Goal: Answer question/provide support: Share knowledge or assist other users

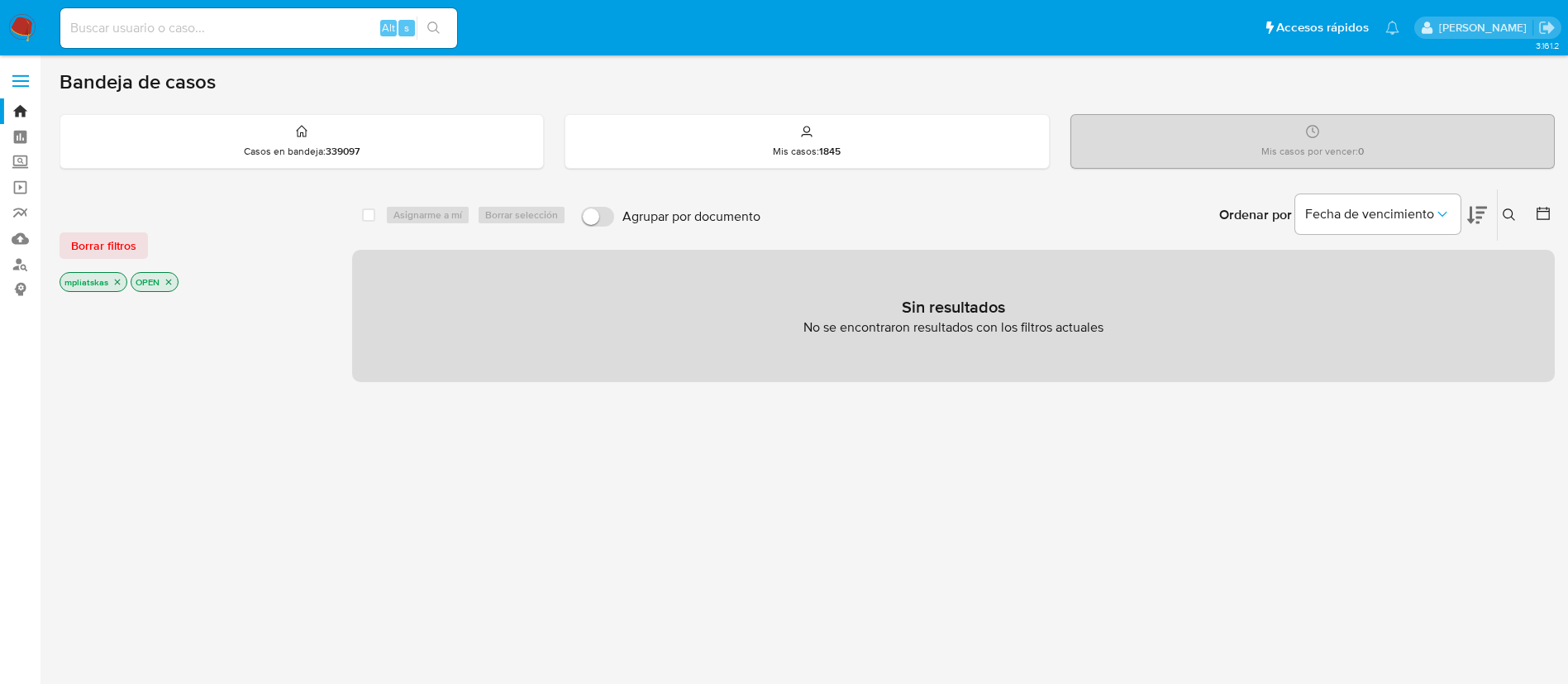
click at [1067, 592] on div "select-all-cases-checkbox Asignarme a mí Borrar selección Agrupar por documento…" at bounding box center [953, 562] width 1203 height 748
click at [24, 26] on img at bounding box center [23, 28] width 28 height 28
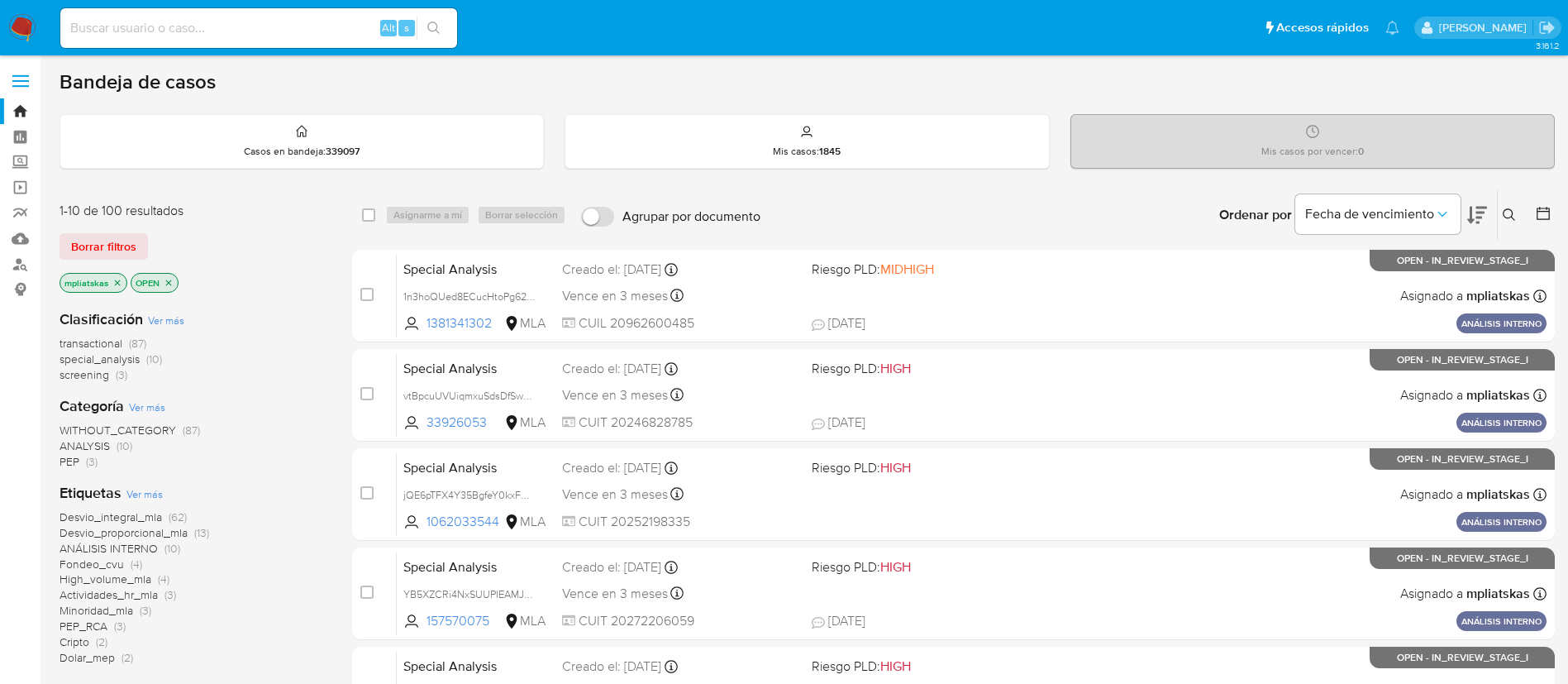
click at [315, 28] on input at bounding box center [258, 27] width 396 height 22
paste input "Hdi1s6C9M01UI2MqL7qMYDDR"
type input "Hdi1s6C9M01UI2MqL7qMYDDR"
click at [422, 30] on button "search-icon" at bounding box center [433, 28] width 34 height 24
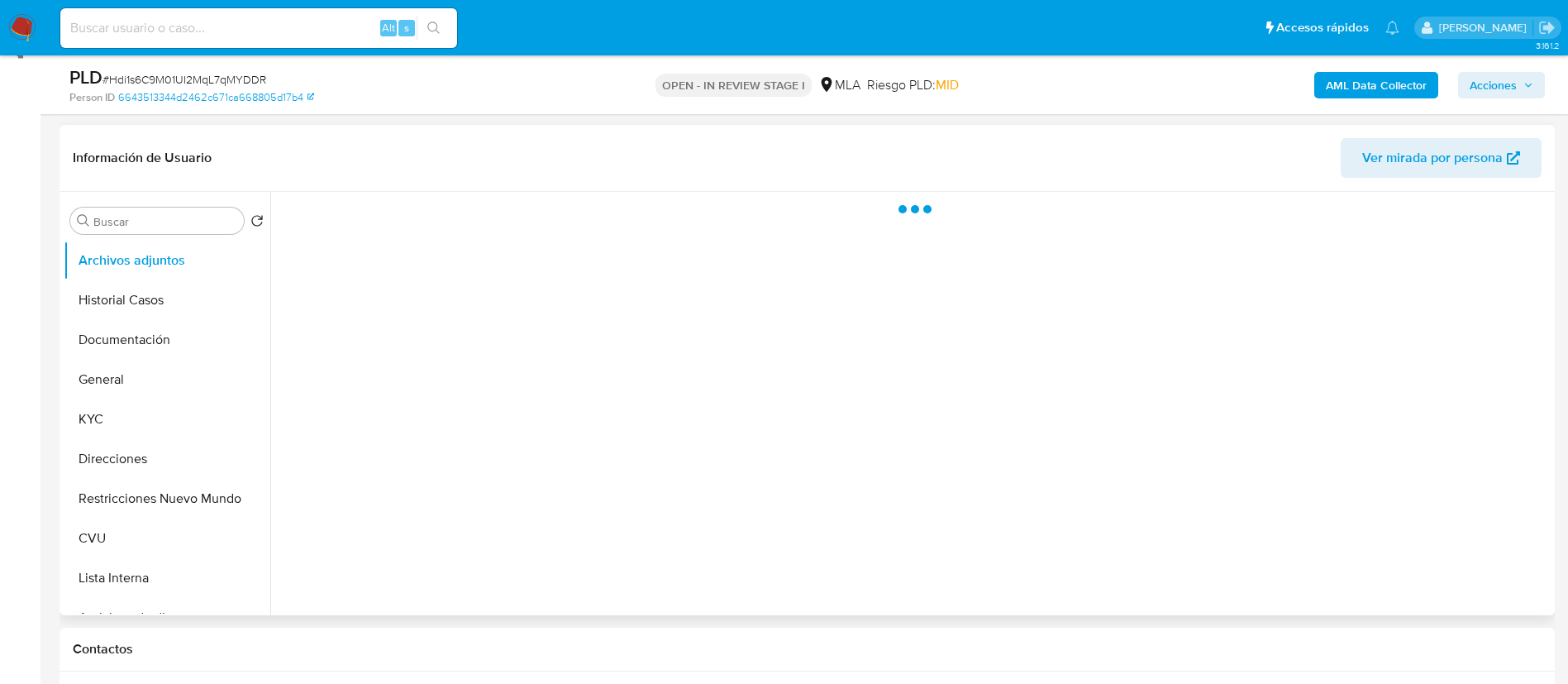
scroll to position [248, 0]
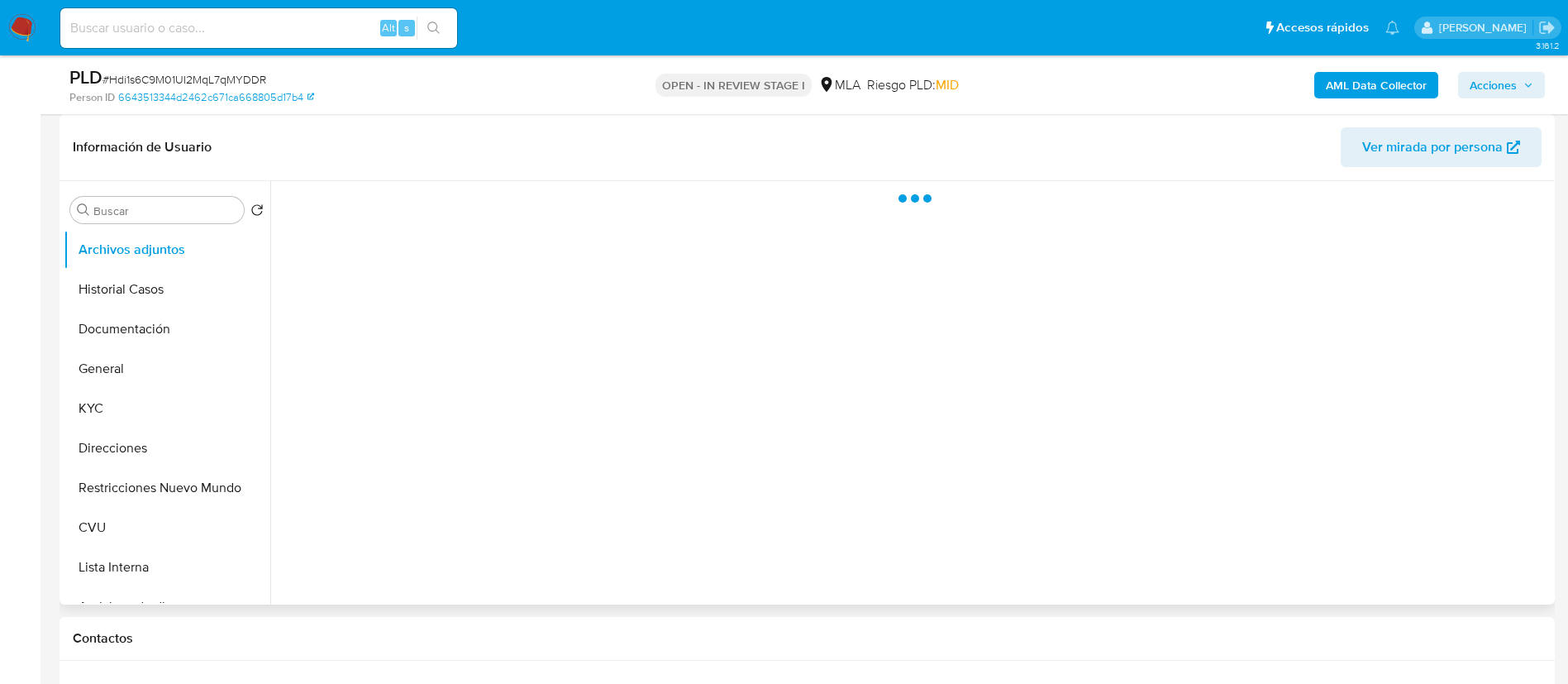
select select "10"
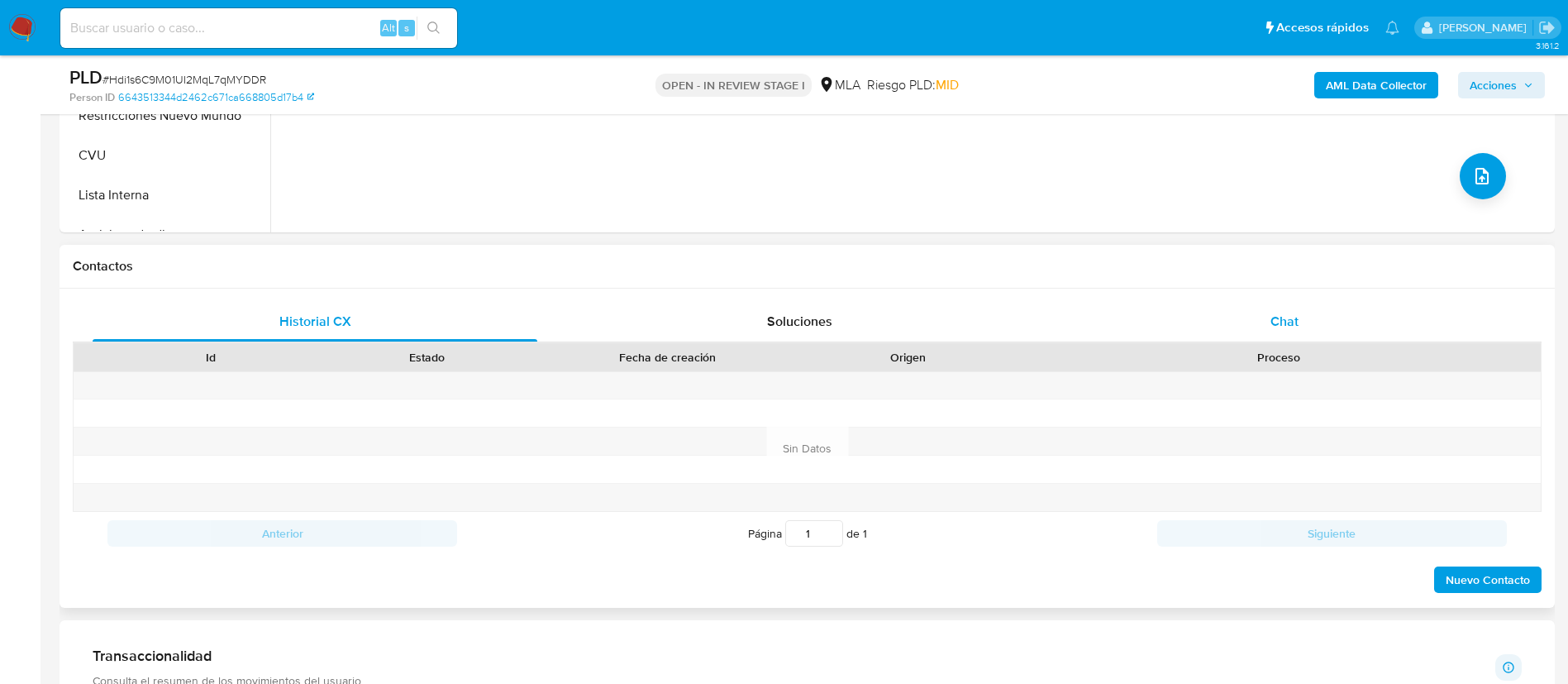
click at [1188, 332] on div "Chat" at bounding box center [1285, 321] width 445 height 40
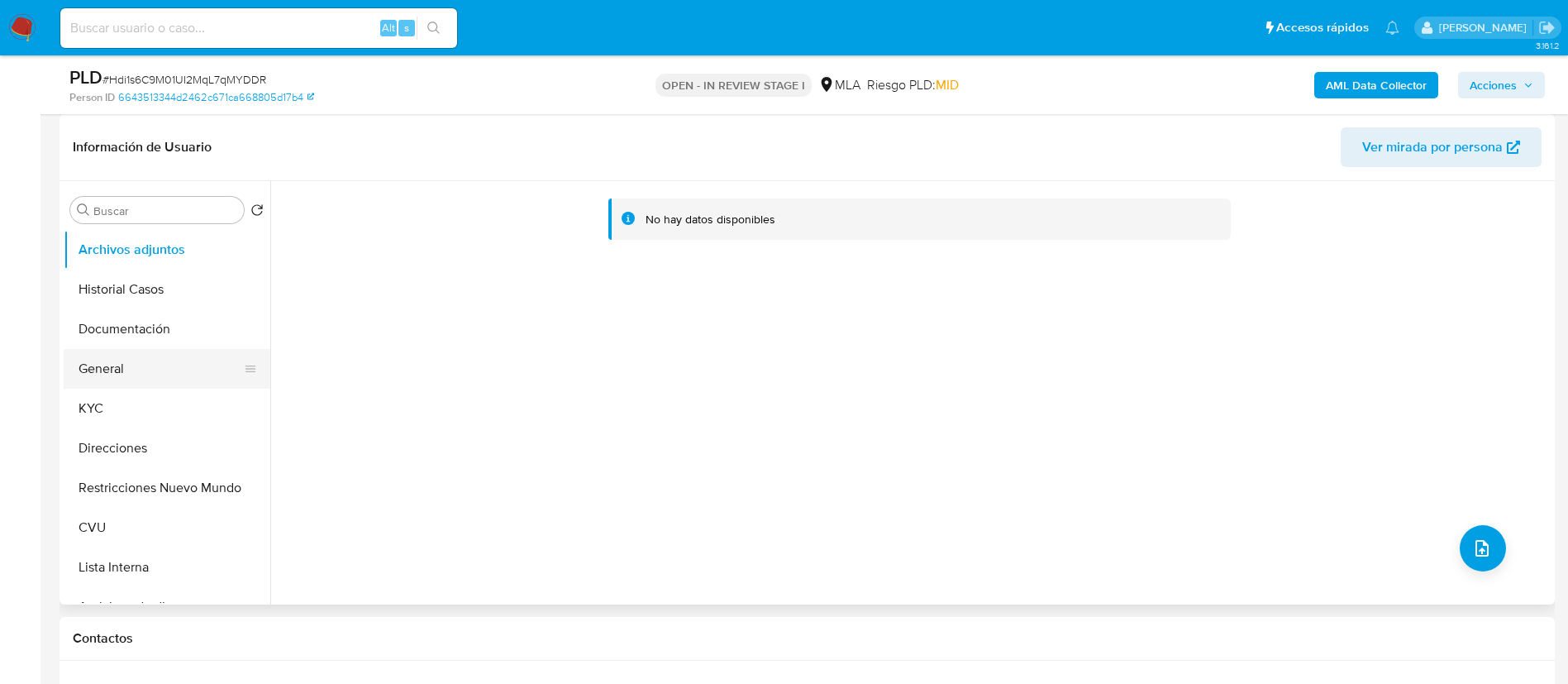
click at [180, 378] on button "General" at bounding box center [160, 368] width 193 height 40
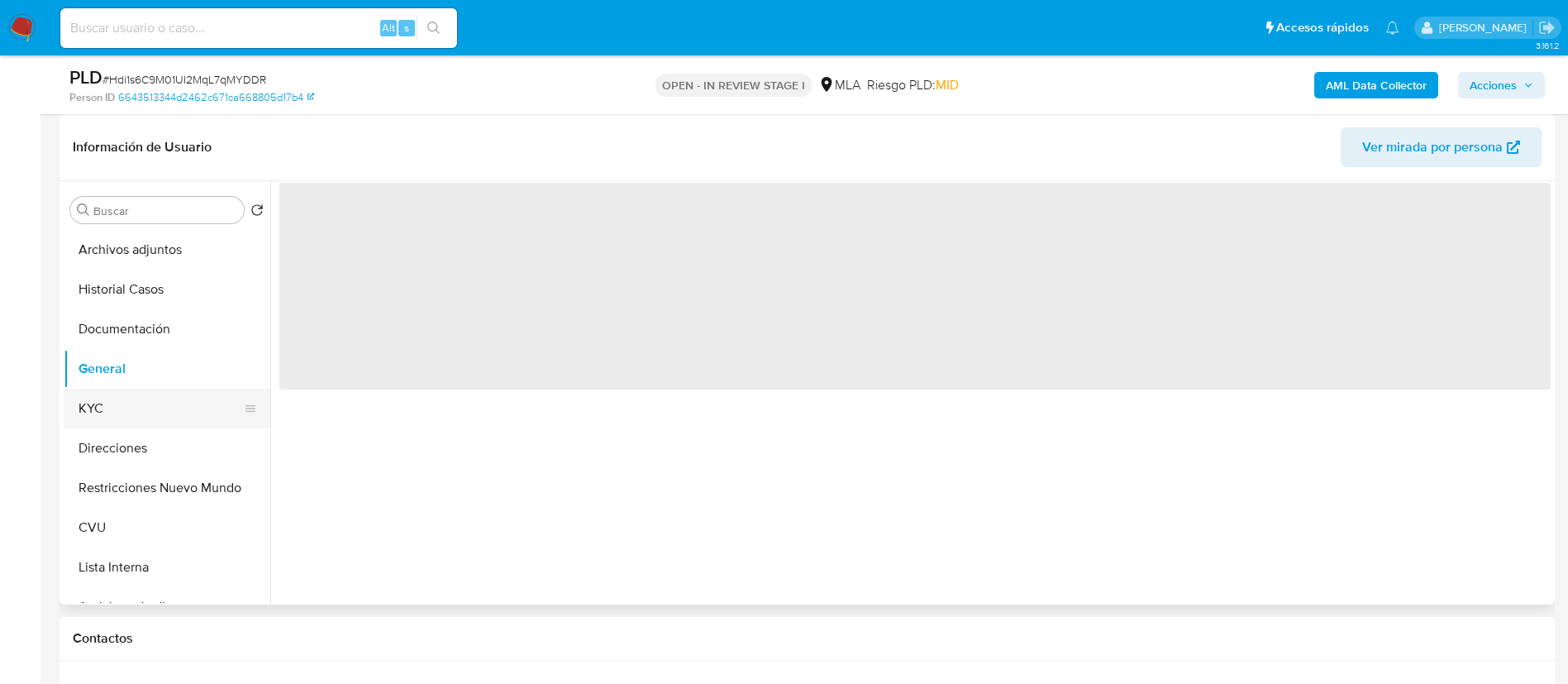
click at [177, 399] on button "KYC" at bounding box center [160, 409] width 193 height 40
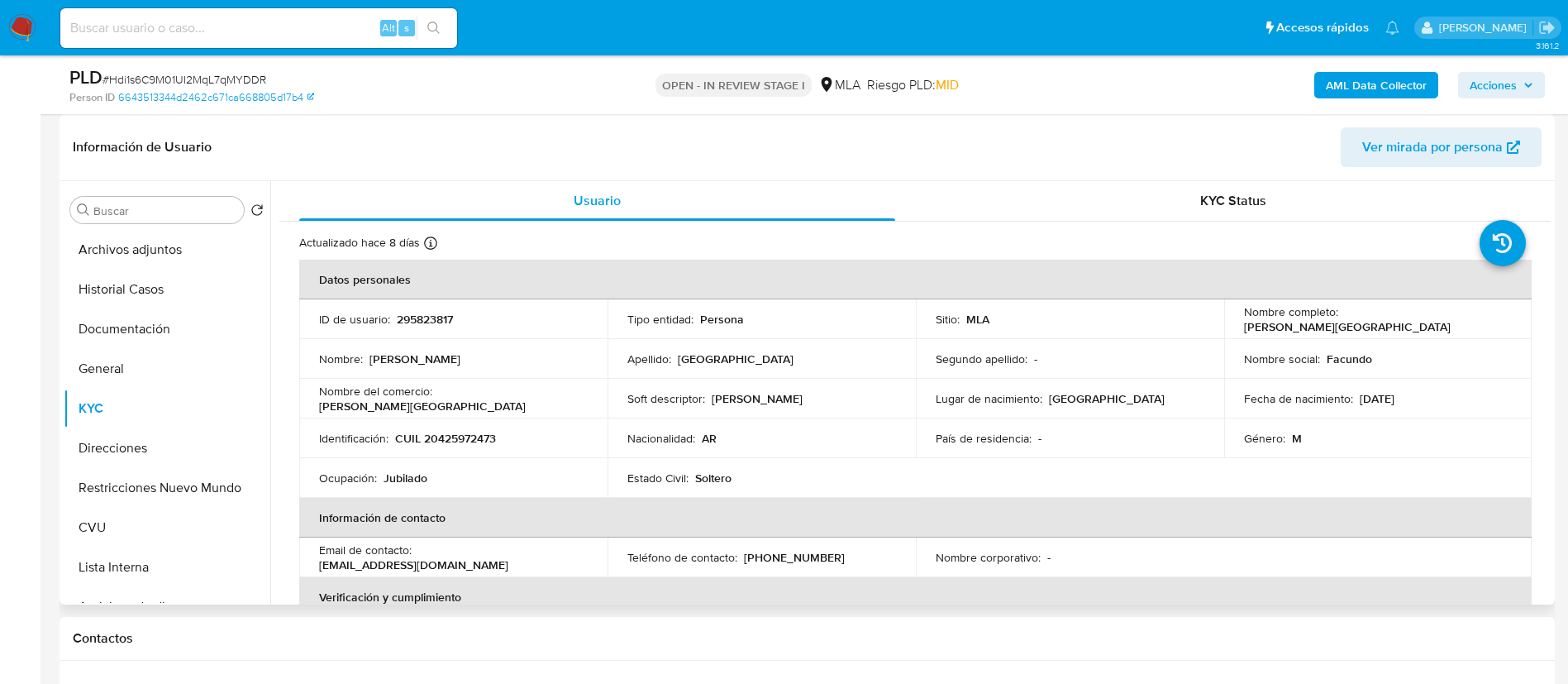
click at [428, 321] on p "295823817" at bounding box center [425, 319] width 57 height 15
copy p "295823817"
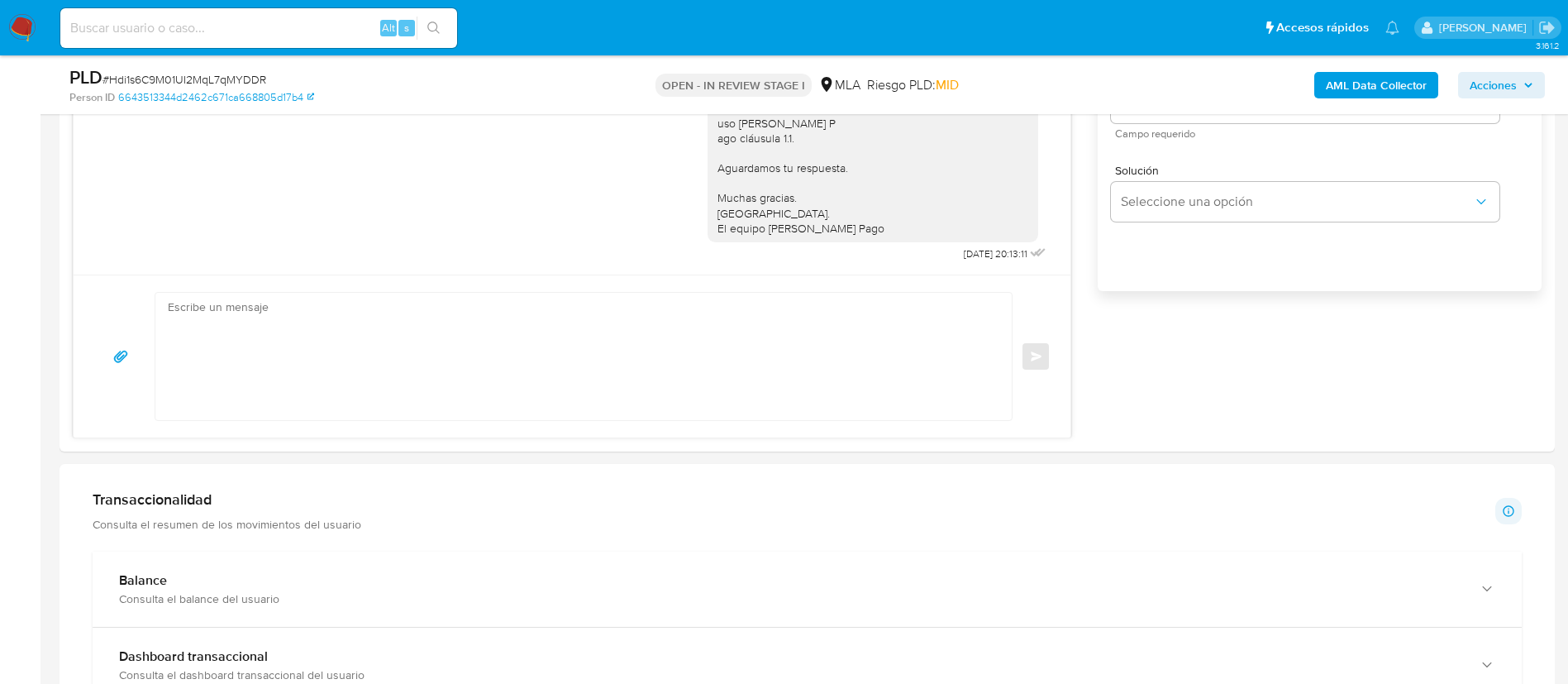
scroll to position [992, 0]
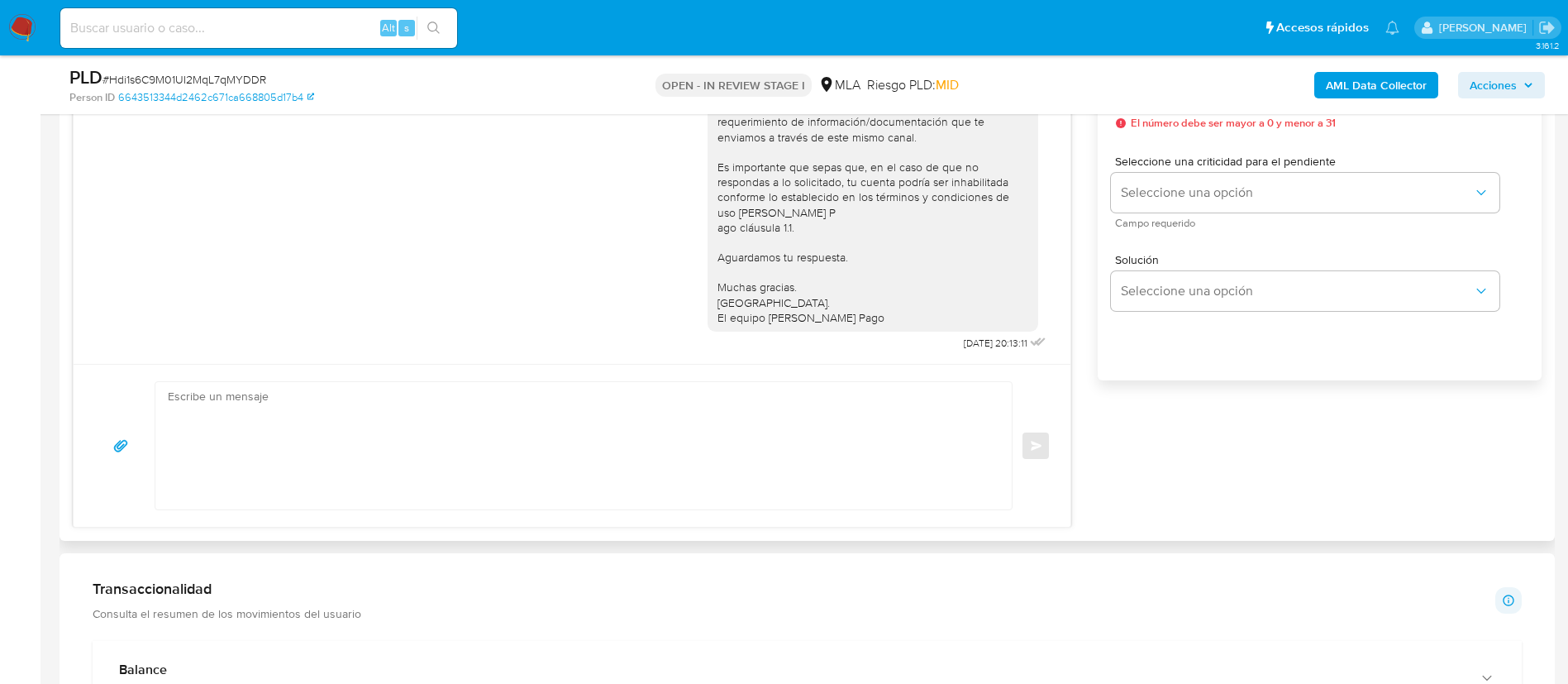
click at [755, 473] on textarea at bounding box center [579, 446] width 823 height 127
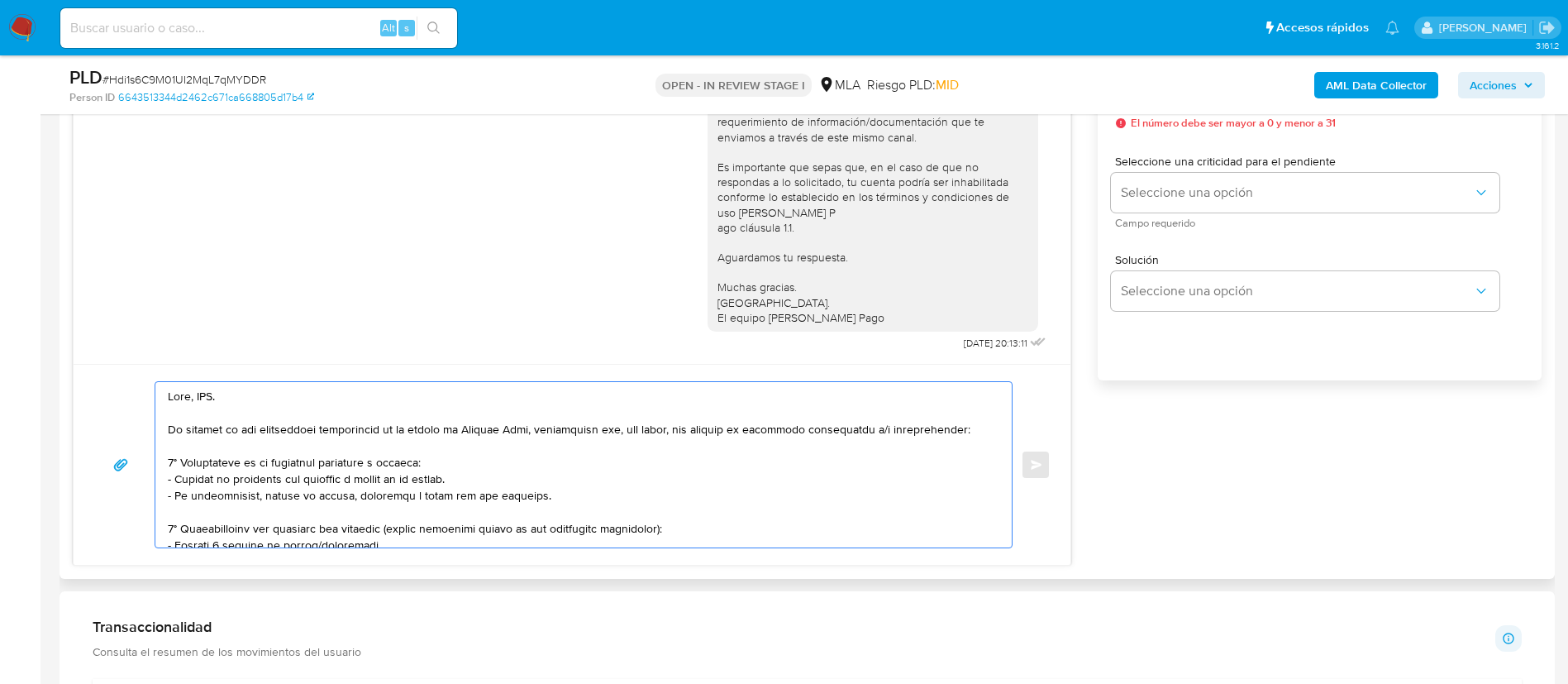
click at [208, 399] on textarea at bounding box center [579, 465] width 823 height 166
click at [207, 399] on textarea at bounding box center [579, 465] width 823 height 166
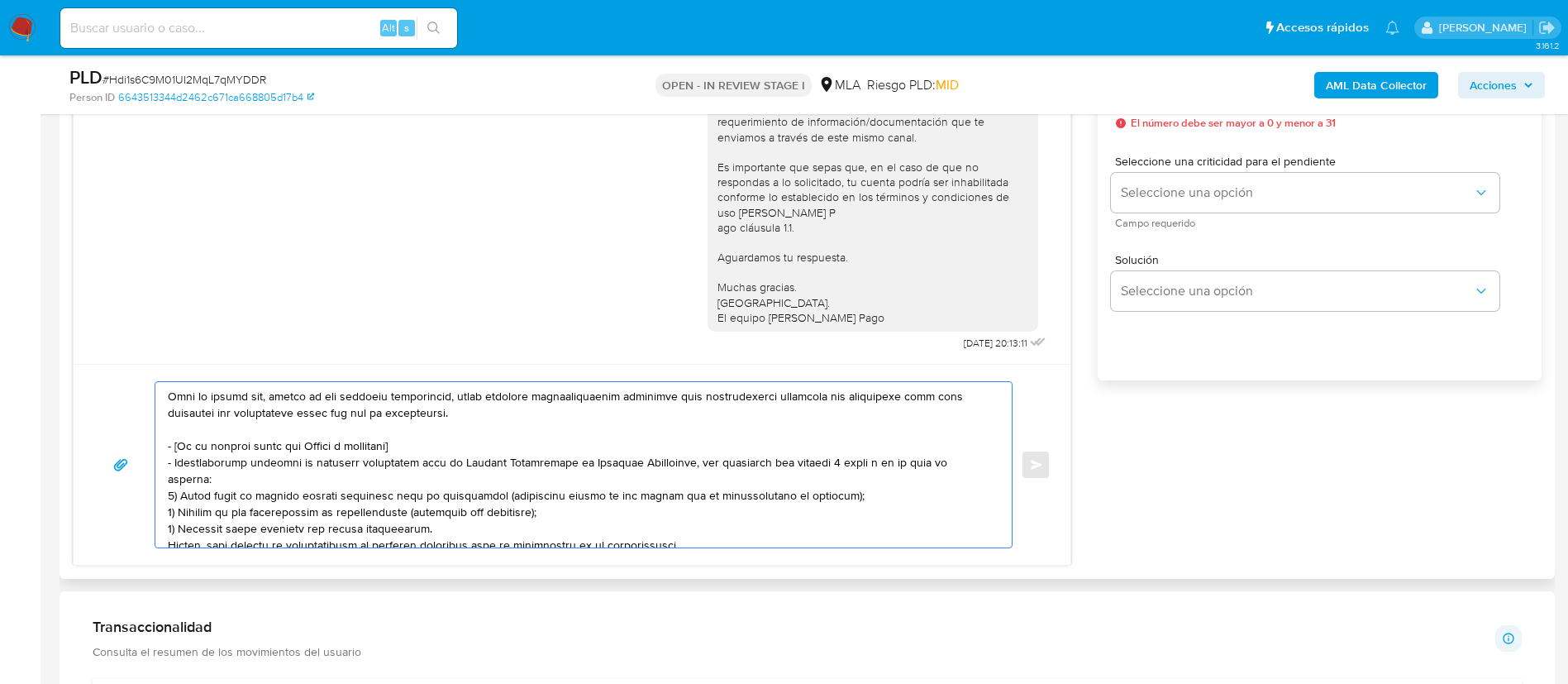
drag, startPoint x: 168, startPoint y: 444, endPoint x: 693, endPoint y: 523, distance: 530.9
click at [693, 523] on textarea at bounding box center [579, 465] width 823 height 166
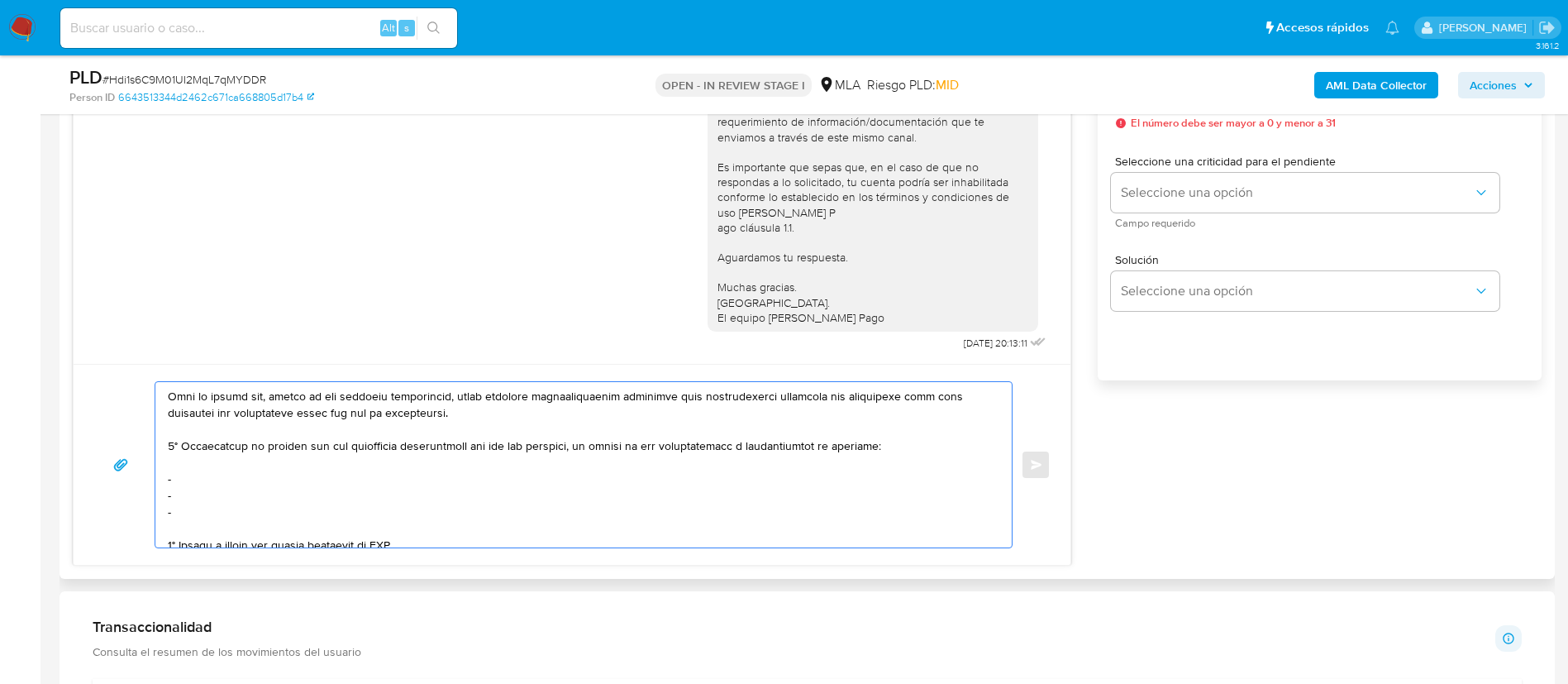
scroll to position [232, 0]
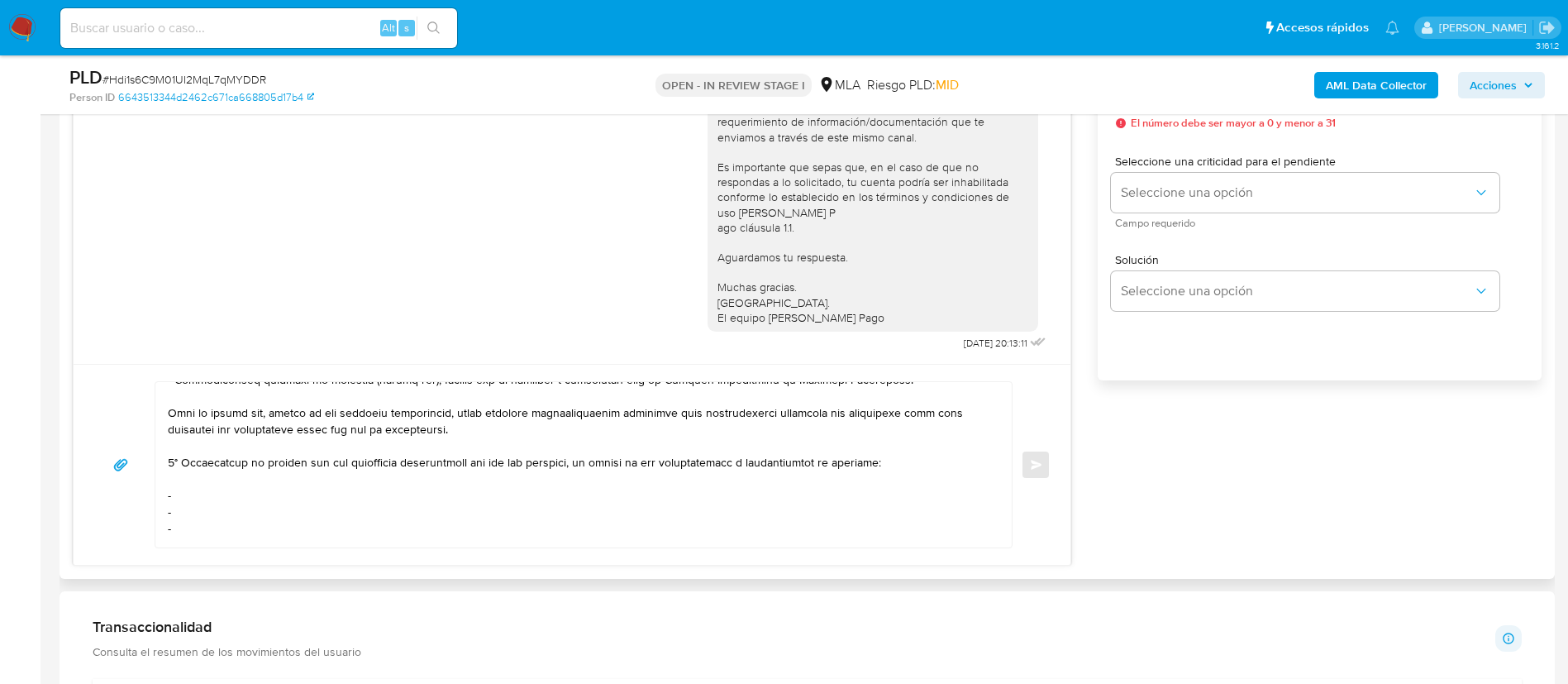
click at [262, 498] on textarea at bounding box center [579, 465] width 823 height 166
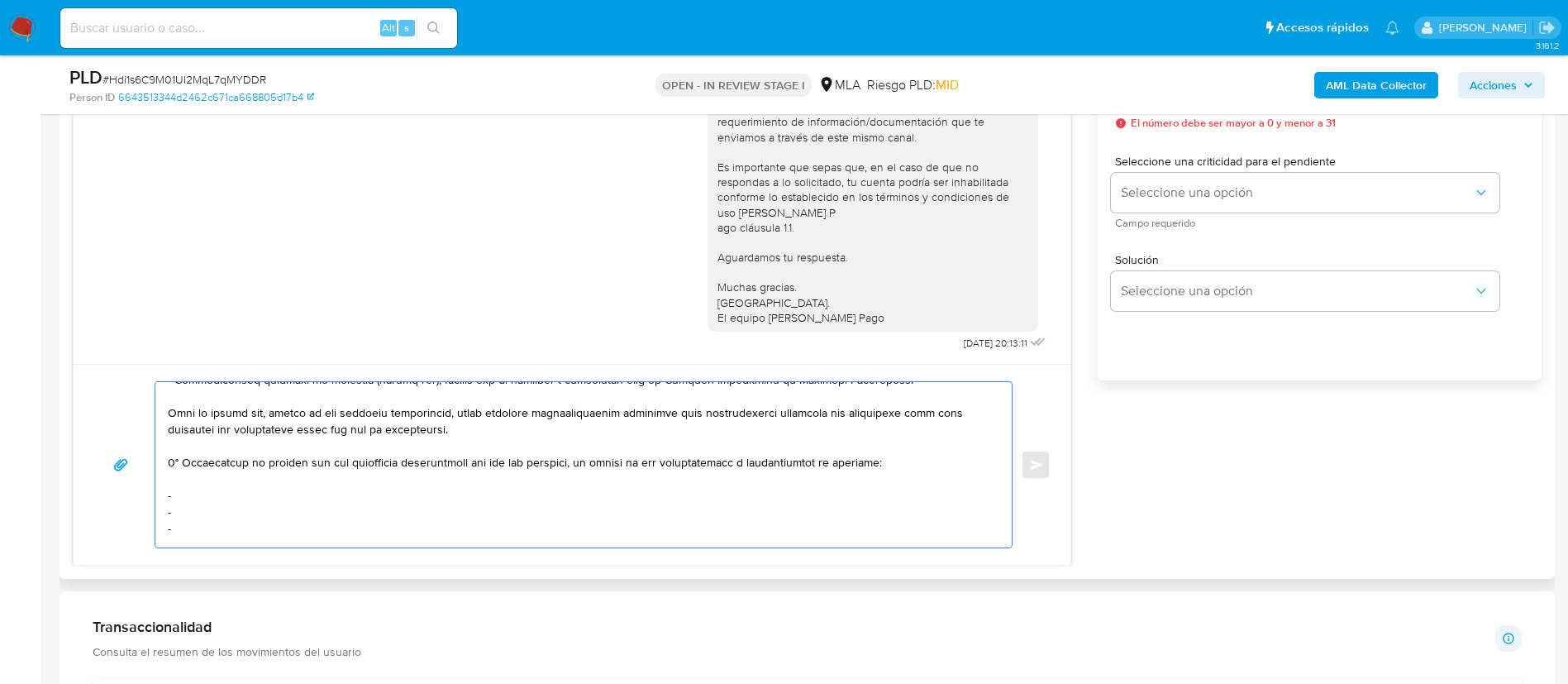
paste textarea "Cintolo Hnos Metalurgica Saiyc - 30500776524"
click at [227, 519] on textarea at bounding box center [579, 465] width 823 height 166
click at [207, 517] on textarea at bounding box center [579, 465] width 823 height 166
click at [218, 529] on textarea at bounding box center [579, 465] width 823 height 166
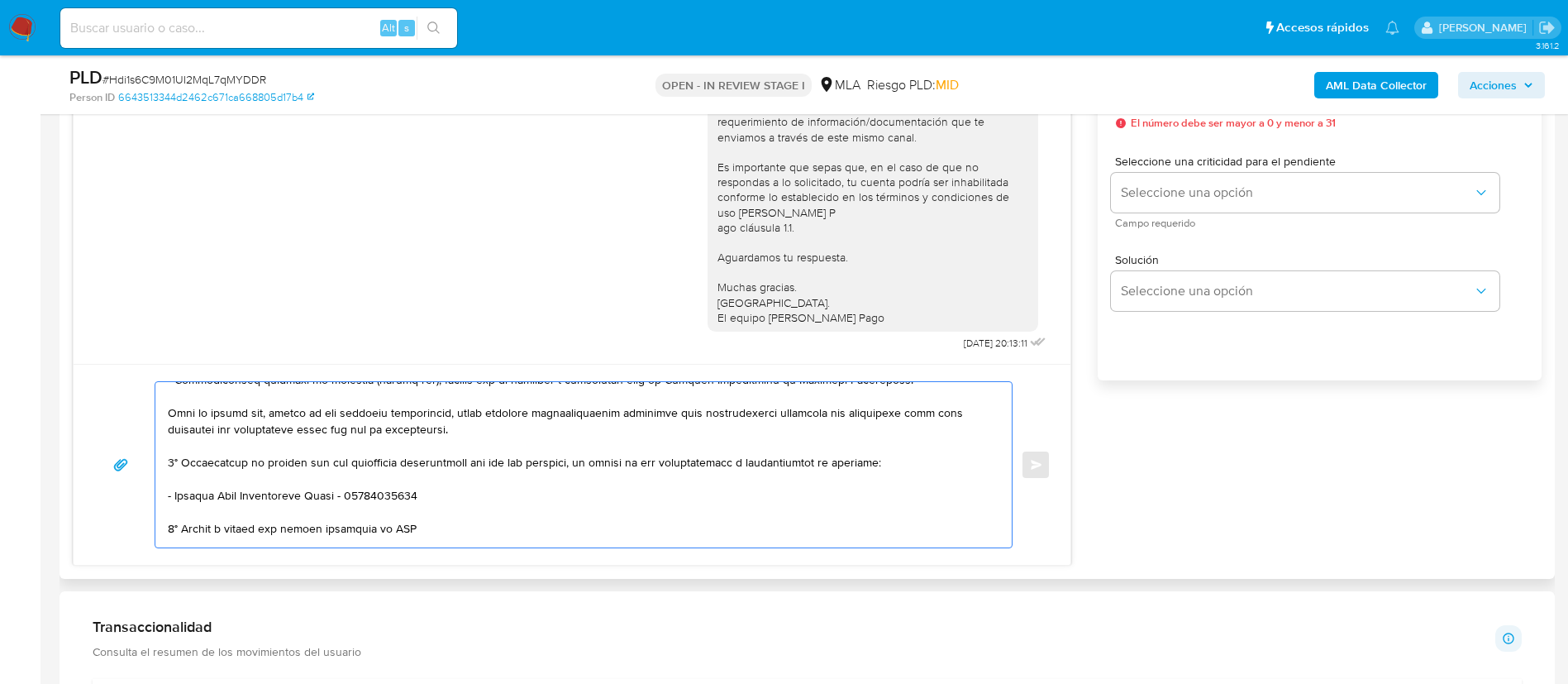
click at [218, 529] on textarea at bounding box center [579, 465] width 823 height 166
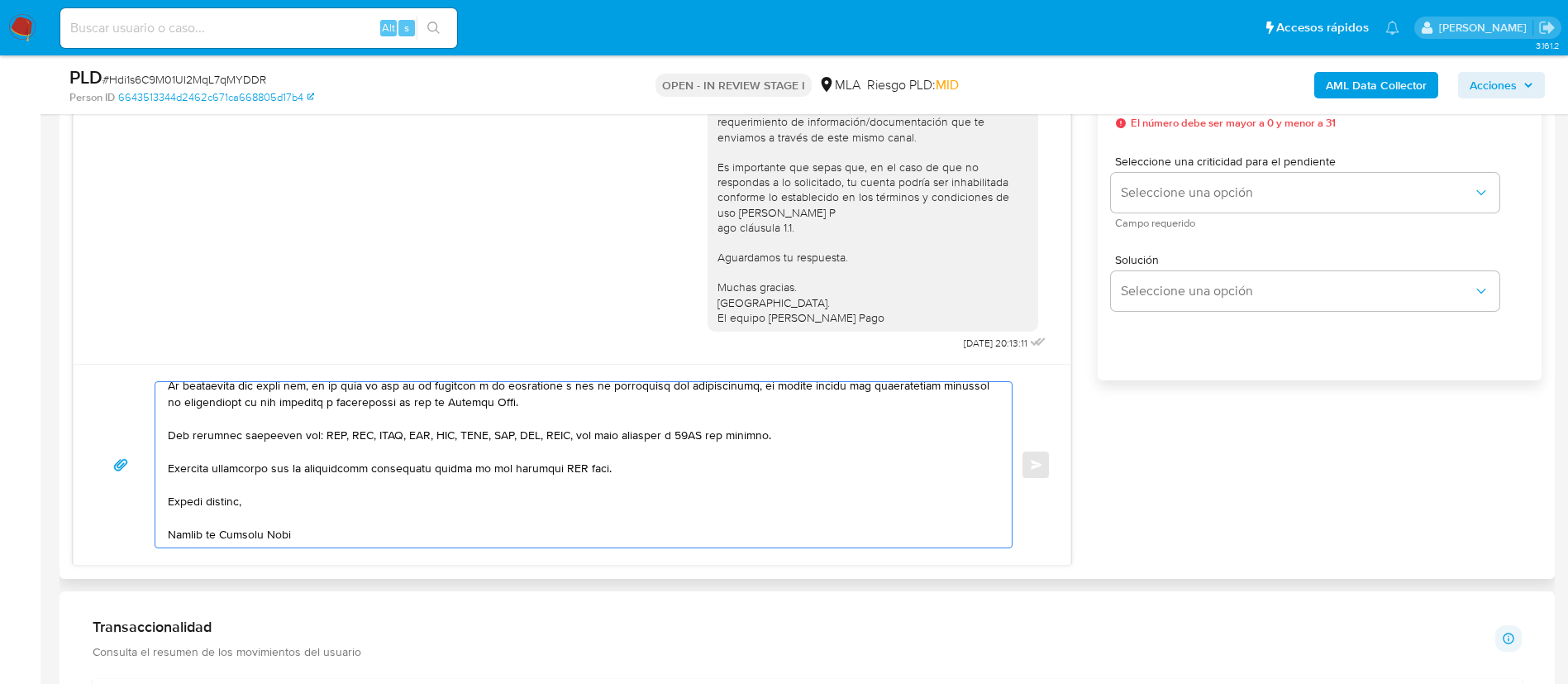
scroll to position [392, 0]
click at [559, 443] on textarea at bounding box center [579, 465] width 823 height 166
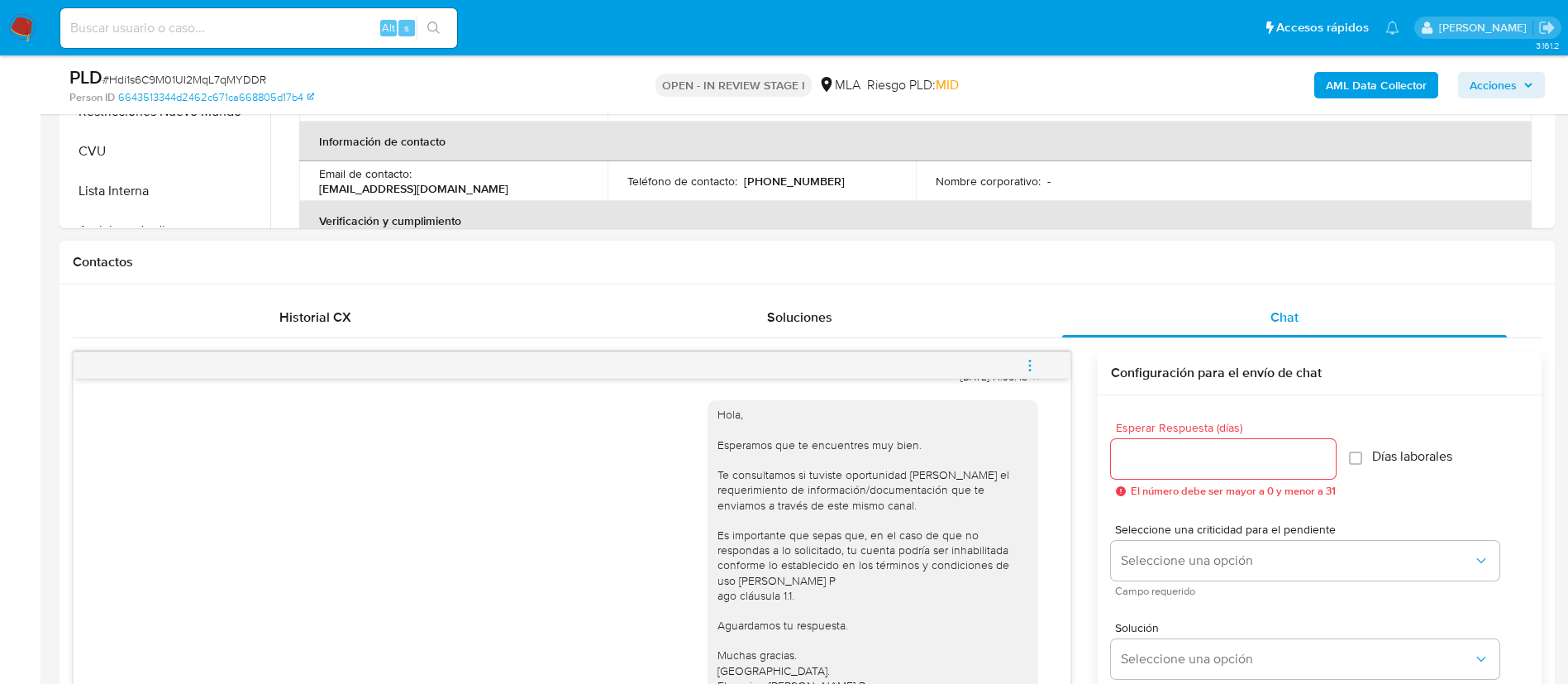
scroll to position [620, 0]
type textarea "Hola, Facundo. En función de las operaciones registradas en tu cuenta de Mercad…"
click at [1146, 451] on div at bounding box center [1223, 463] width 225 height 40
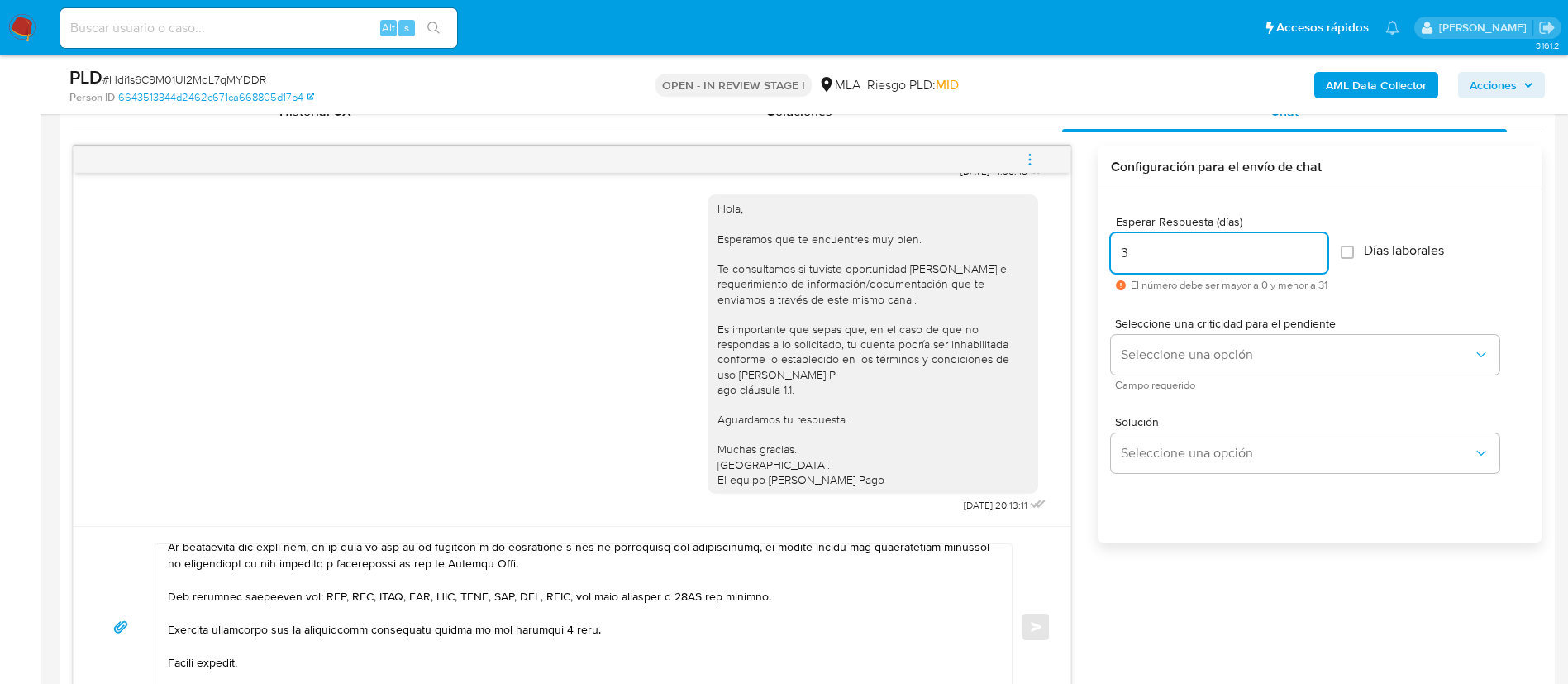
scroll to position [992, 0]
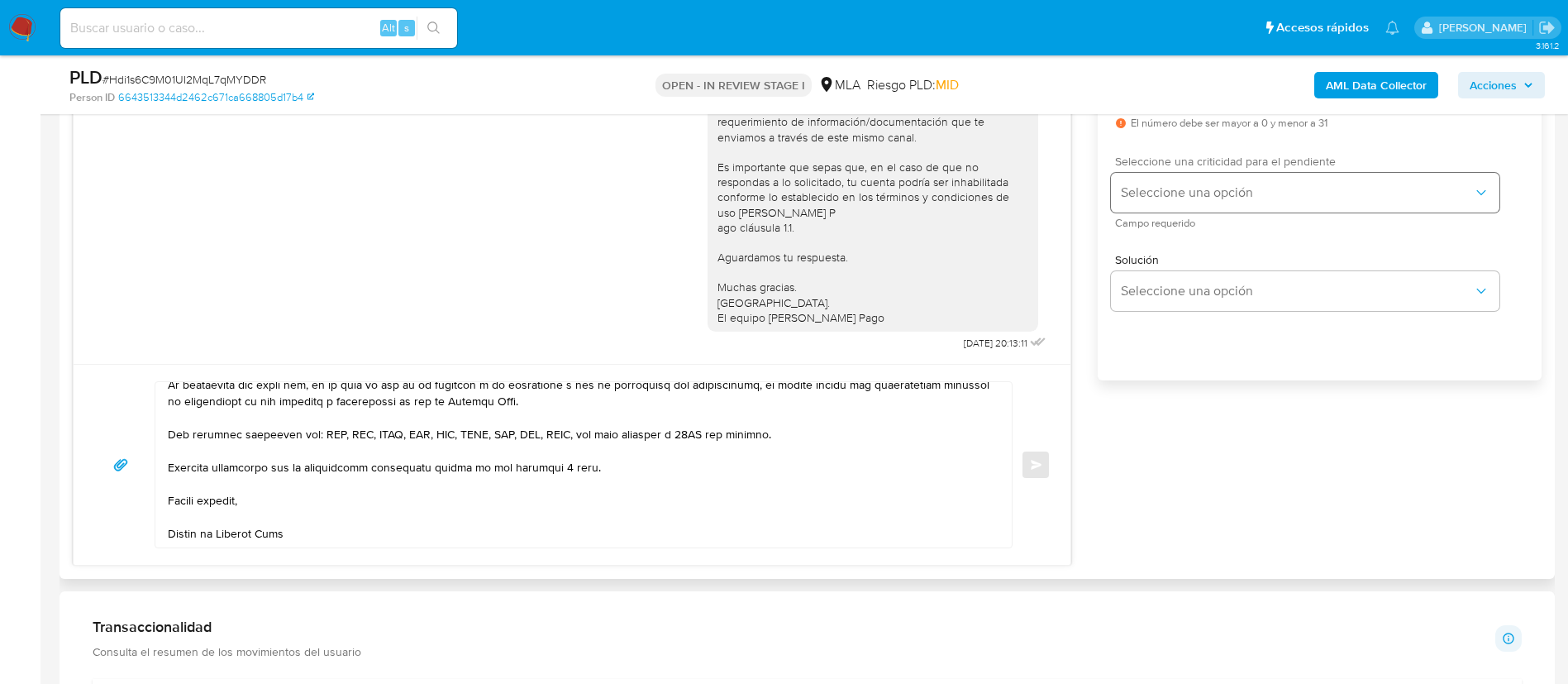
type input "3"
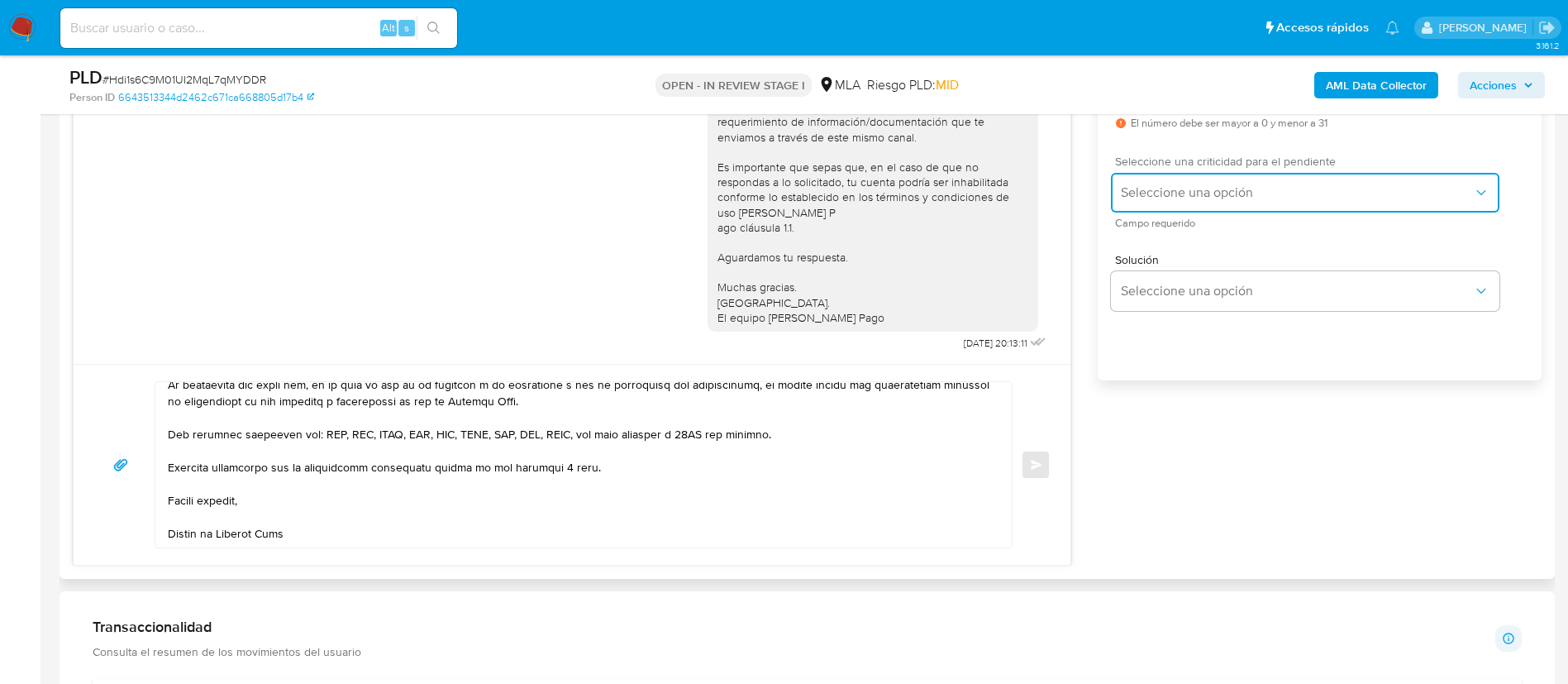
click at [1167, 193] on span "Seleccione una opción" at bounding box center [1297, 193] width 352 height 17
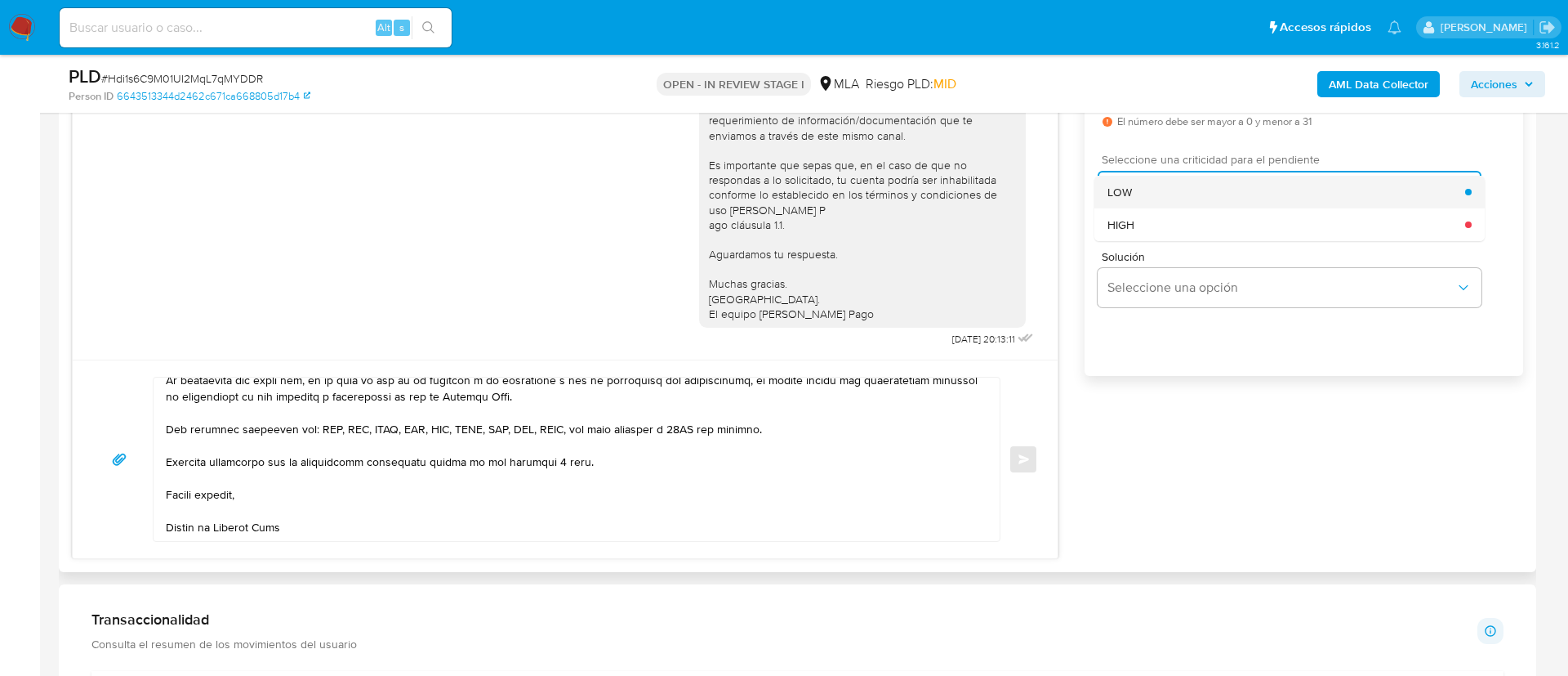
click at [1152, 196] on div "LOW" at bounding box center [1286, 192] width 357 height 33
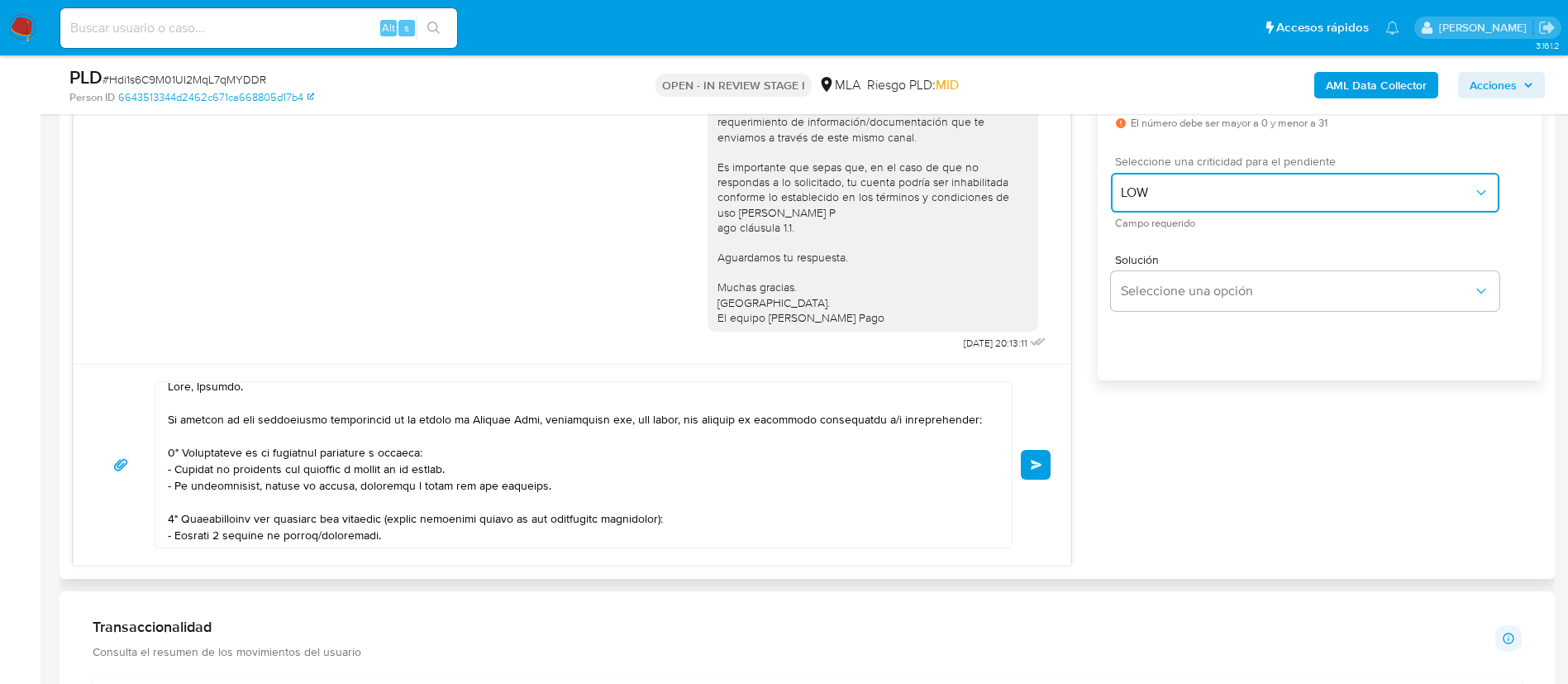
scroll to position [0, 0]
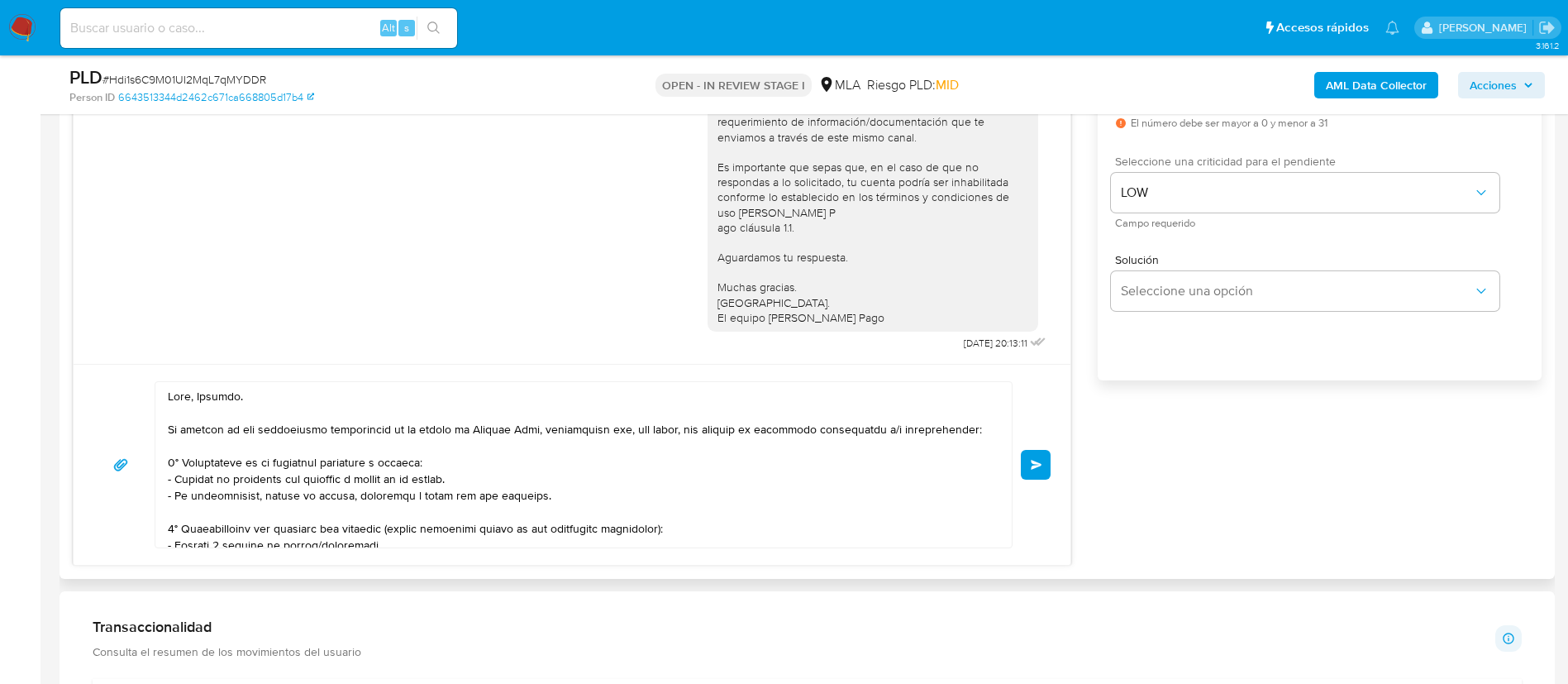
click at [1043, 464] on button "Enviar" at bounding box center [1036, 464] width 30 height 30
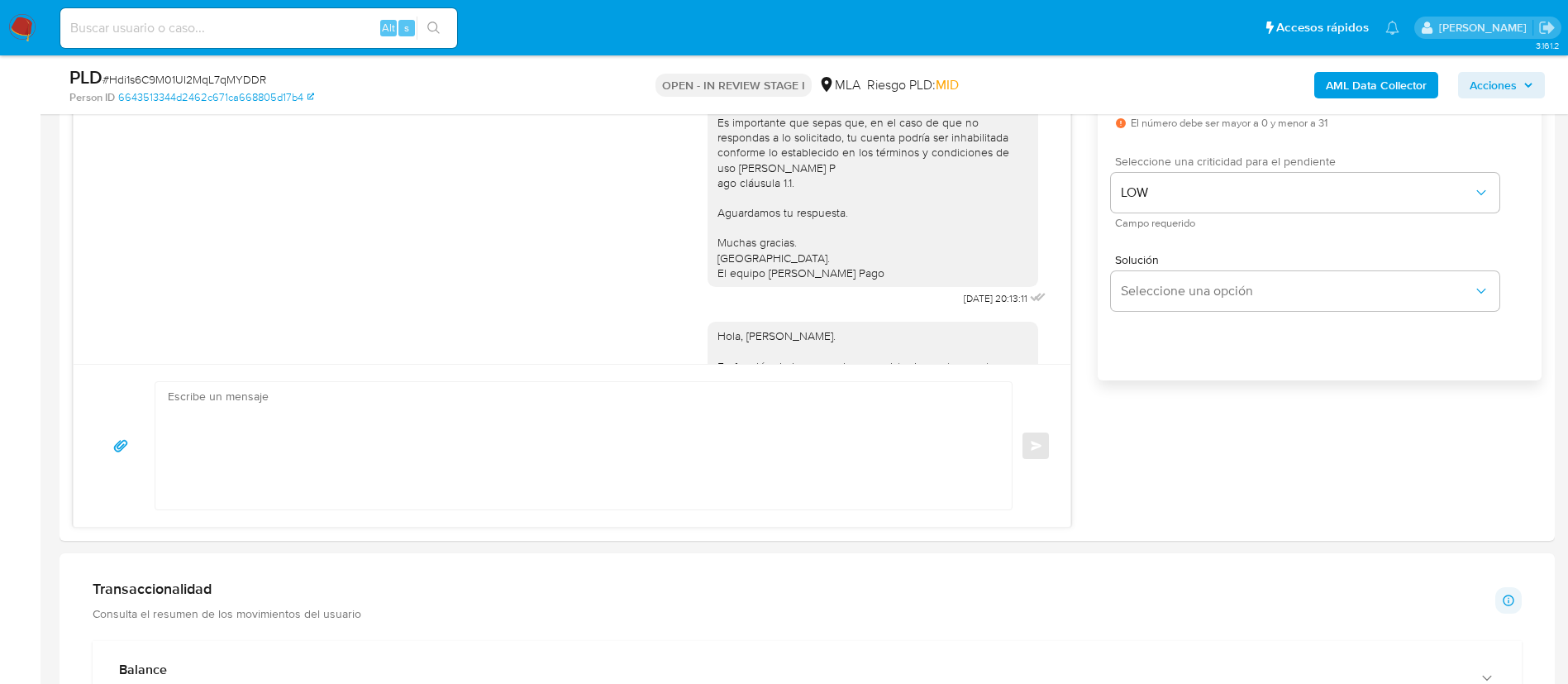
scroll to position [1749, 0]
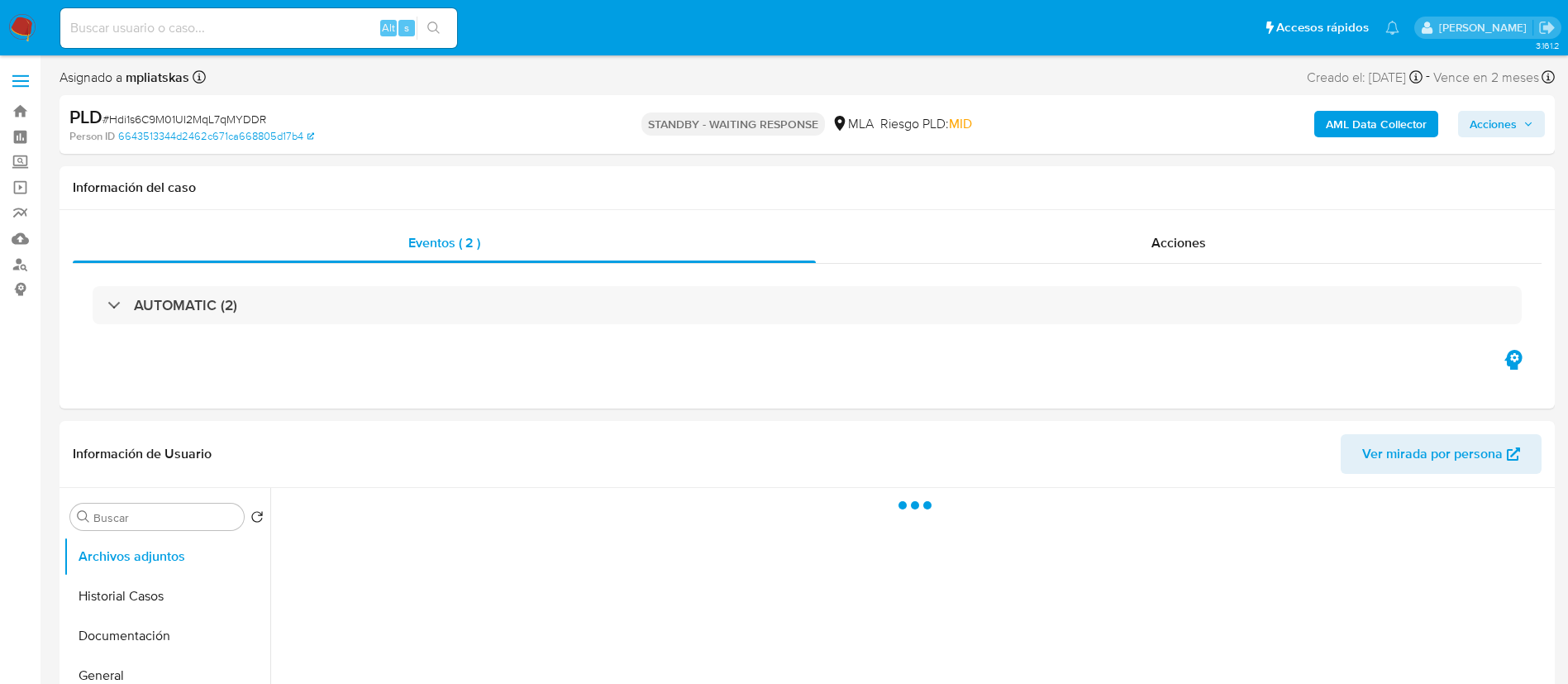
click at [355, 37] on input at bounding box center [258, 27] width 396 height 22
paste input "CC89PfU5b4LwiYVT2sQhWDAz"
type input "CC89PfU5b4LwiYVT2sQhWDAz"
select select "10"
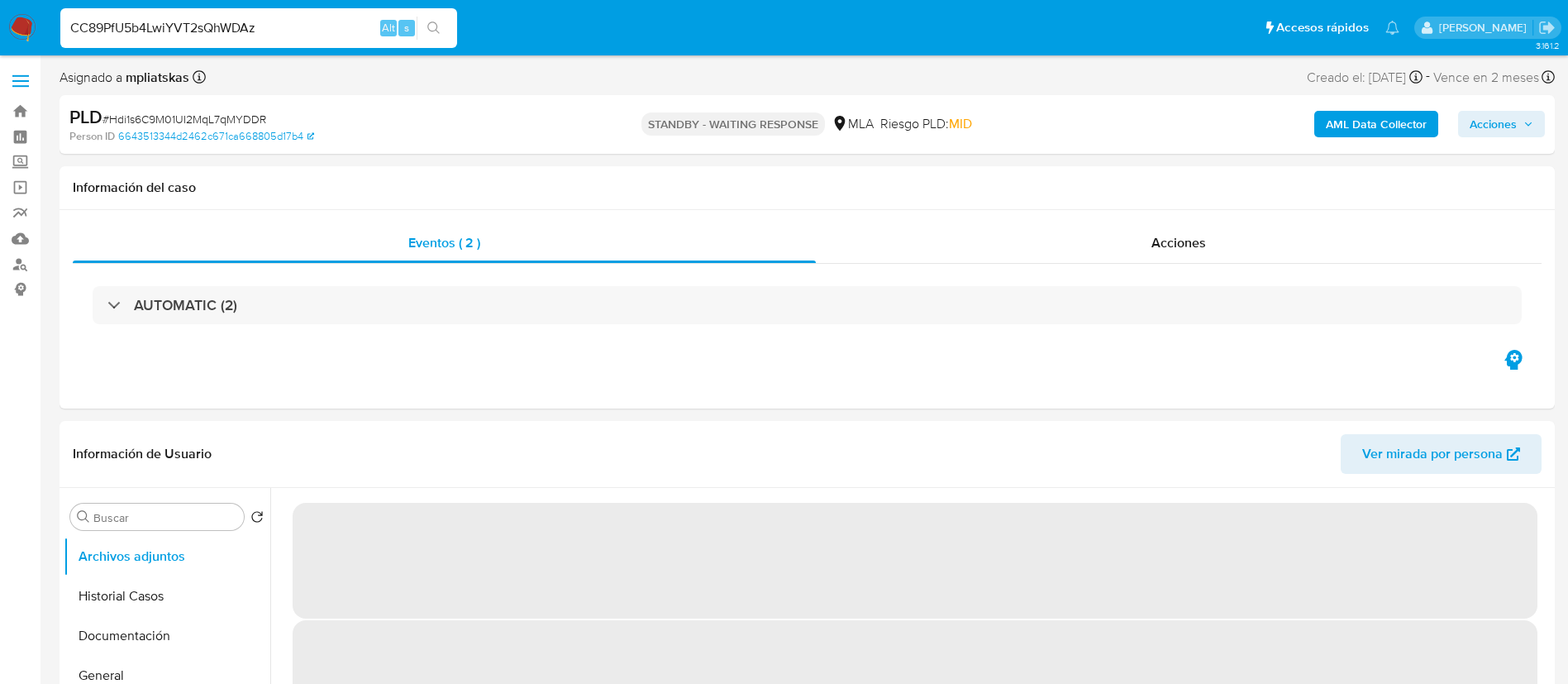
type input "CC89PfU5b4LwiYVT2sQhWDAz"
click at [427, 33] on button "search-icon" at bounding box center [433, 28] width 34 height 24
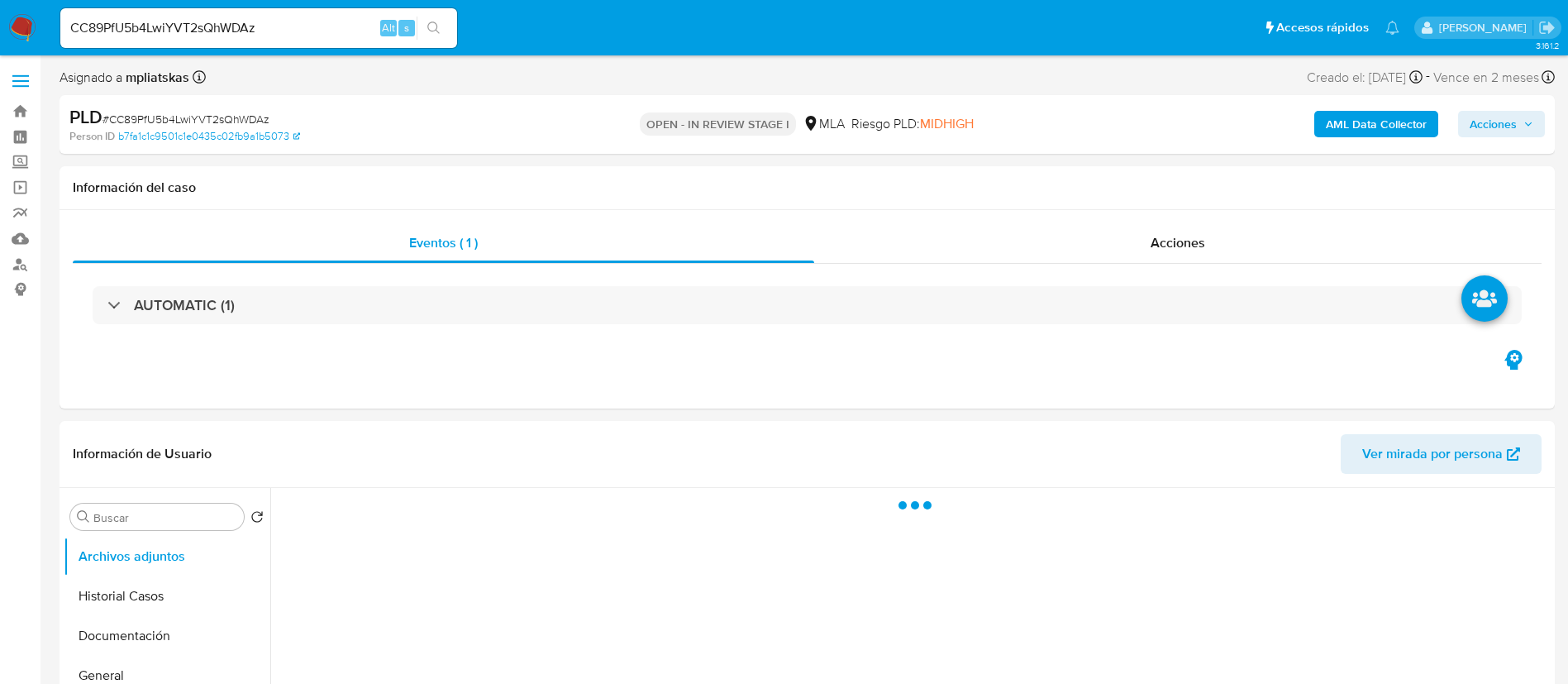
select select "10"
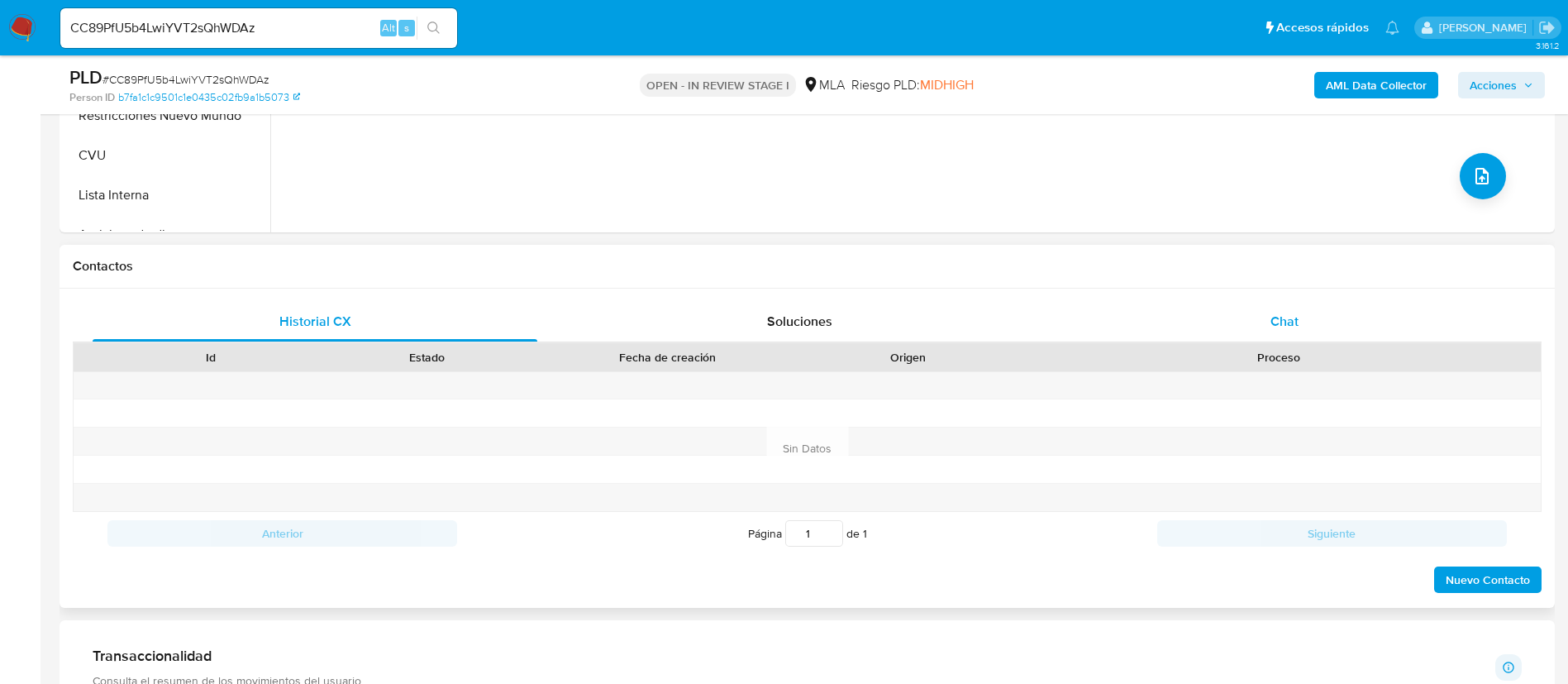
click at [1137, 334] on div "Chat" at bounding box center [1285, 321] width 445 height 40
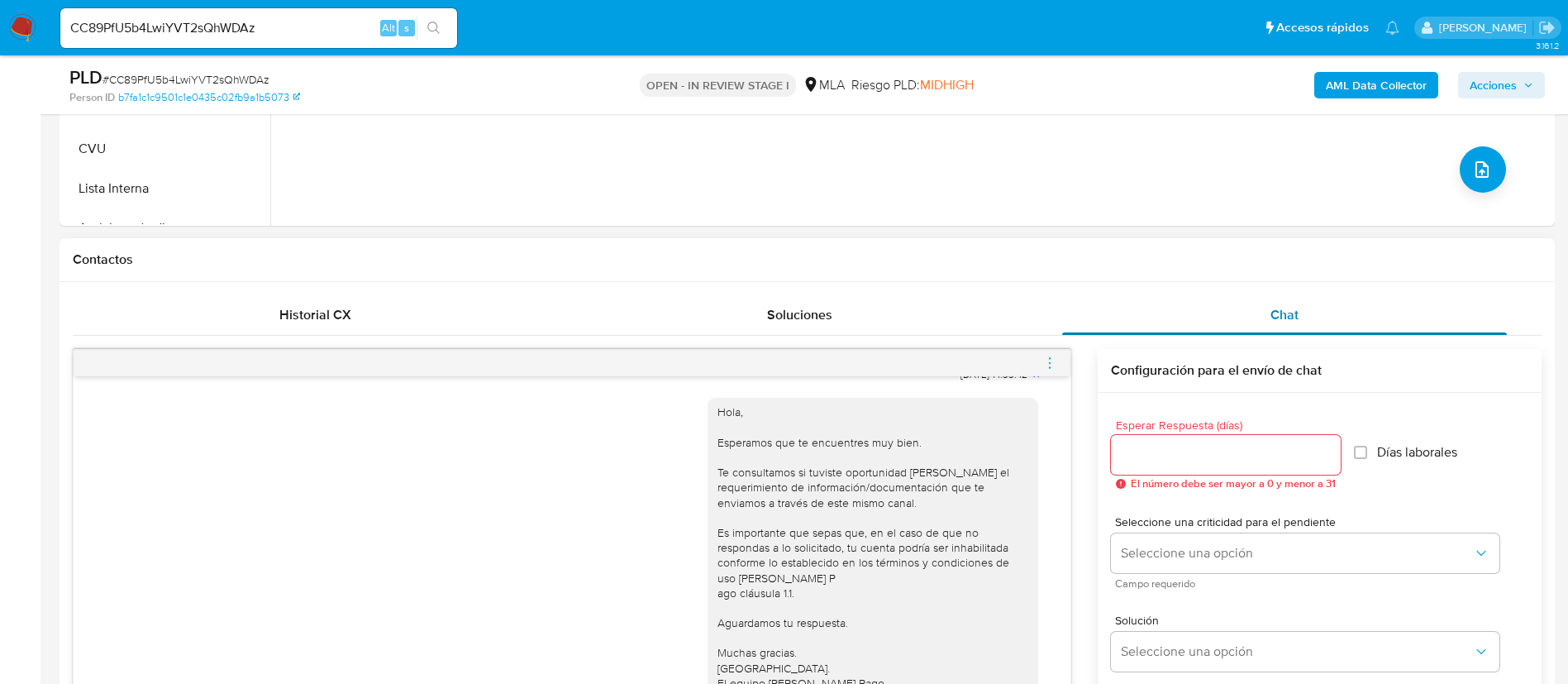
scroll to position [372, 0]
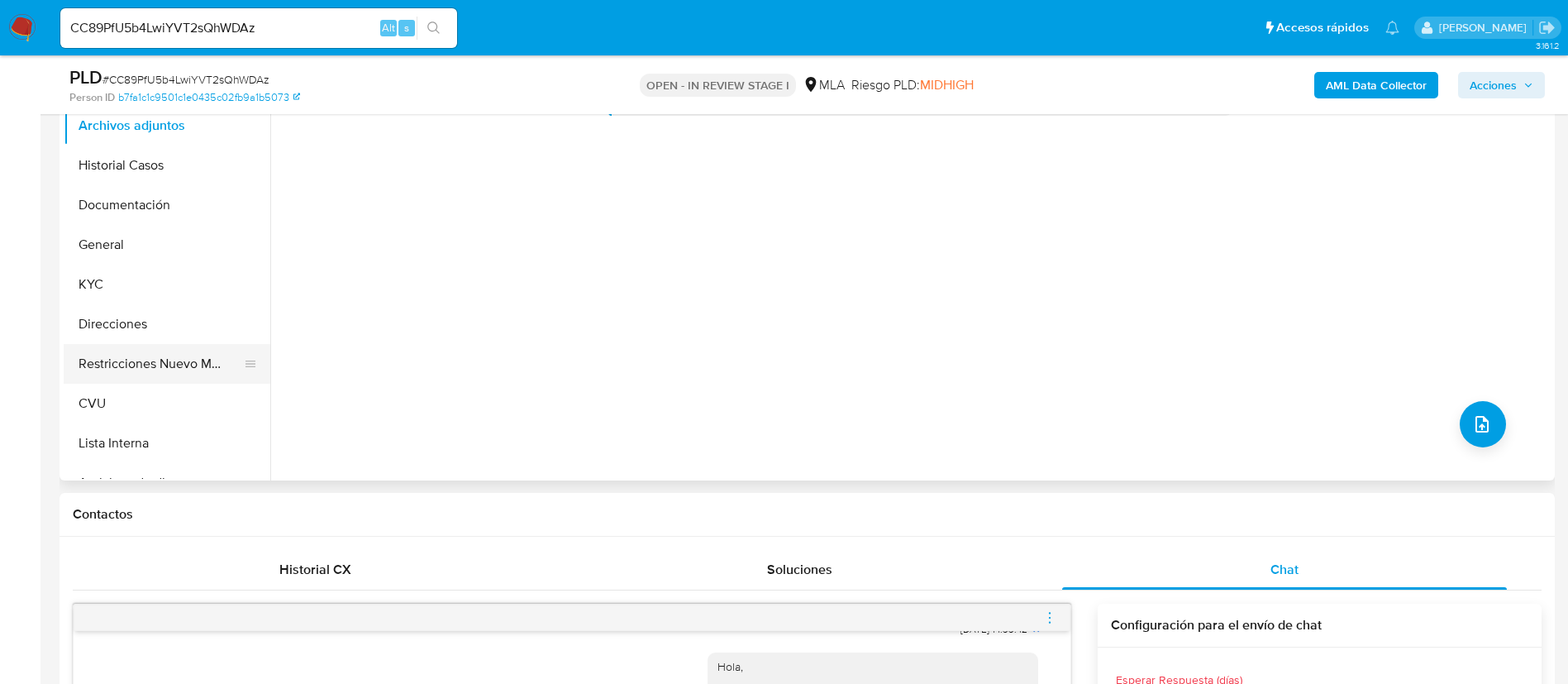
drag, startPoint x: 145, startPoint y: 292, endPoint x: 255, endPoint y: 366, distance: 132.6
click at [145, 291] on button "KYC" at bounding box center [167, 285] width 206 height 40
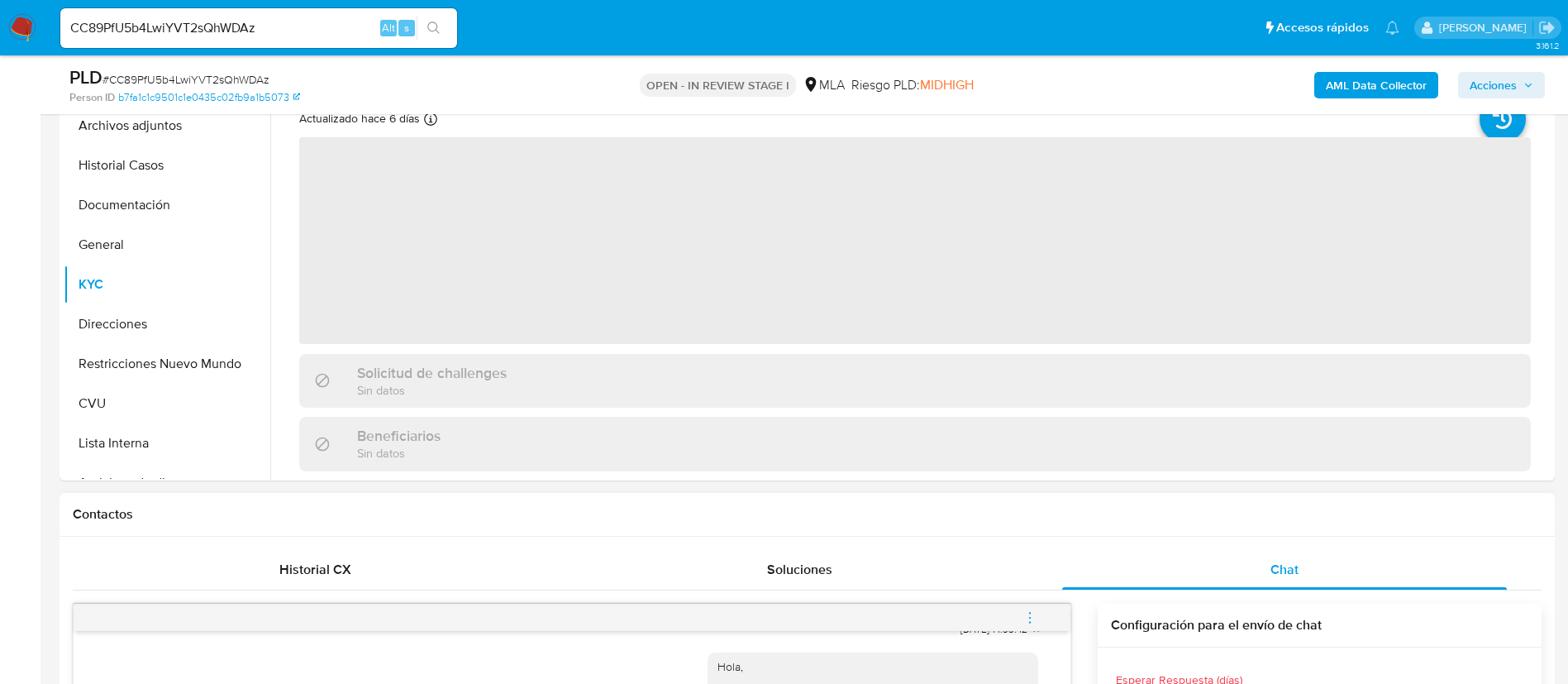
scroll to position [248, 0]
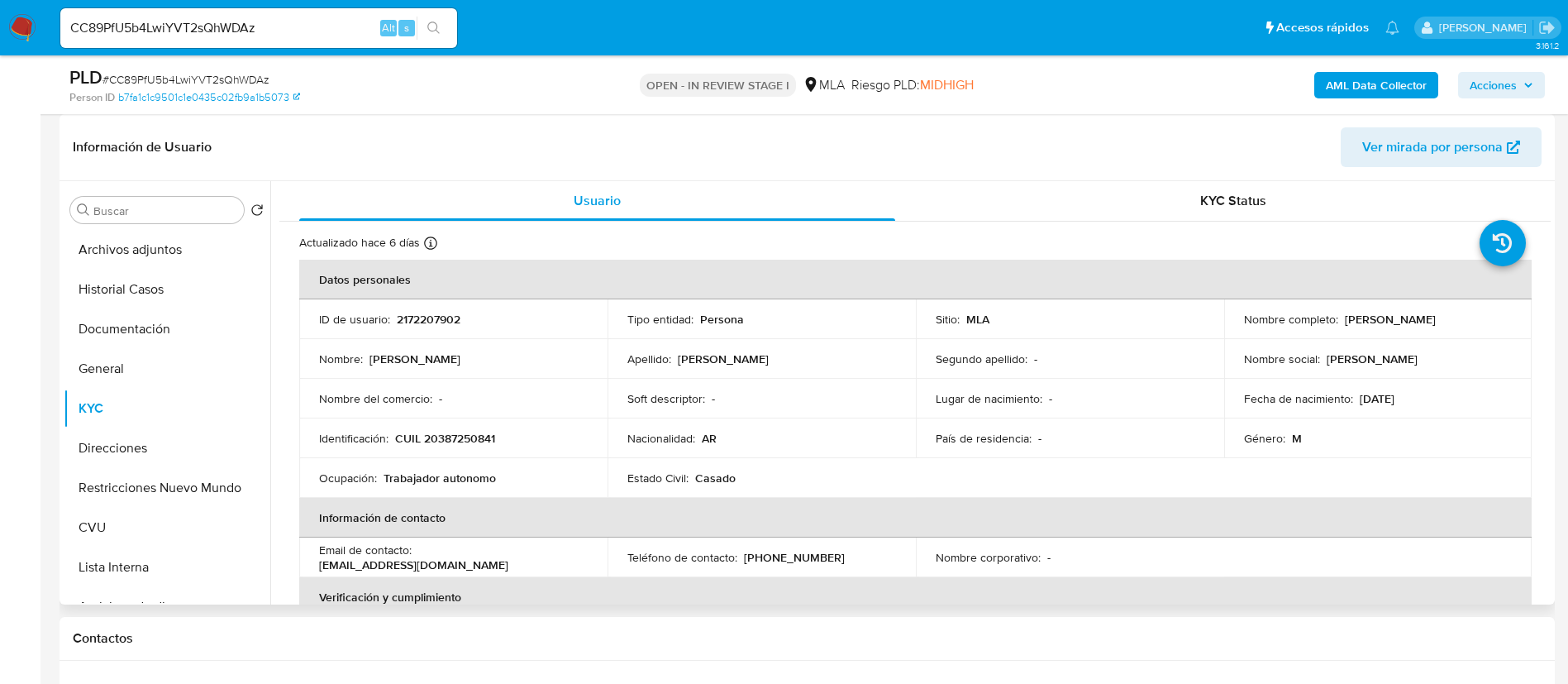
click at [410, 326] on p "2172207902" at bounding box center [428, 319] width 64 height 15
copy p "2172207902"
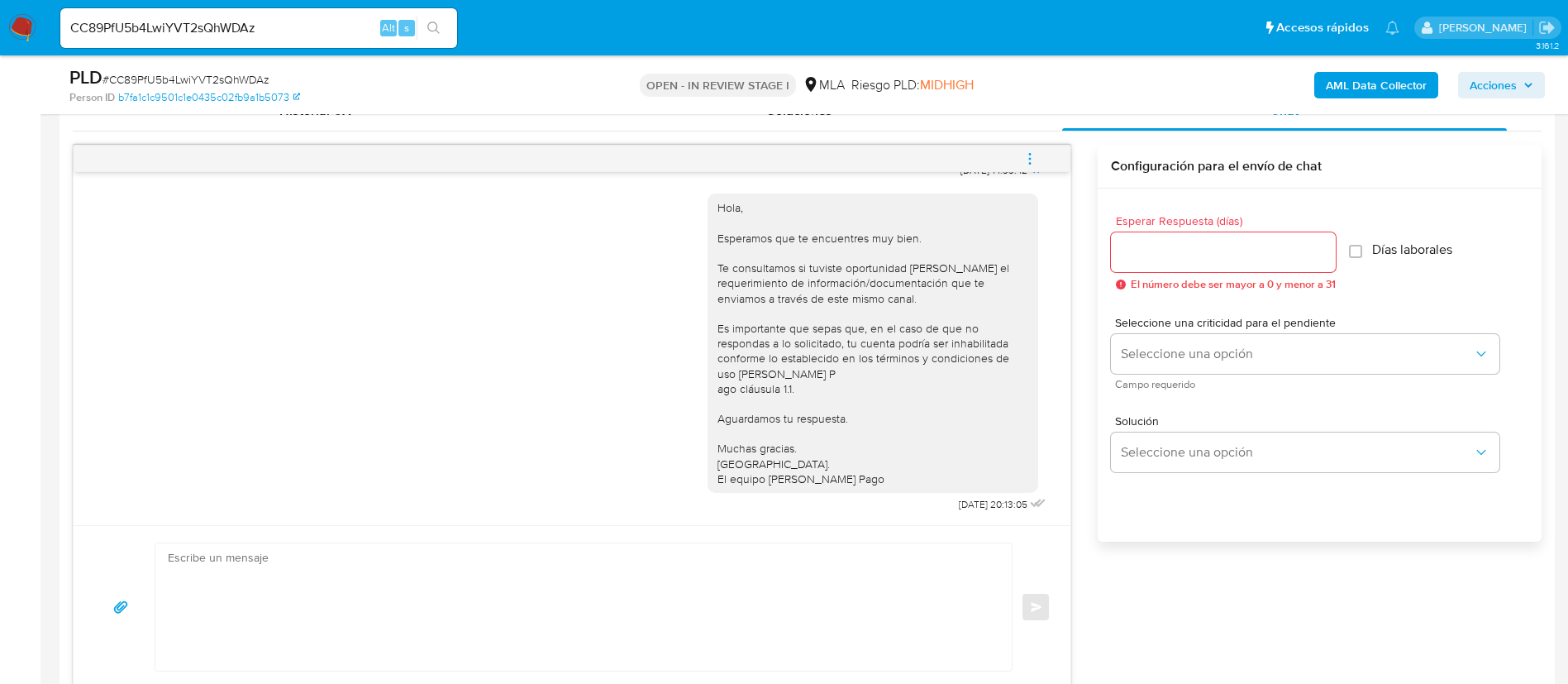
scroll to position [869, 0]
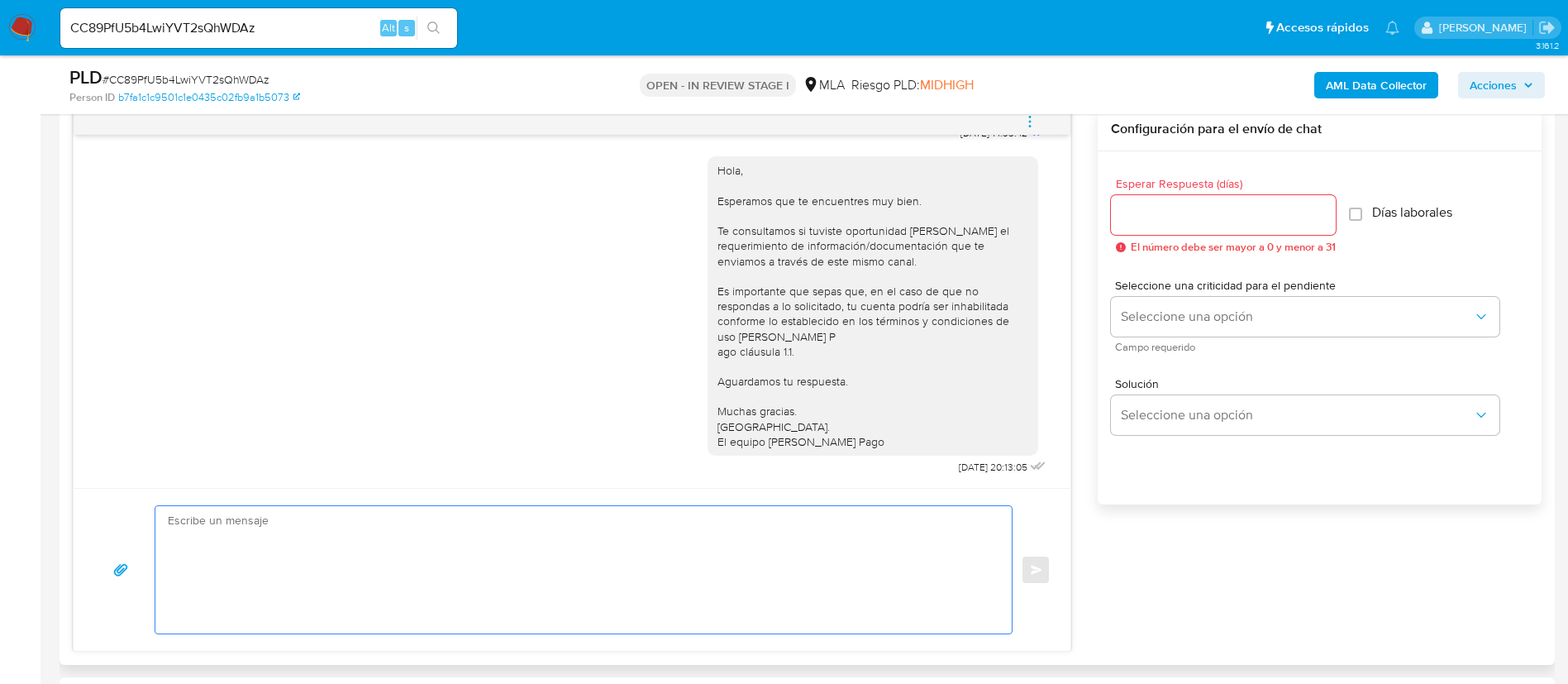
click at [765, 545] on textarea at bounding box center [579, 569] width 823 height 127
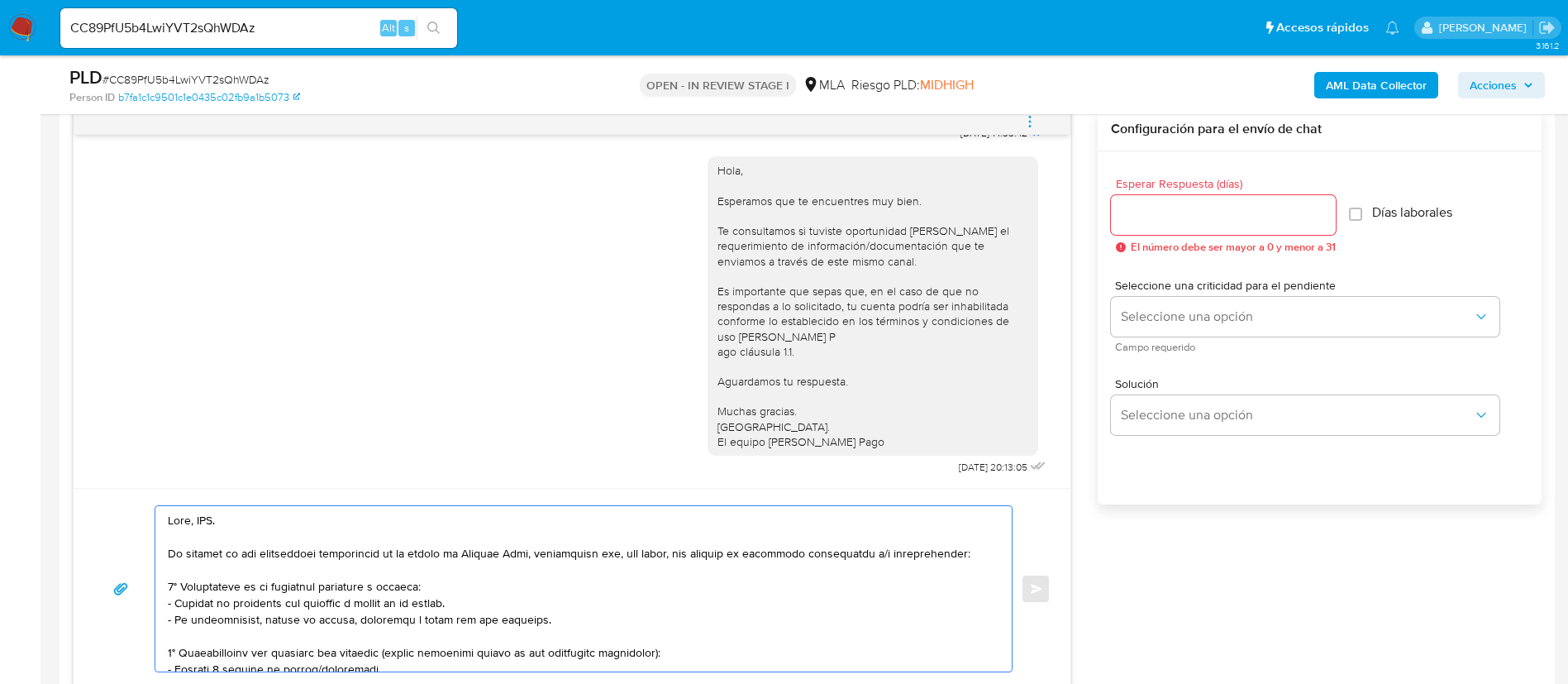
click at [202, 510] on textarea at bounding box center [579, 589] width 823 height 166
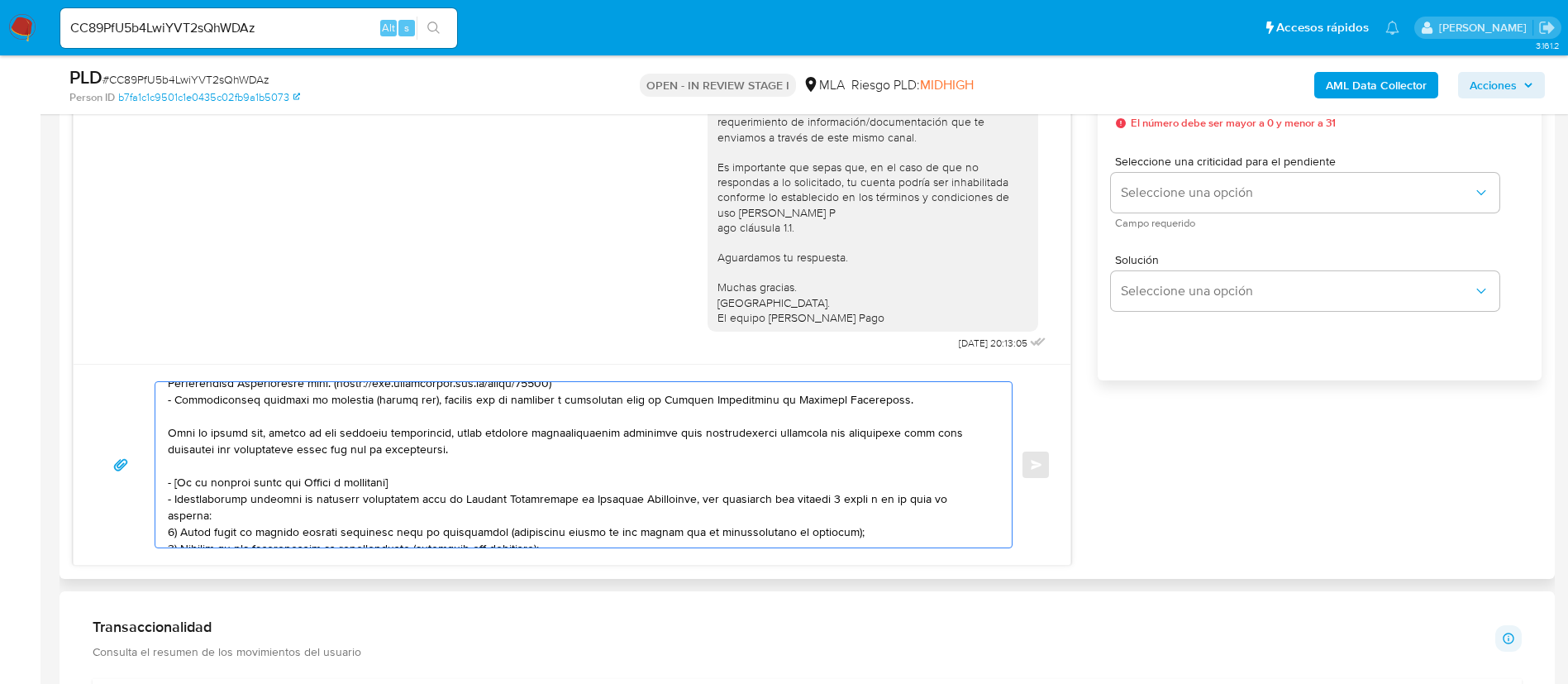
scroll to position [248, 0]
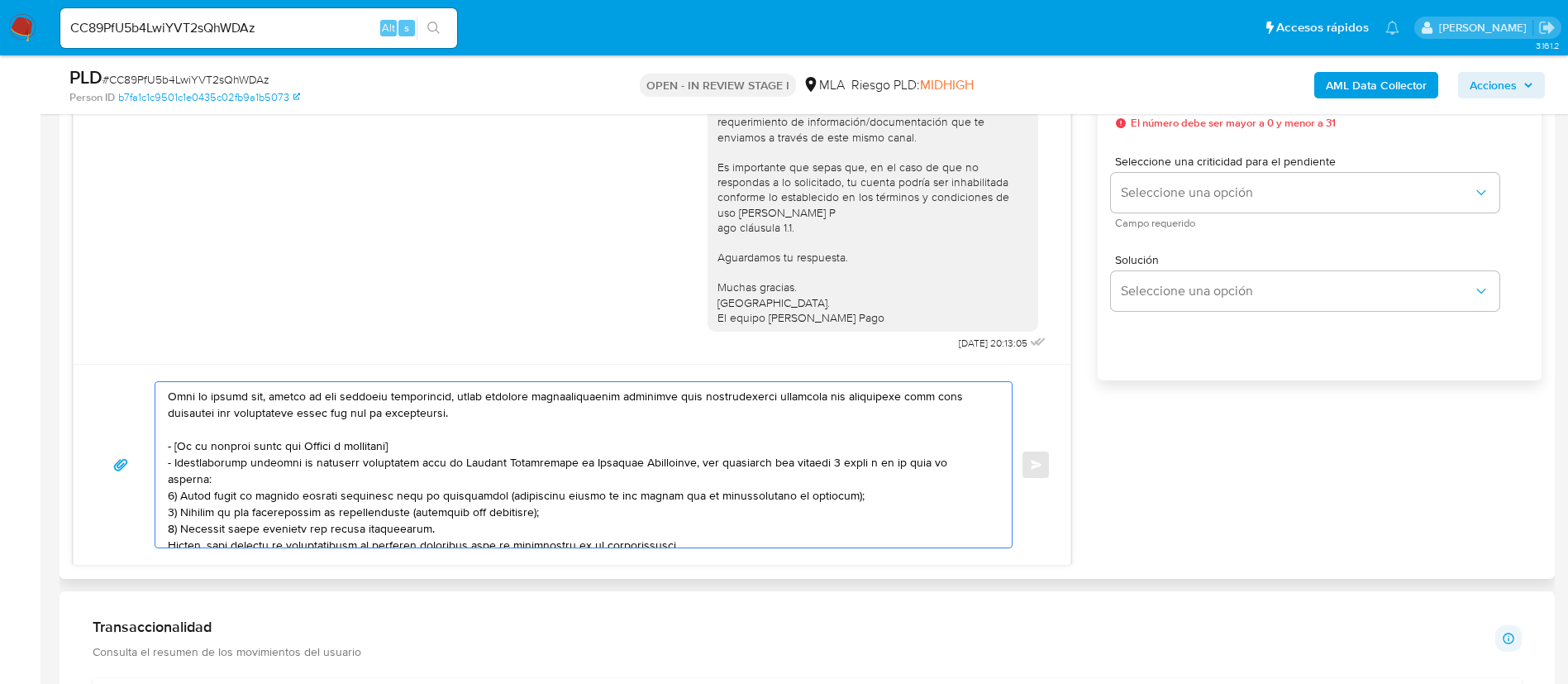
drag, startPoint x: 167, startPoint y: 444, endPoint x: 561, endPoint y: 482, distance: 395.8
click at [561, 482] on div at bounding box center [579, 465] width 849 height 166
drag, startPoint x: 688, startPoint y: 530, endPoint x: 657, endPoint y: 430, distance: 104.7
click at [657, 430] on textarea at bounding box center [579, 465] width 823 height 166
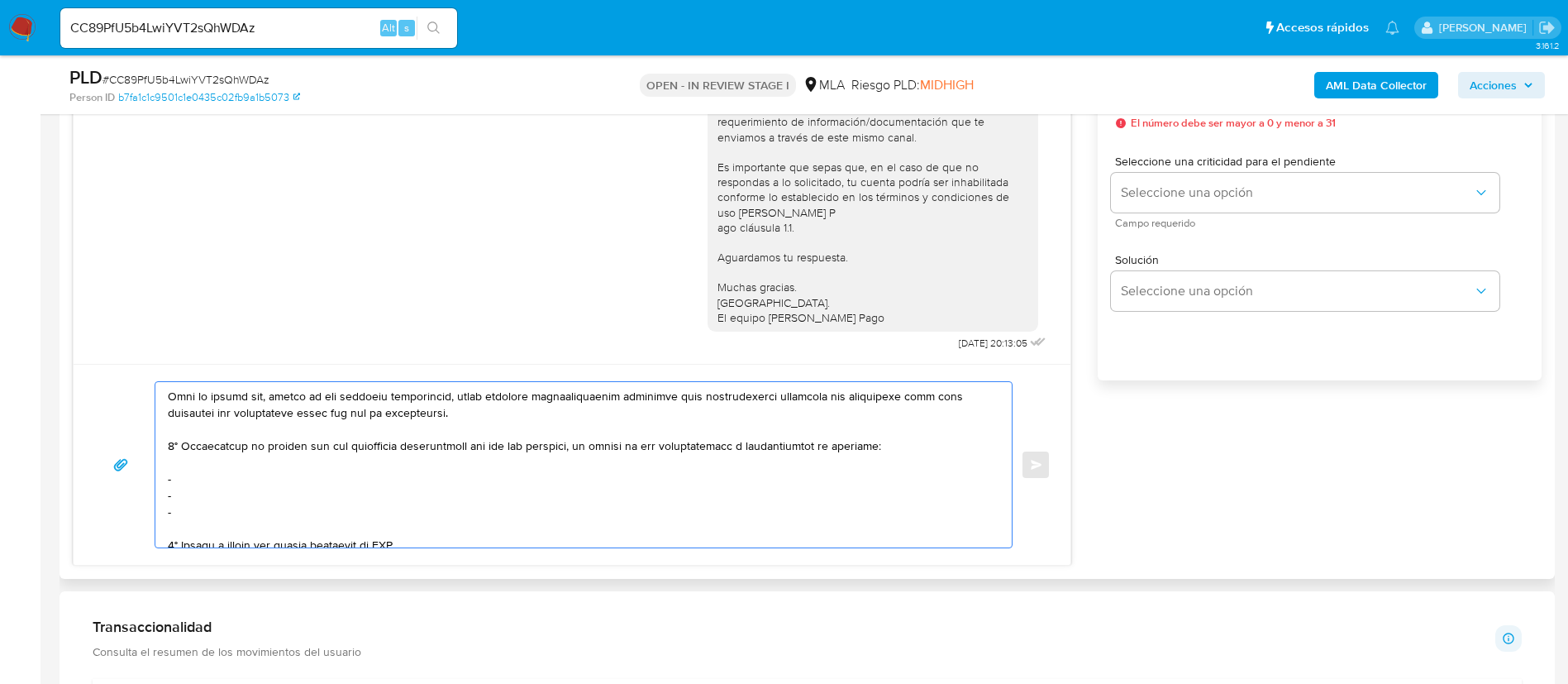
scroll to position [232, 0]
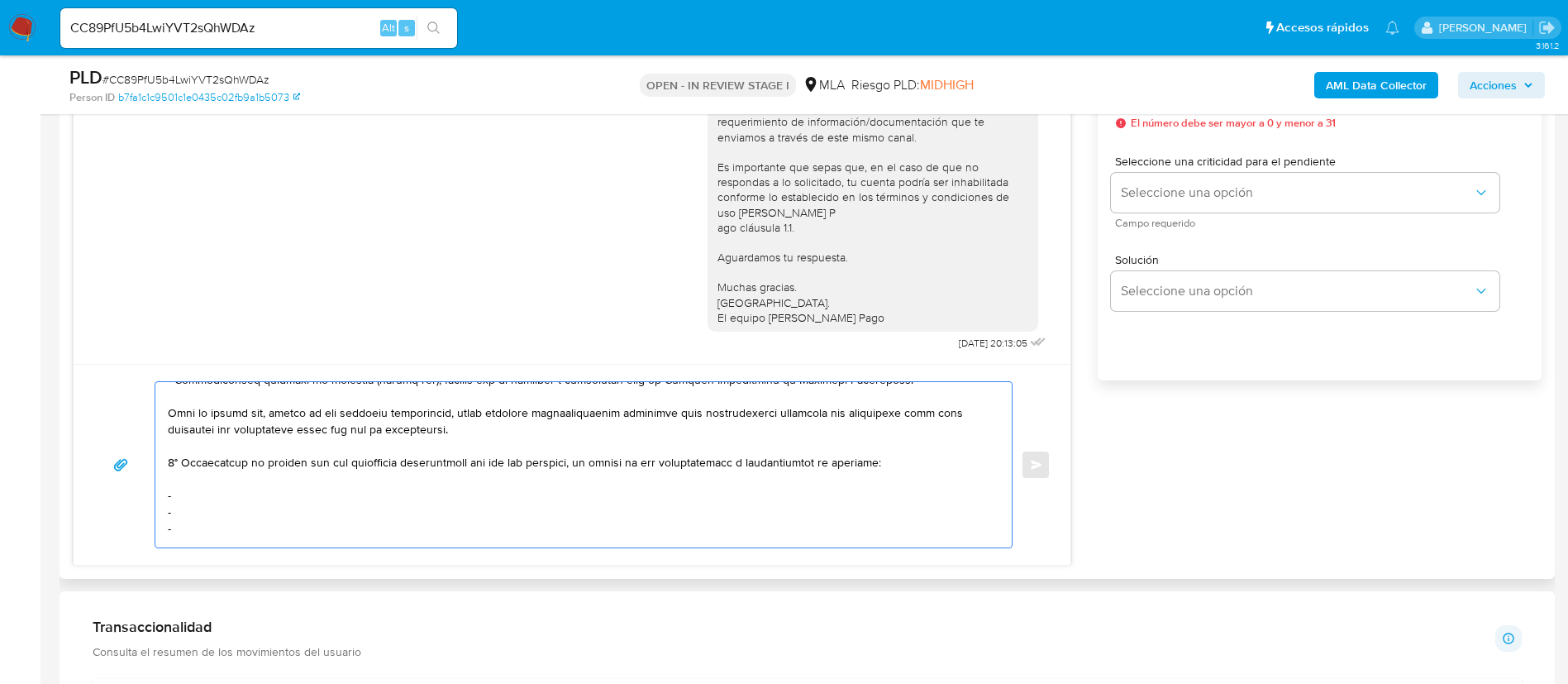
click at [273, 493] on textarea at bounding box center [579, 465] width 823 height 166
paste textarea "Valentino Uriel Grassino - CUIL 20465770555"
click at [247, 512] on textarea at bounding box center [579, 465] width 823 height 166
paste textarea "Federico Jesus Vivas - CUIT 20270064869"
click at [315, 529] on textarea at bounding box center [579, 465] width 823 height 166
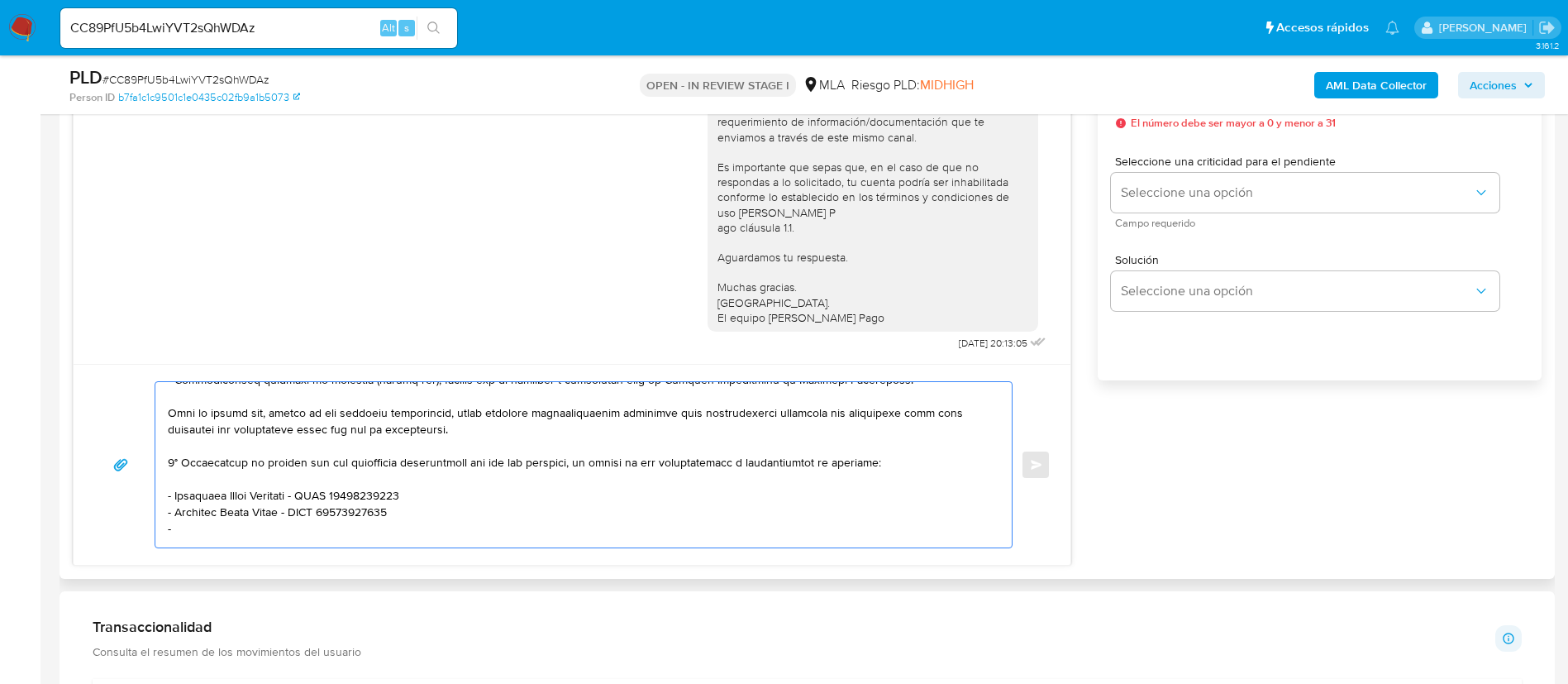
paste textarea "Ojeda Fabricio Maximiliano - CUIT 20317009942"
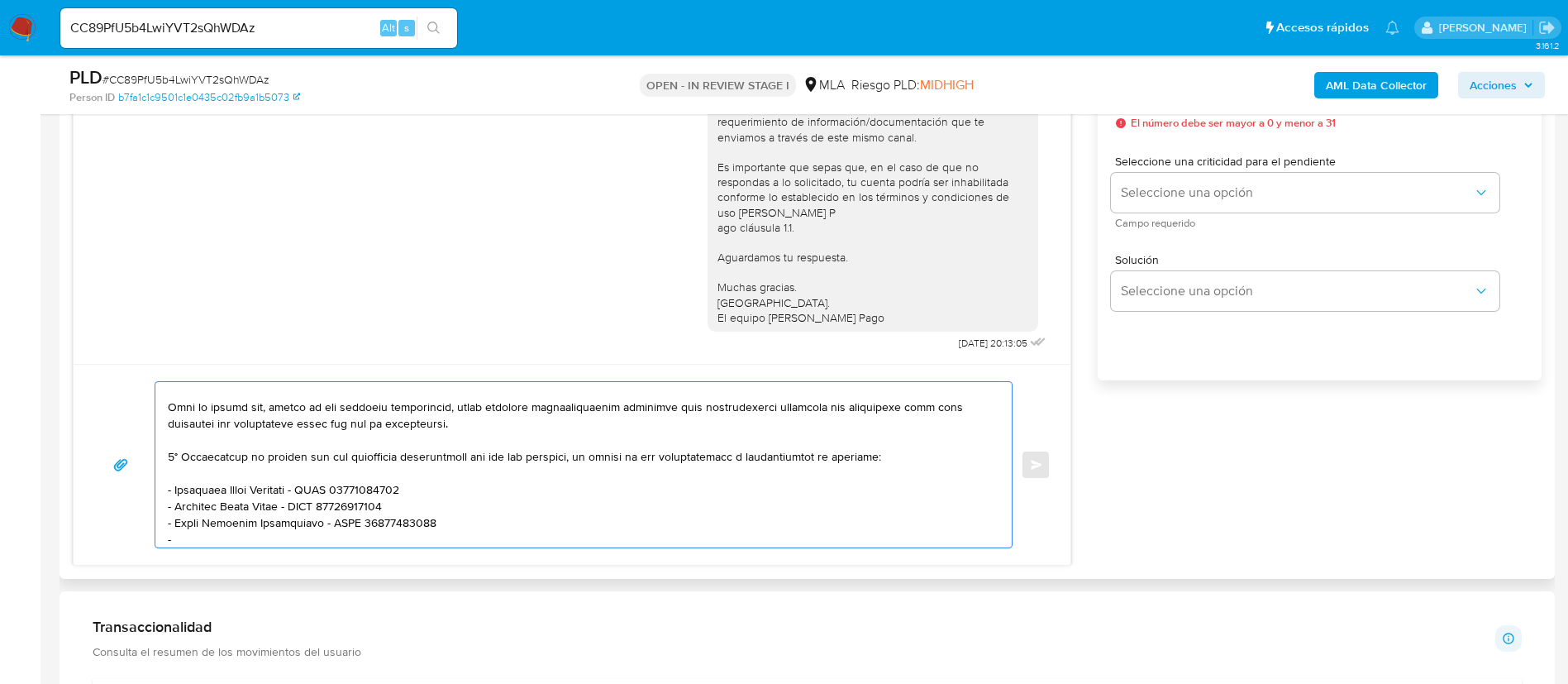
paste textarea "Pablo Ignacio Brea - CUIT 20250153113"
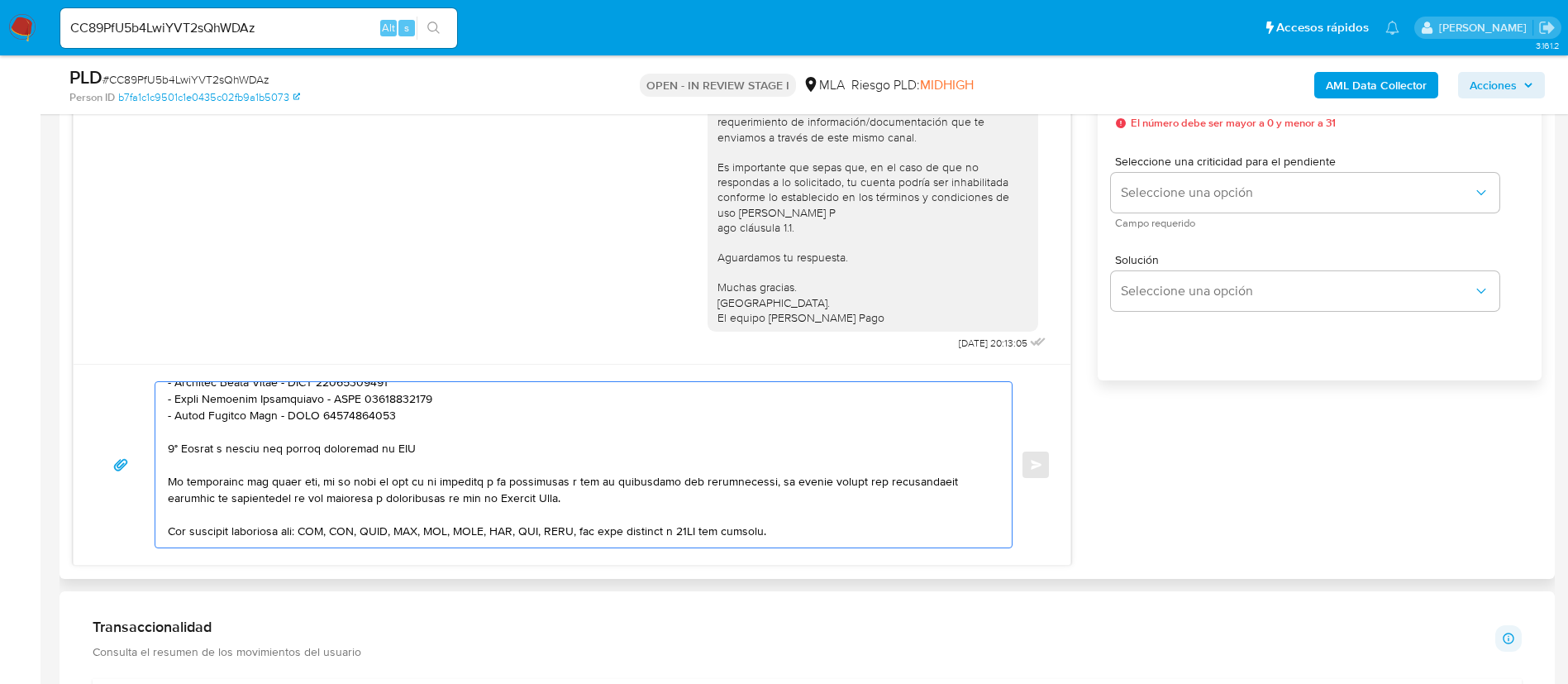
click at [400, 446] on textarea at bounding box center [579, 465] width 823 height 166
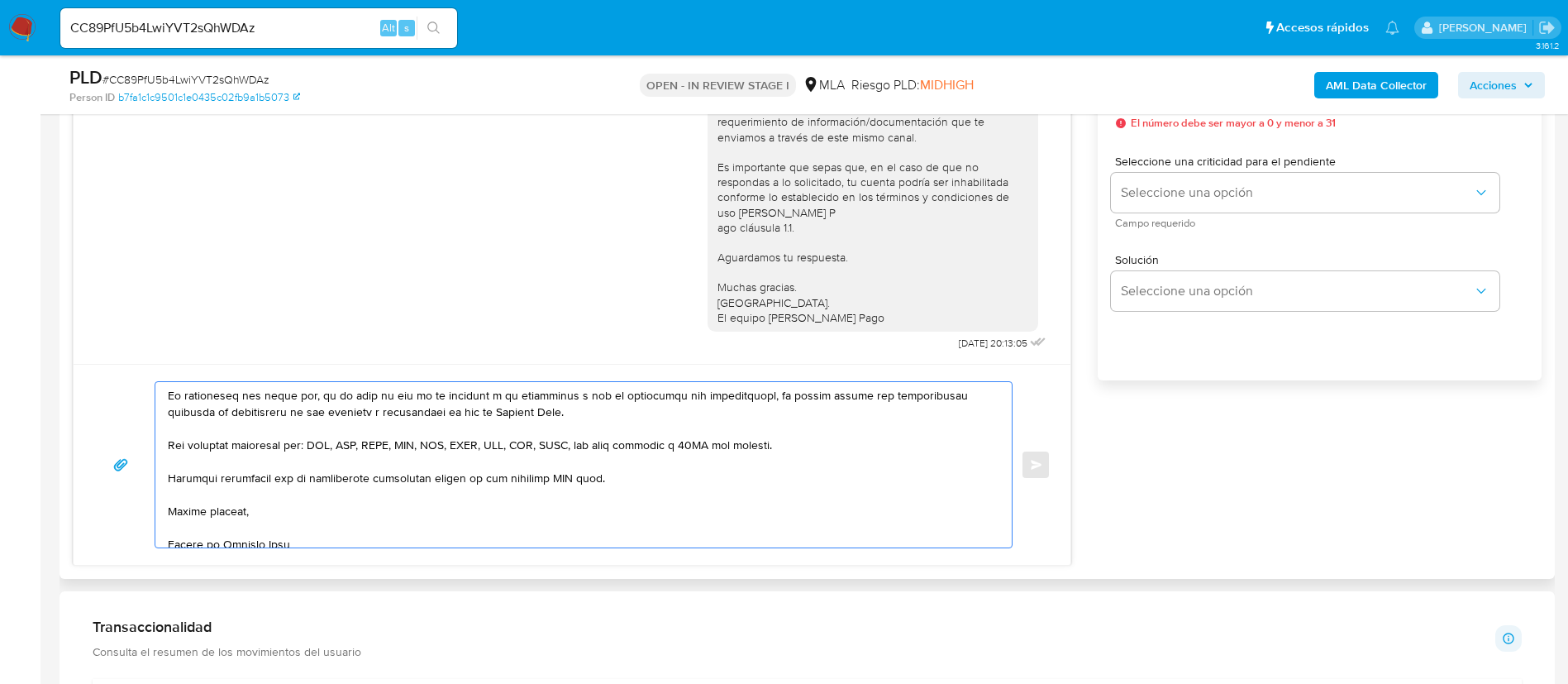
scroll to position [442, 0]
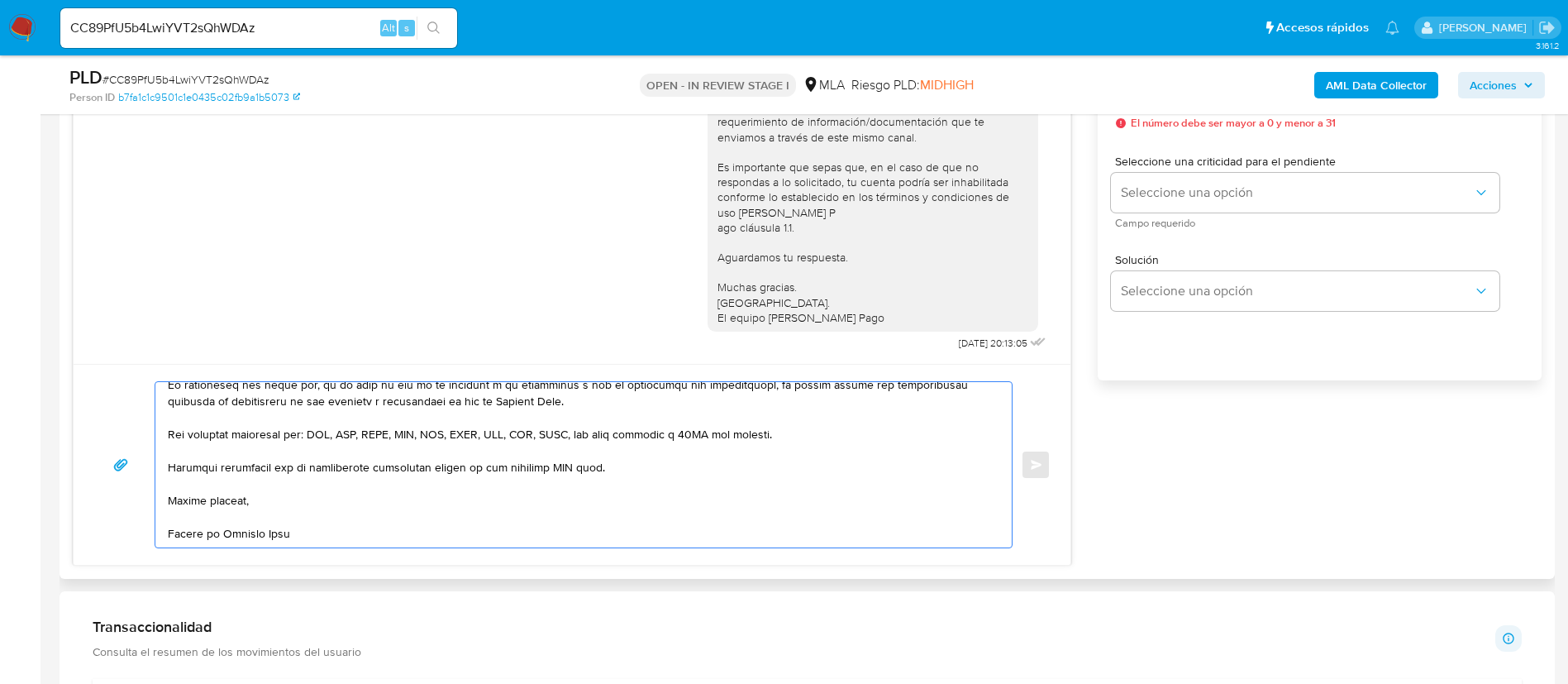
click at [555, 445] on textarea at bounding box center [579, 465] width 823 height 166
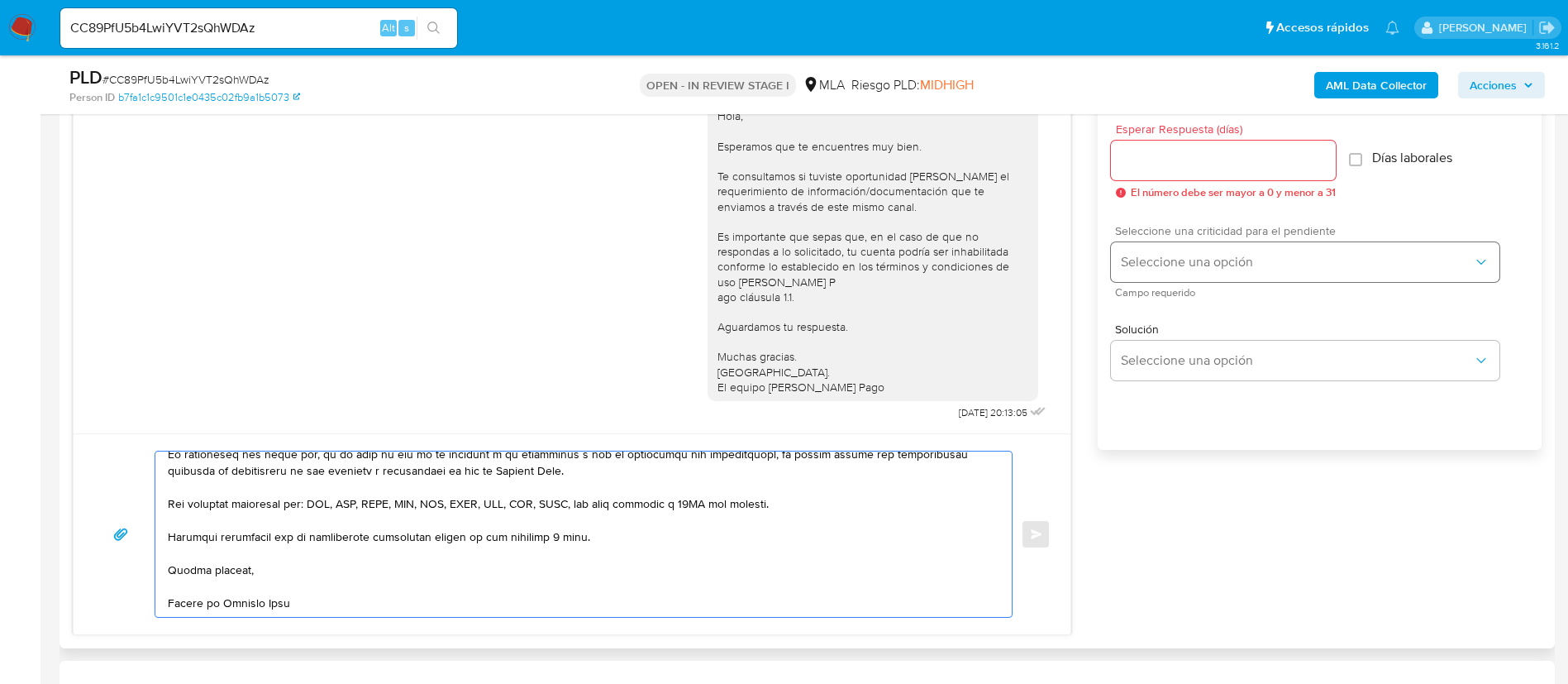
scroll to position [869, 0]
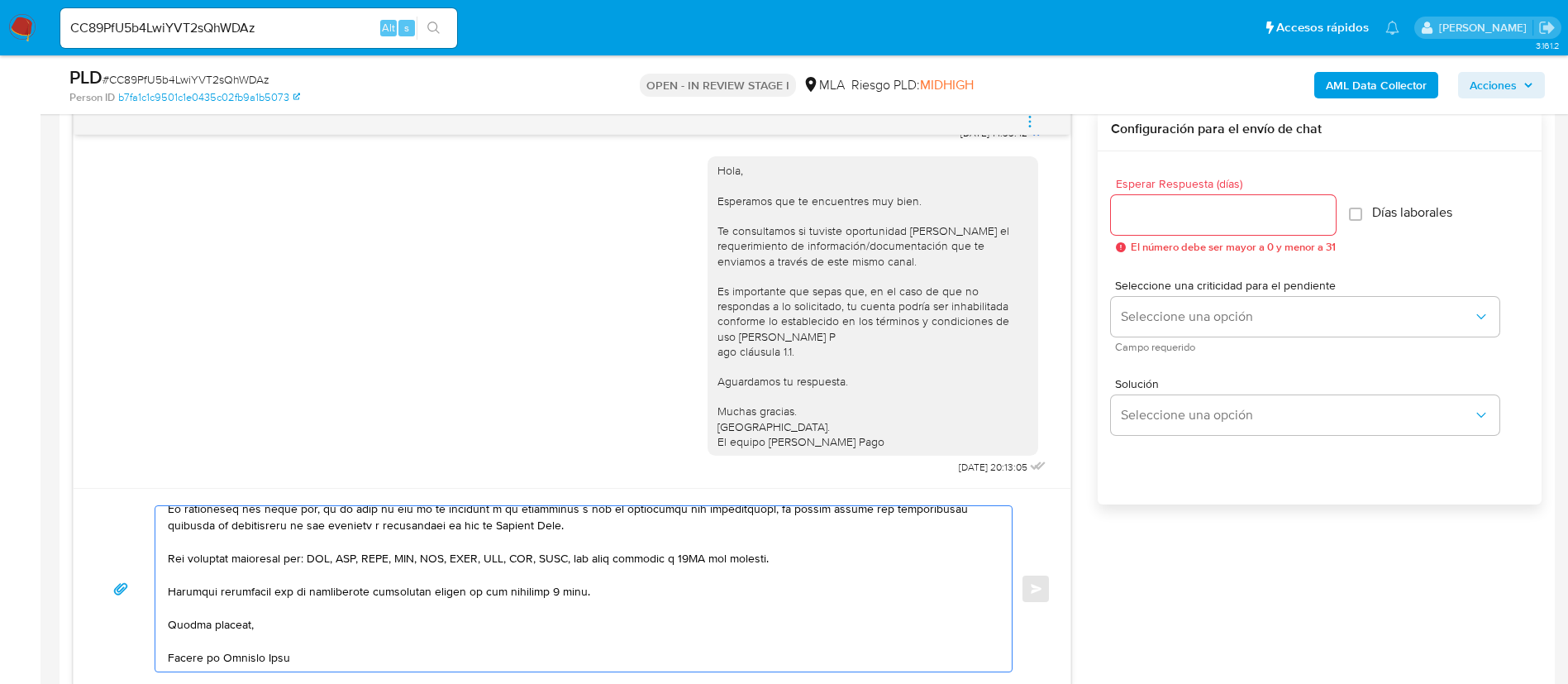
type textarea "Hola, Lautaro. En función de las operaciones registradas en tu cuenta de Mercad…"
click at [1151, 209] on input "Esperar Respuesta (días)" at bounding box center [1223, 215] width 225 height 22
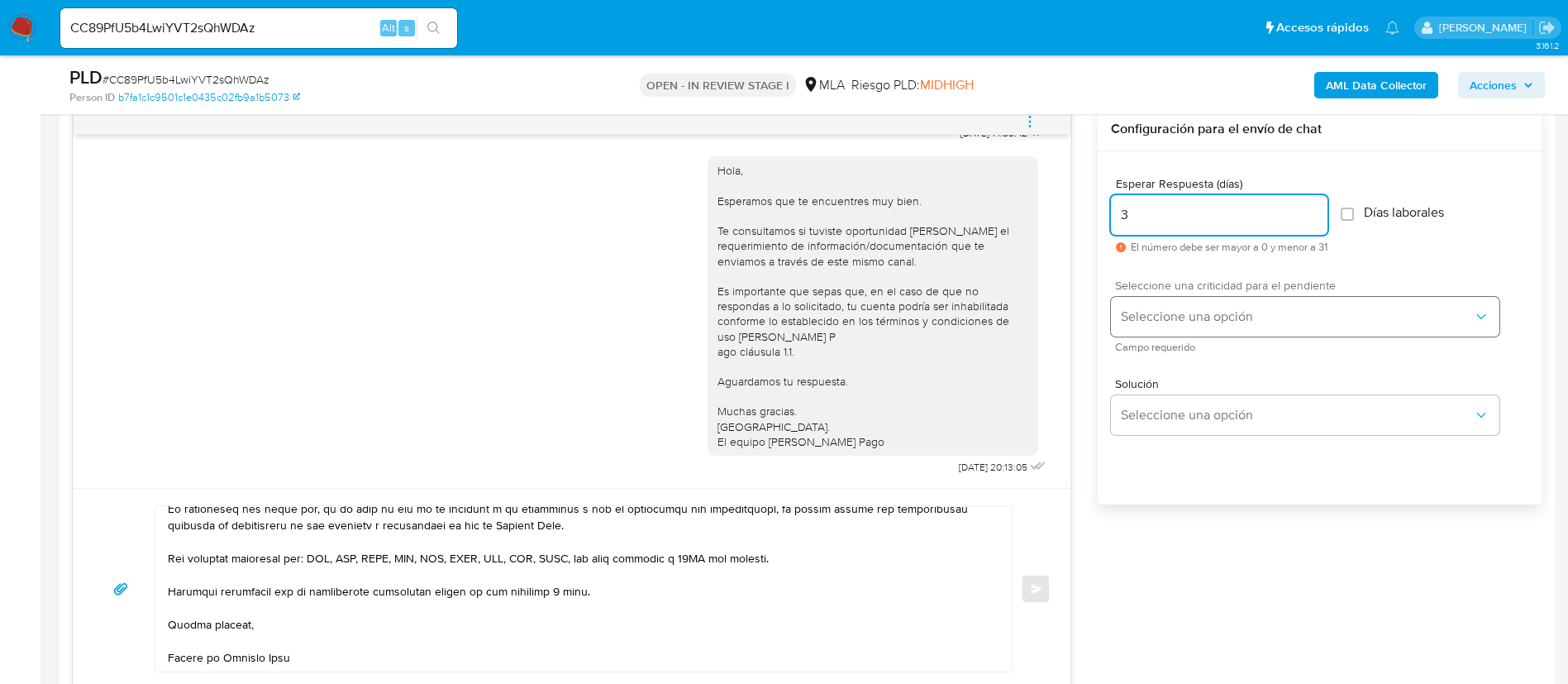
type input "3"
click at [1176, 313] on span "Seleccione una opción" at bounding box center [1297, 317] width 352 height 17
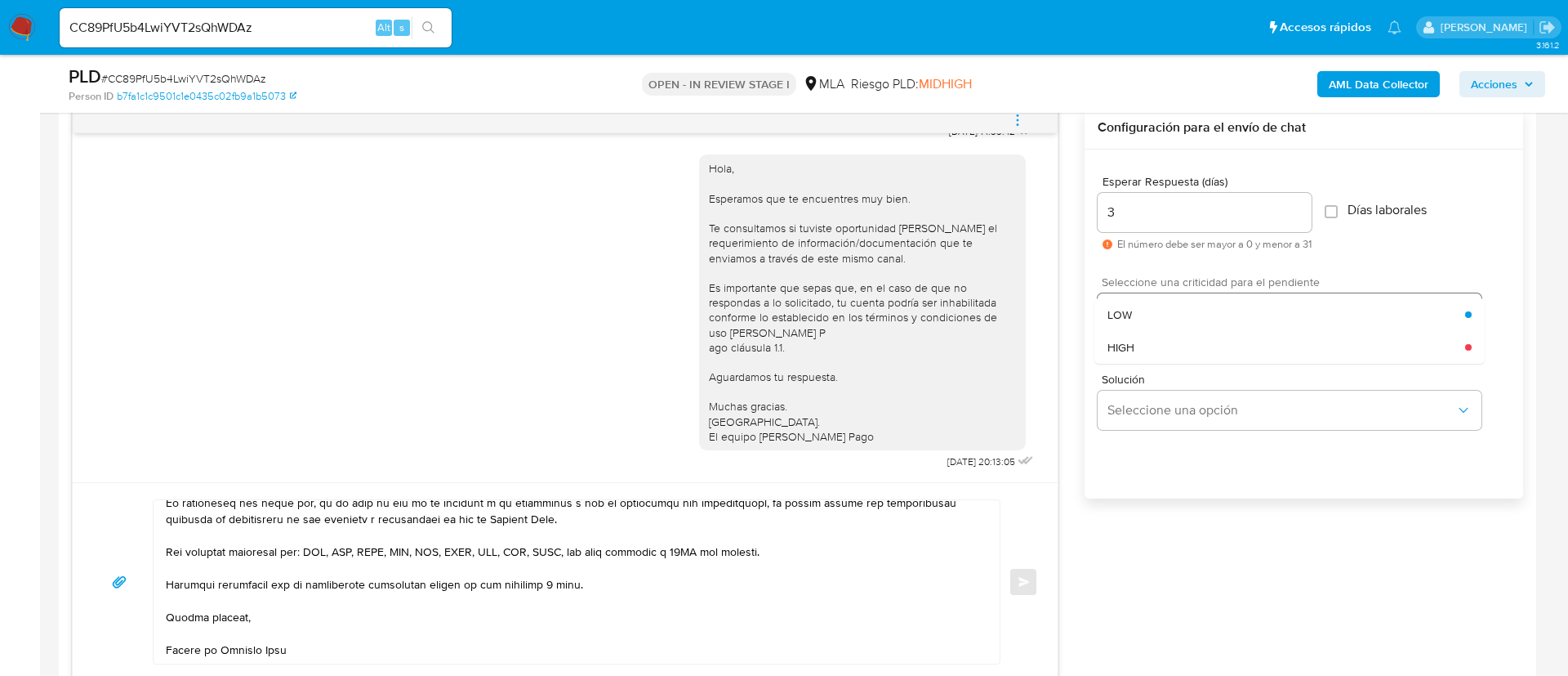
click at [1162, 309] on div "LOW" at bounding box center [1286, 314] width 357 height 33
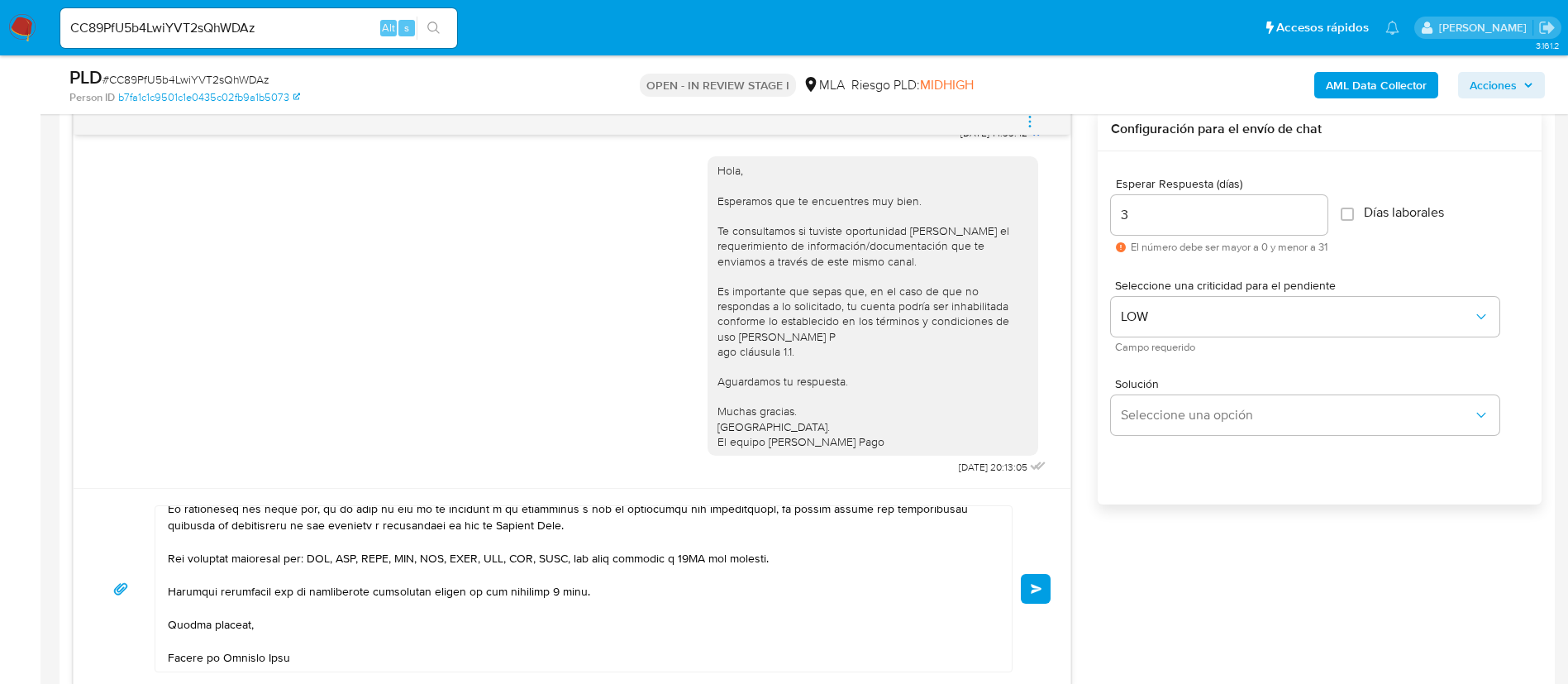
click at [1038, 571] on div "Enviar" at bounding box center [572, 588] width 957 height 167
click at [1037, 578] on button "Enviar" at bounding box center [1036, 589] width 30 height 30
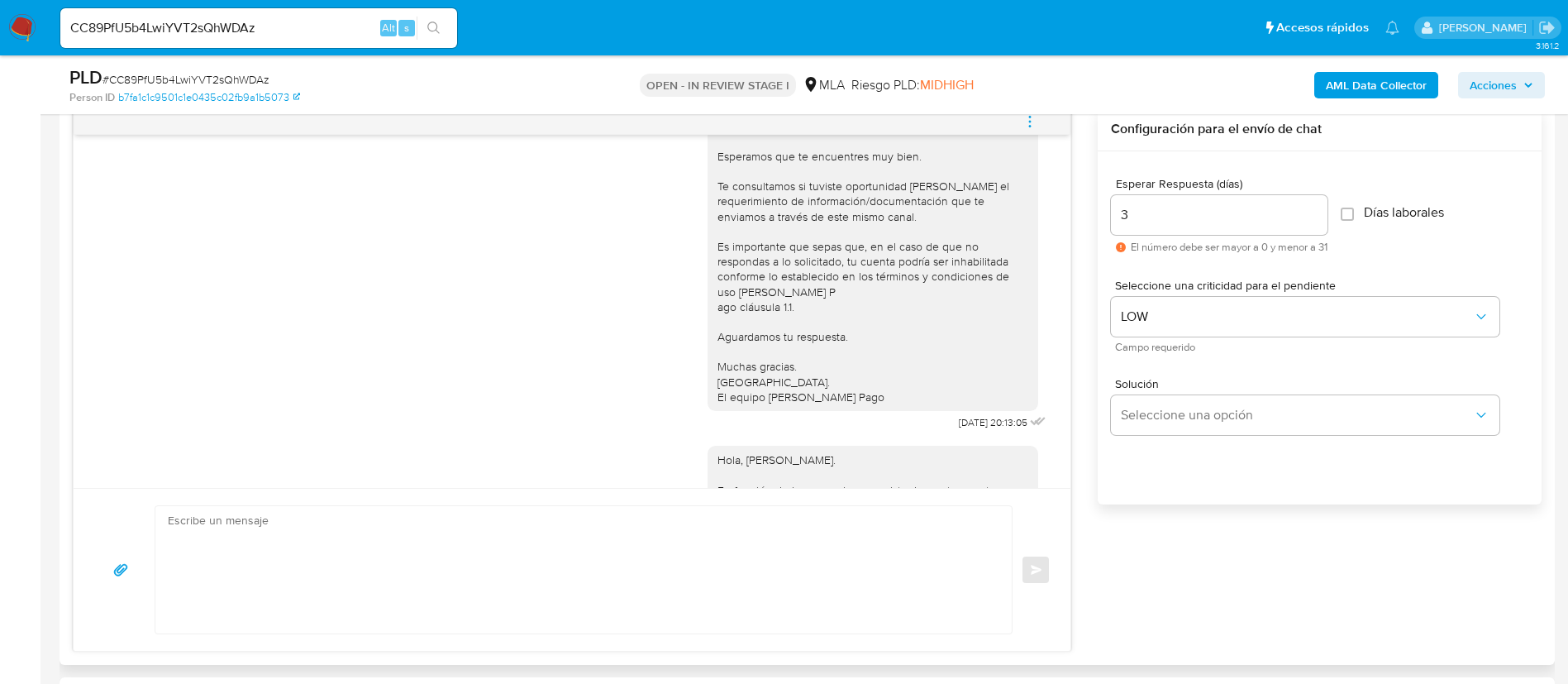
scroll to position [1793, 0]
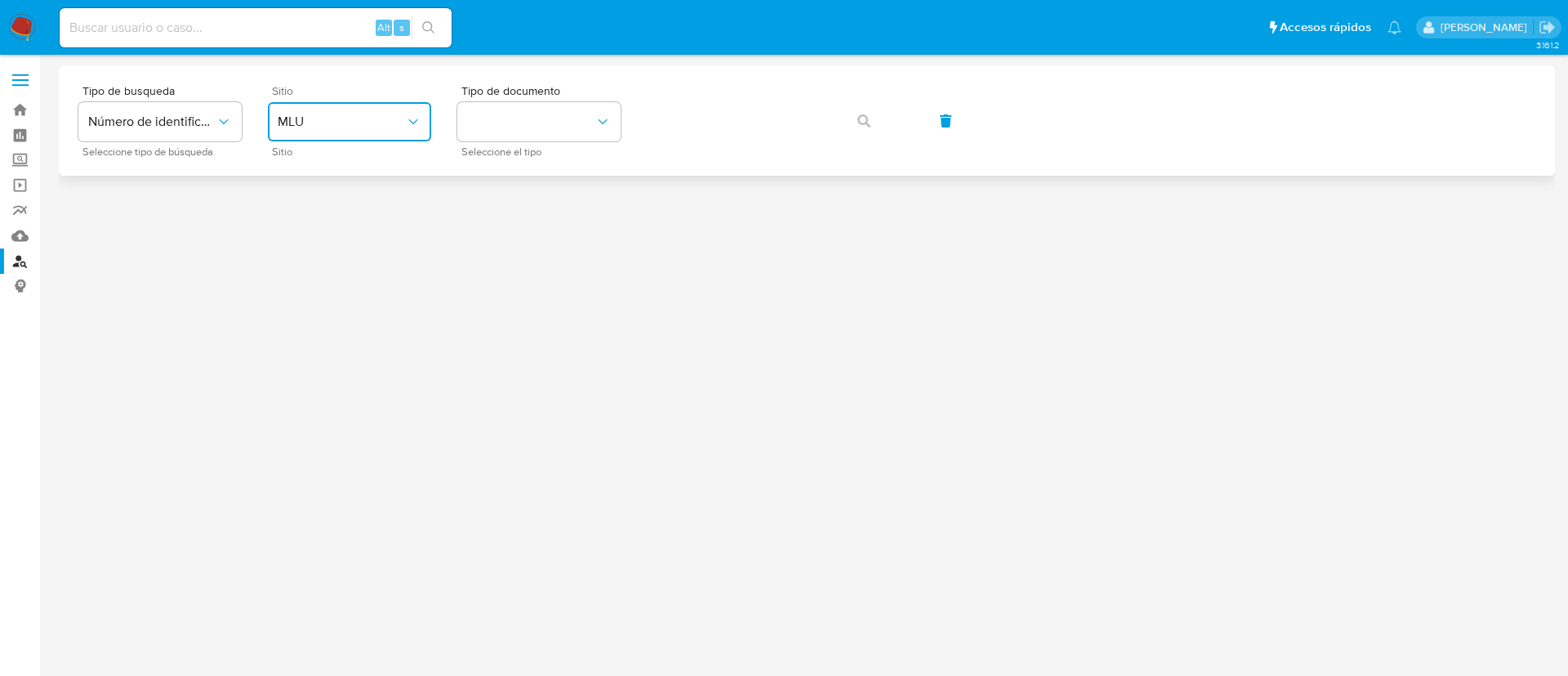
click at [356, 115] on span "MLU" at bounding box center [341, 122] width 127 height 17
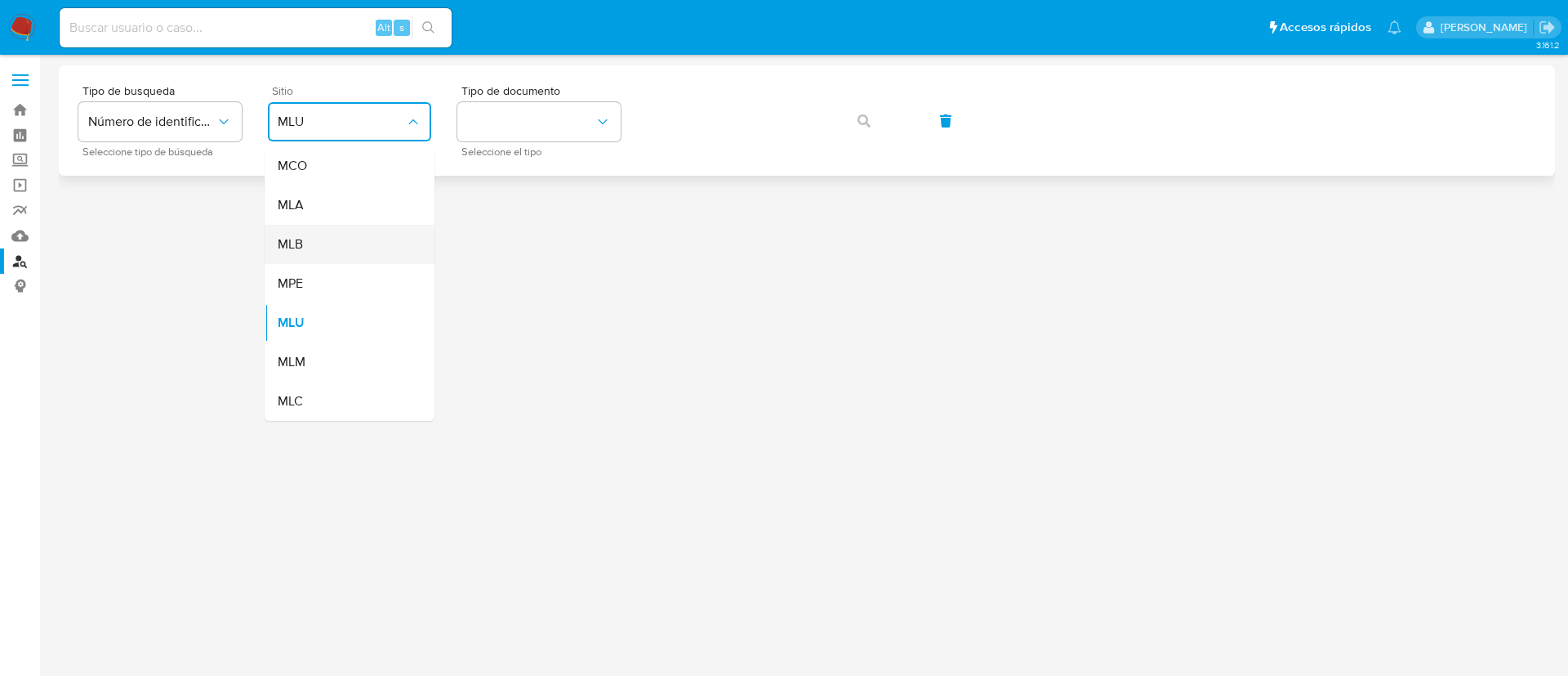
click at [341, 237] on div "MLB" at bounding box center [344, 244] width 134 height 39
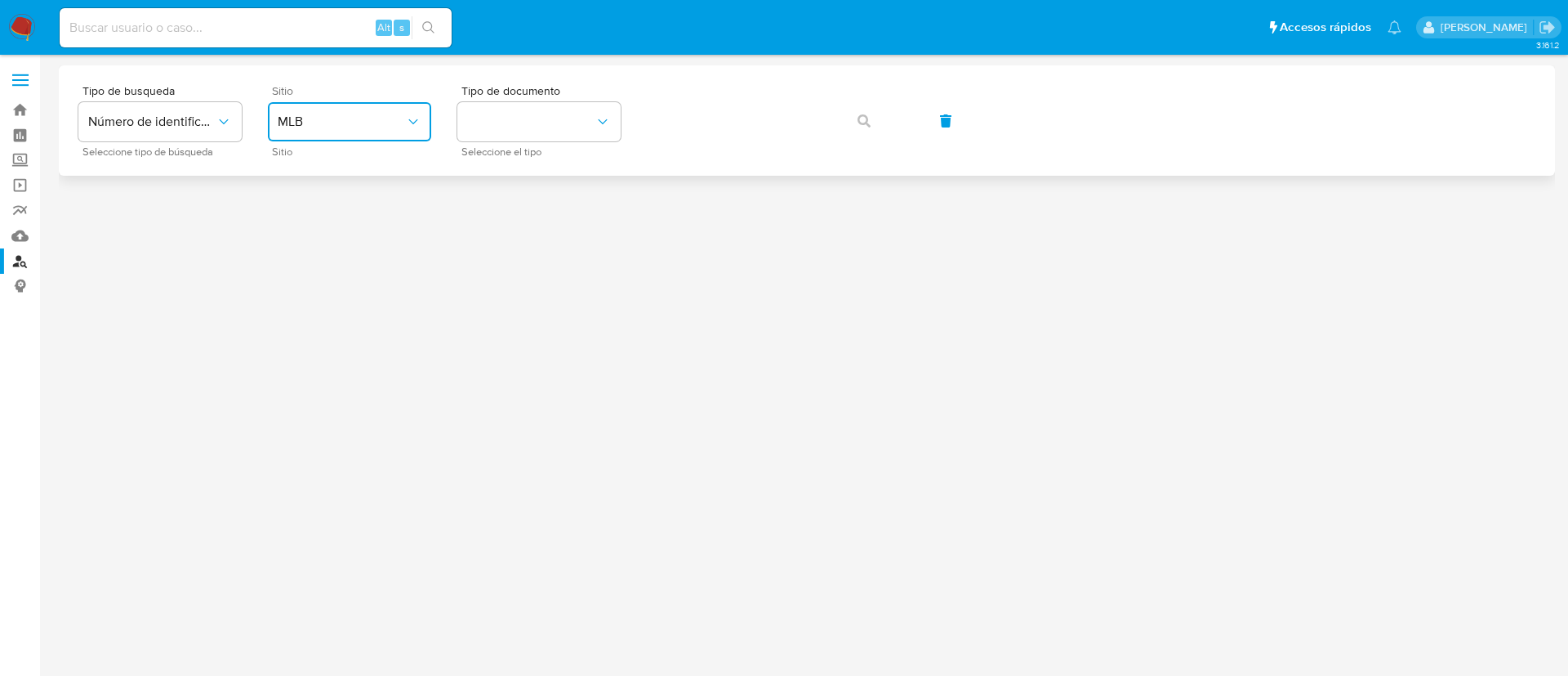
drag, startPoint x: 337, startPoint y: 117, endPoint x: 337, endPoint y: 128, distance: 11.0
click at [337, 118] on span "MLB" at bounding box center [341, 122] width 127 height 17
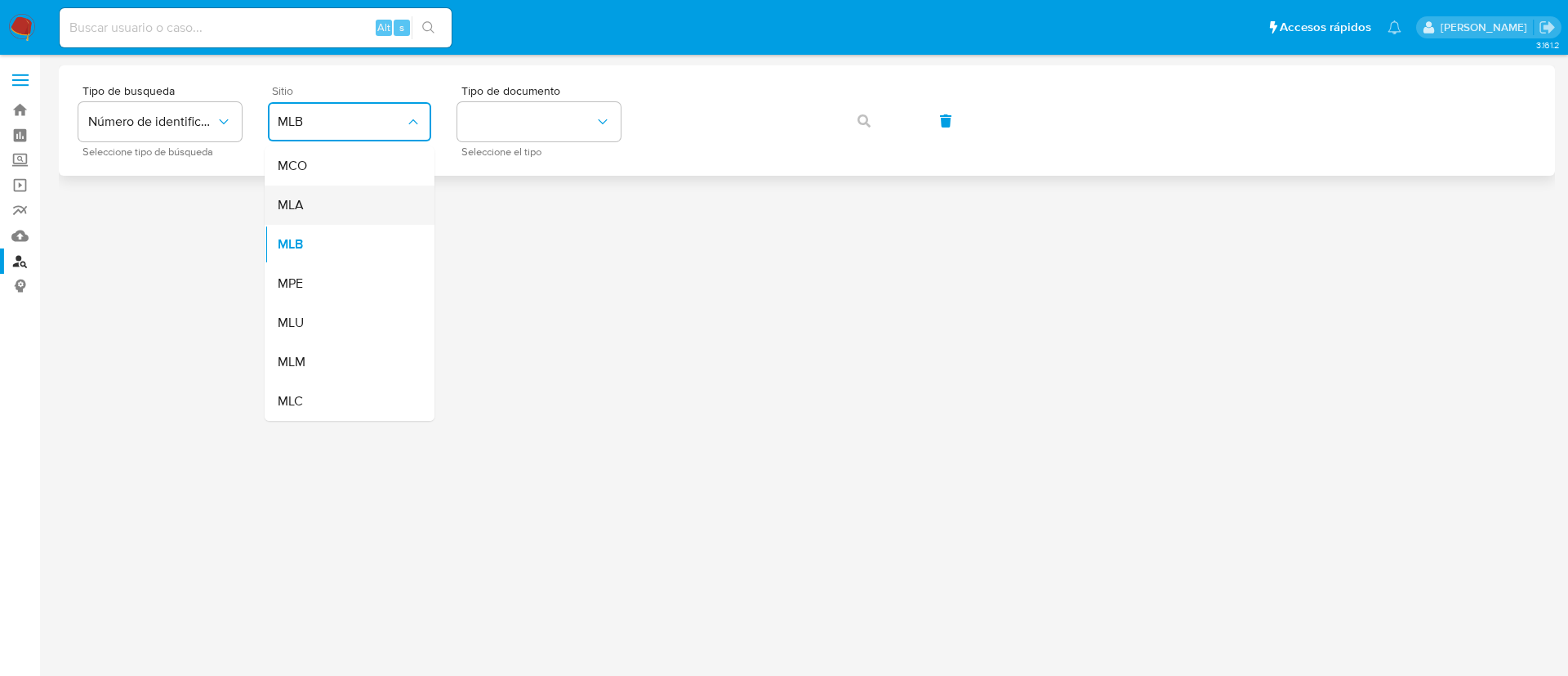
click at [334, 200] on div "MLA" at bounding box center [344, 205] width 134 height 39
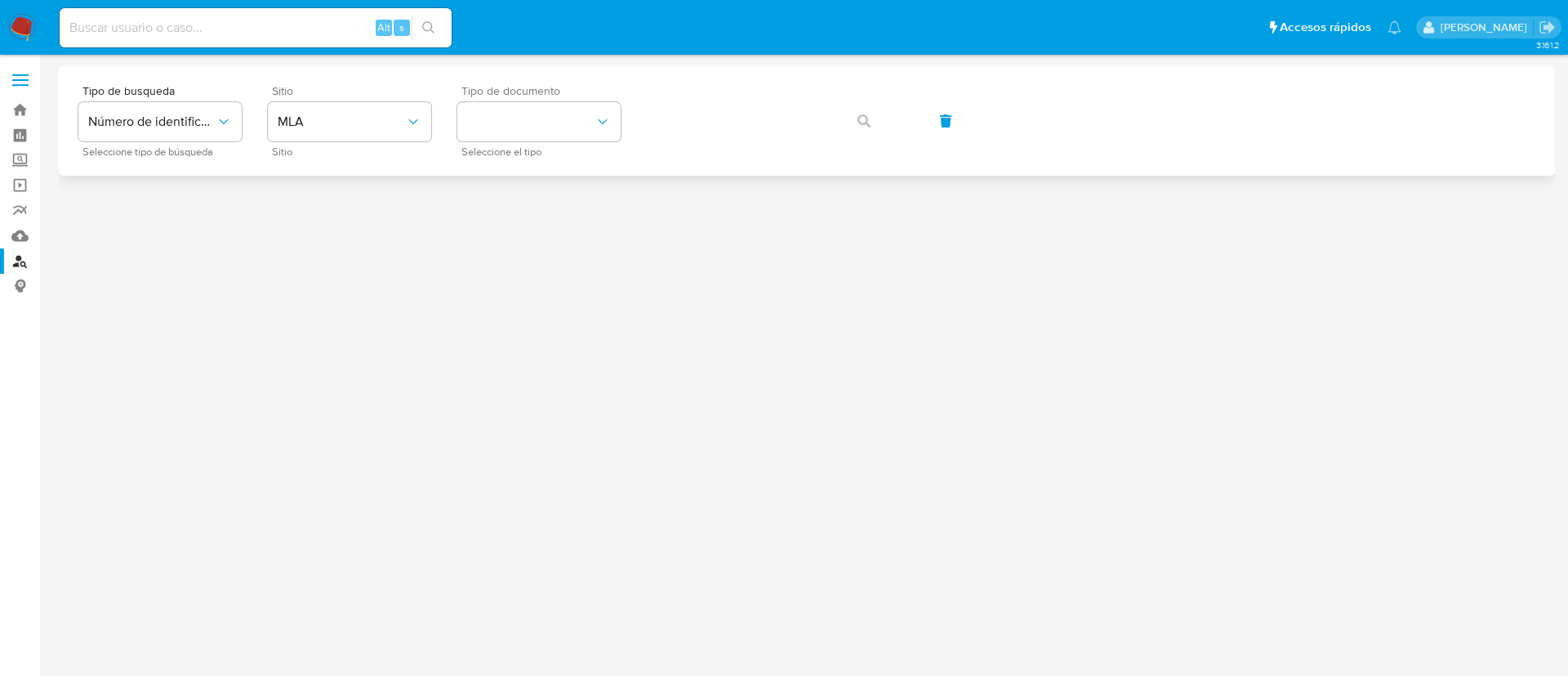
click at [482, 148] on span "Seleccione el tipo" at bounding box center [543, 152] width 164 height 8
click at [488, 131] on button "identificationType" at bounding box center [540, 122] width 164 height 39
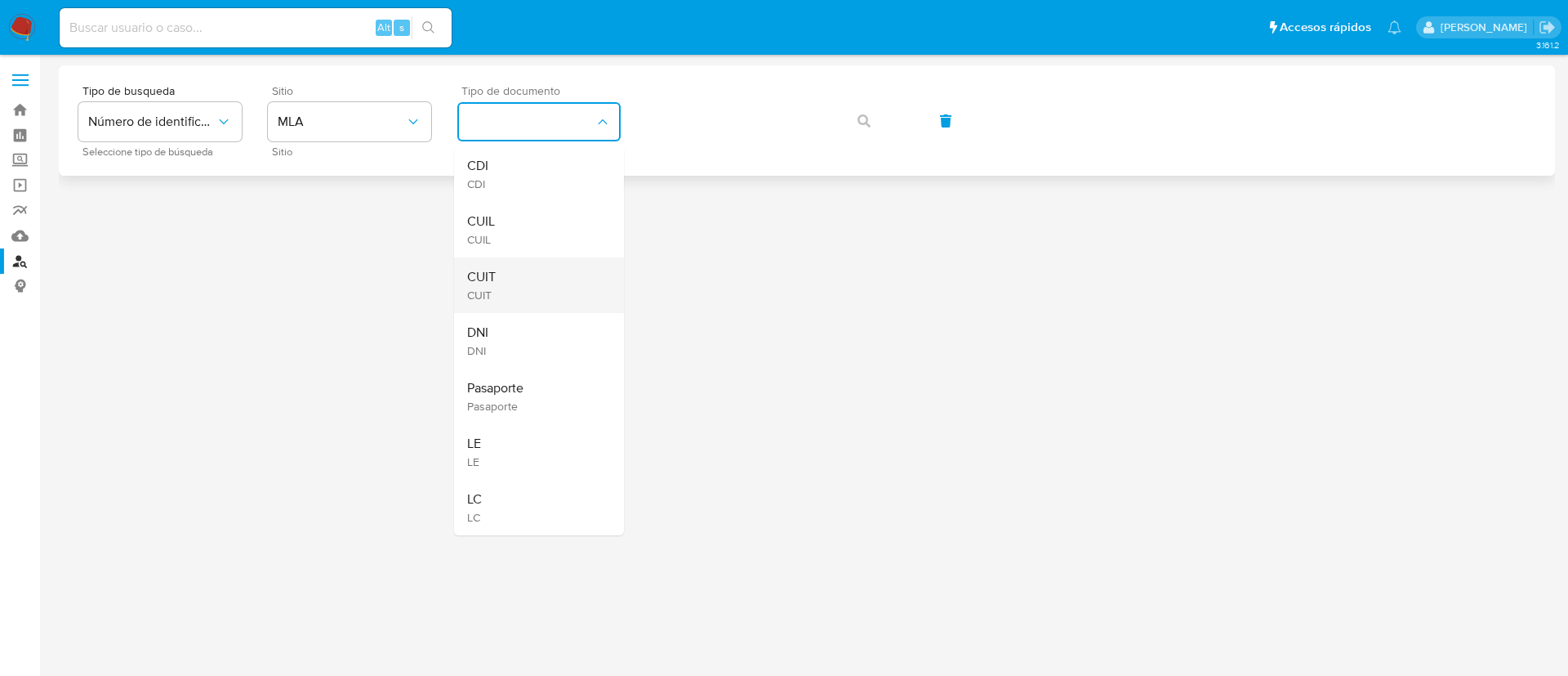
click at [515, 263] on div "CUIT CUIT" at bounding box center [534, 285] width 134 height 56
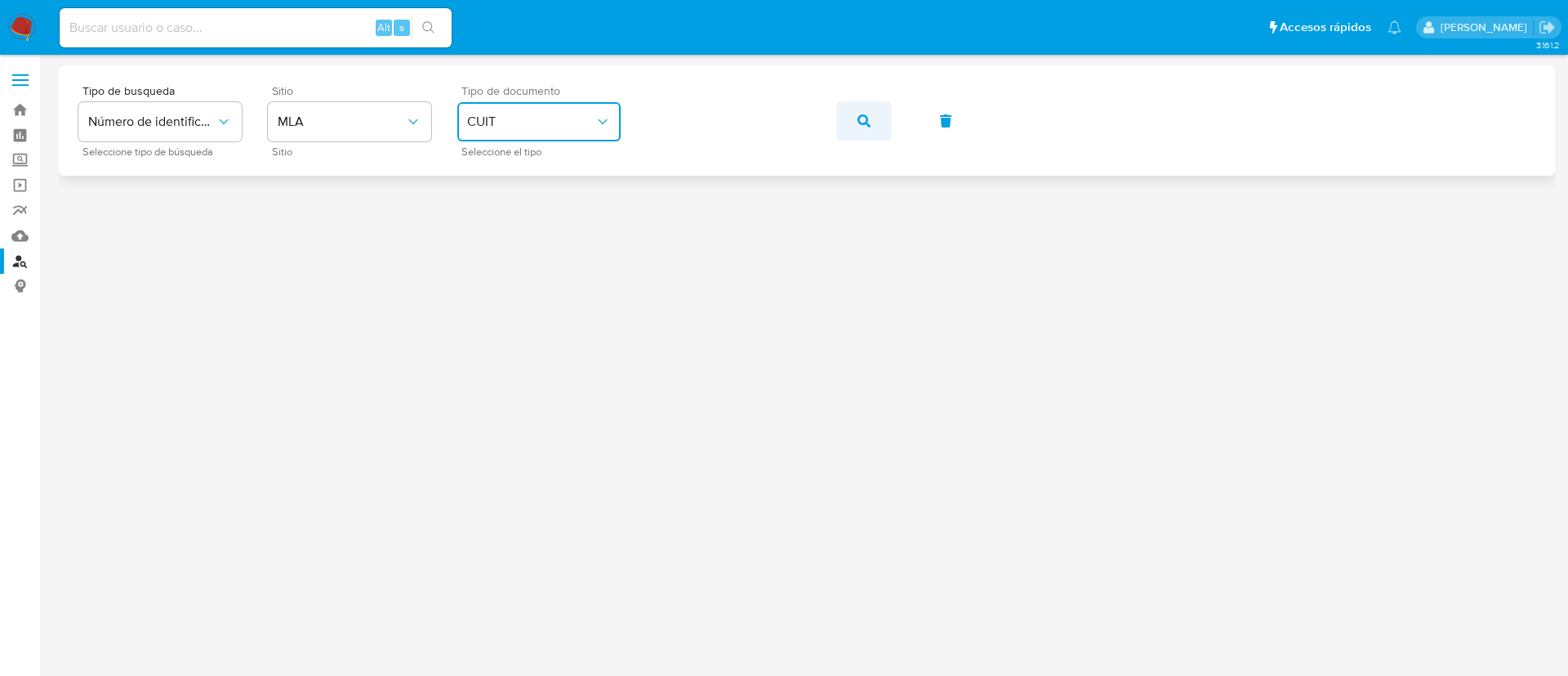
click at [853, 122] on button "button" at bounding box center [864, 121] width 56 height 39
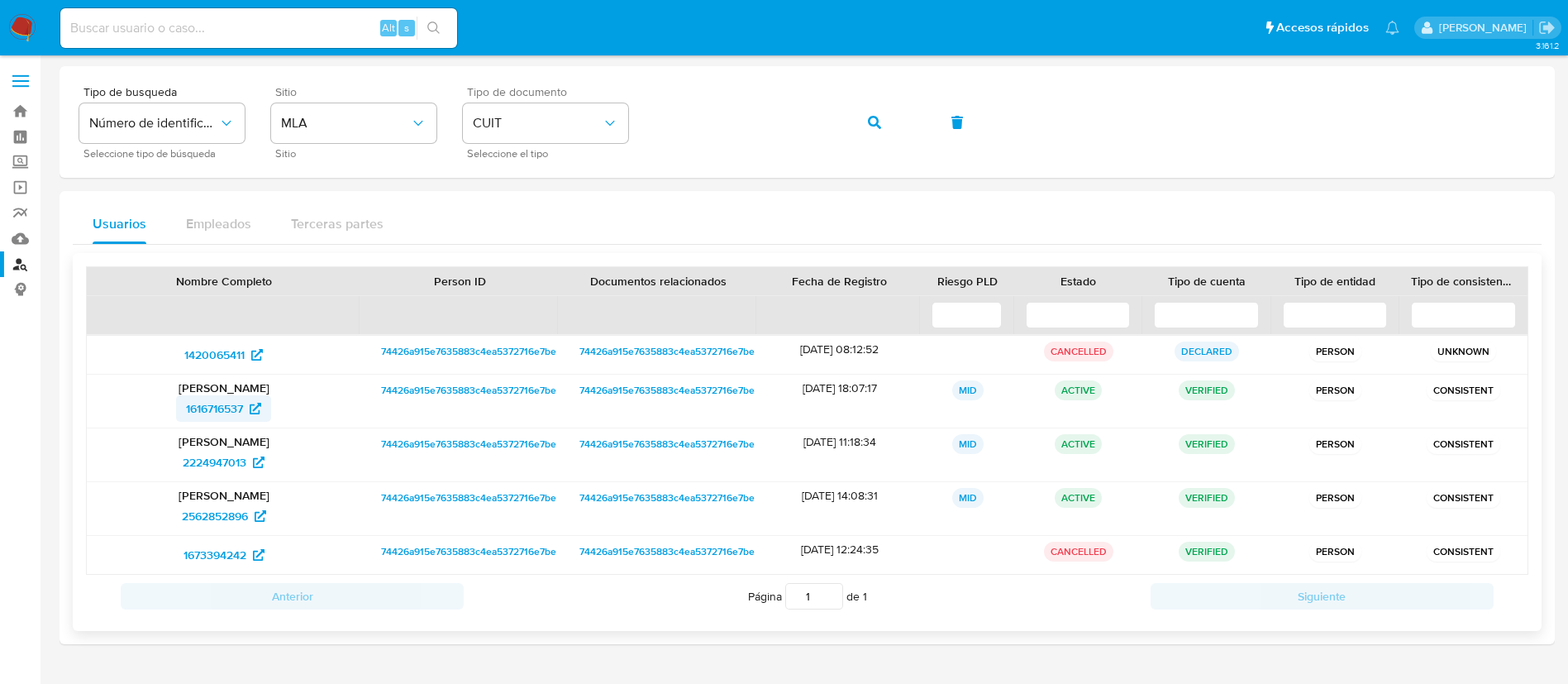
click at [219, 410] on span "1616716537" at bounding box center [214, 409] width 57 height 26
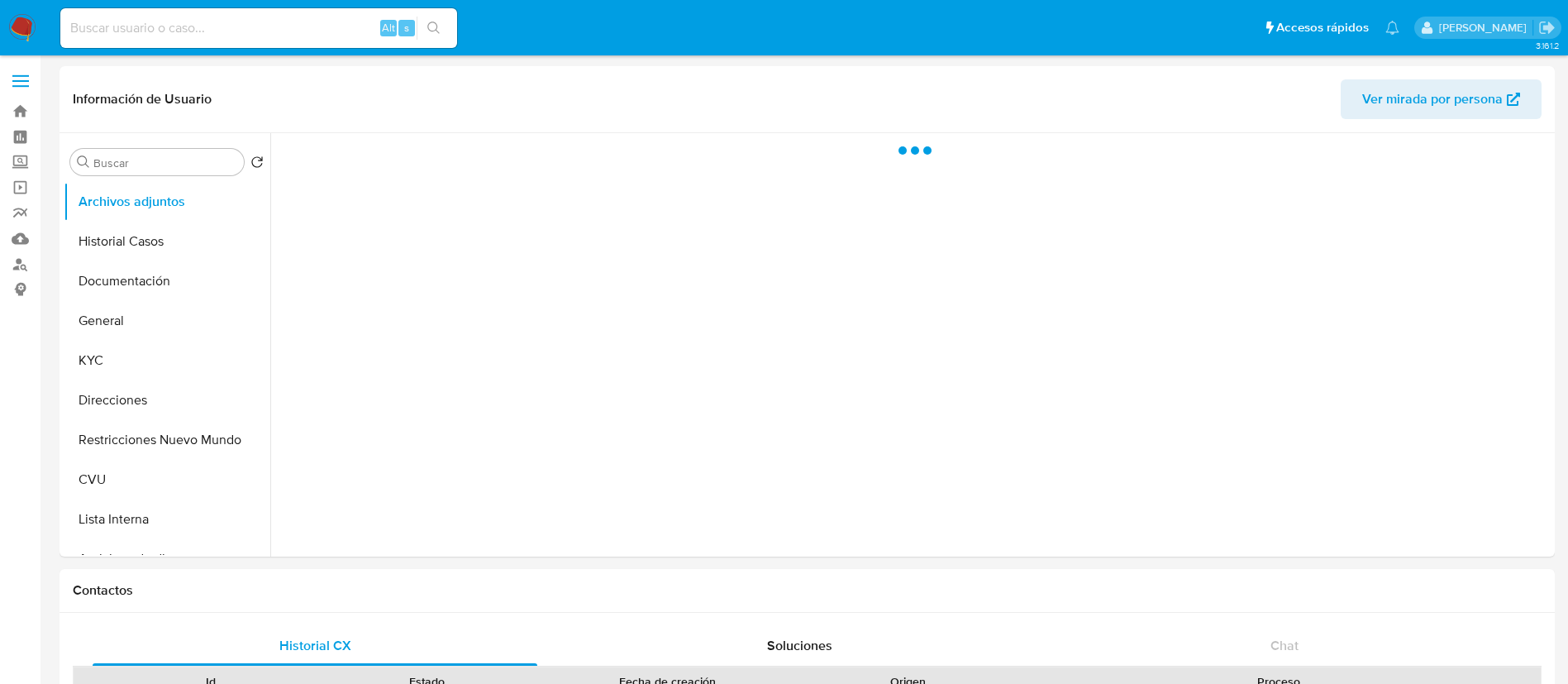
select select "10"
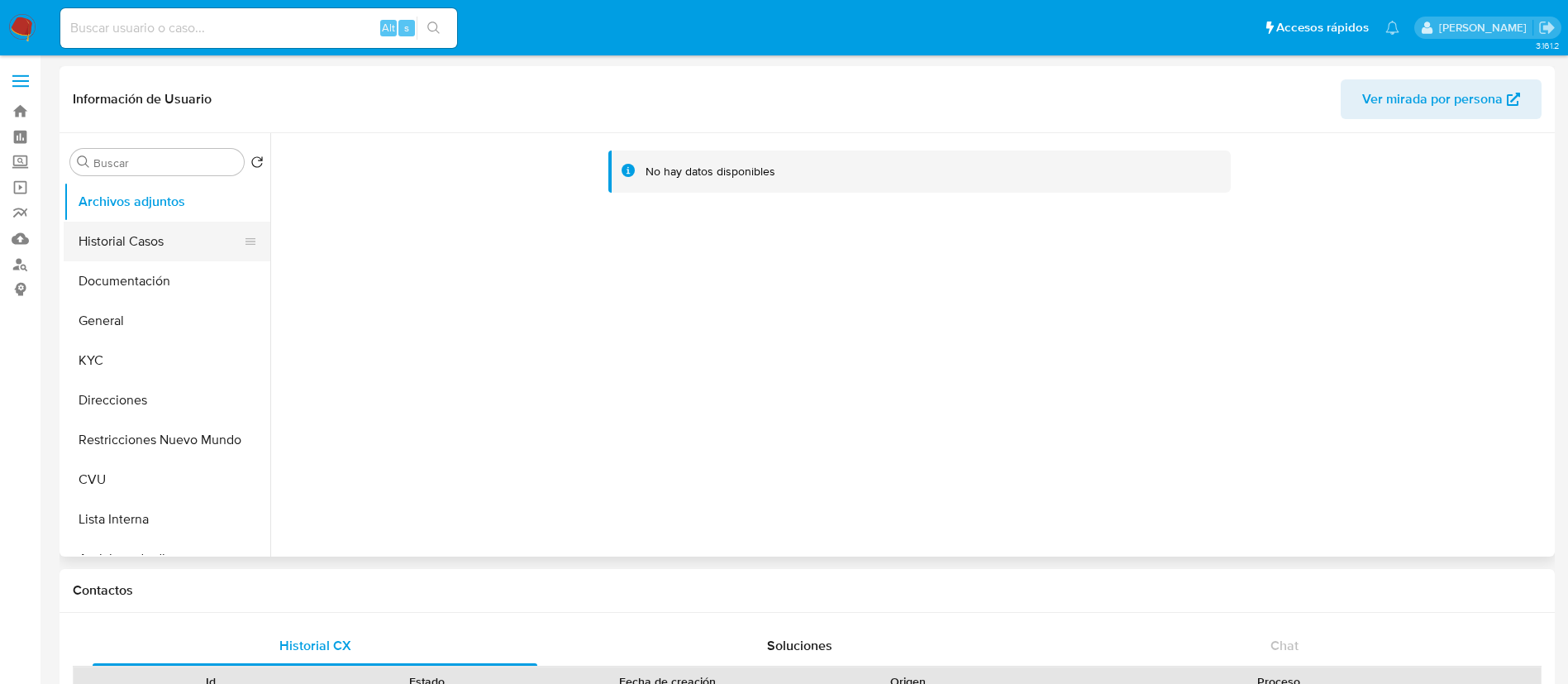
click at [137, 252] on button "Historial Casos" at bounding box center [160, 241] width 193 height 40
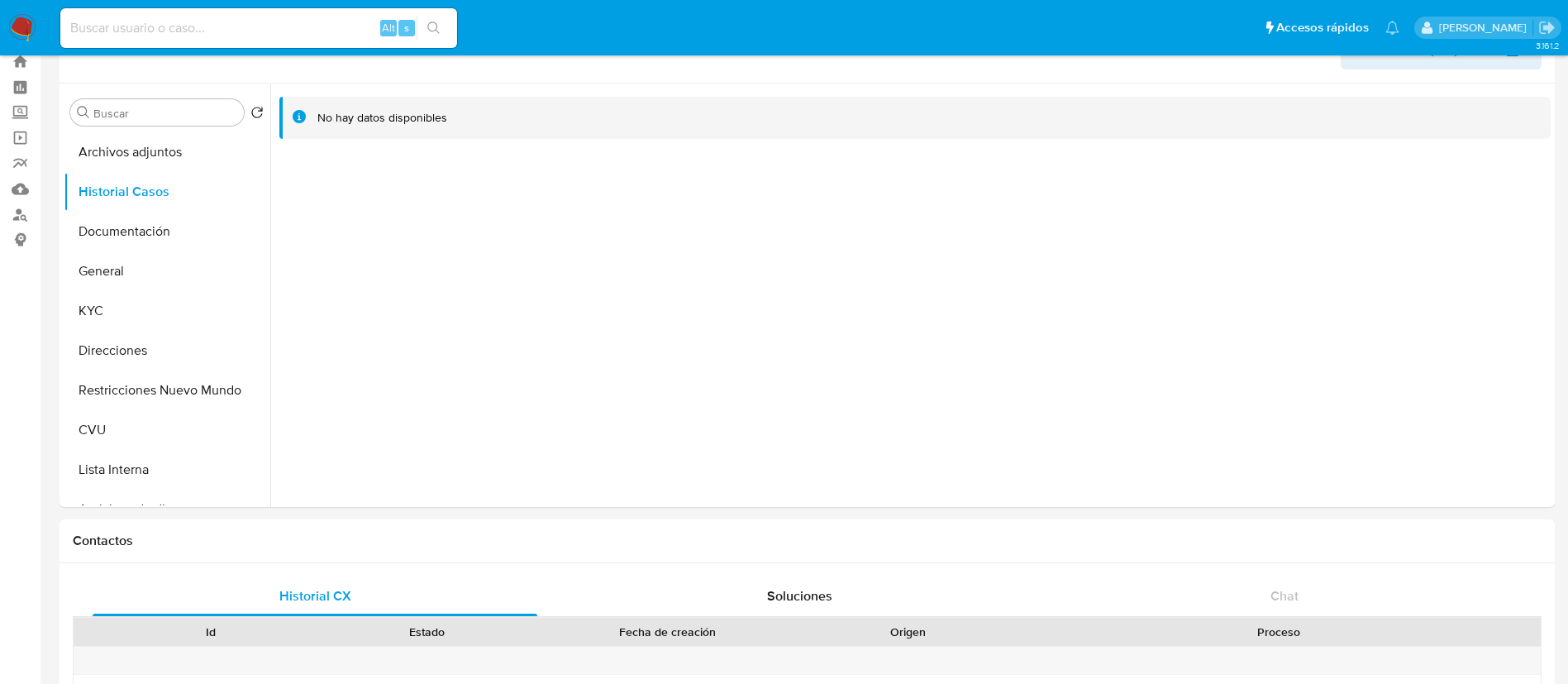
scroll to position [30, 0]
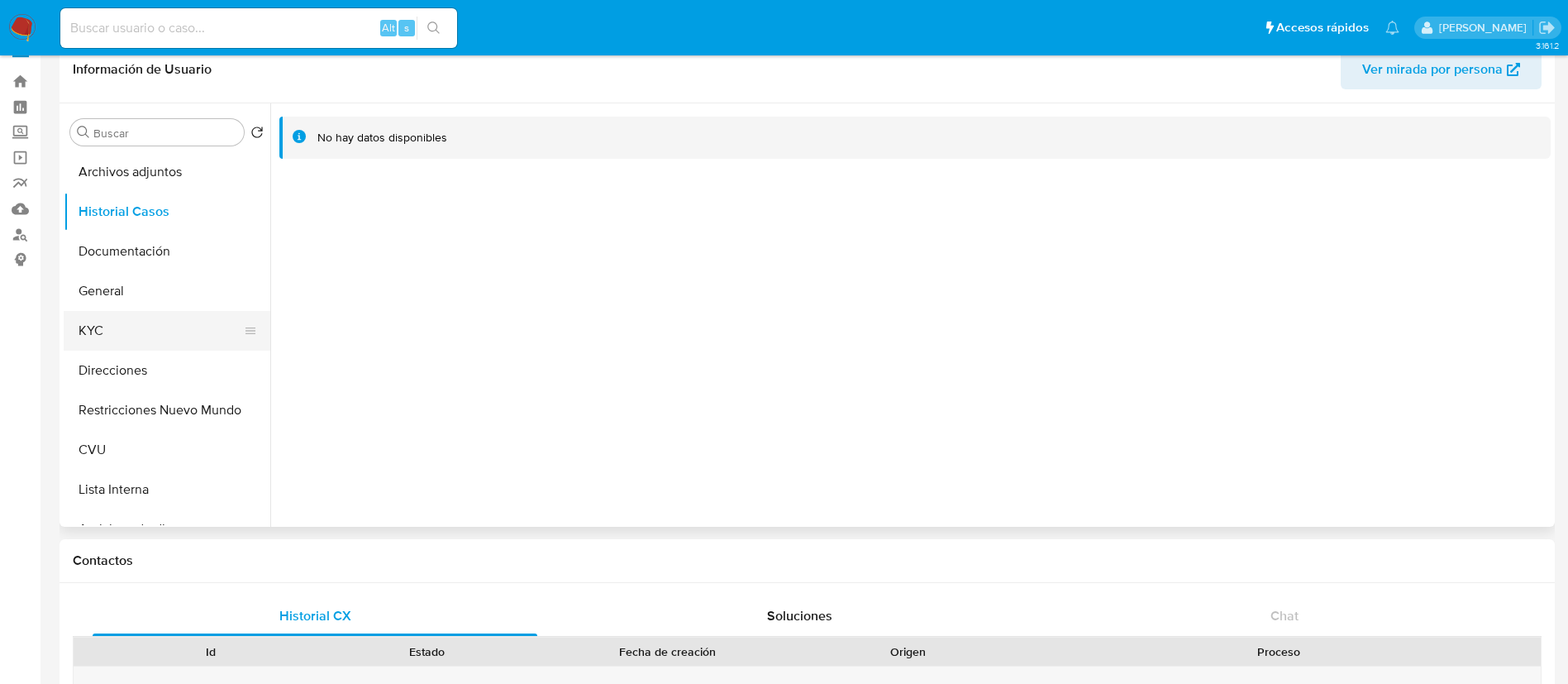
click at [175, 318] on button "KYC" at bounding box center [160, 331] width 193 height 40
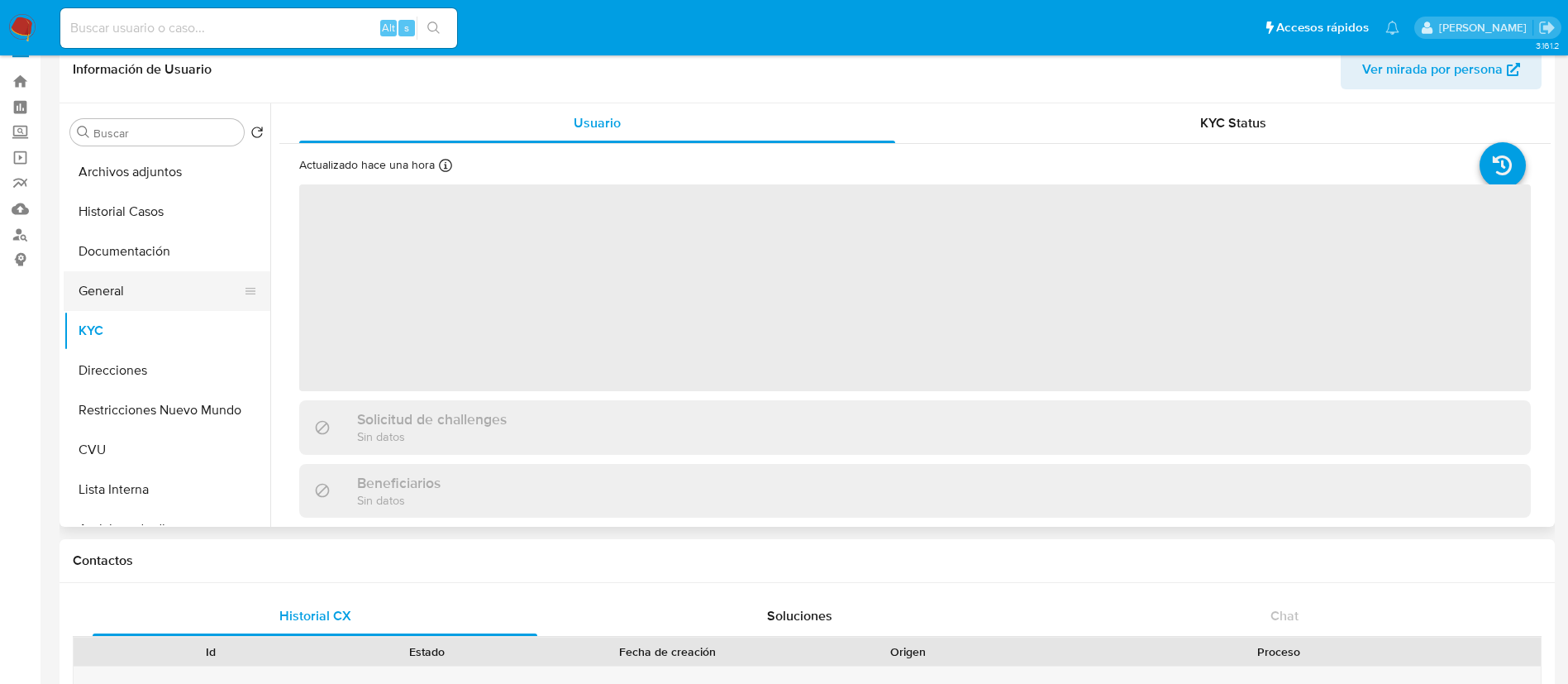
click at [166, 305] on button "General" at bounding box center [160, 291] width 193 height 40
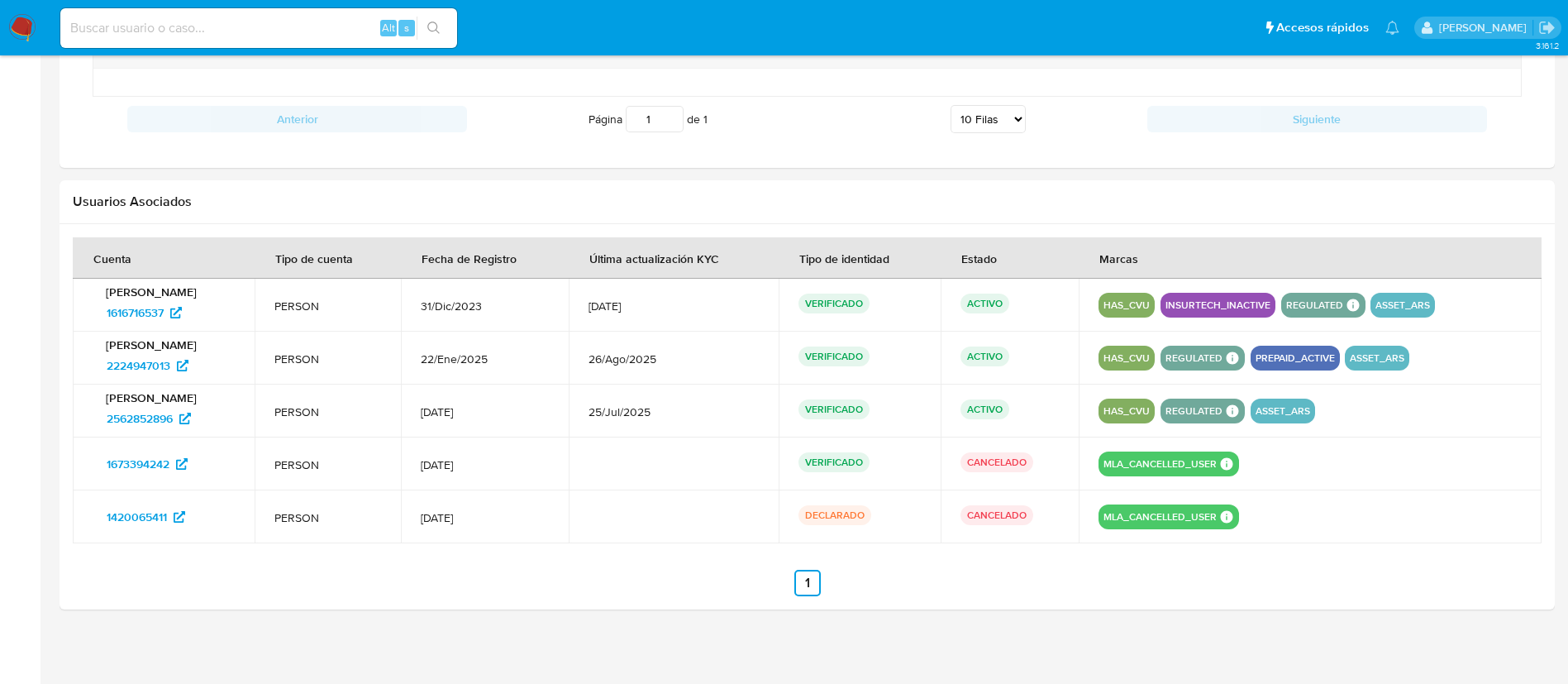
scroll to position [1524, 0]
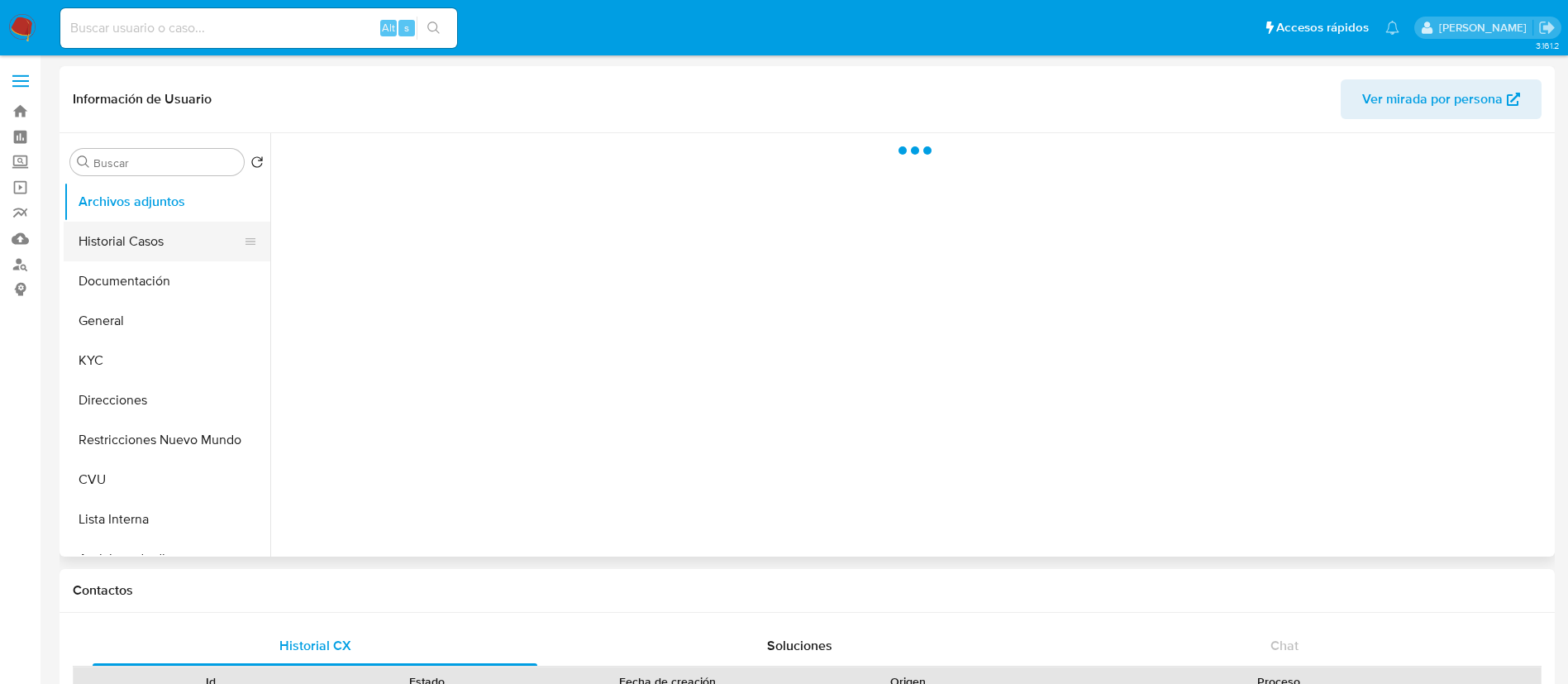
click at [170, 245] on button "Historial Casos" at bounding box center [160, 241] width 193 height 40
select select "10"
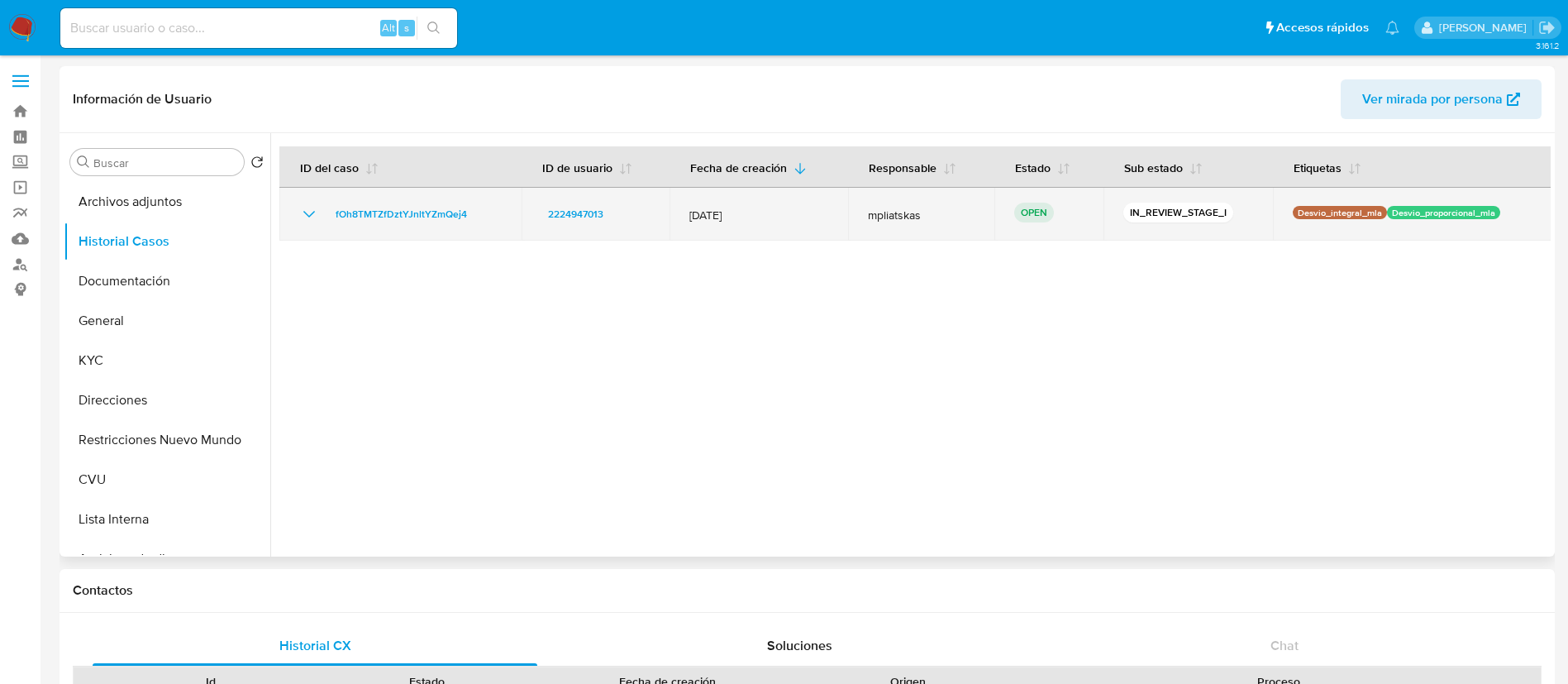
click at [481, 216] on div "fOh8TMTZfDztYJnltYZmQej4" at bounding box center [400, 214] width 202 height 20
click at [481, 215] on div "fOh8TMTZfDztYJnltYZmQej4" at bounding box center [400, 214] width 202 height 20
click at [477, 215] on div "fOh8TMTZfDztYJnltYZmQej4" at bounding box center [400, 214] width 202 height 20
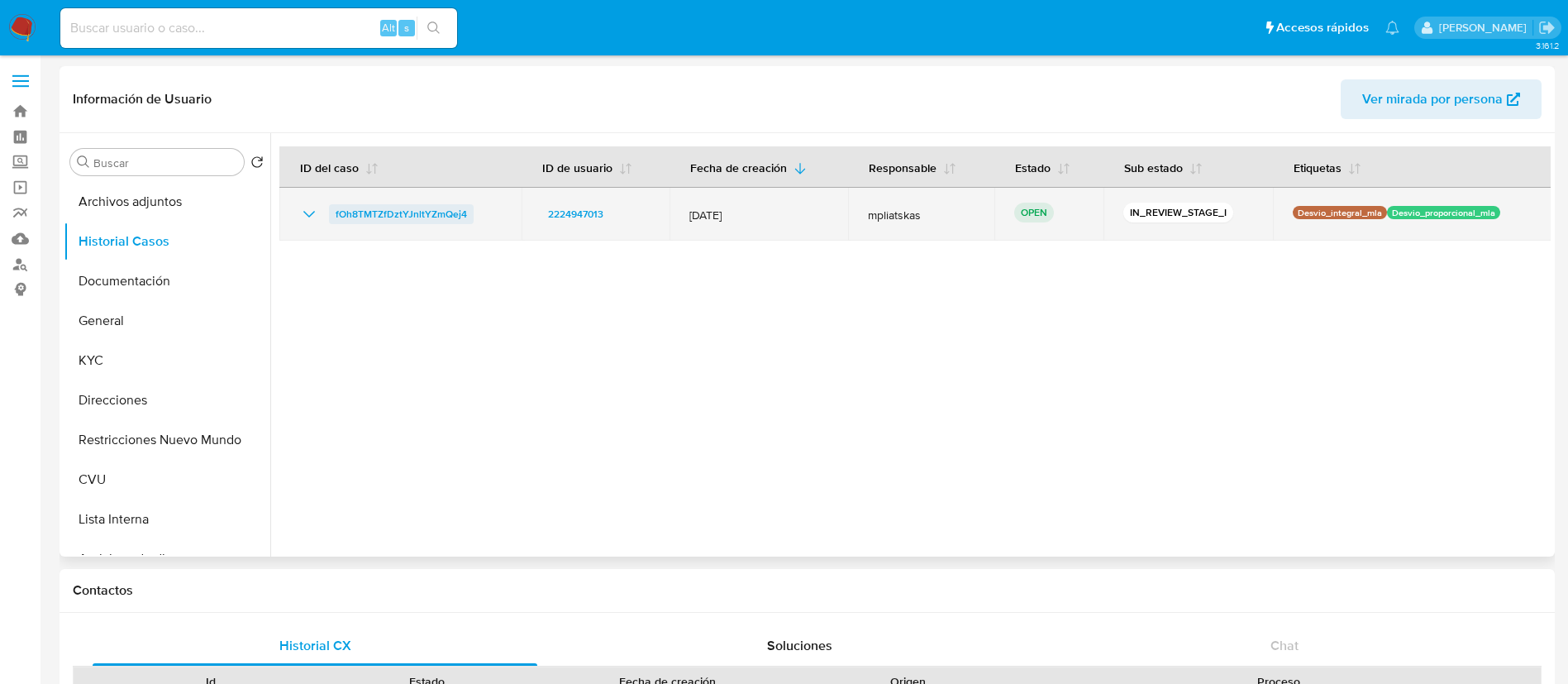
click at [404, 211] on span "fOh8TMTZfDztYJnltYZmQej4" at bounding box center [401, 214] width 132 height 20
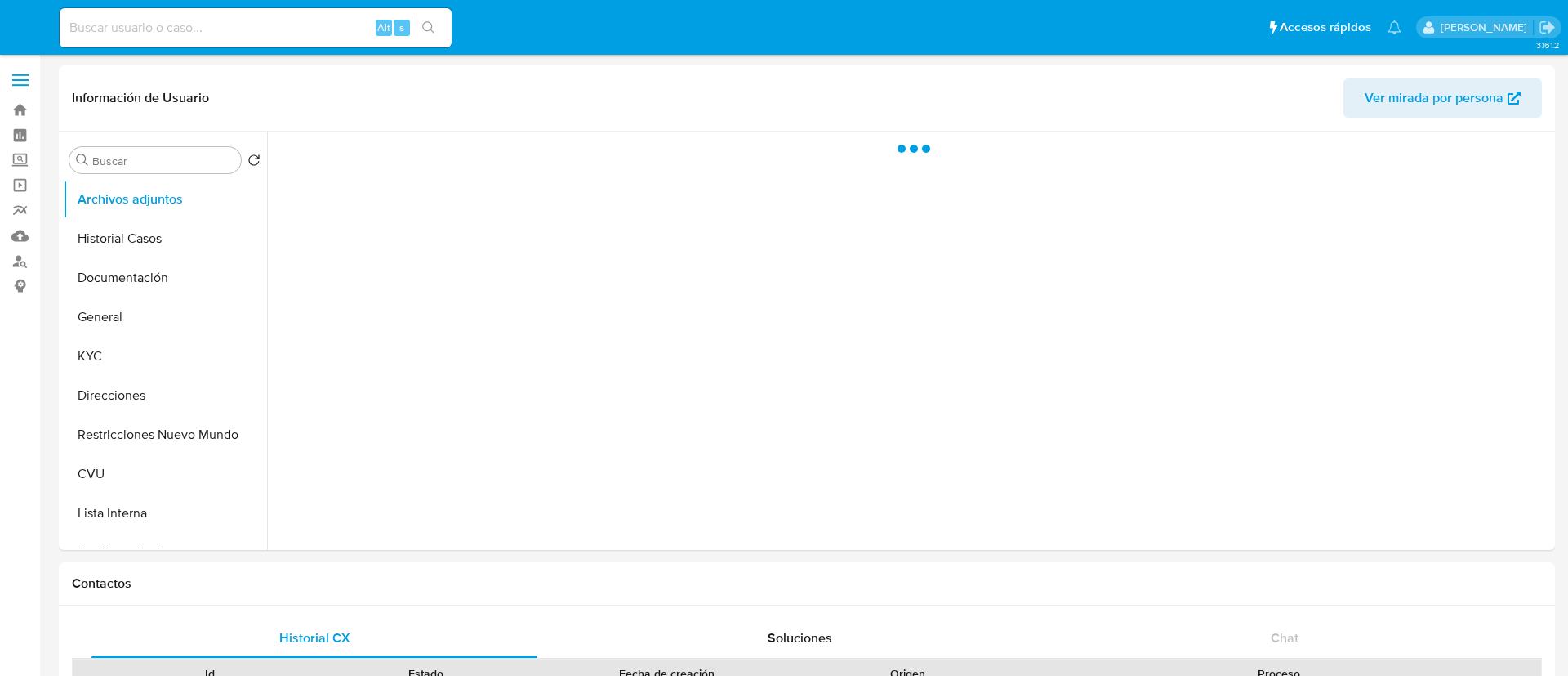
select select "10"
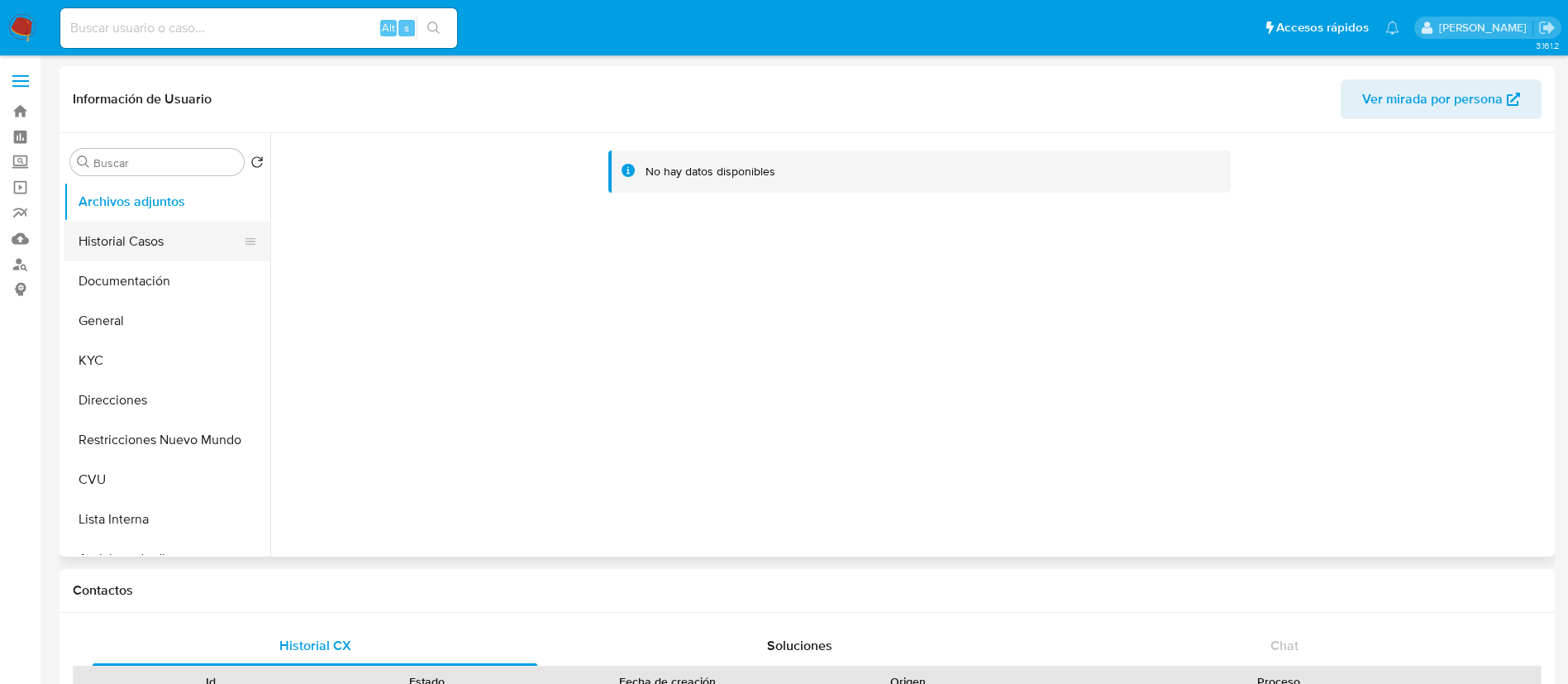
click at [159, 237] on button "Historial Casos" at bounding box center [160, 241] width 193 height 40
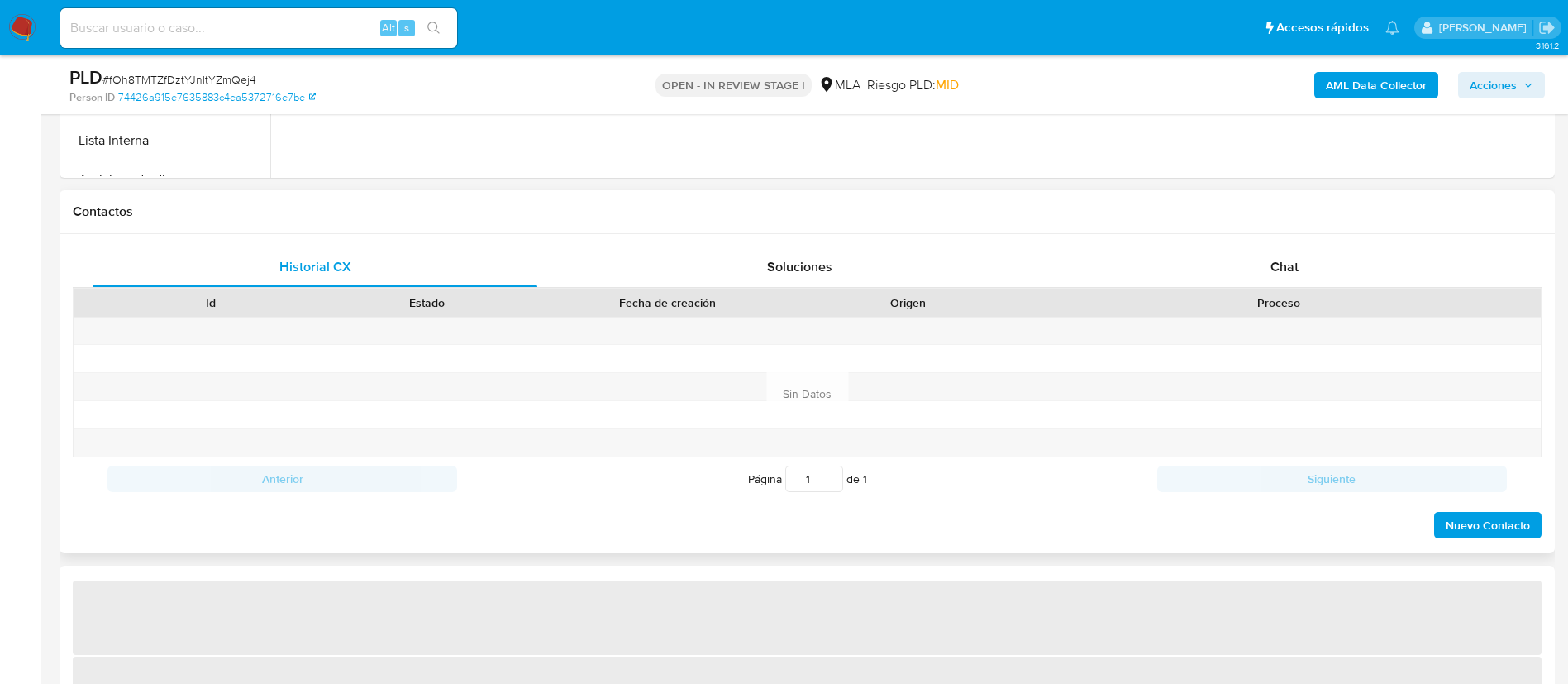
scroll to position [869, 0]
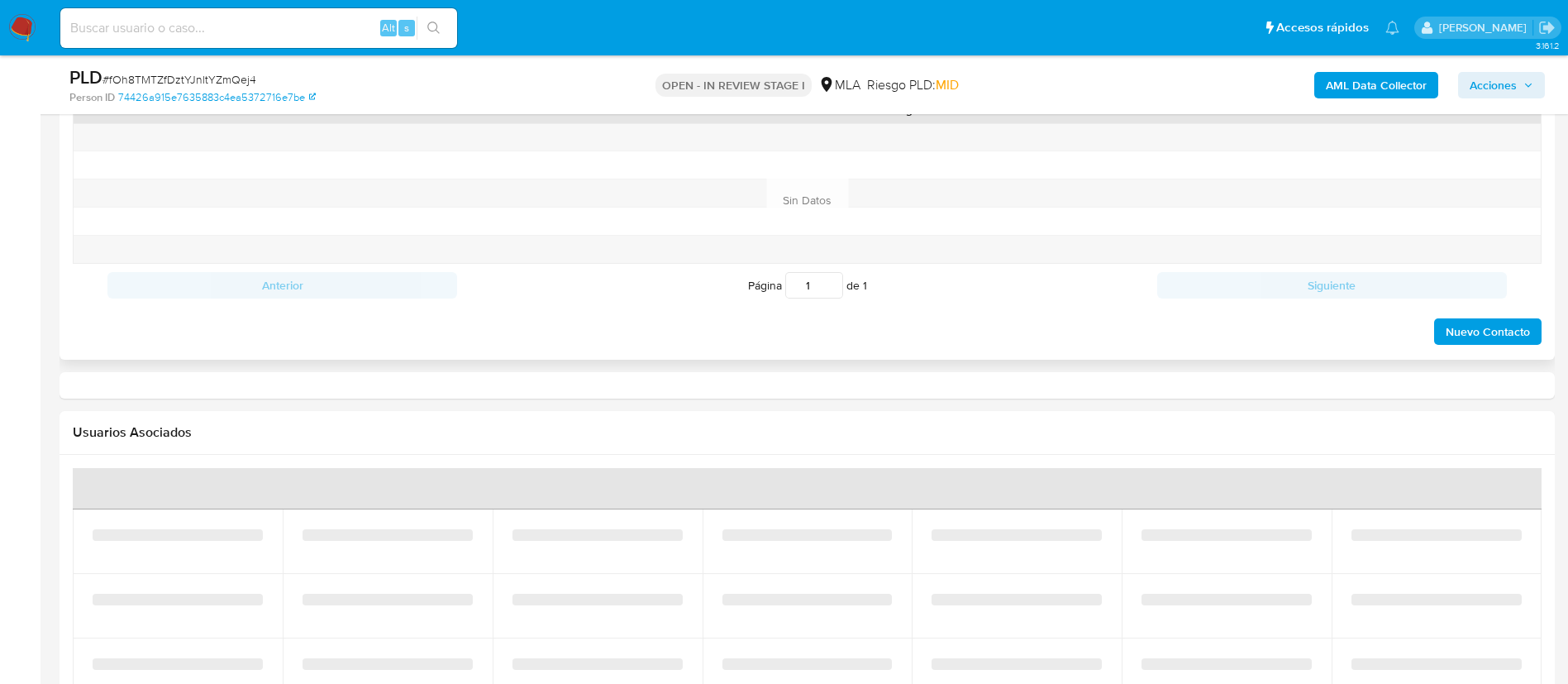
select select "10"
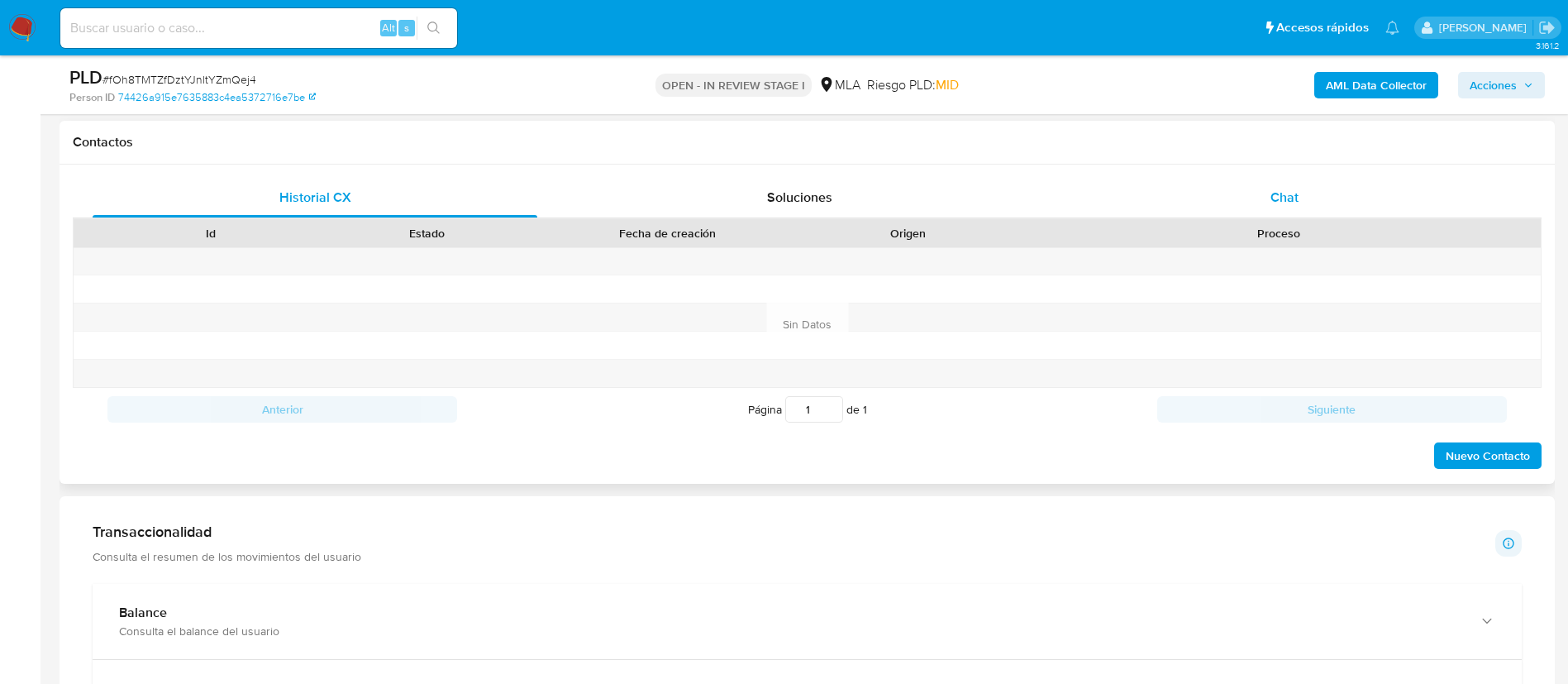
click at [1253, 206] on div "Chat" at bounding box center [1285, 198] width 445 height 40
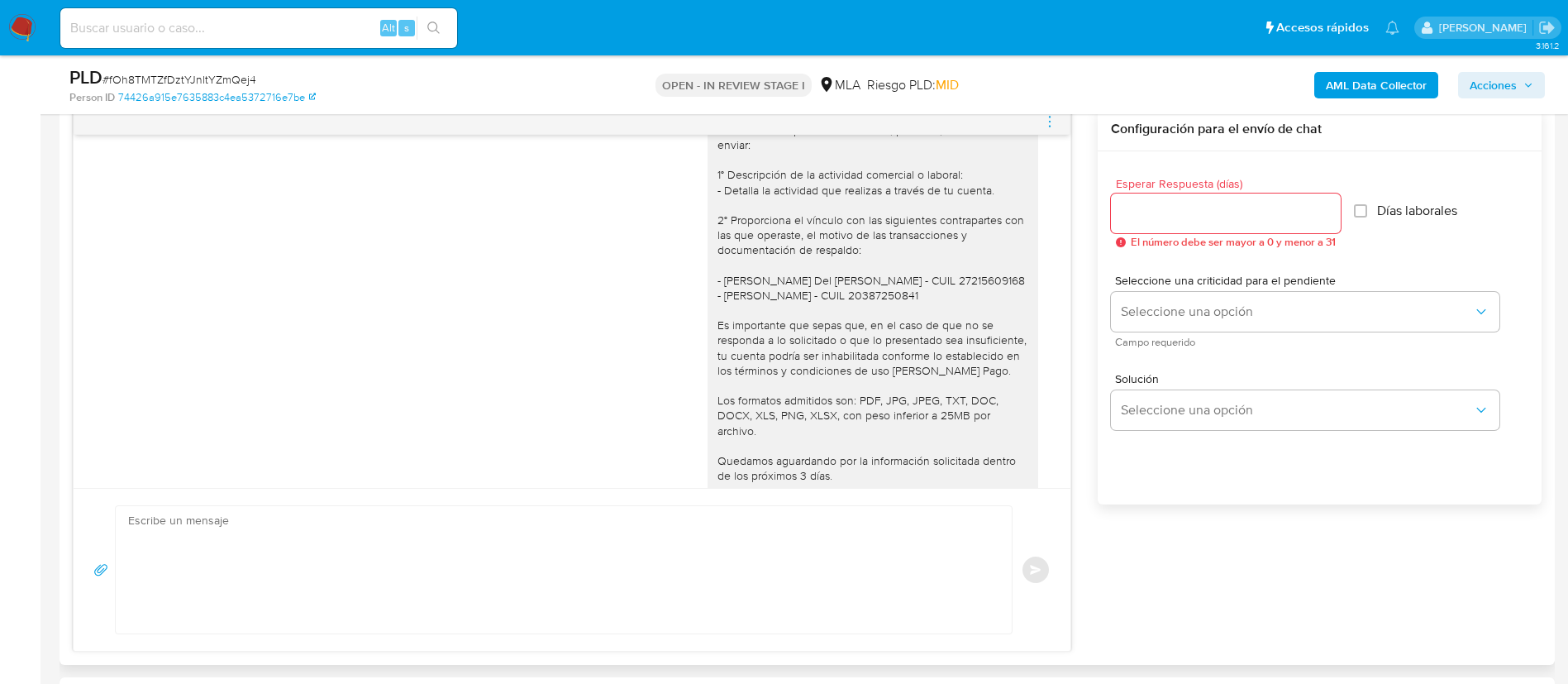
scroll to position [1270, 0]
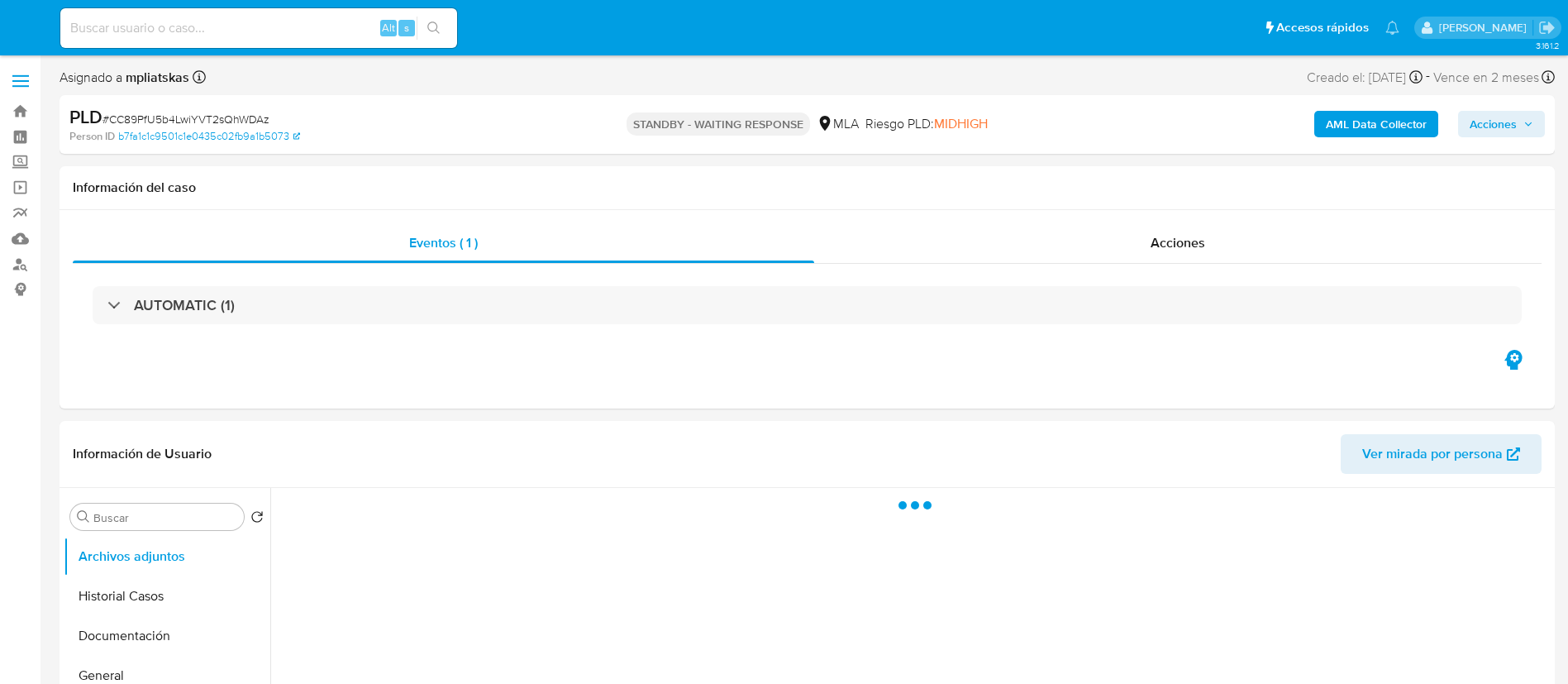
select select "10"
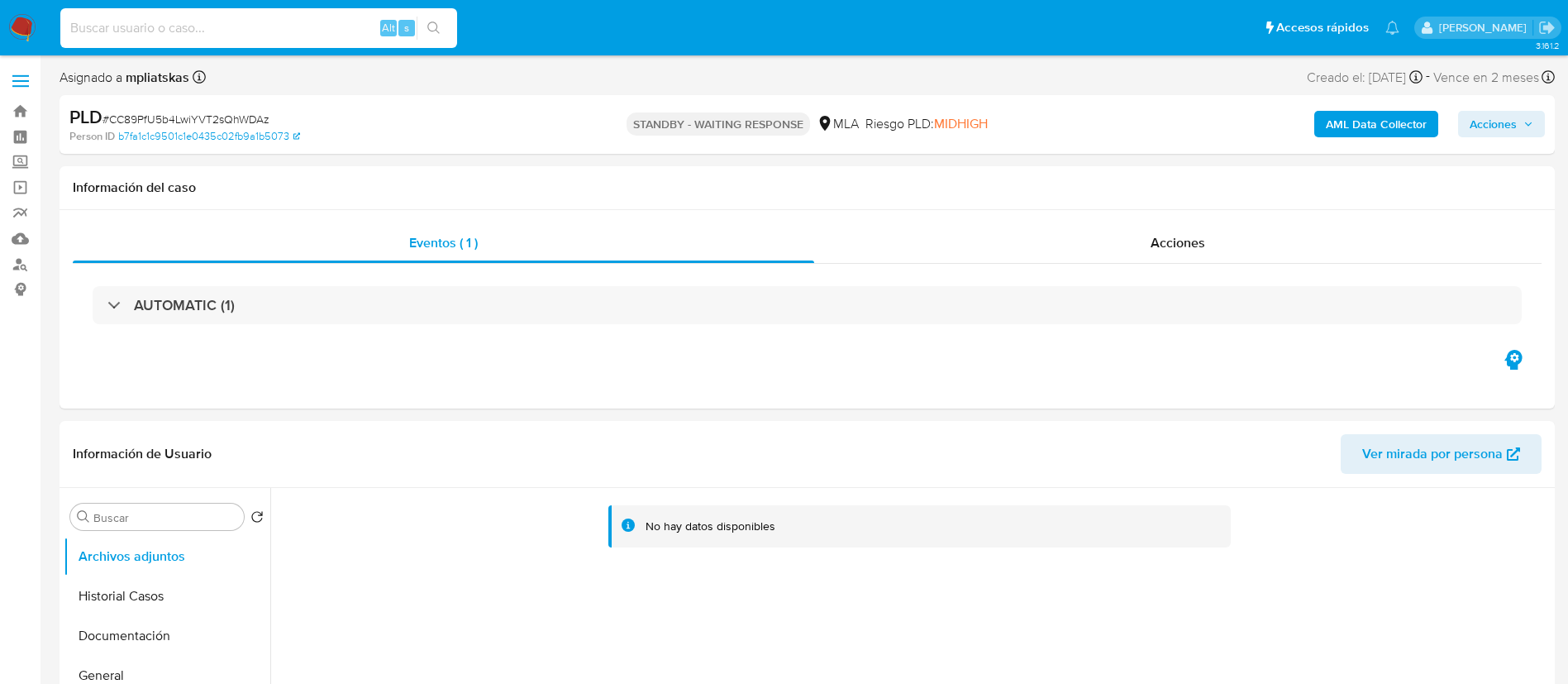
click at [315, 32] on input at bounding box center [258, 27] width 396 height 22
paste input "AKxcuQPNdmDpqs1lQ5JGIrnD"
type input "AKxcuQPNdmDpqs1lQ5JGIrnD"
click at [449, 25] on button "search-icon" at bounding box center [433, 28] width 34 height 24
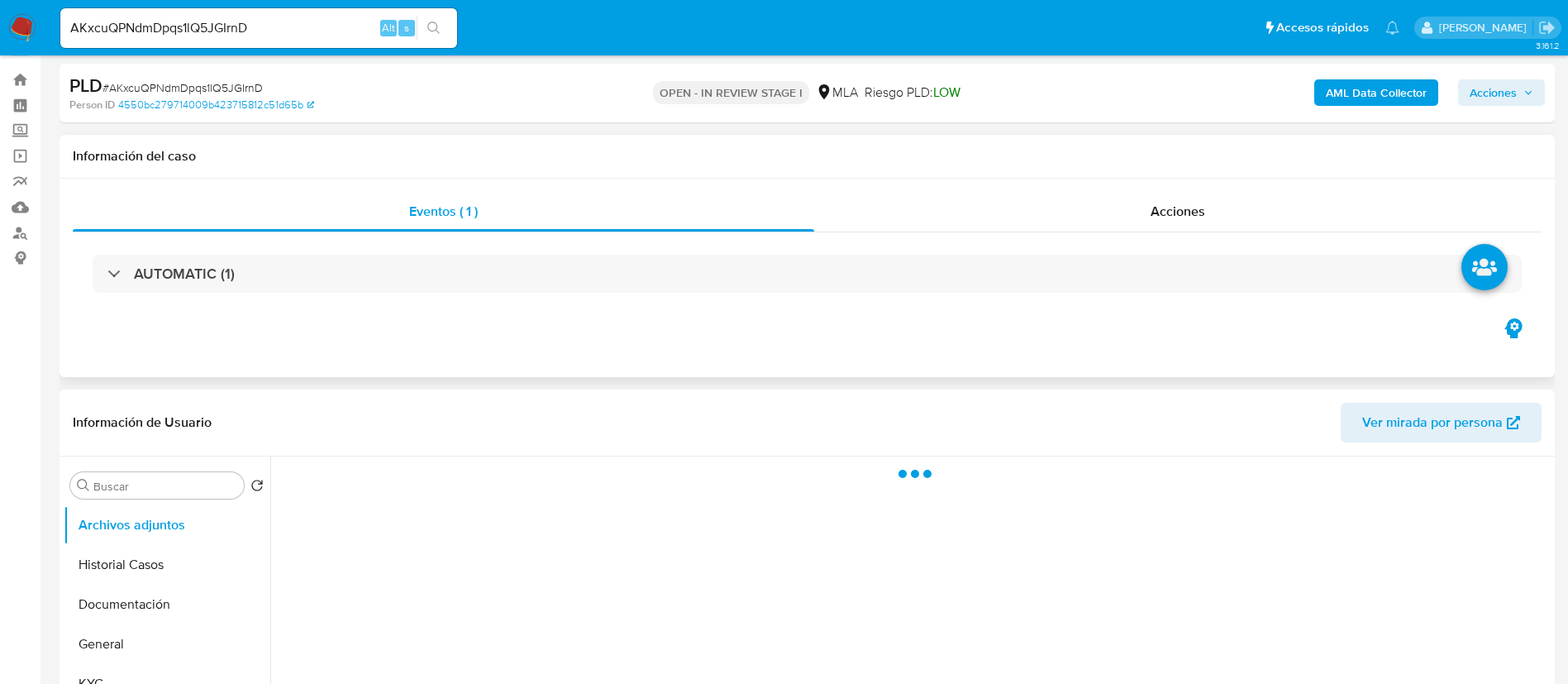
scroll to position [124, 0]
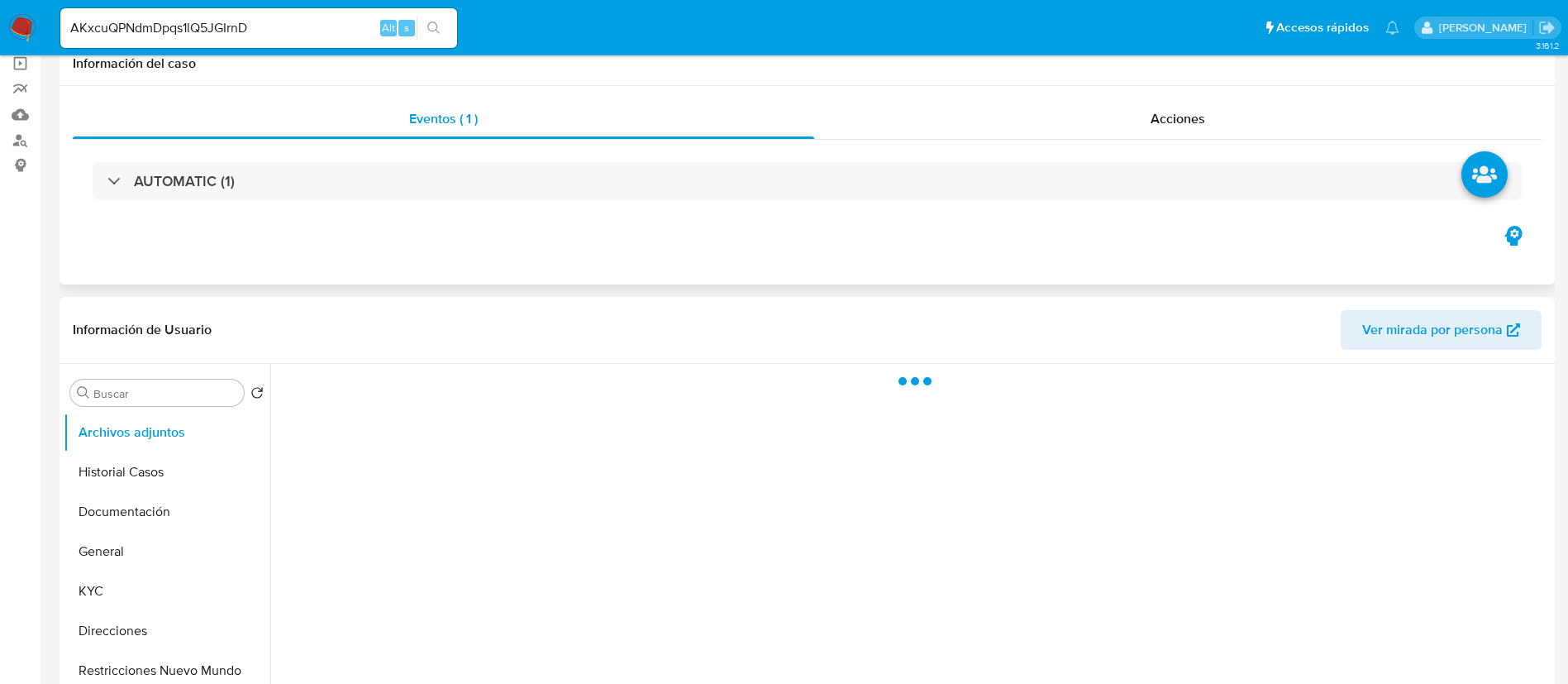
select select "10"
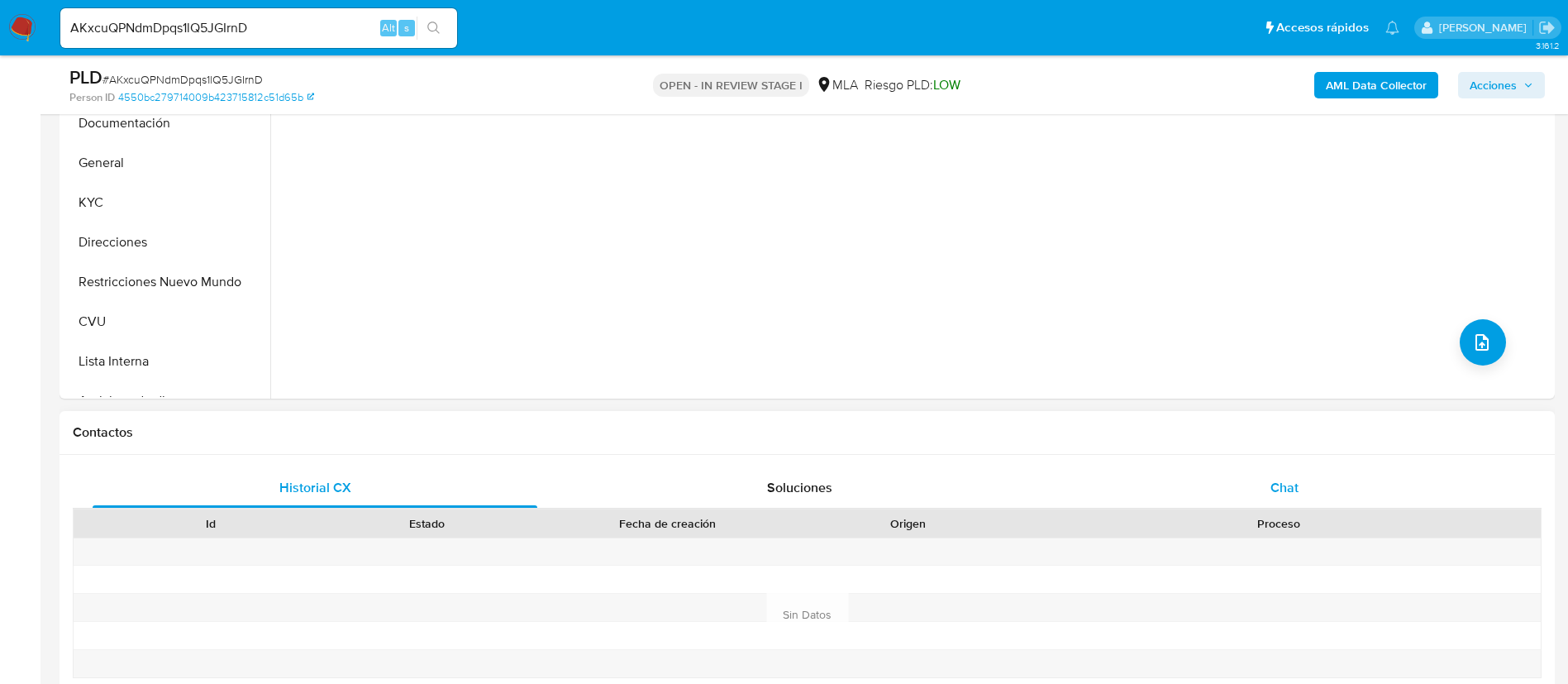
scroll to position [620, 0]
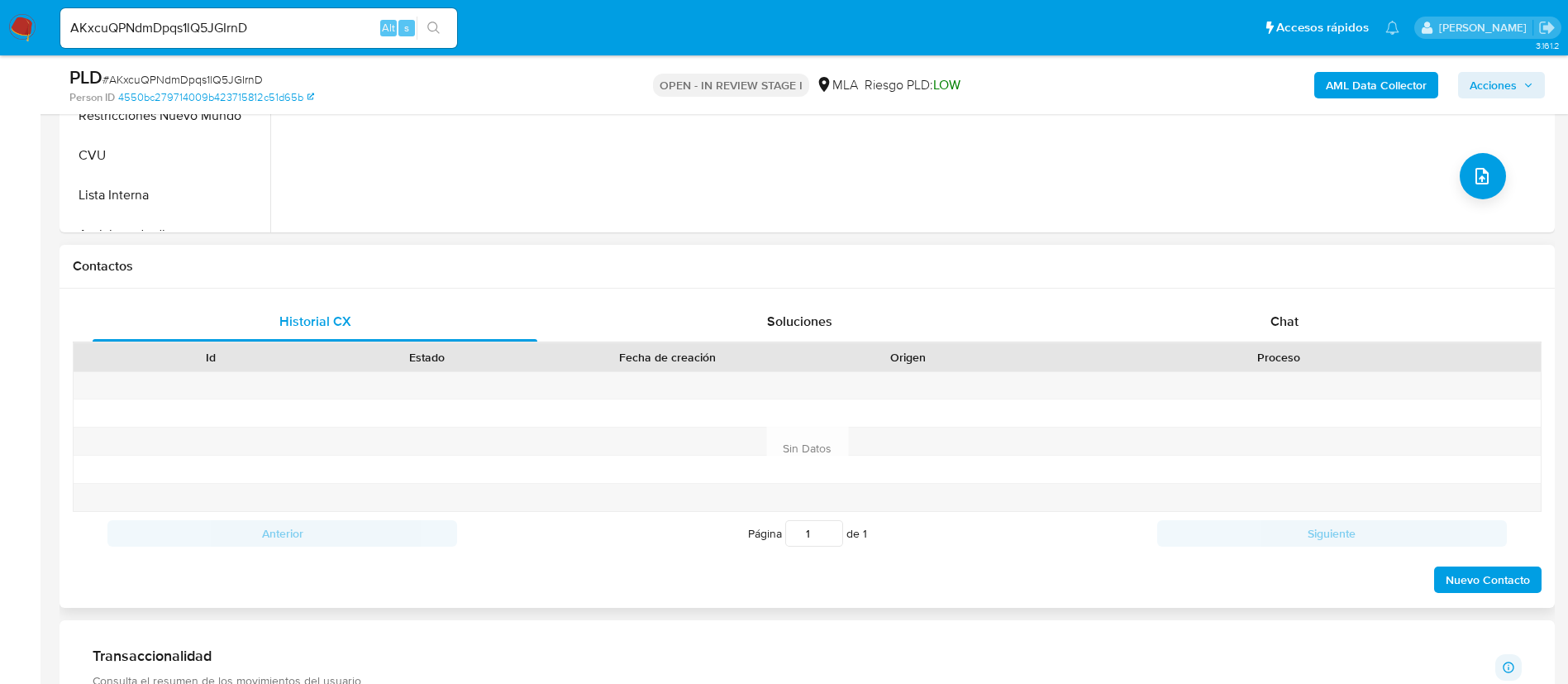
click at [1207, 346] on div "Proceso" at bounding box center [1279, 357] width 524 height 28
click at [1211, 320] on div "Chat" at bounding box center [1285, 321] width 445 height 40
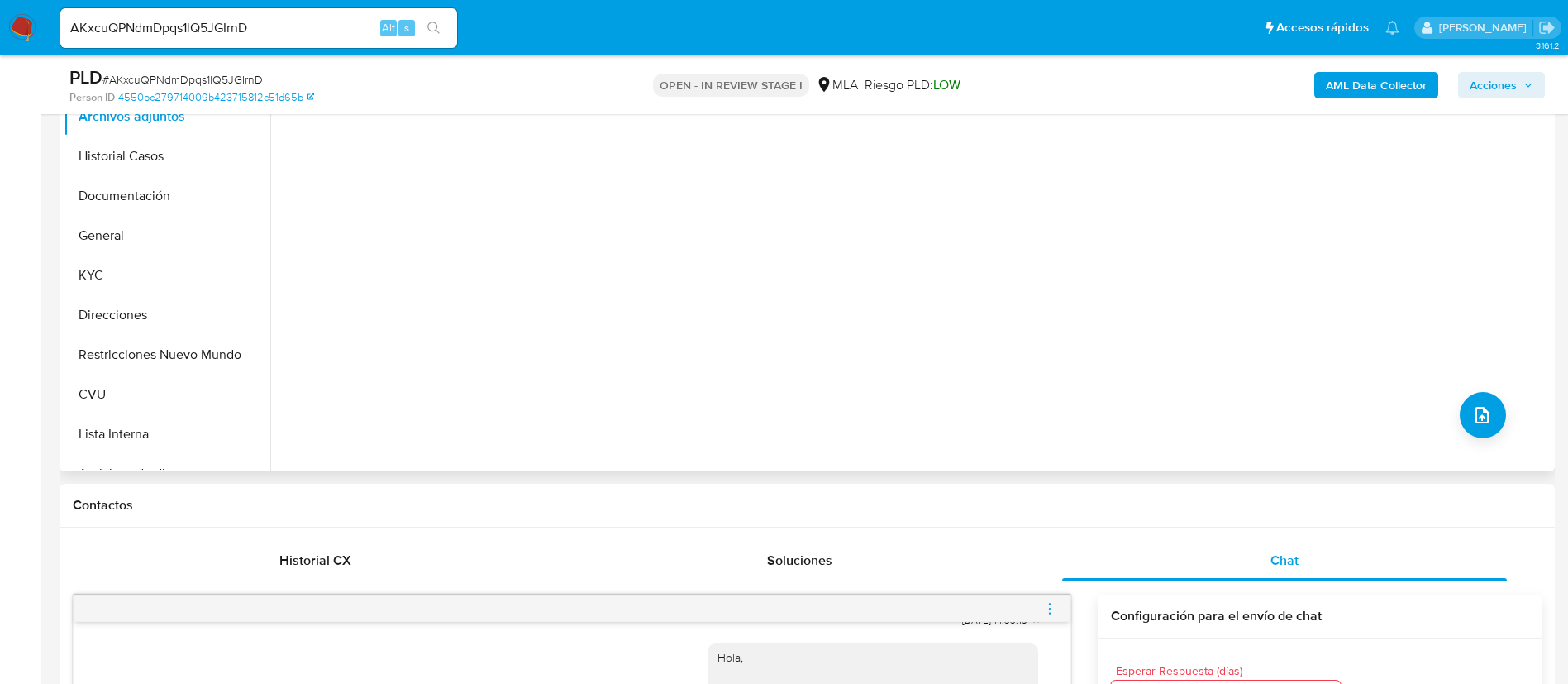
scroll to position [124, 0]
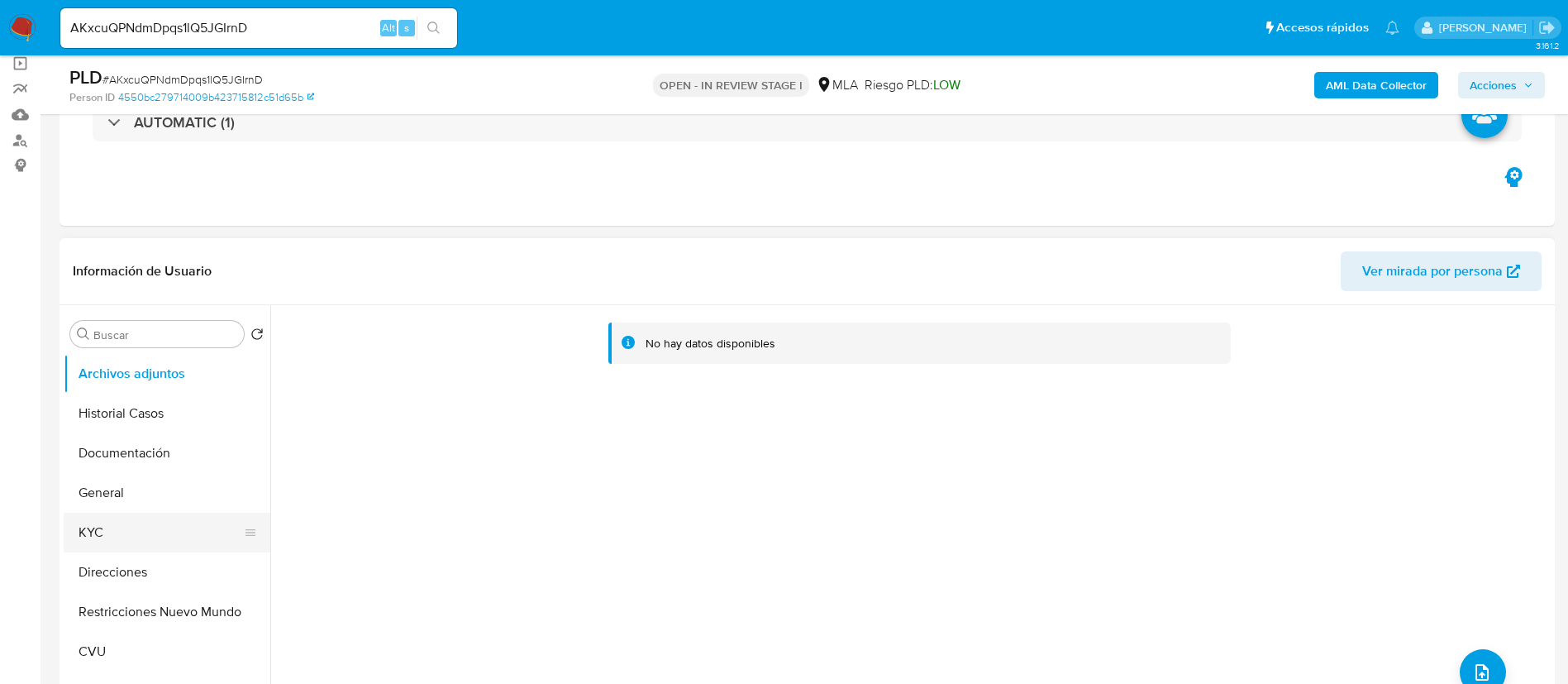
click at [139, 534] on button "KYC" at bounding box center [160, 532] width 193 height 40
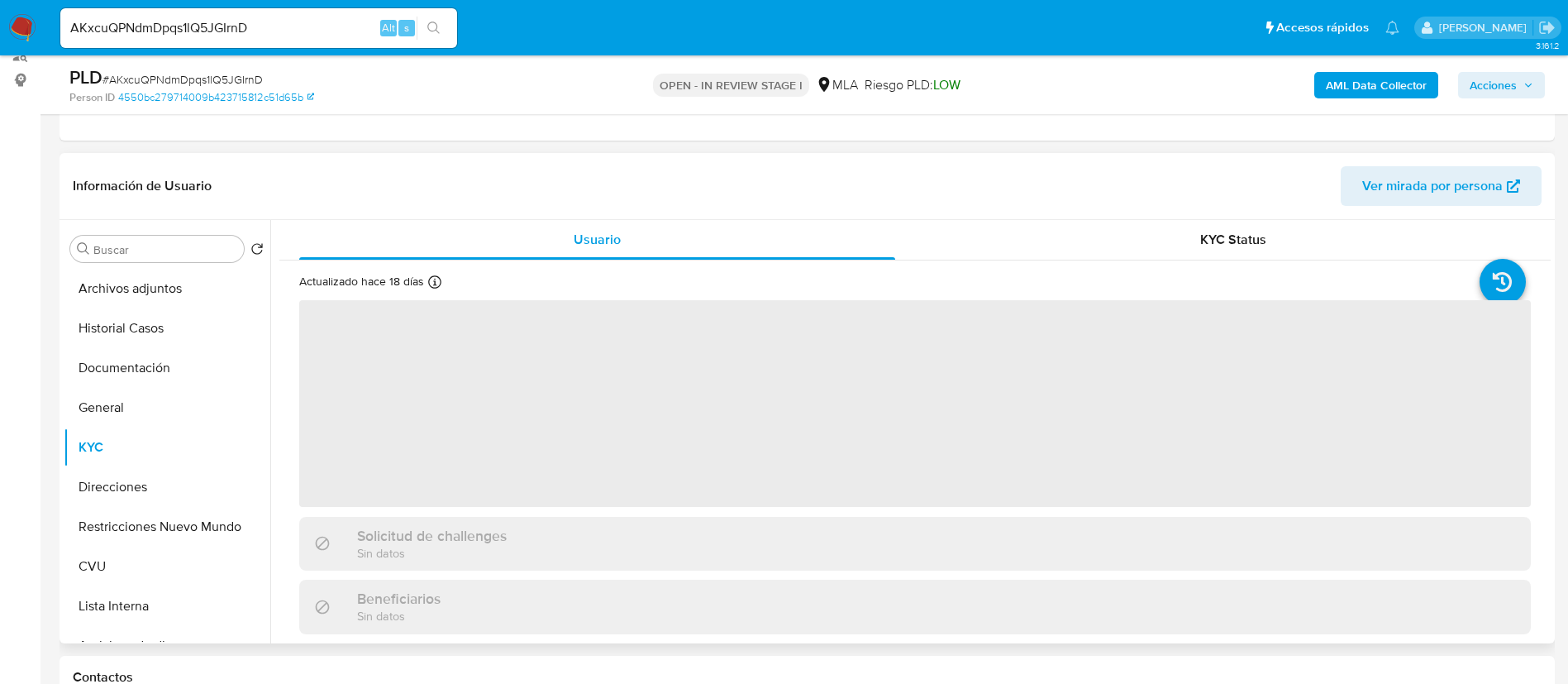
scroll to position [248, 0]
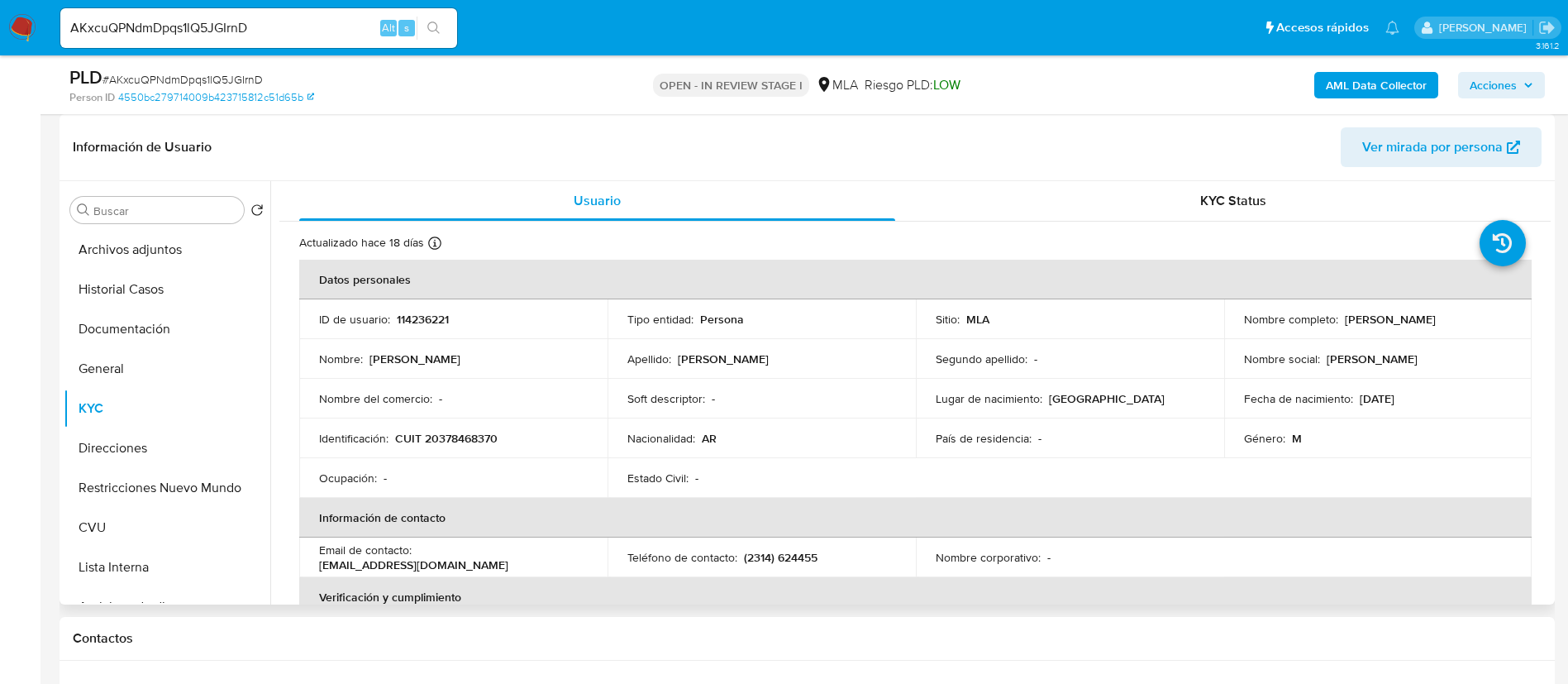
click at [425, 322] on p "114236221" at bounding box center [422, 319] width 52 height 15
copy p "114236221"
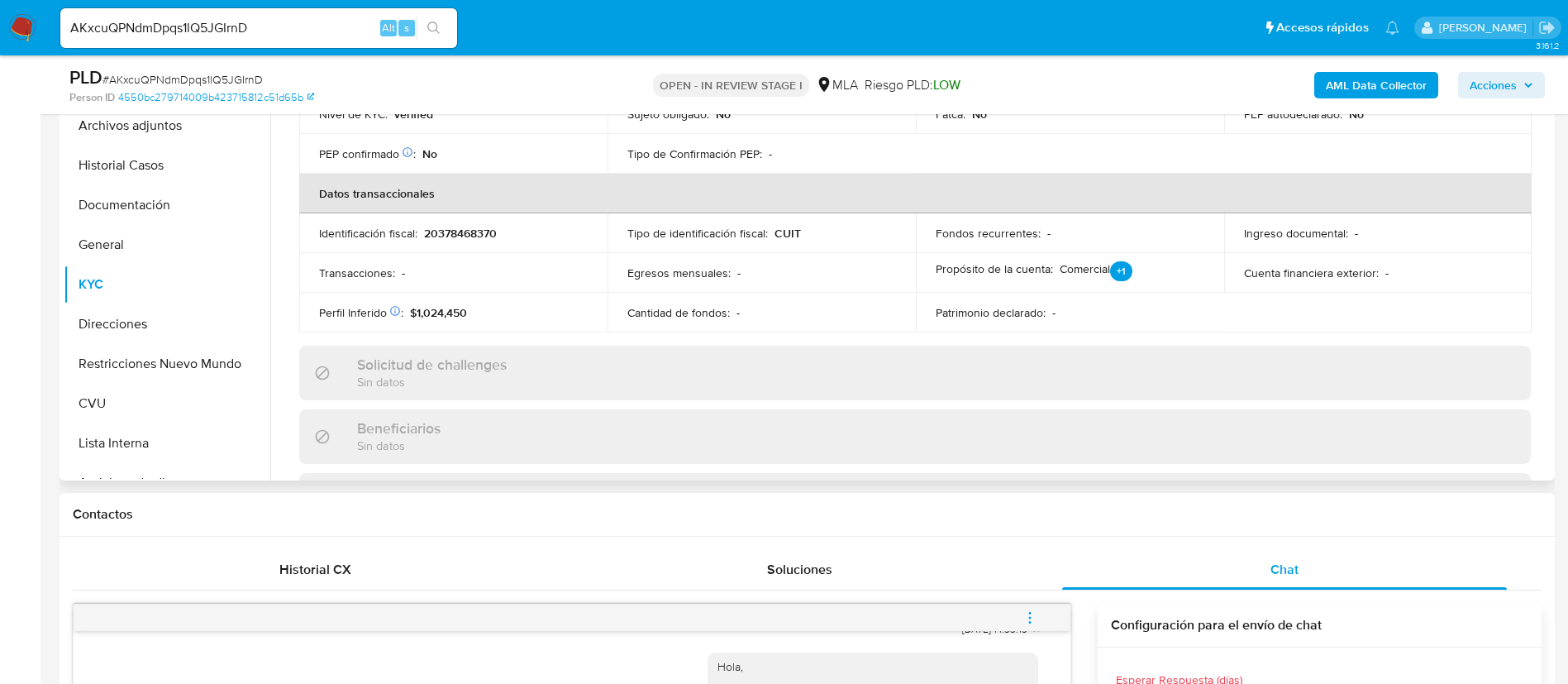
scroll to position [360, 0]
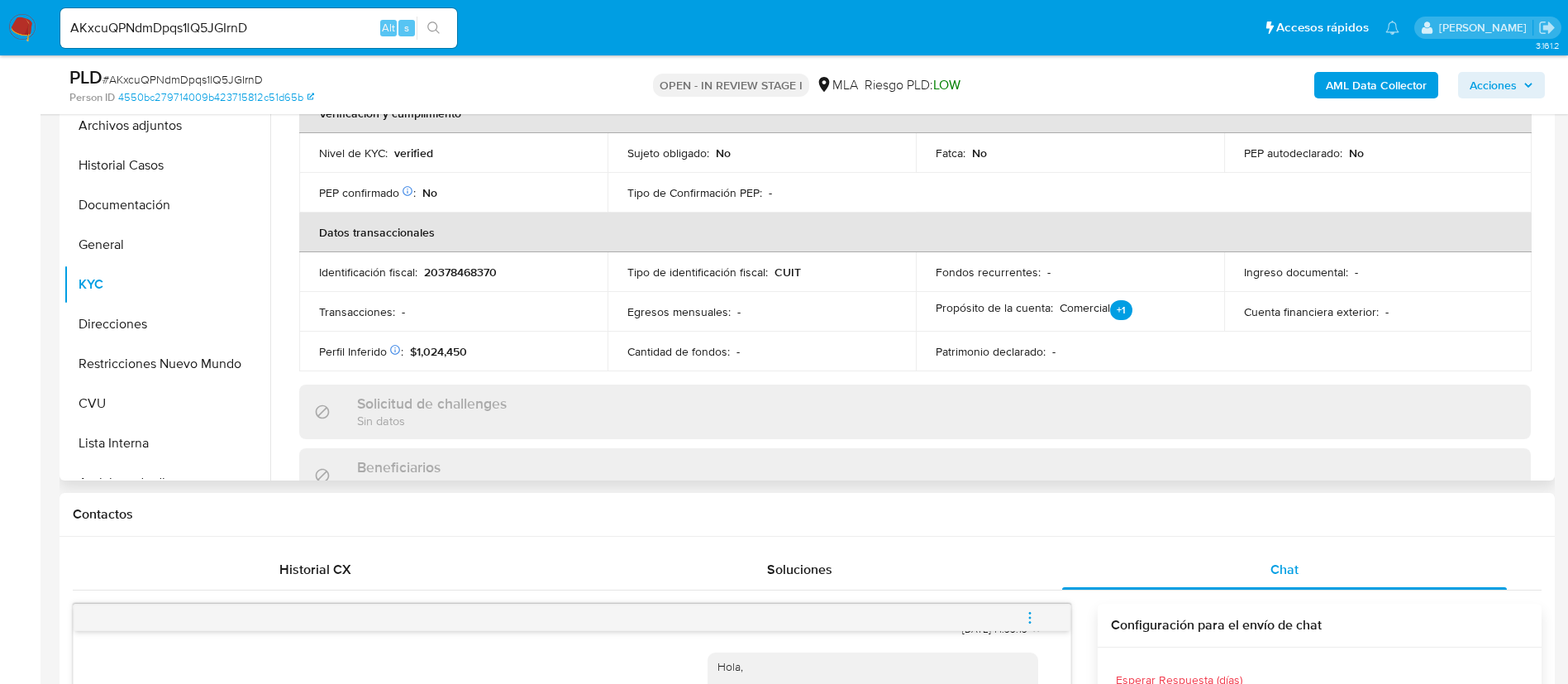
click at [484, 270] on p "20378468370" at bounding box center [460, 272] width 73 height 15
copy p "20378468370"
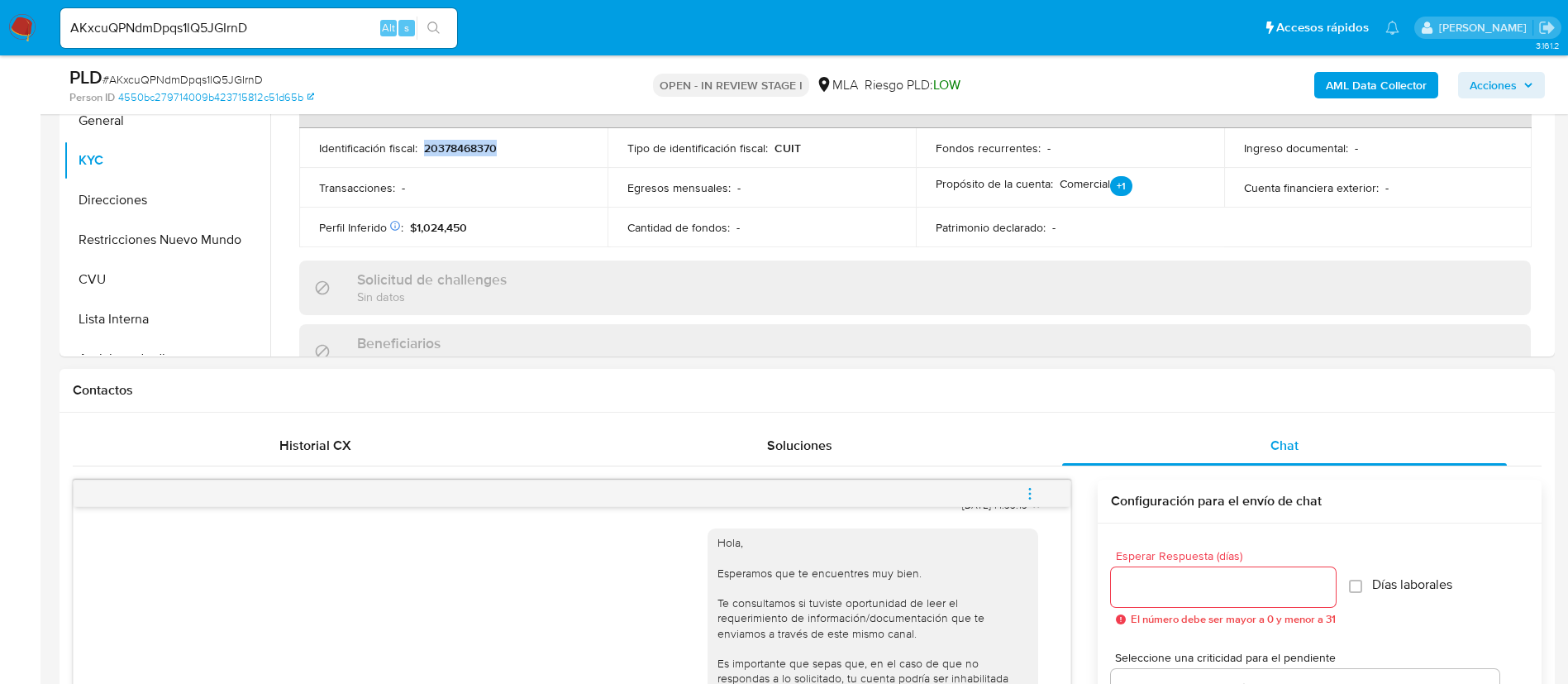
click at [1014, 504] on button "menu-action" at bounding box center [1030, 494] width 55 height 40
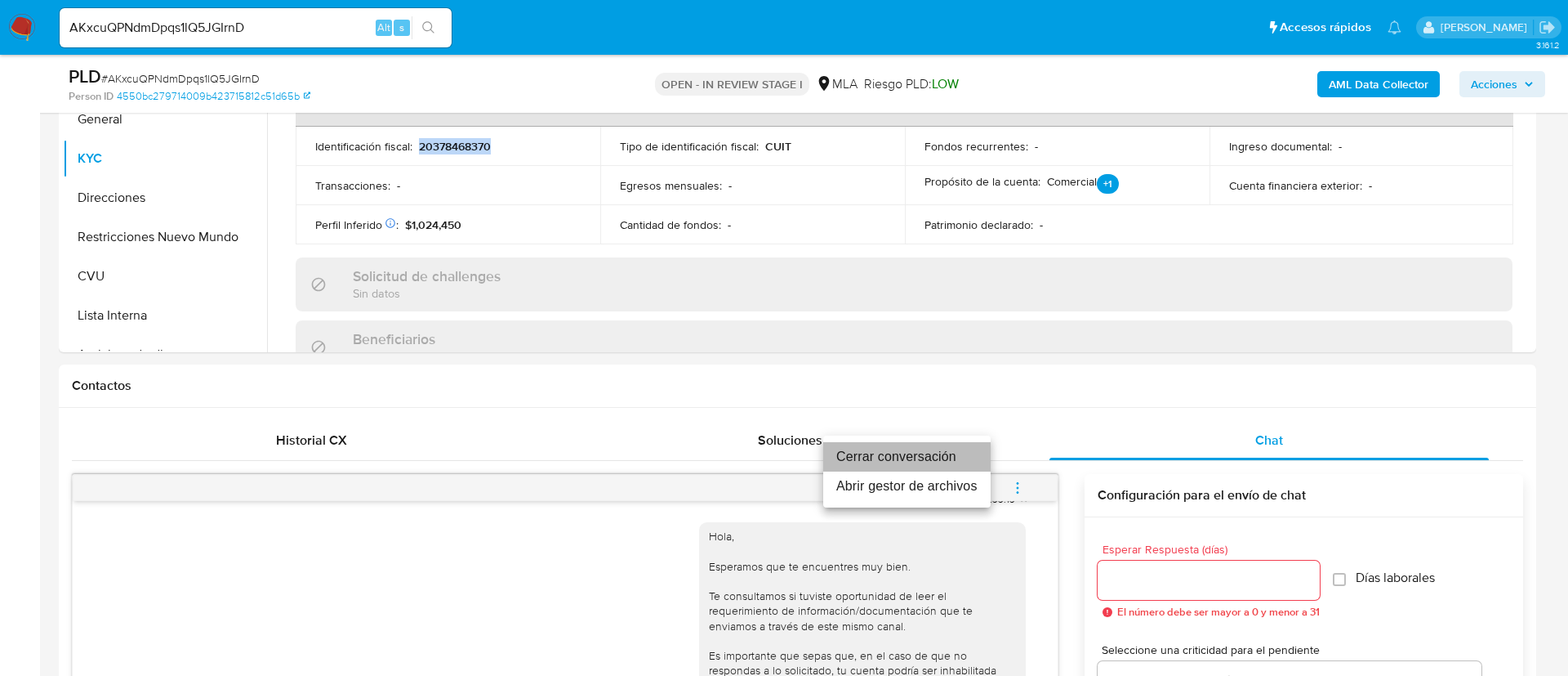
click at [956, 461] on li "Cerrar conversación" at bounding box center [907, 457] width 168 height 30
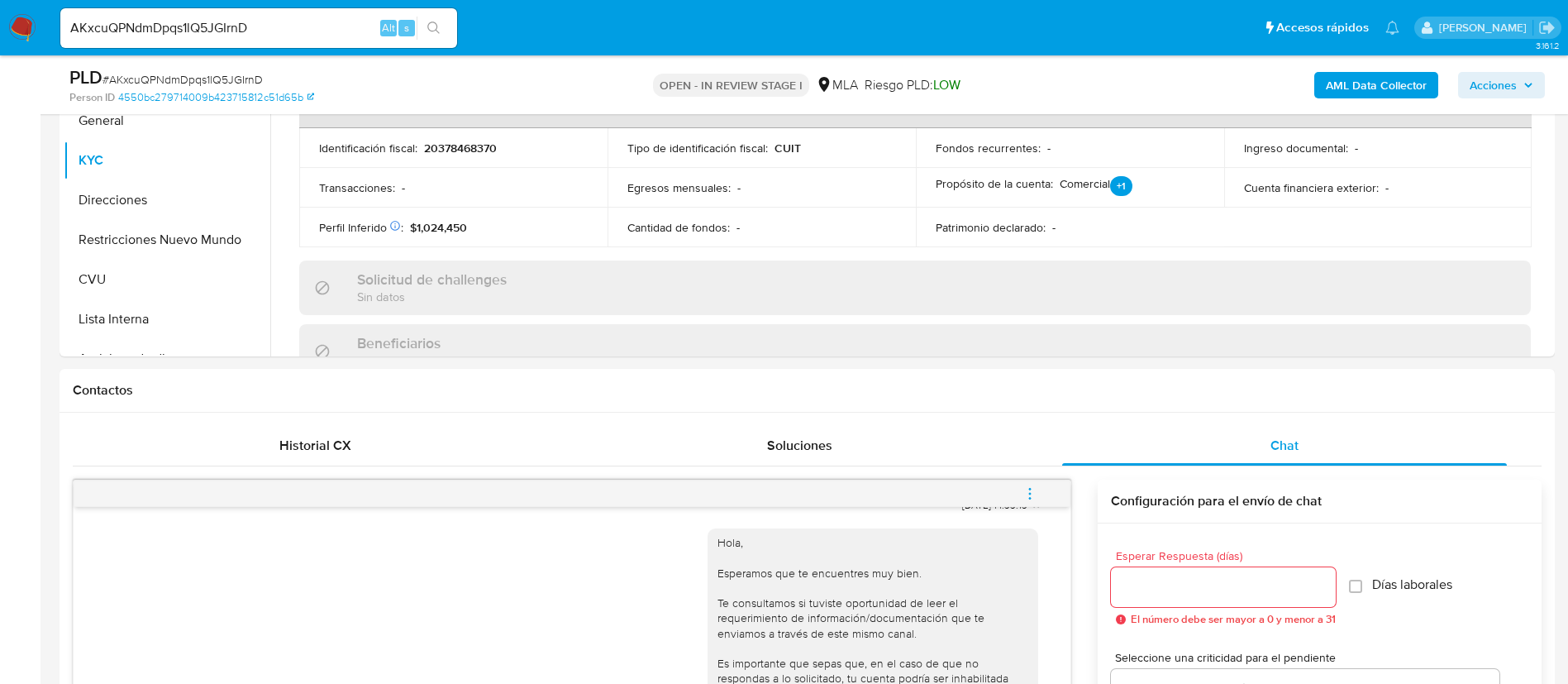
click at [1382, 70] on div "AML Data Collector Acciones" at bounding box center [1301, 84] width 488 height 39
click at [1389, 85] on b "AML Data Collector" at bounding box center [1376, 85] width 101 height 26
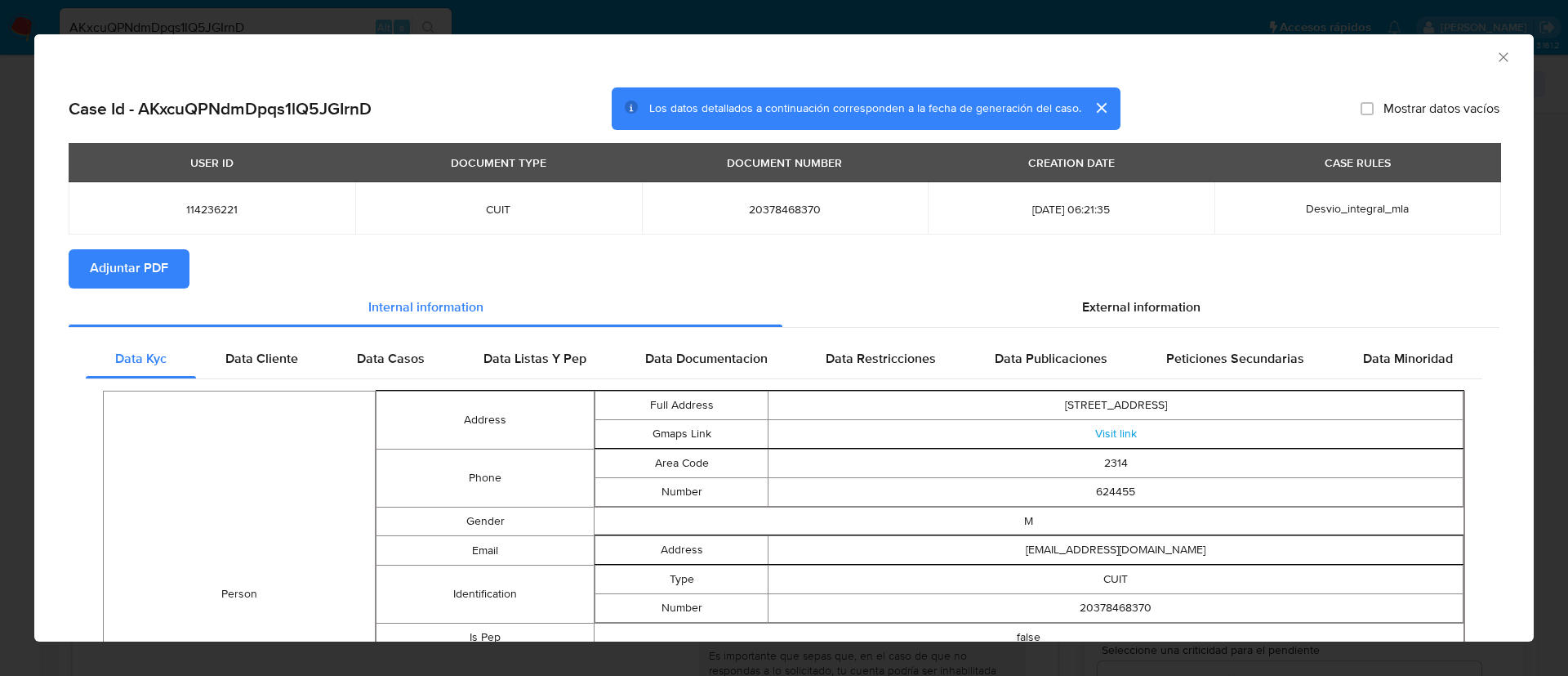
click at [161, 255] on span "Adjuntar PDF" at bounding box center [129, 268] width 78 height 36
click at [1494, 54] on div "AML Data Collector" at bounding box center [784, 55] width 1500 height 41
click at [1495, 53] on icon "Cerrar ventana" at bounding box center [1504, 58] width 17 height 17
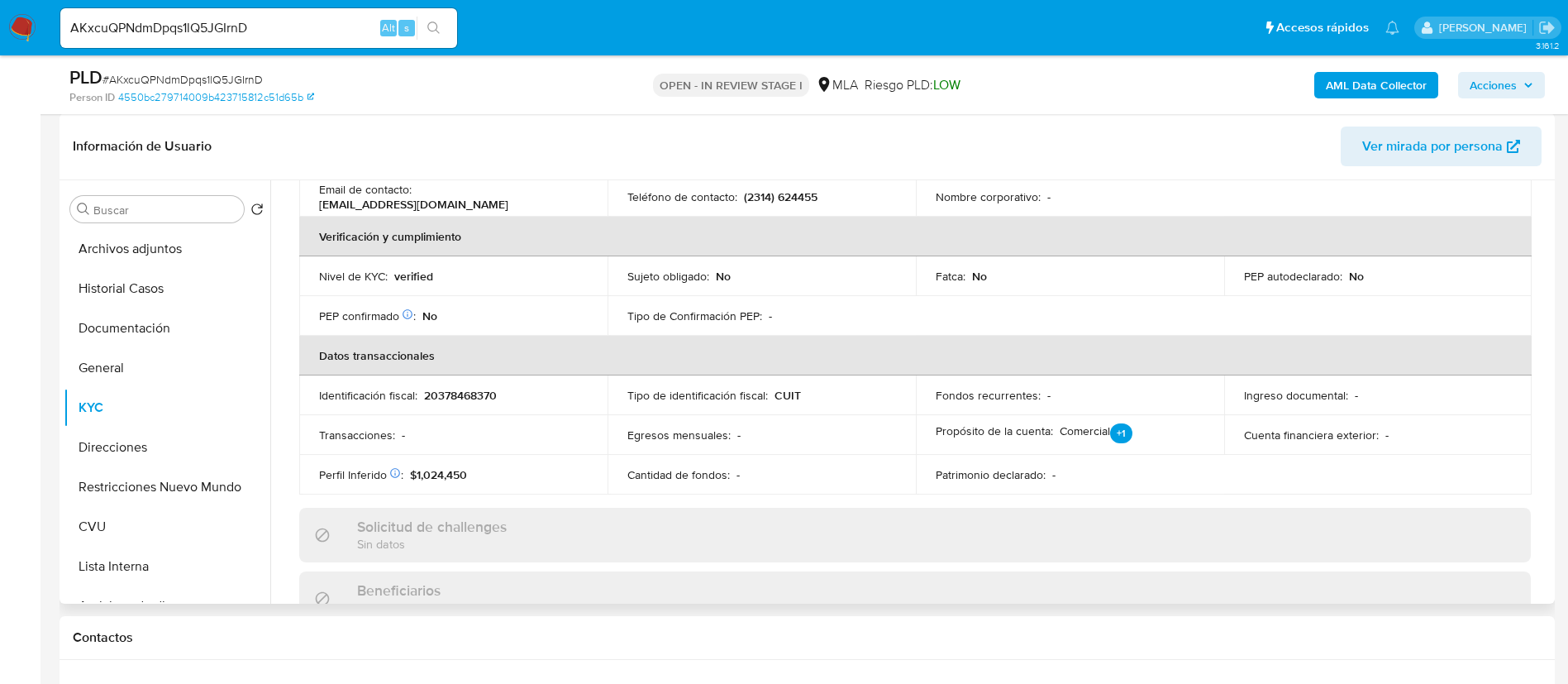
scroll to position [248, 0]
click at [153, 258] on button "Archivos adjuntos" at bounding box center [160, 250] width 193 height 40
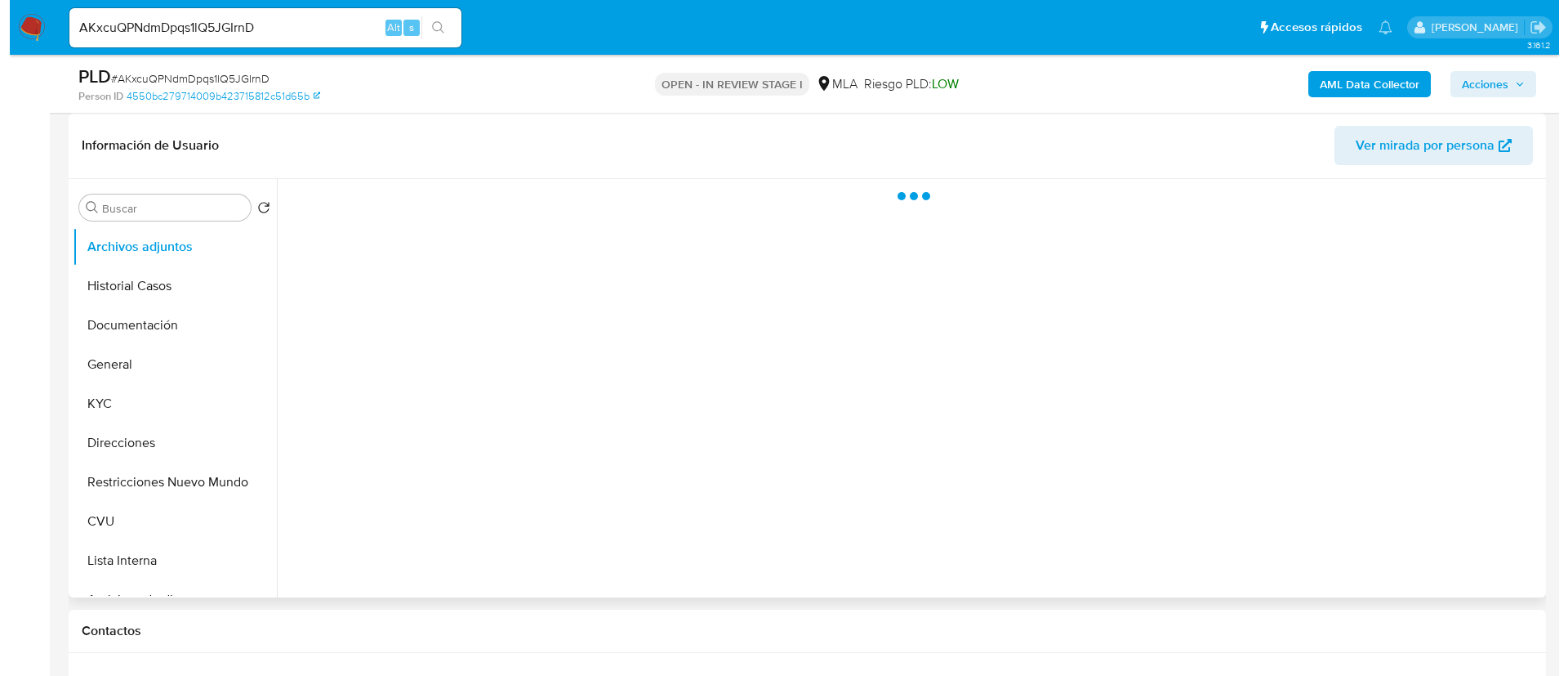
scroll to position [0, 0]
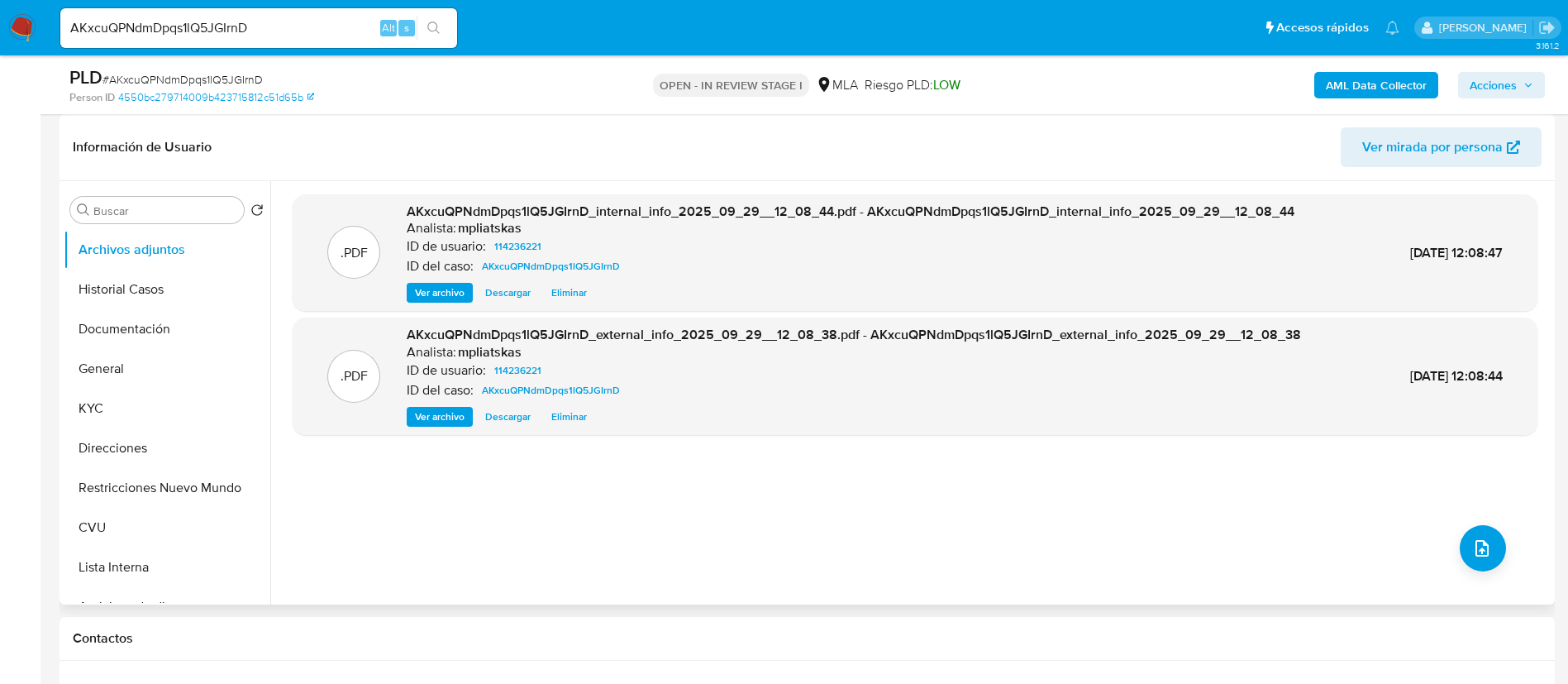
click at [1479, 577] on div ".PDF AKxcuQPNdmDpqs1lQ5JGIrnD_internal_info_2025_09_29__12_08_44.pdf - AKxcuQPN…" at bounding box center [915, 392] width 1245 height 397
click at [1479, 548] on icon "upload-file" at bounding box center [1481, 547] width 20 height 20
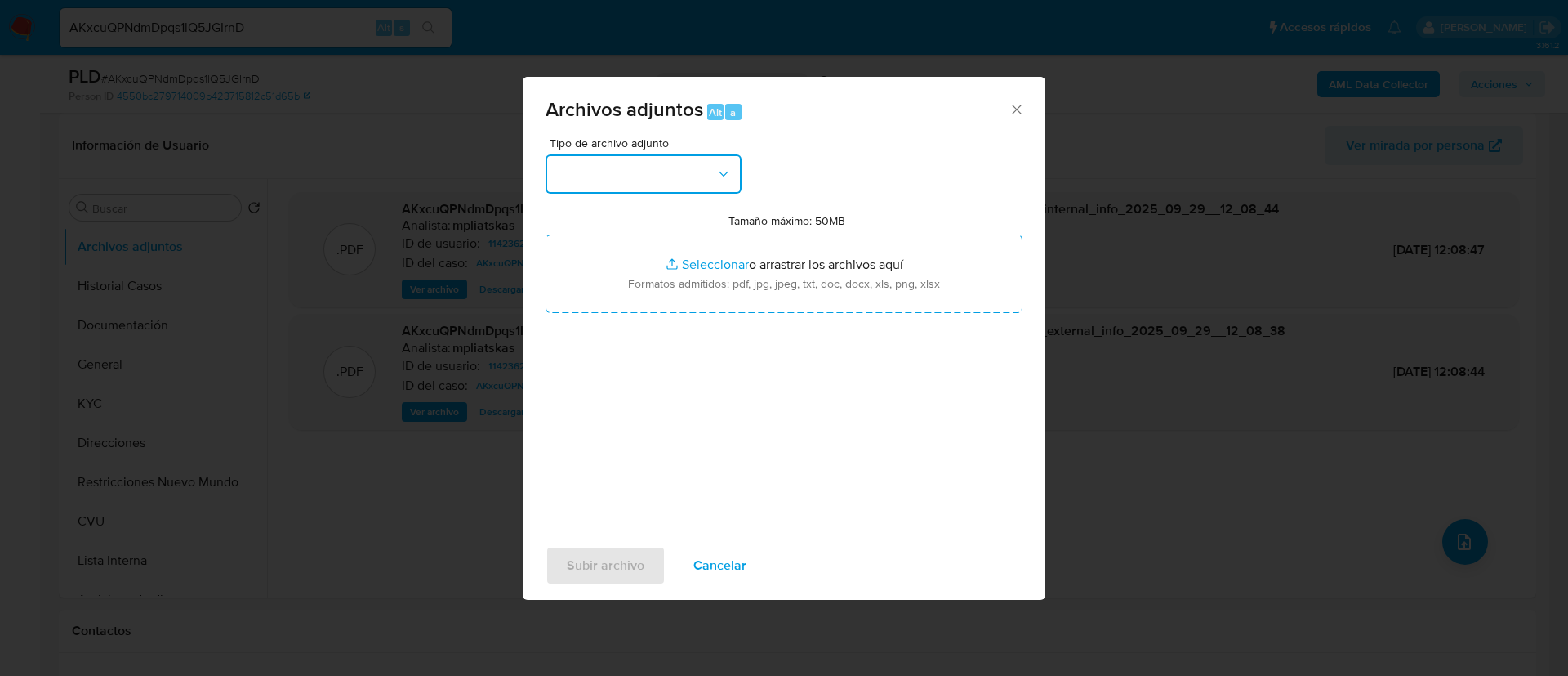
click at [660, 169] on button "button" at bounding box center [643, 174] width 196 height 39
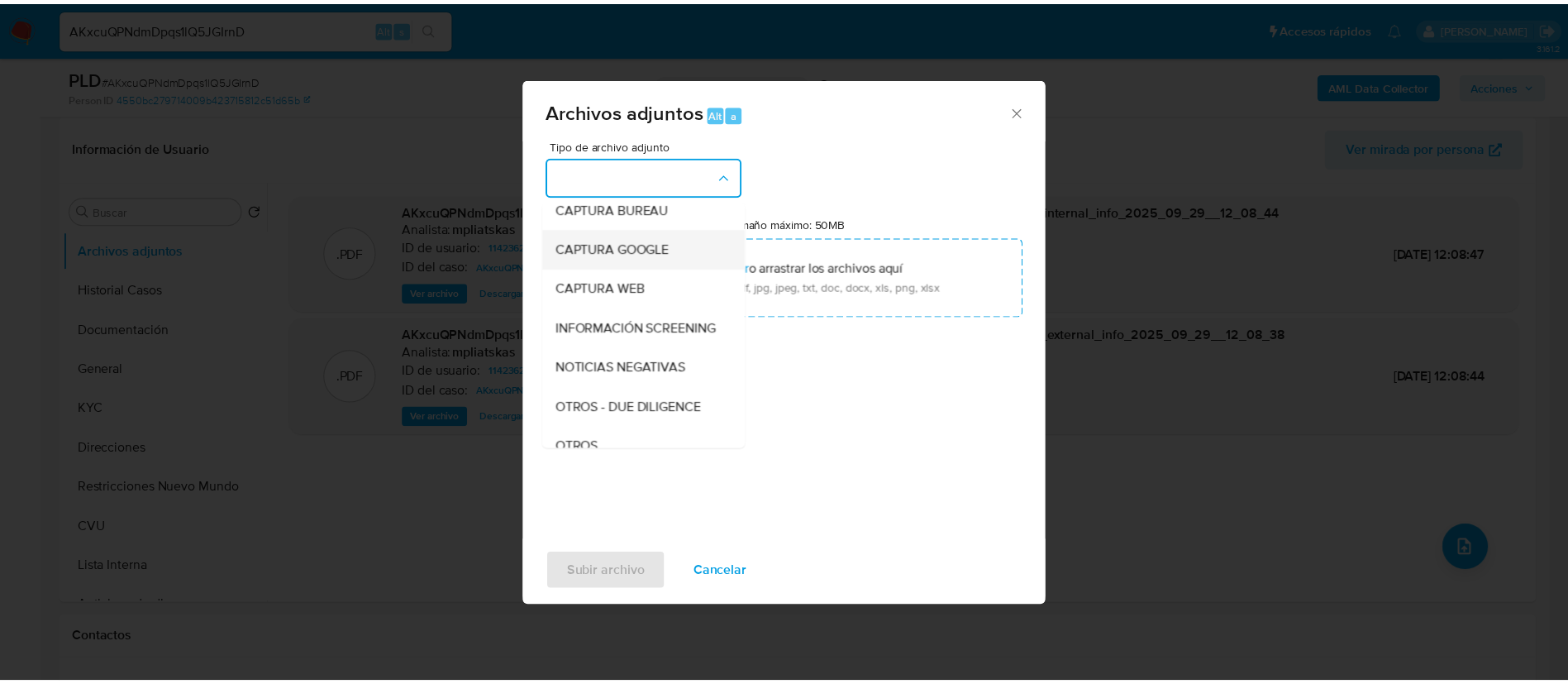
scroll to position [248, 0]
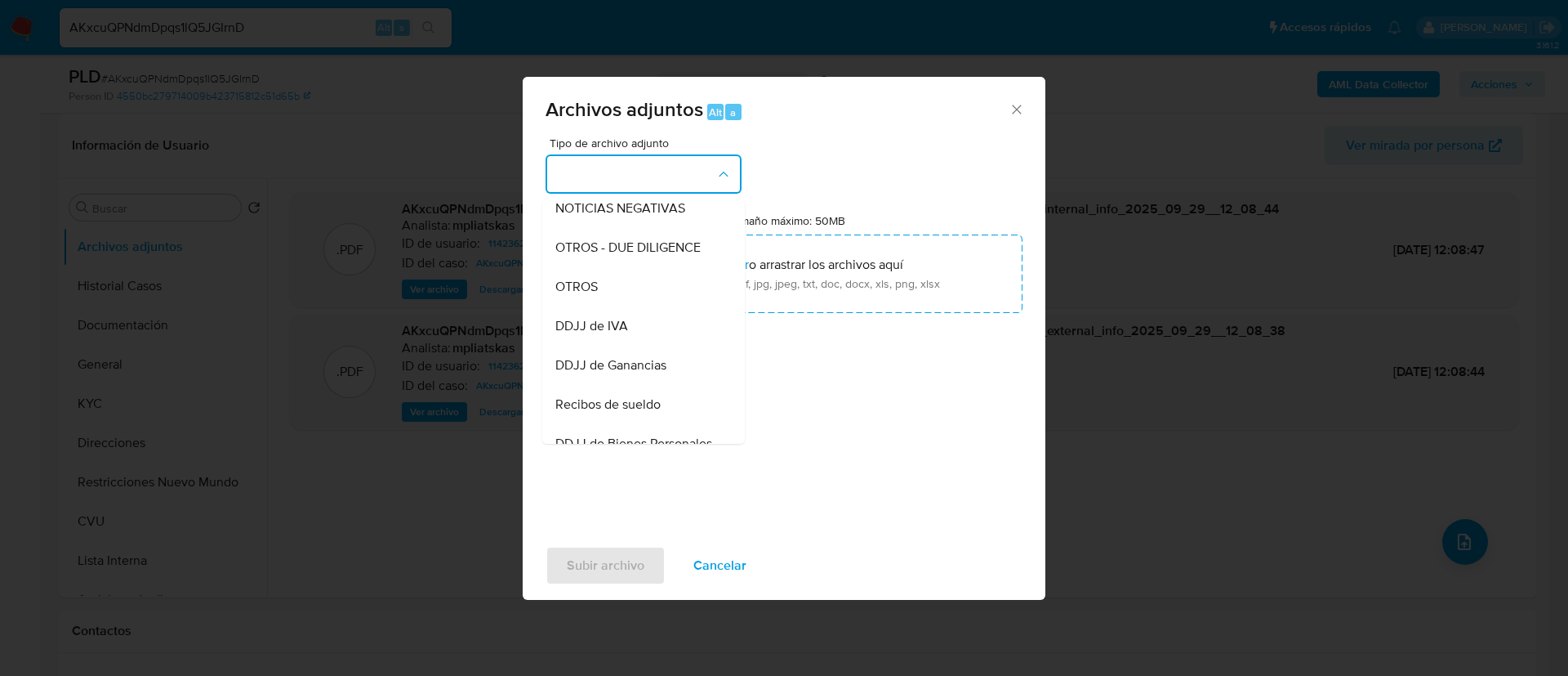
click at [630, 306] on div "OTROS" at bounding box center [638, 287] width 167 height 39
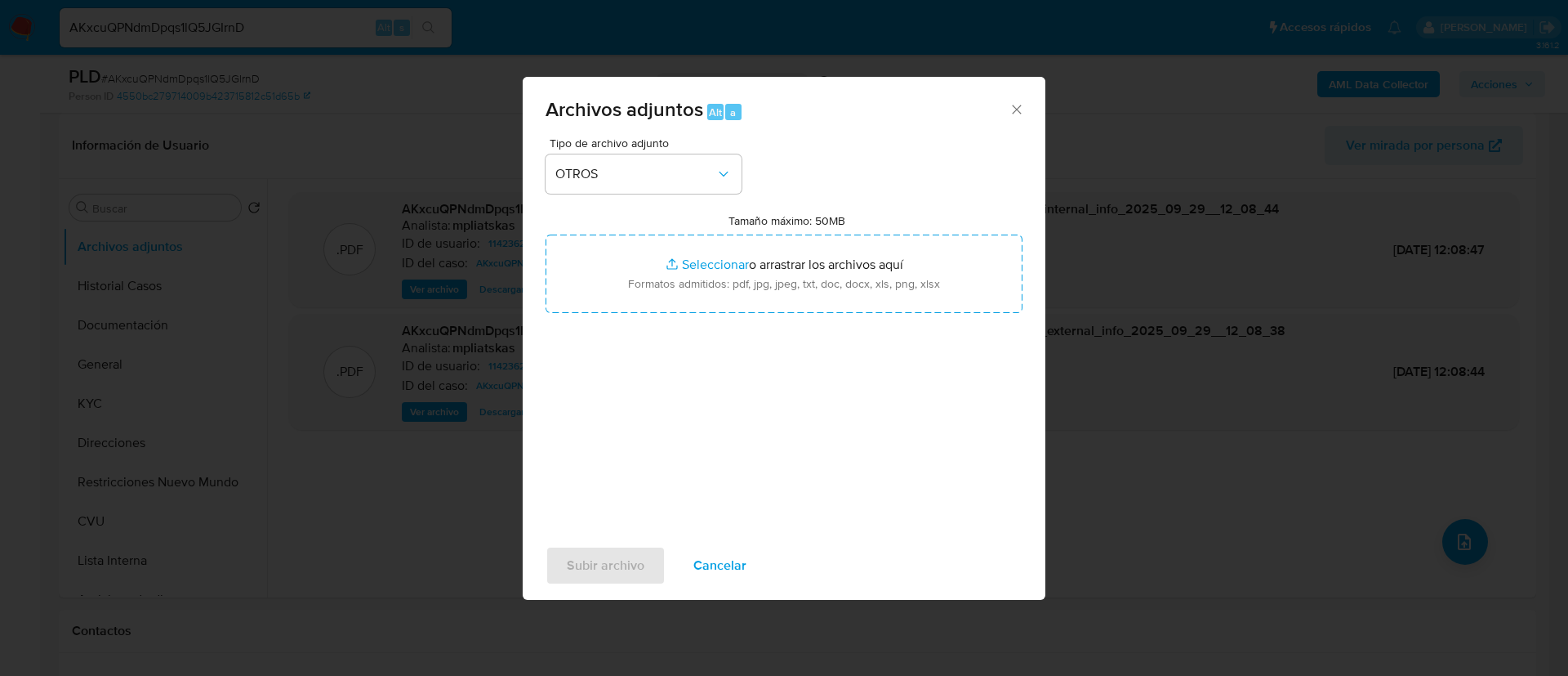
click at [627, 312] on input "Tamaño máximo: 50MB Seleccionar archivos" at bounding box center [784, 274] width 477 height 78
type input "C:\fakepath\114236221 Movimientos.xlsx"
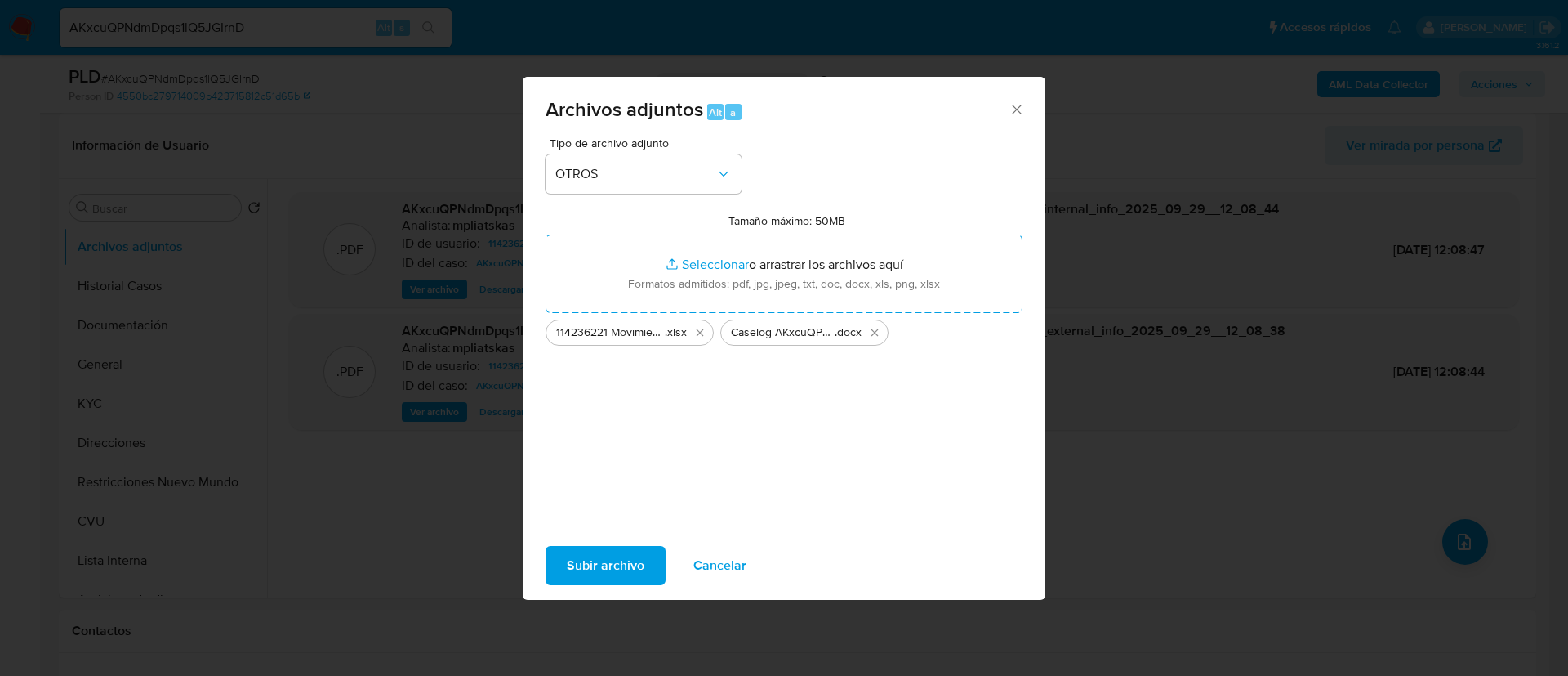
click at [624, 567] on span "Subir archivo" at bounding box center [605, 565] width 77 height 36
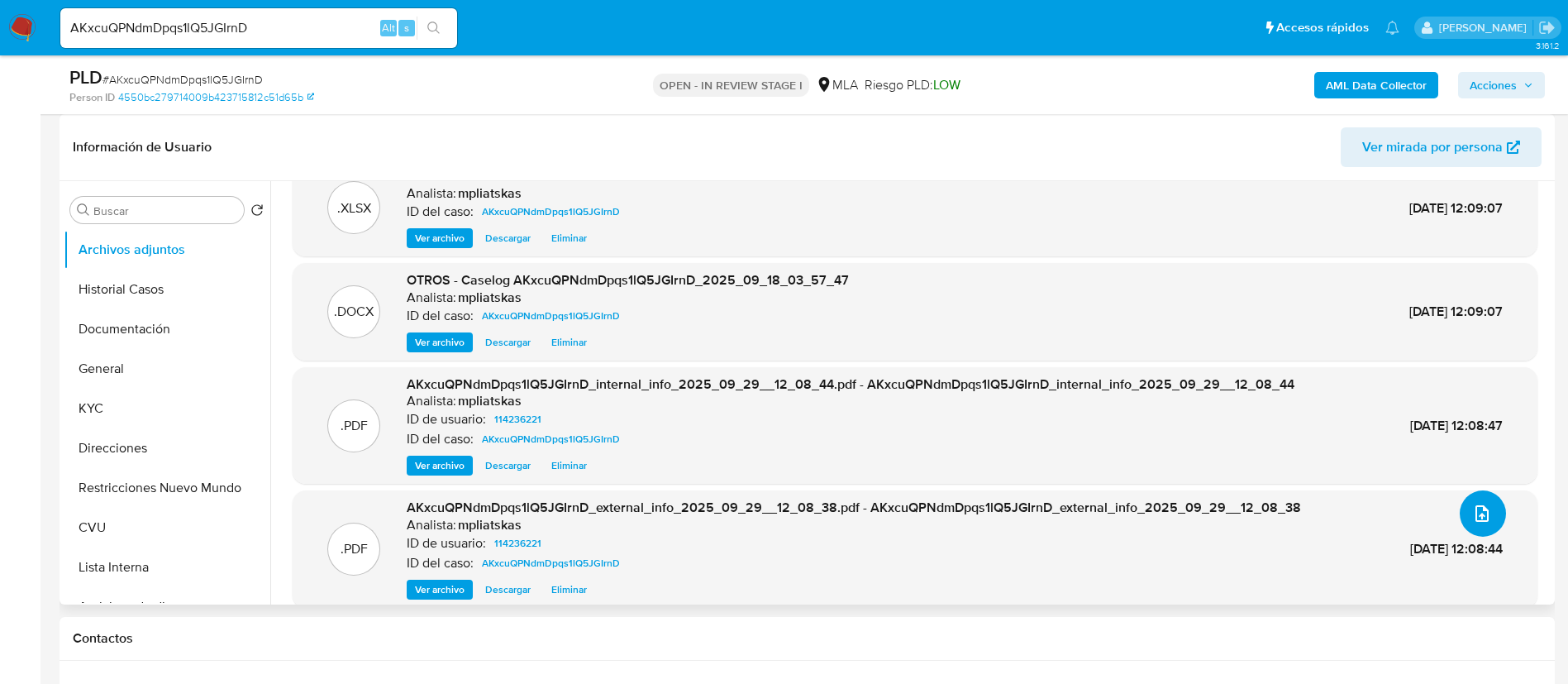
scroll to position [53, 0]
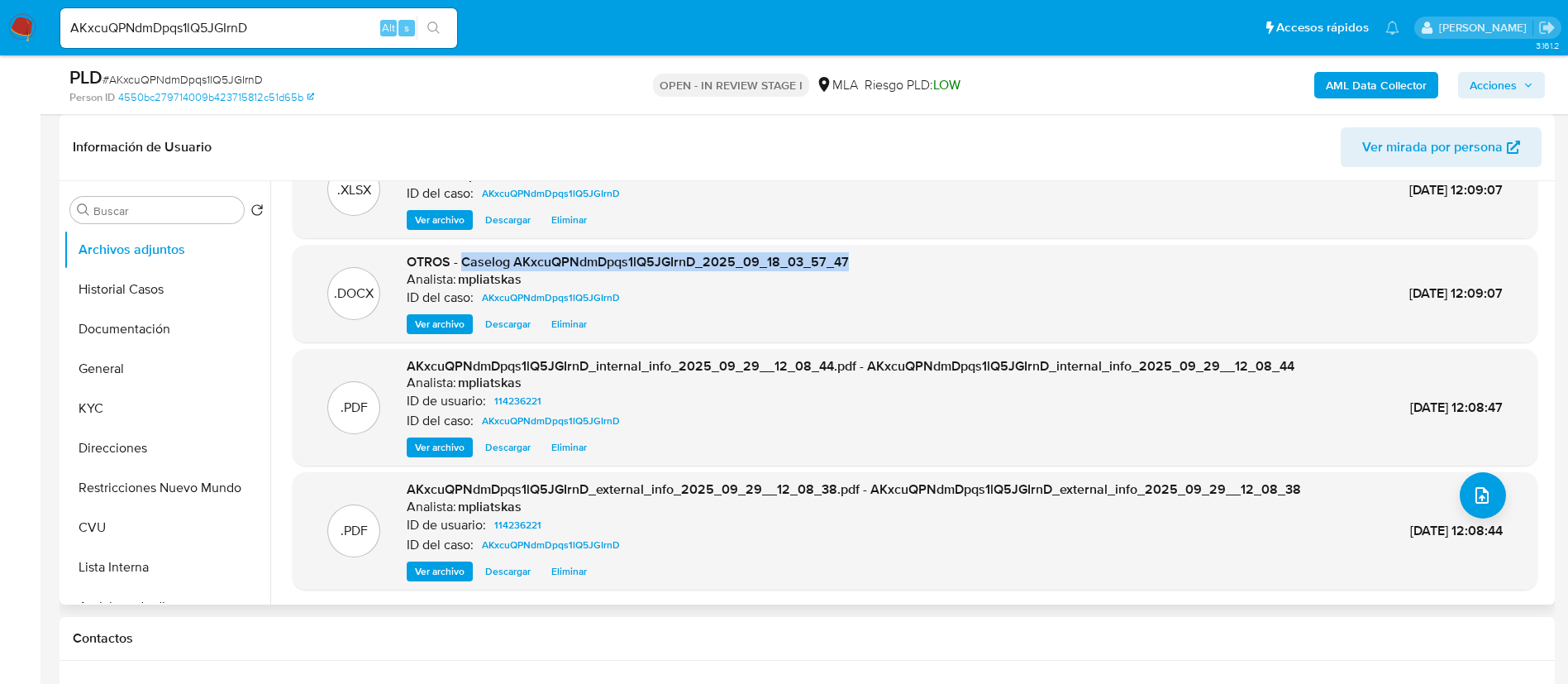
drag, startPoint x: 464, startPoint y: 263, endPoint x: 881, endPoint y: 247, distance: 417.3
click at [881, 247] on div ".DOCX OTROS - Caselog AKxcuQPNdmDpqs1lQ5JGIrnD_2025_09_18_03_57_47 Analista: mp…" at bounding box center [915, 294] width 1245 height 98
copy span "Caselog AKxcuQPNdmDpqs1lQ5JGIrnD_2025_09_18_03_57_47"
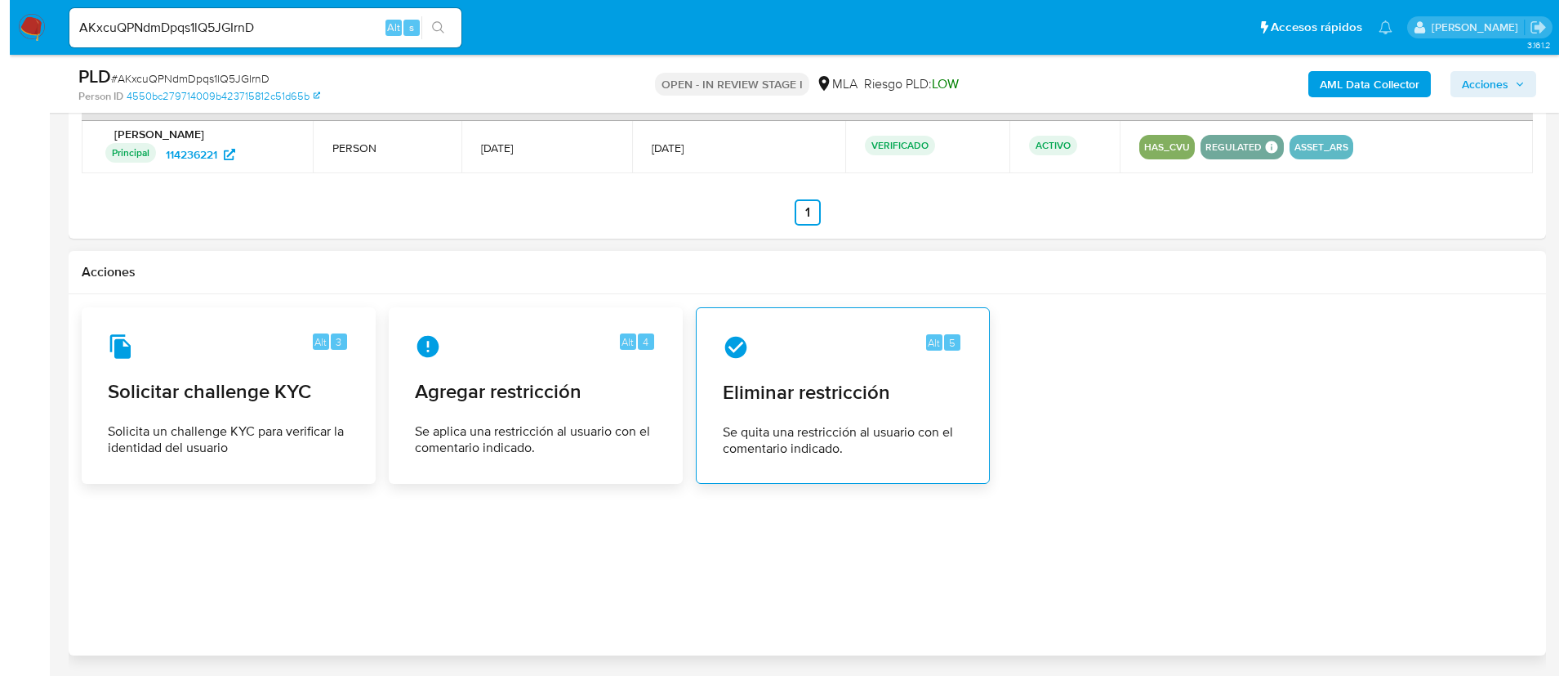
scroll to position [2501, 0]
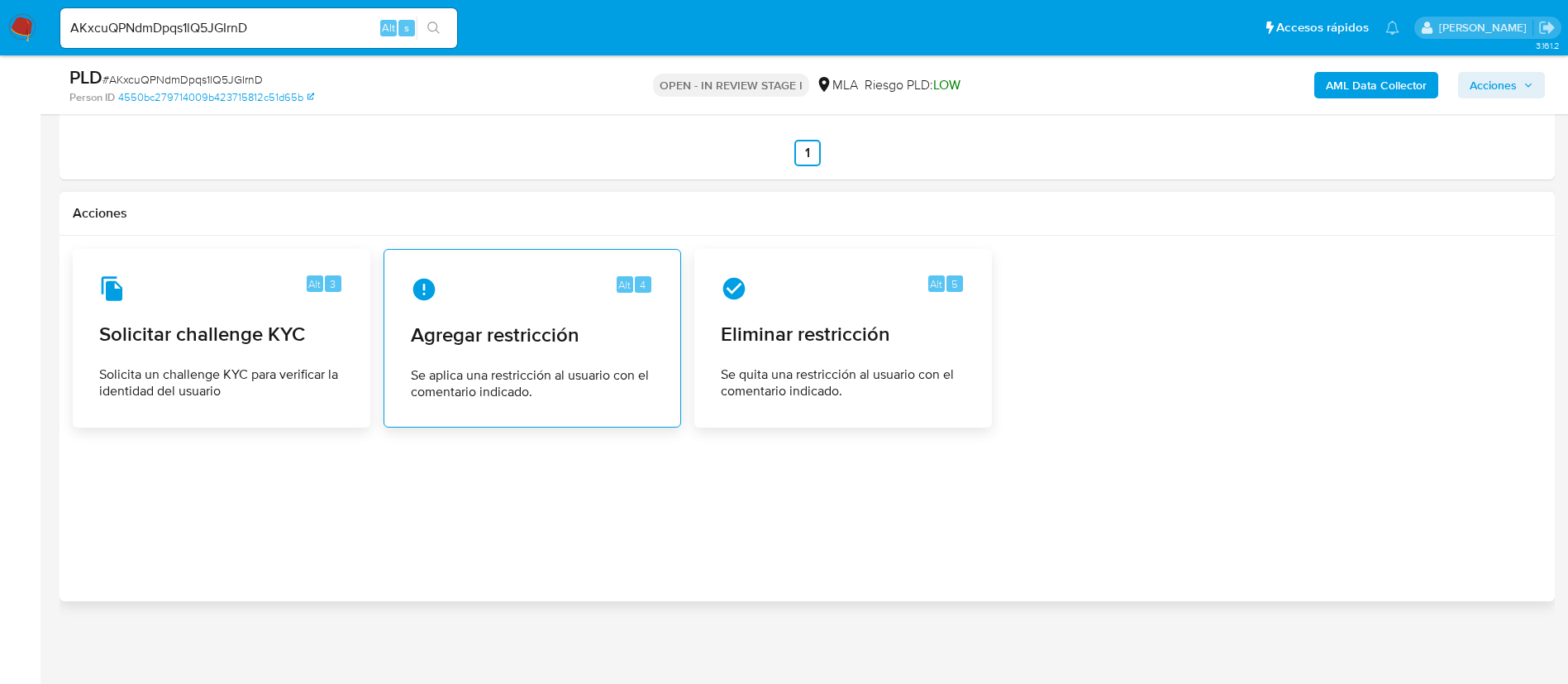
click at [436, 301] on icon at bounding box center [424, 289] width 26 height 26
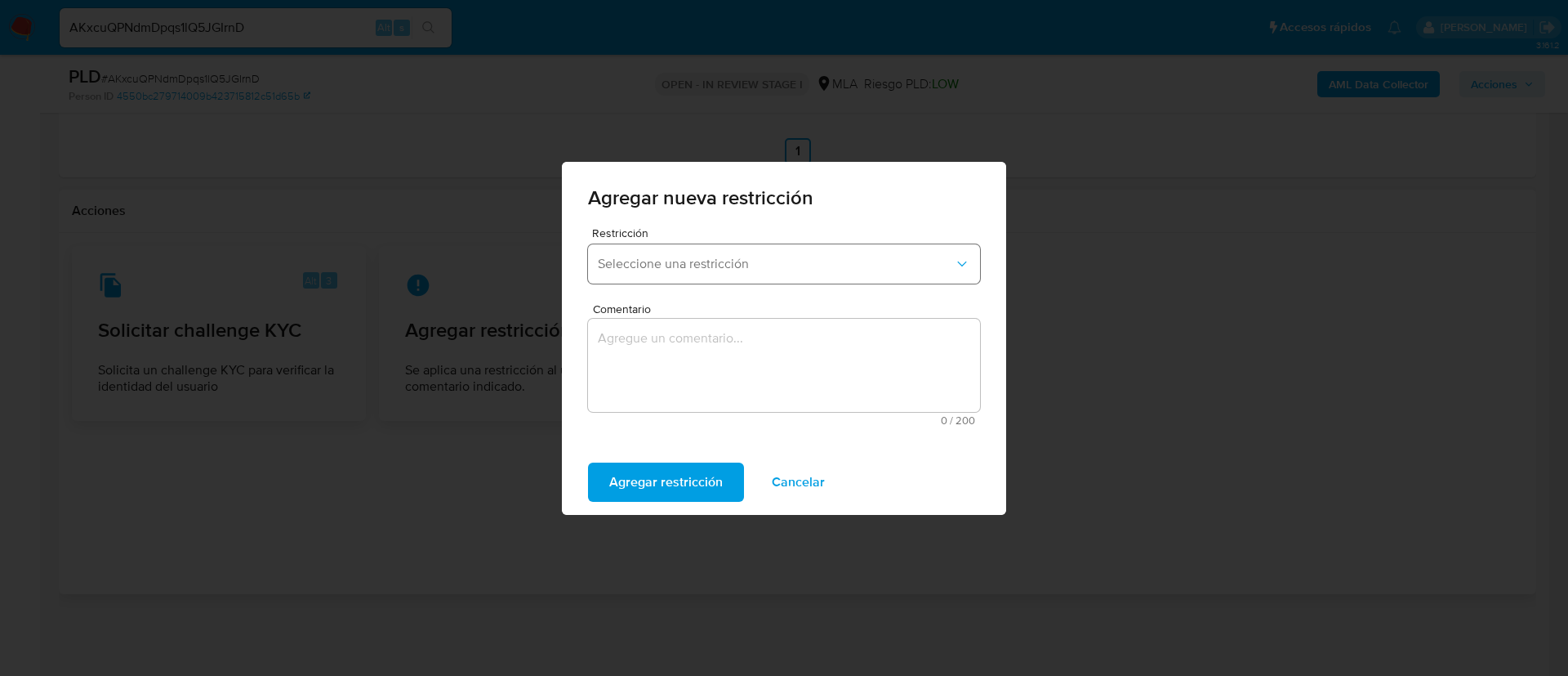
click at [616, 276] on button "Seleccione una restricción" at bounding box center [784, 264] width 392 height 39
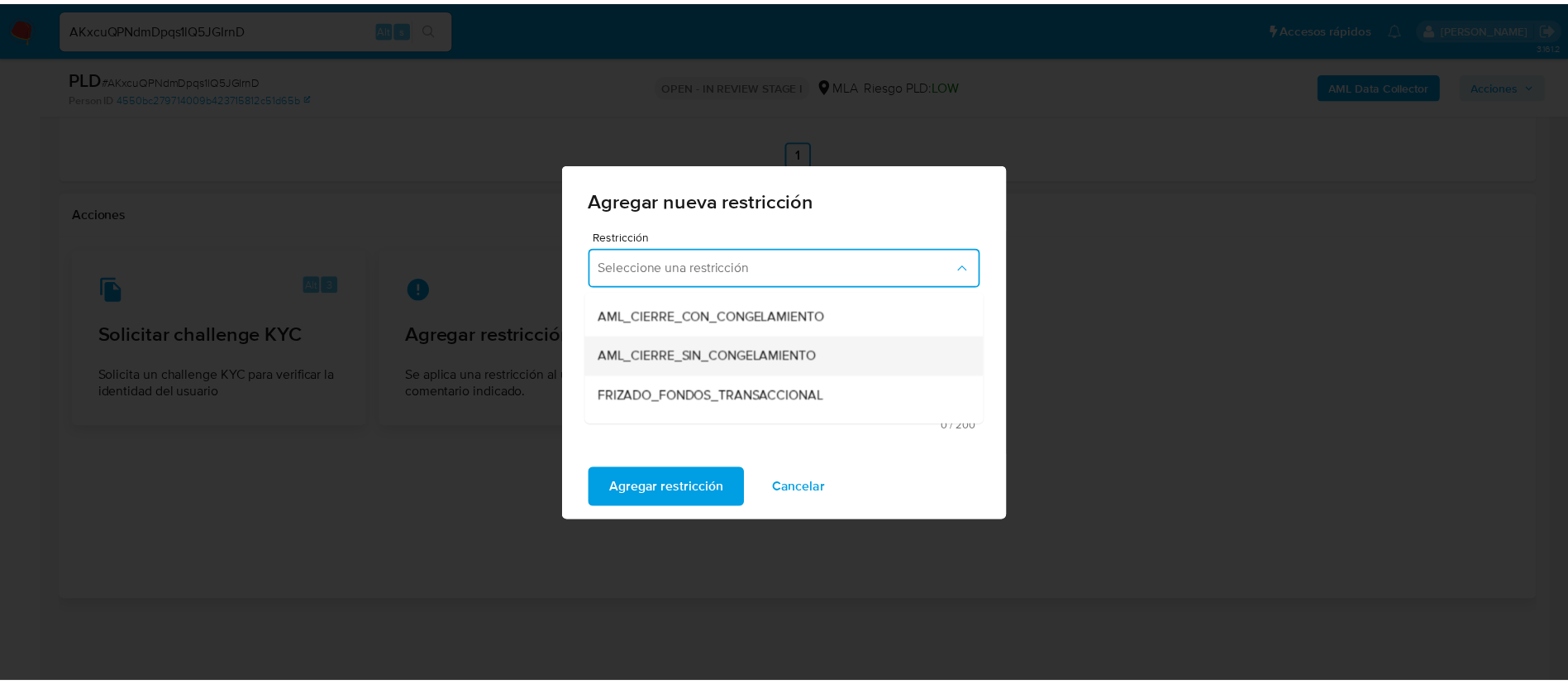
scroll to position [248, 0]
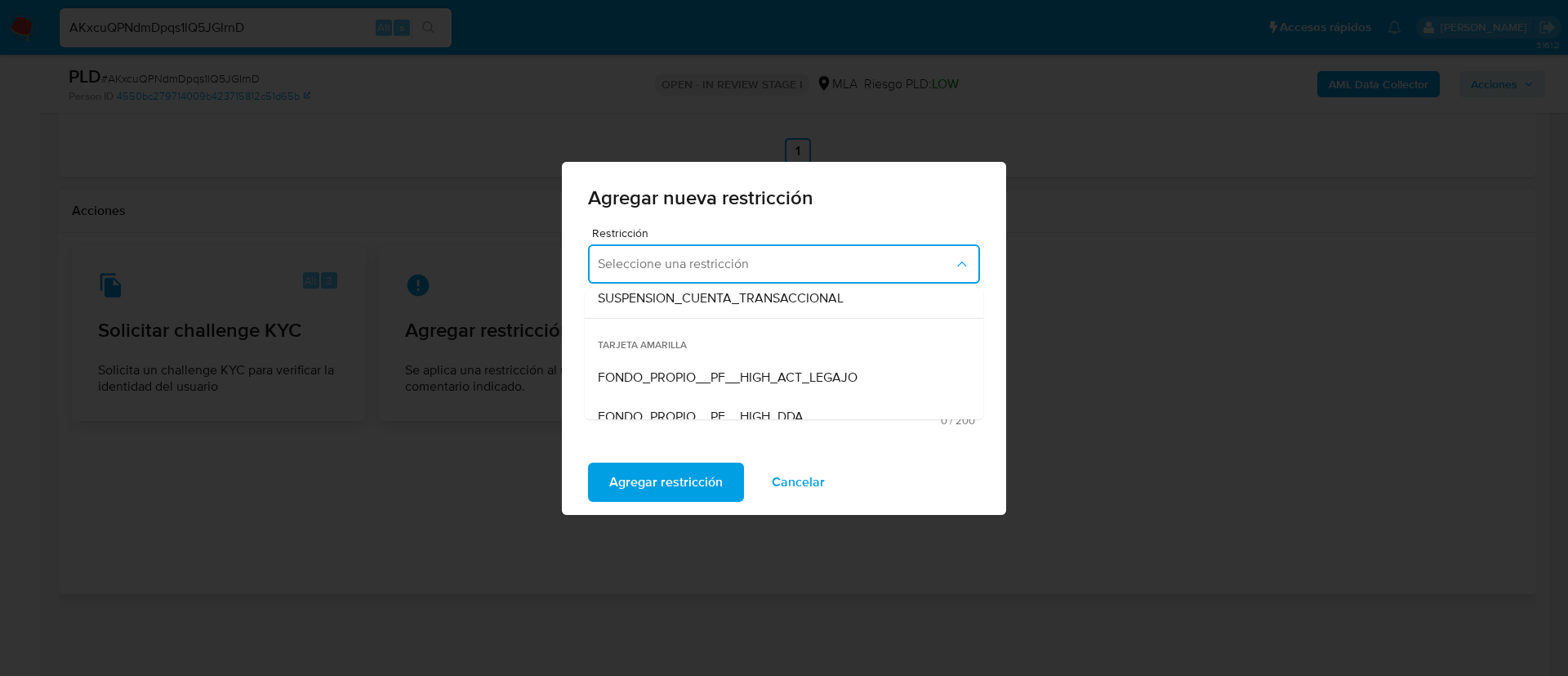
drag, startPoint x: 657, startPoint y: 299, endPoint x: 658, endPoint y: 357, distance: 58.0
click at [656, 299] on span "SUSPENSION_CUENTA_TRANSACCIONAL" at bounding box center [721, 299] width 246 height 17
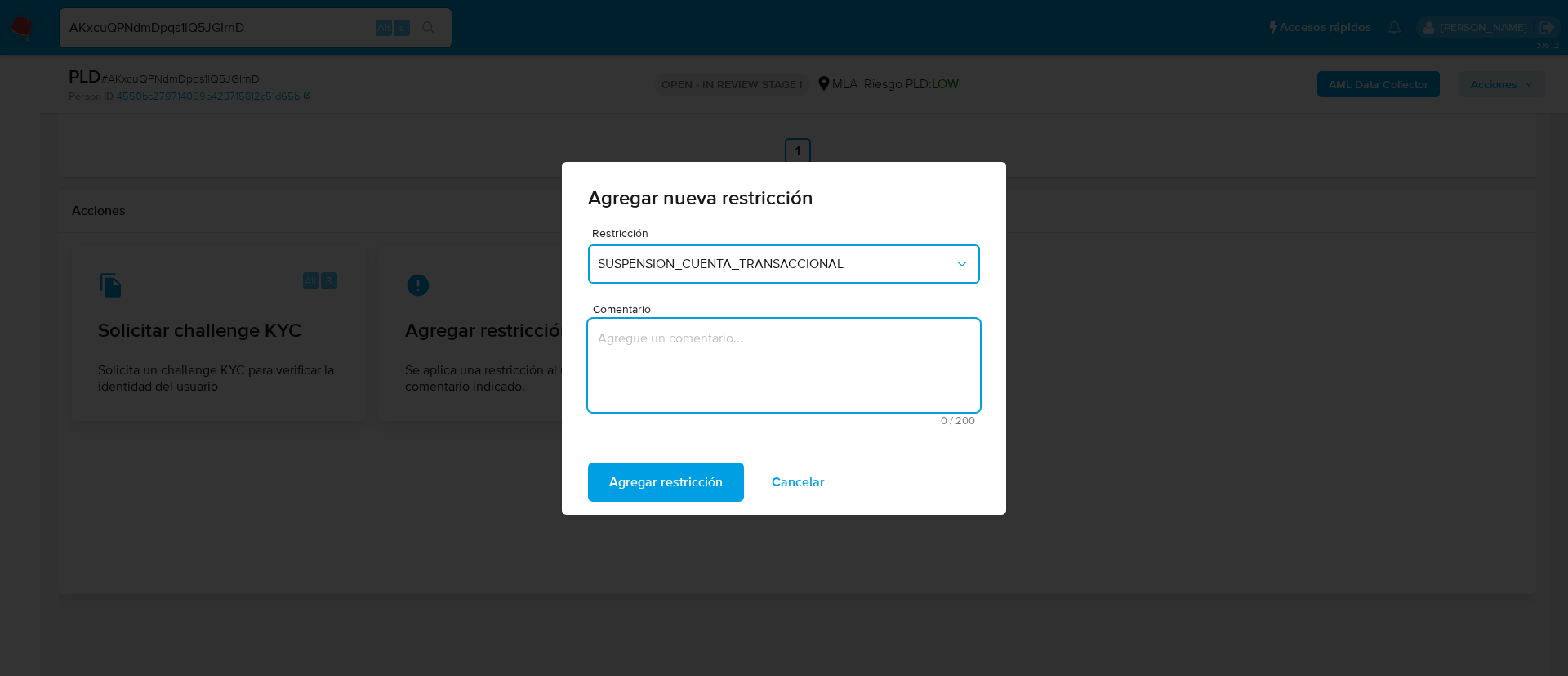
click at [658, 357] on textarea "Comentario" at bounding box center [784, 365] width 392 height 93
type textarea "AML"
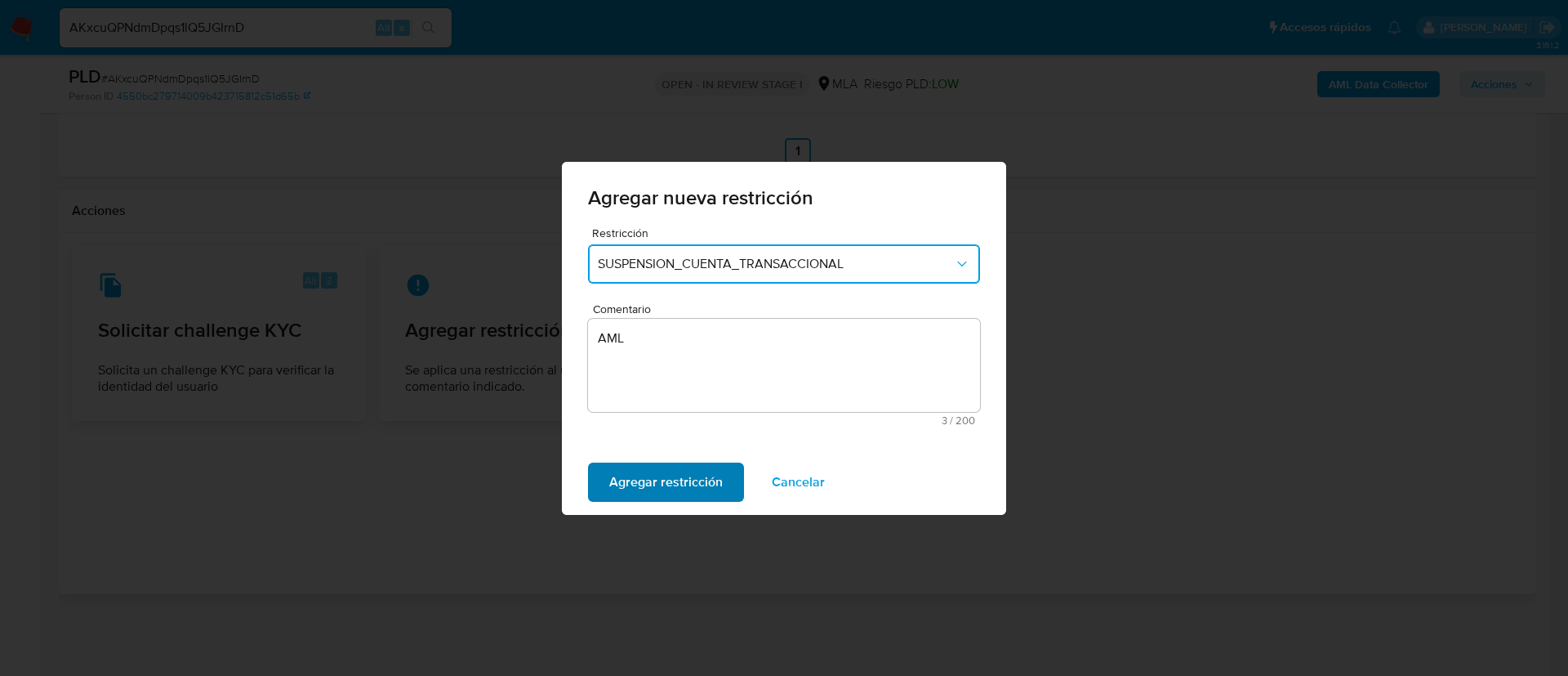
click at [690, 466] on span "Agregar restricción" at bounding box center [666, 482] width 114 height 36
click at [658, 468] on span "Confirmar" at bounding box center [638, 482] width 59 height 36
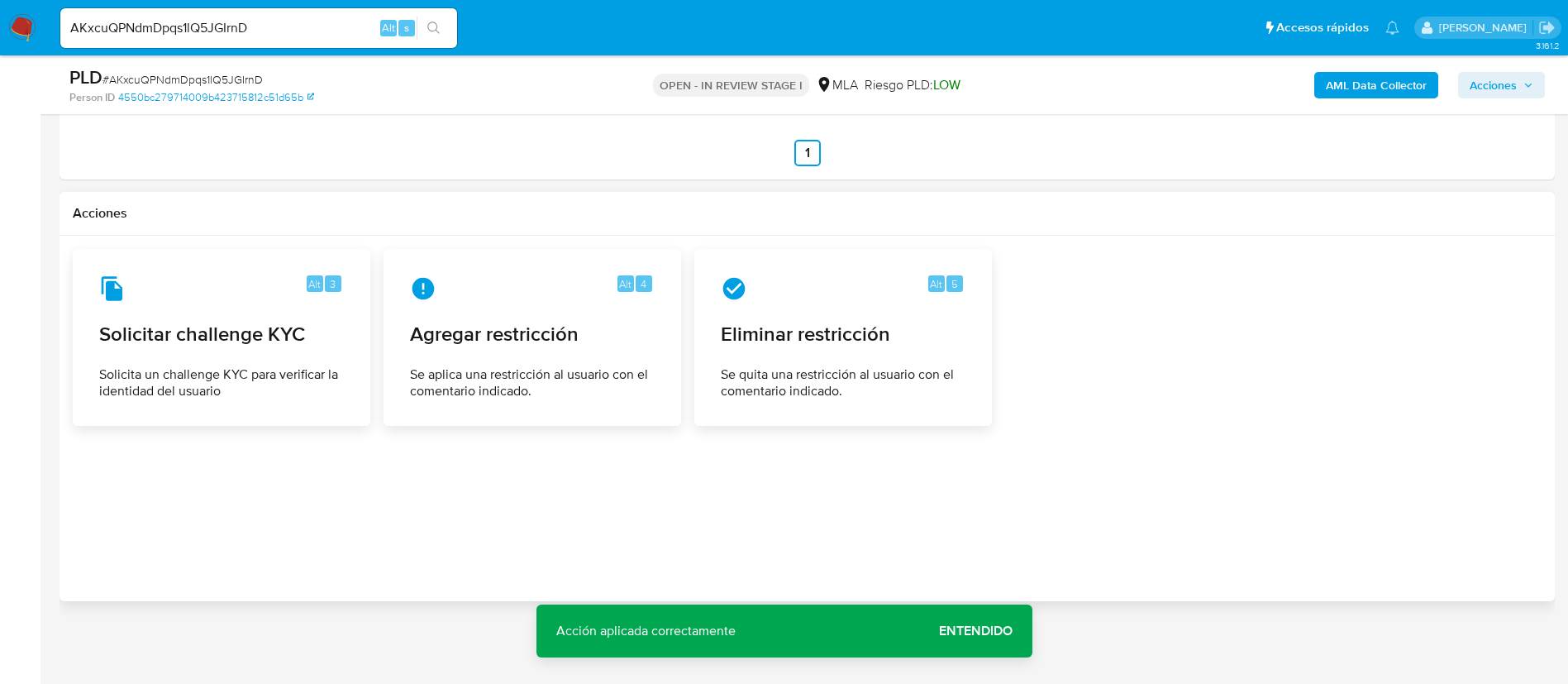
click at [1509, 92] on span "Acciones" at bounding box center [1494, 85] width 47 height 26
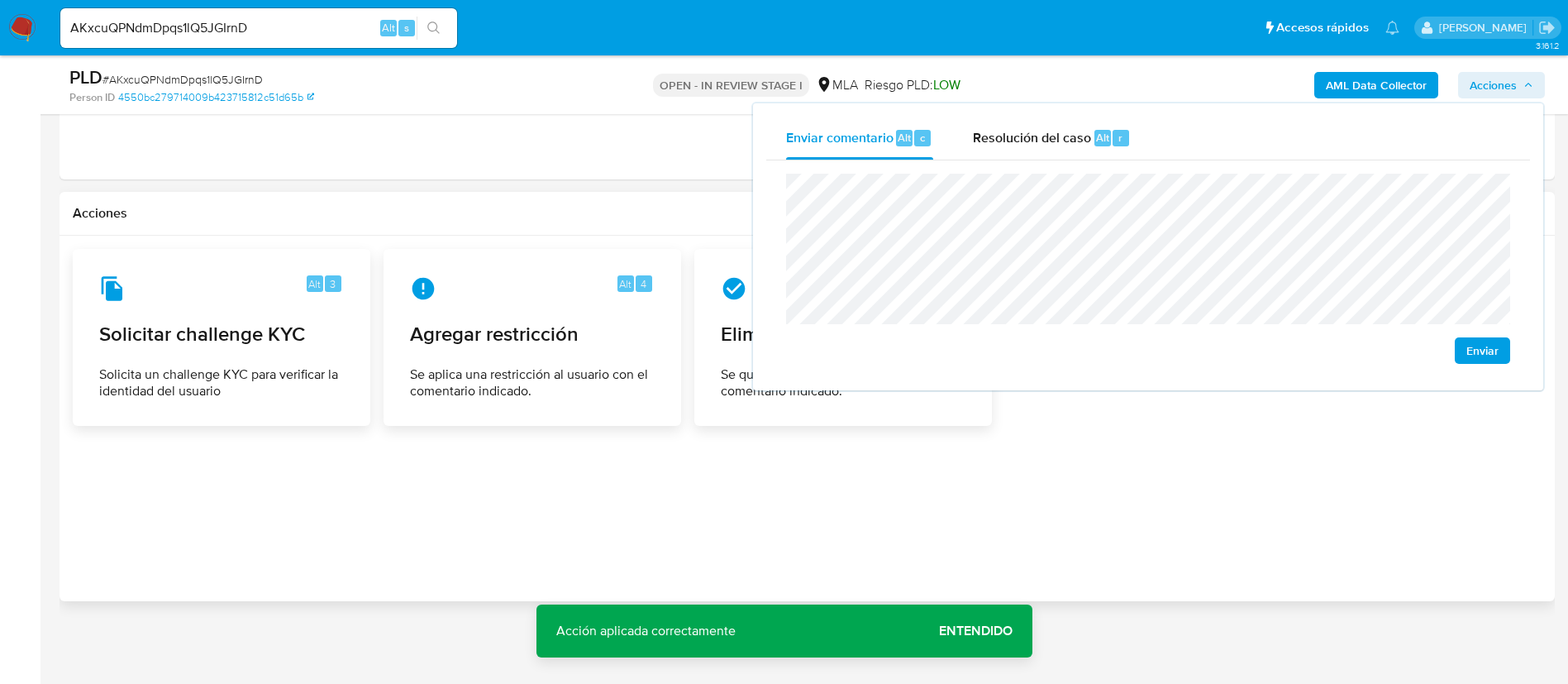
drag, startPoint x: 1072, startPoint y: 121, endPoint x: 1087, endPoint y: 166, distance: 47.4
click at [1075, 128] on div "Resolución del caso Alt r" at bounding box center [1052, 138] width 158 height 43
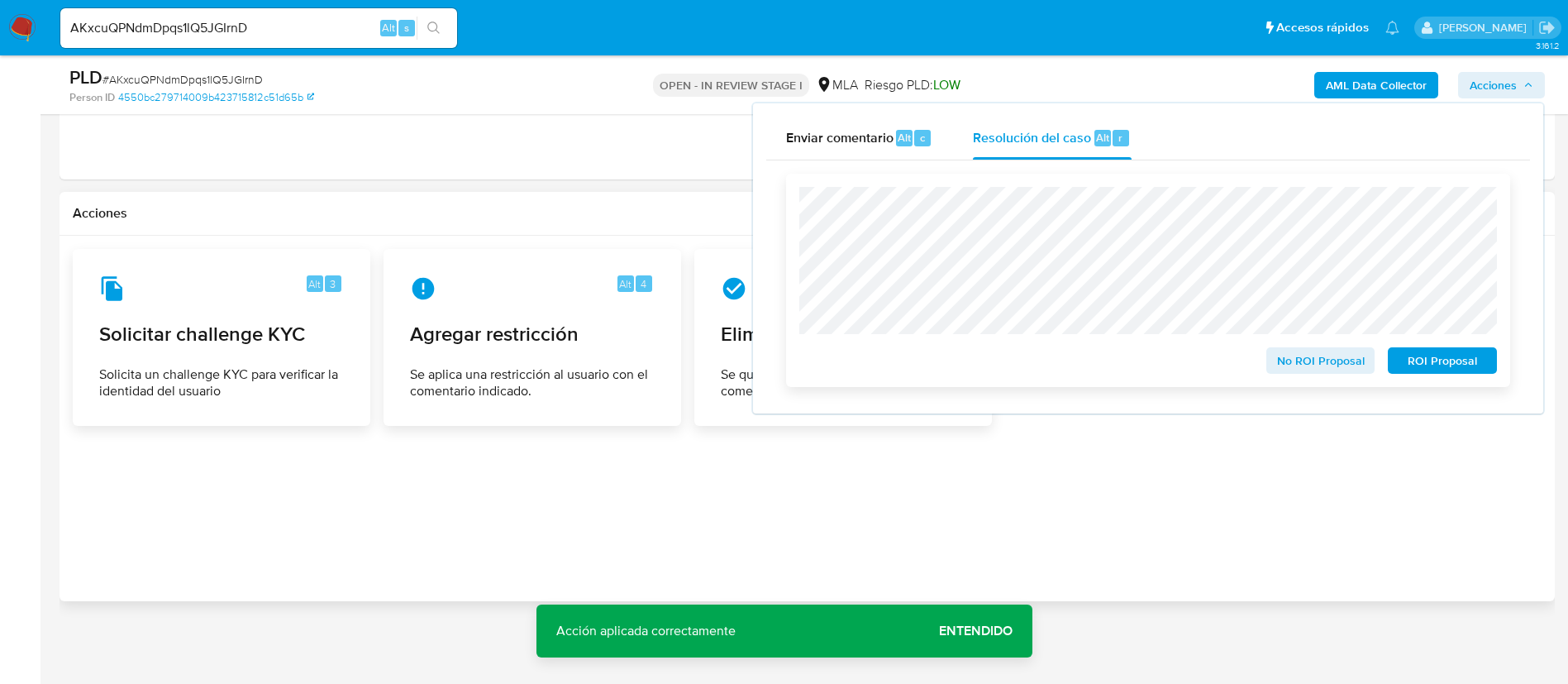
click at [1427, 378] on div "No ROI Proposal ROI Proposal" at bounding box center [1148, 280] width 724 height 213
click at [1423, 370] on span "ROI Proposal" at bounding box center [1442, 360] width 86 height 24
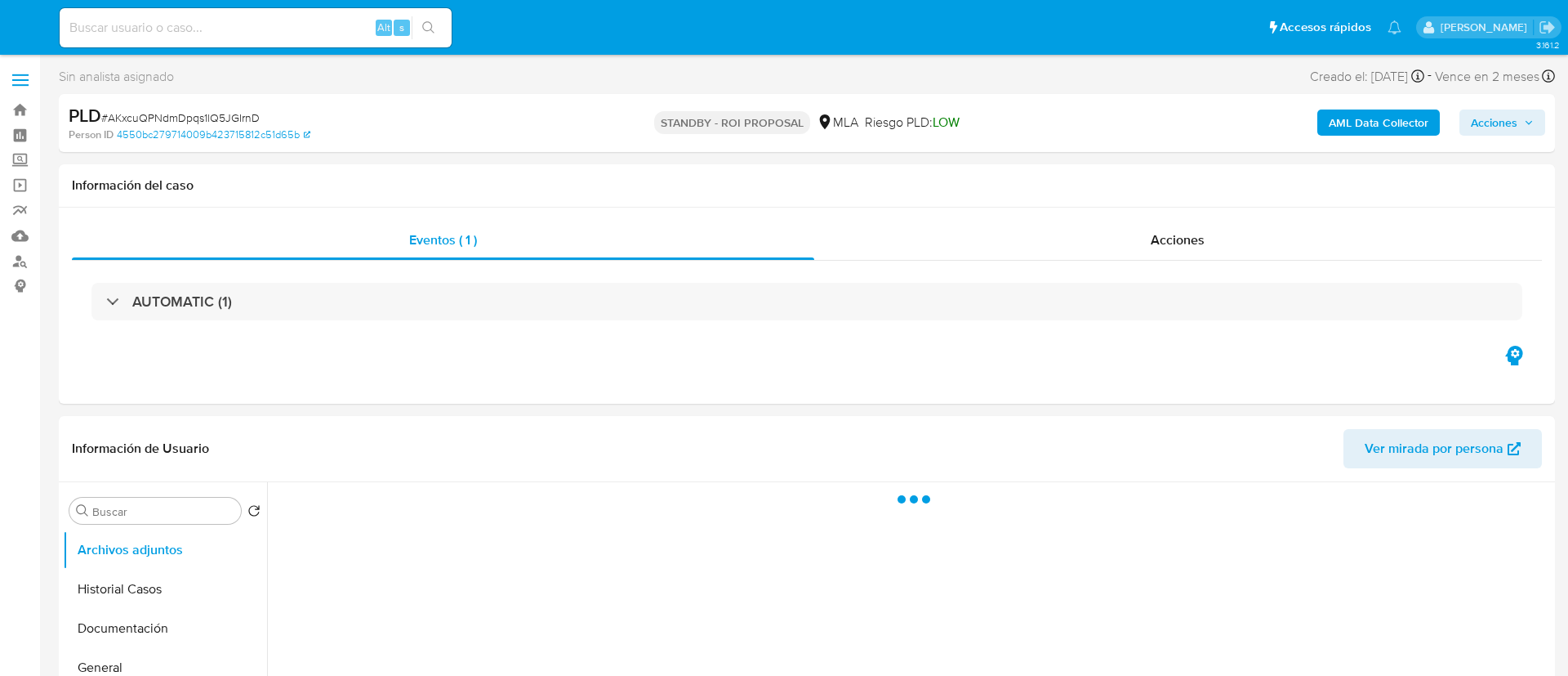
select select "10"
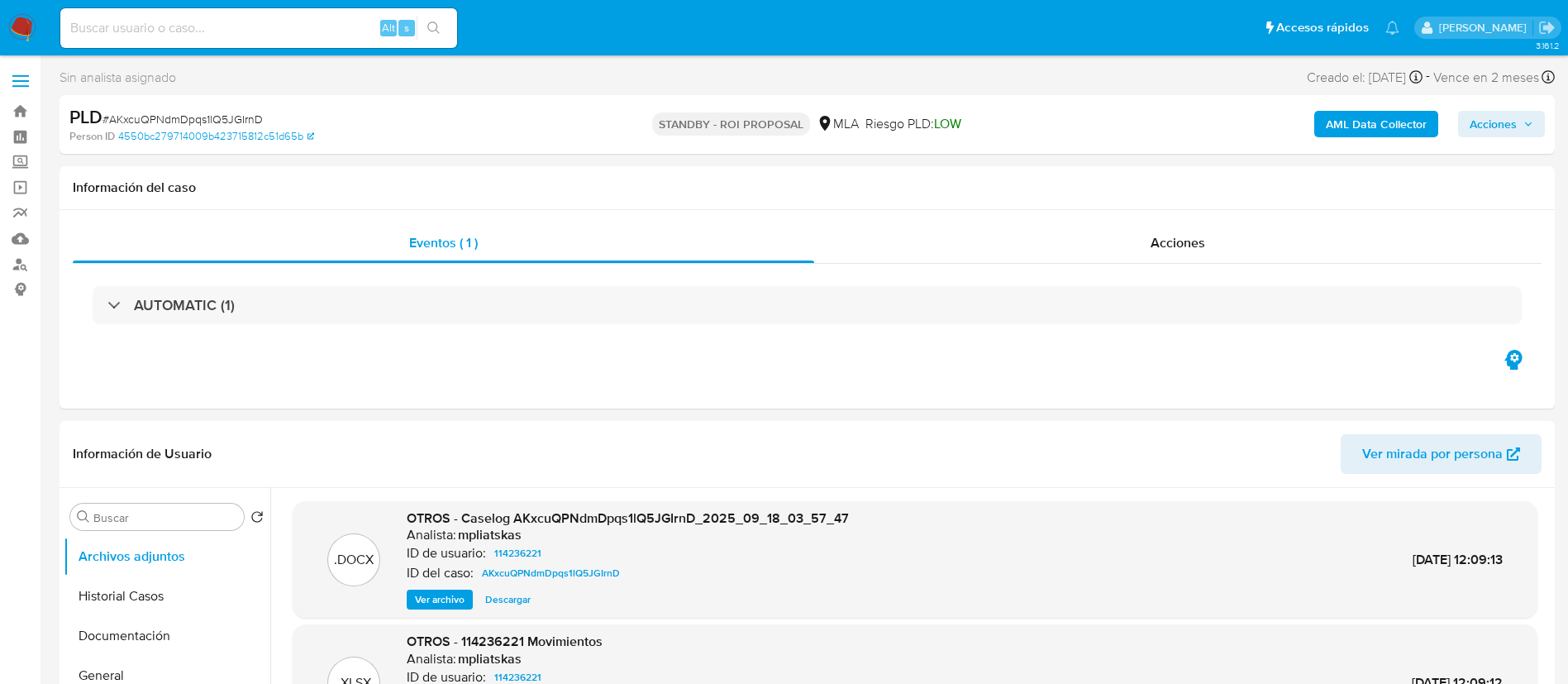
click at [369, 24] on input at bounding box center [258, 27] width 396 height 22
paste input "B0GsyfouxPUdRx7igLXEojg3"
type input "B0GsyfouxPUdRx7igLXEojg3"
click at [435, 25] on icon "search-icon" at bounding box center [434, 28] width 13 height 13
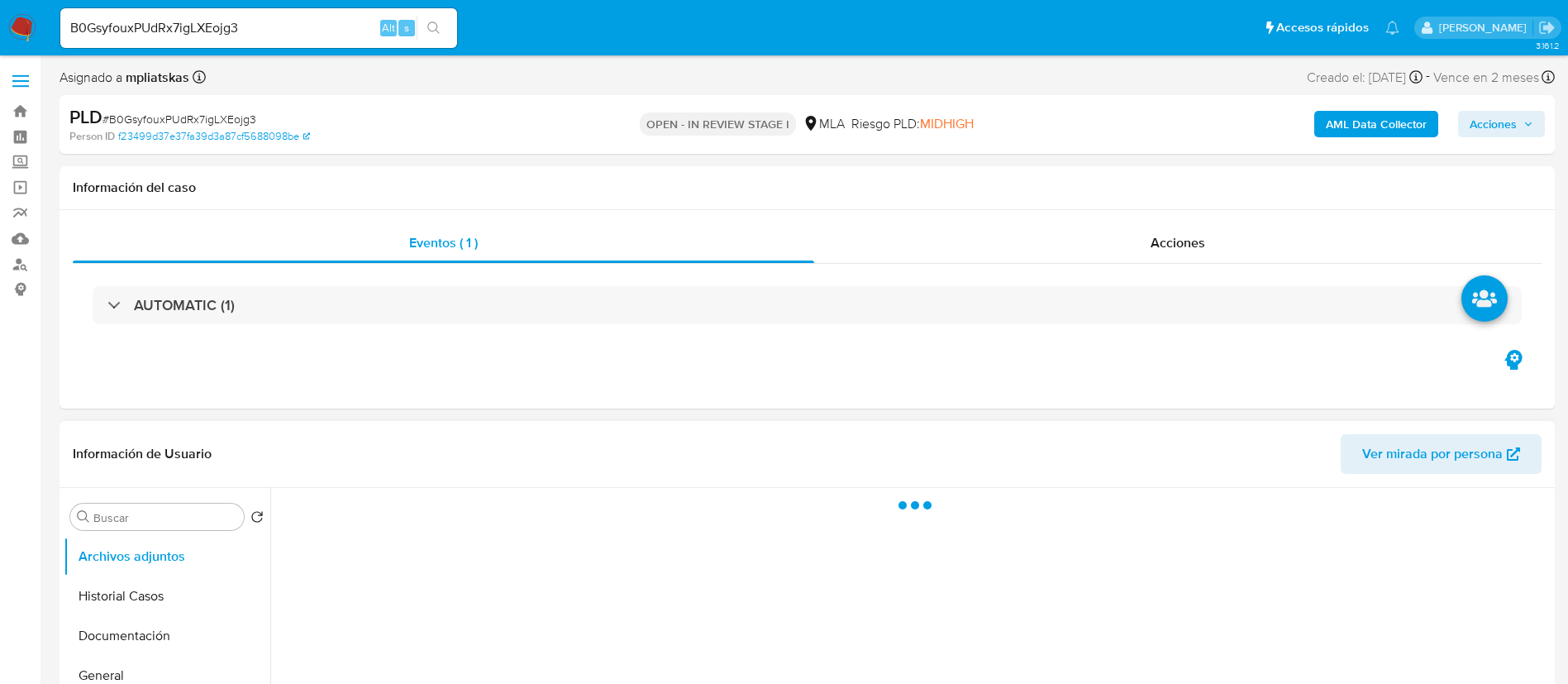
select select "10"
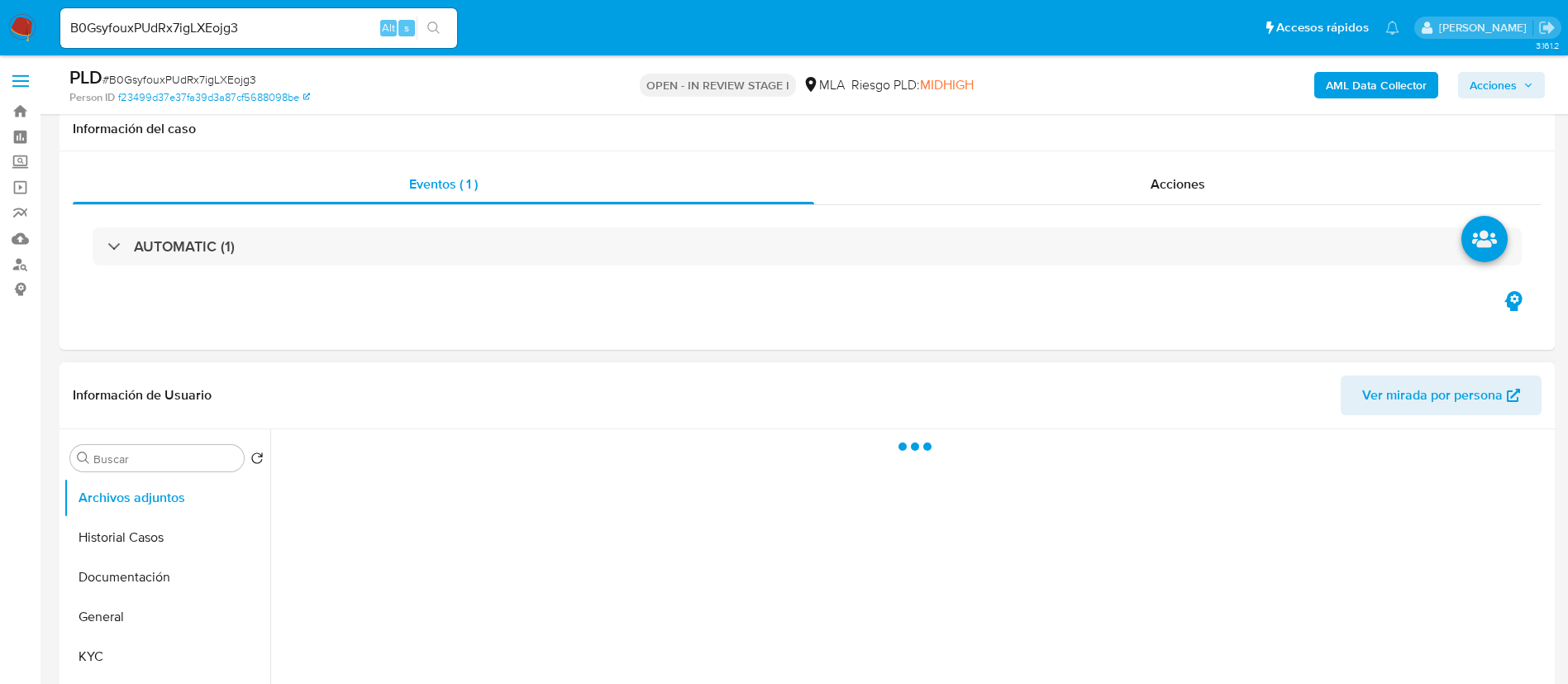
scroll to position [124, 0]
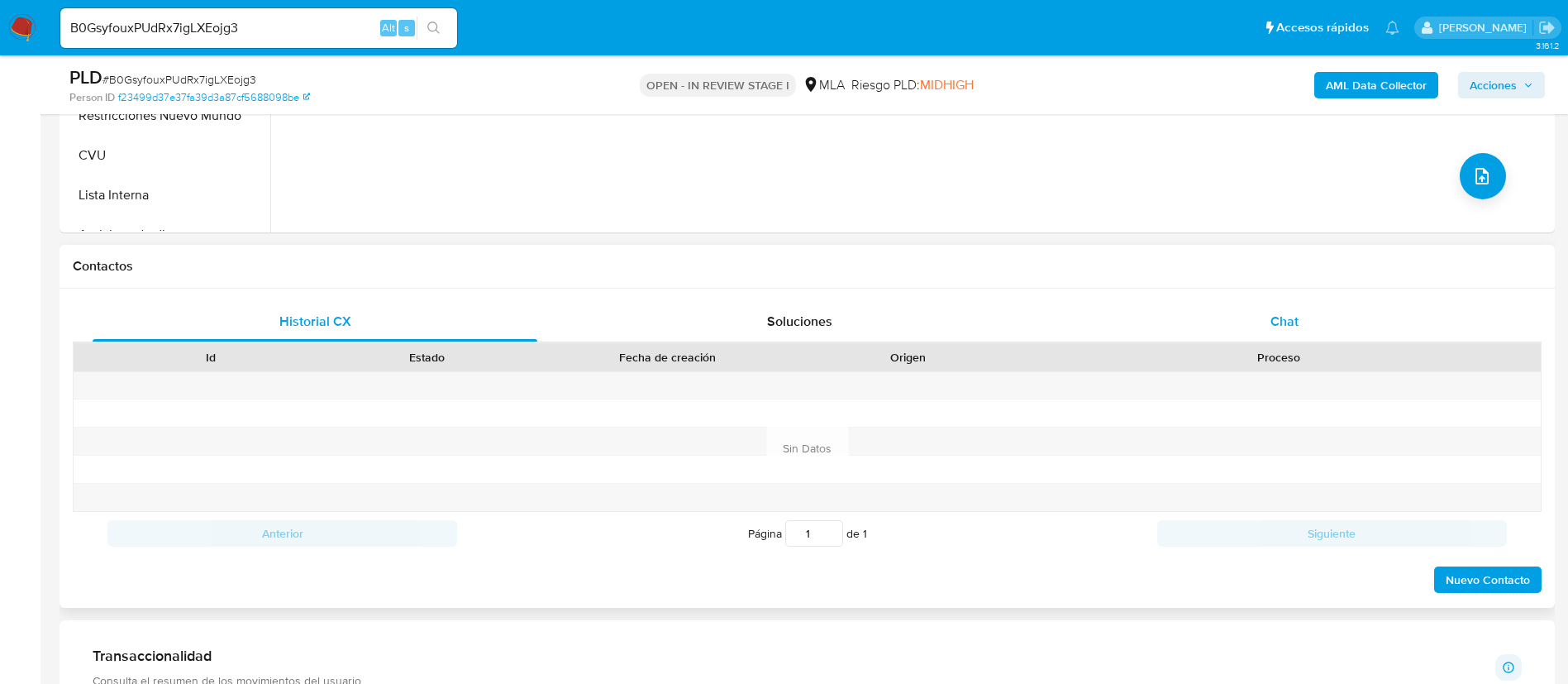
click at [1278, 309] on div "Chat" at bounding box center [1285, 321] width 445 height 40
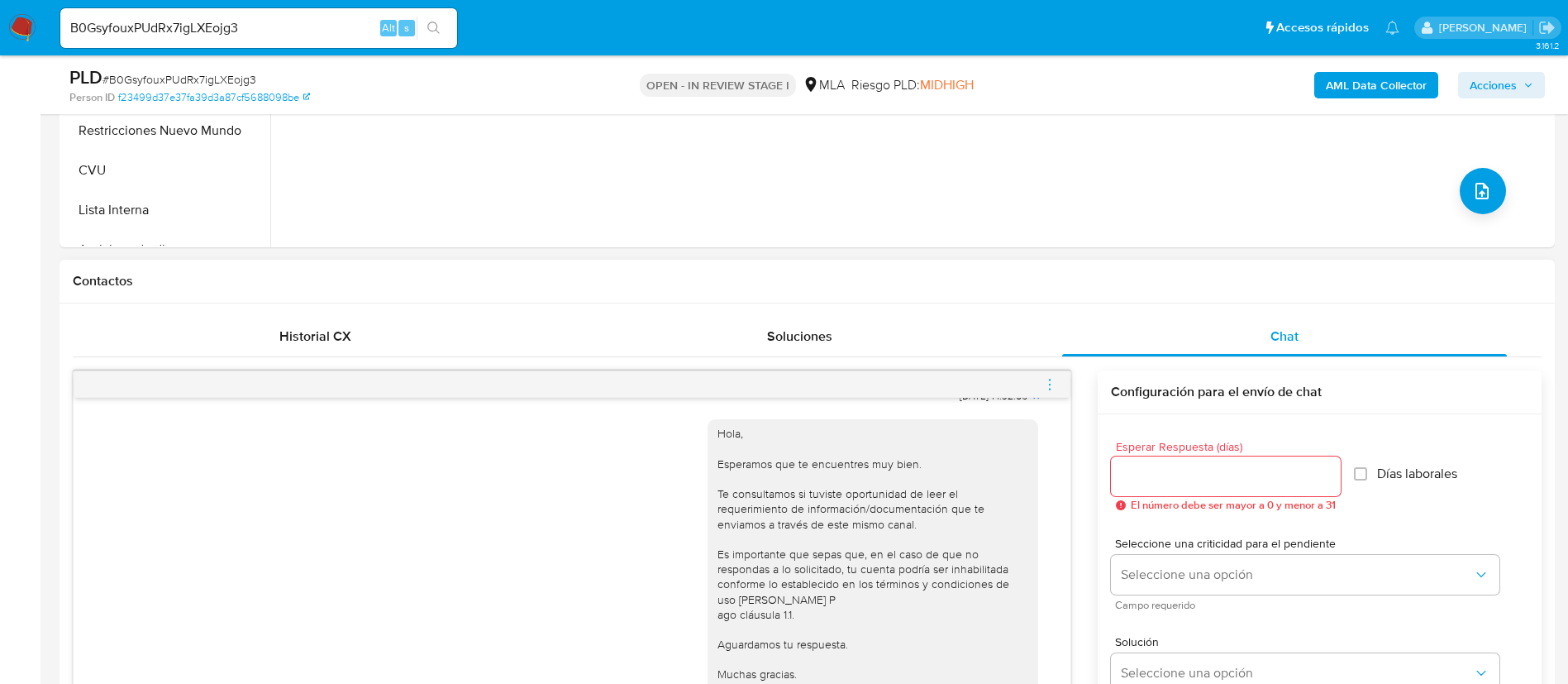
scroll to position [372, 0]
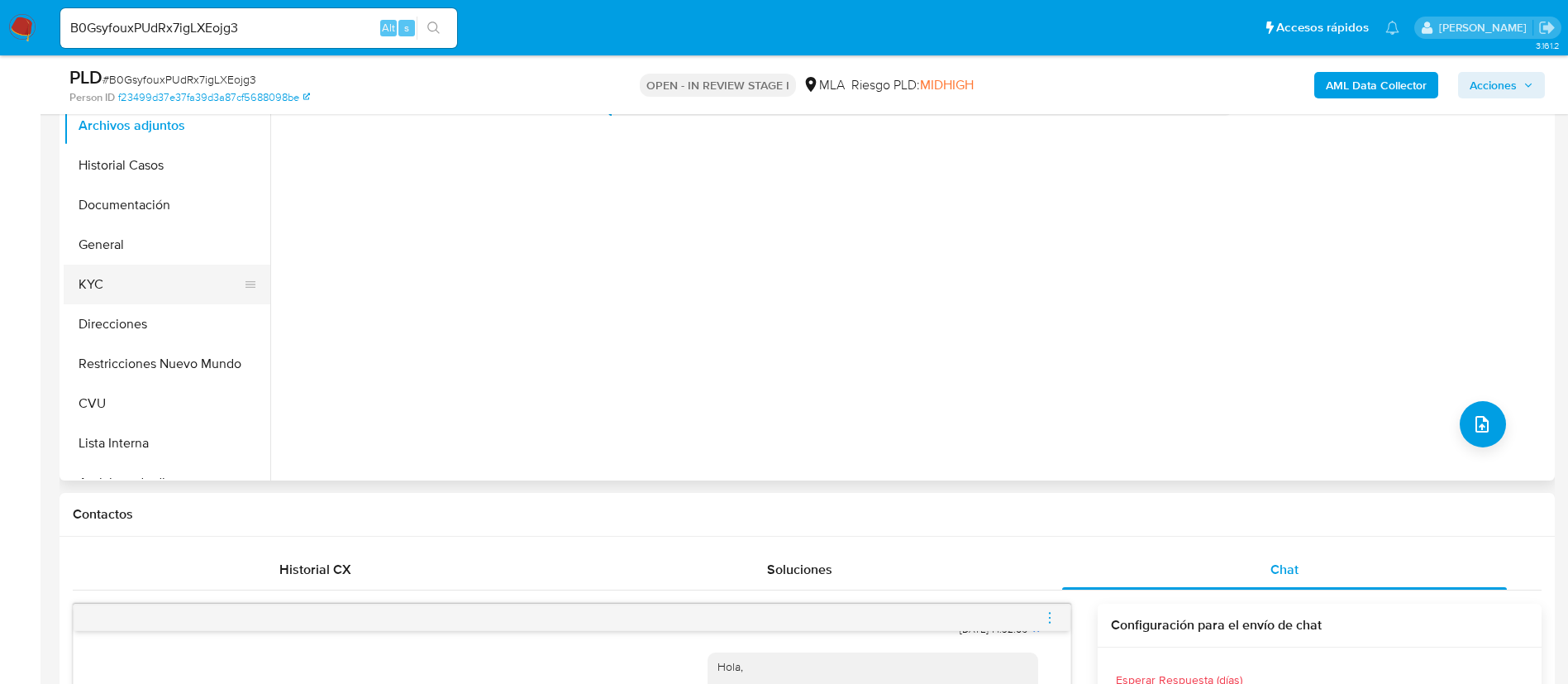
click at [141, 281] on button "KYC" at bounding box center [160, 285] width 193 height 40
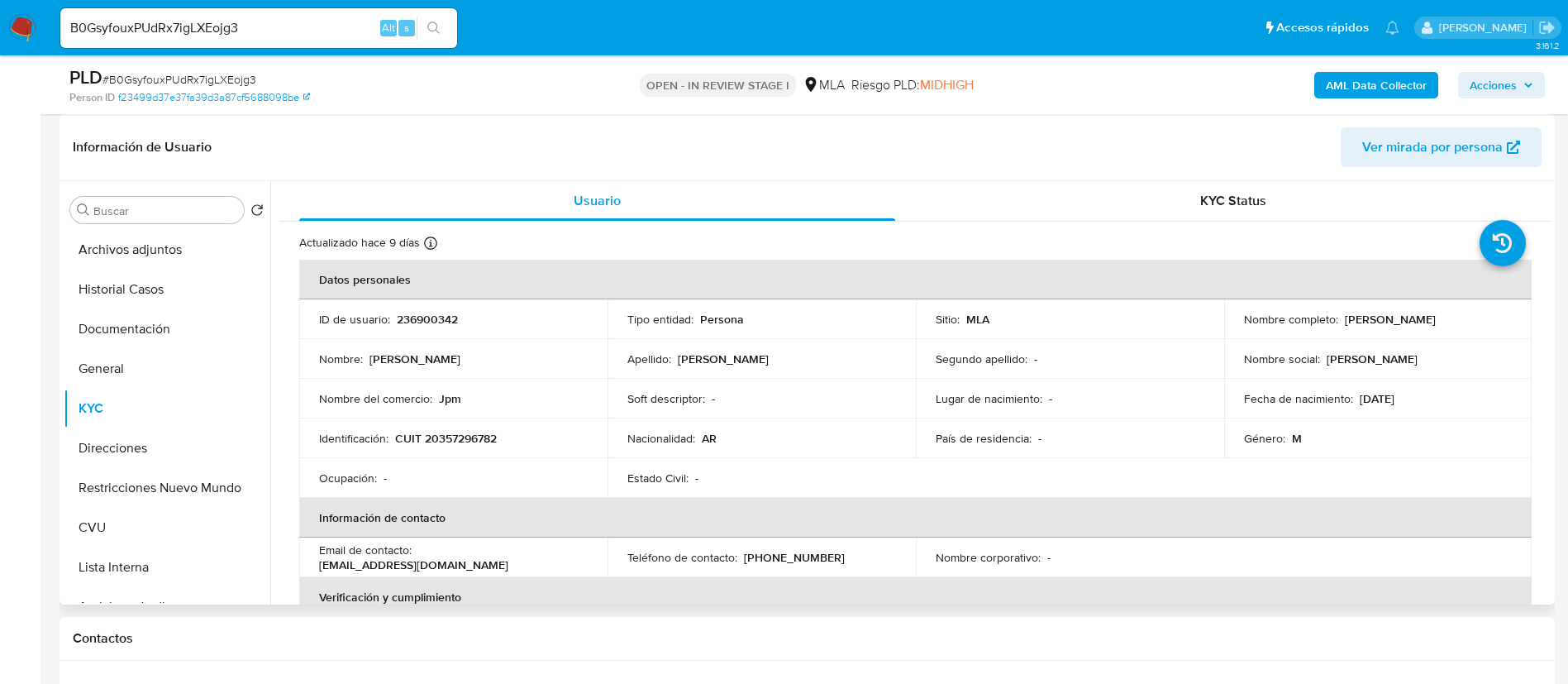
click at [415, 315] on p "236900342" at bounding box center [427, 319] width 61 height 15
click at [415, 314] on p "236900342" at bounding box center [427, 319] width 61 height 15
copy p "236900342"
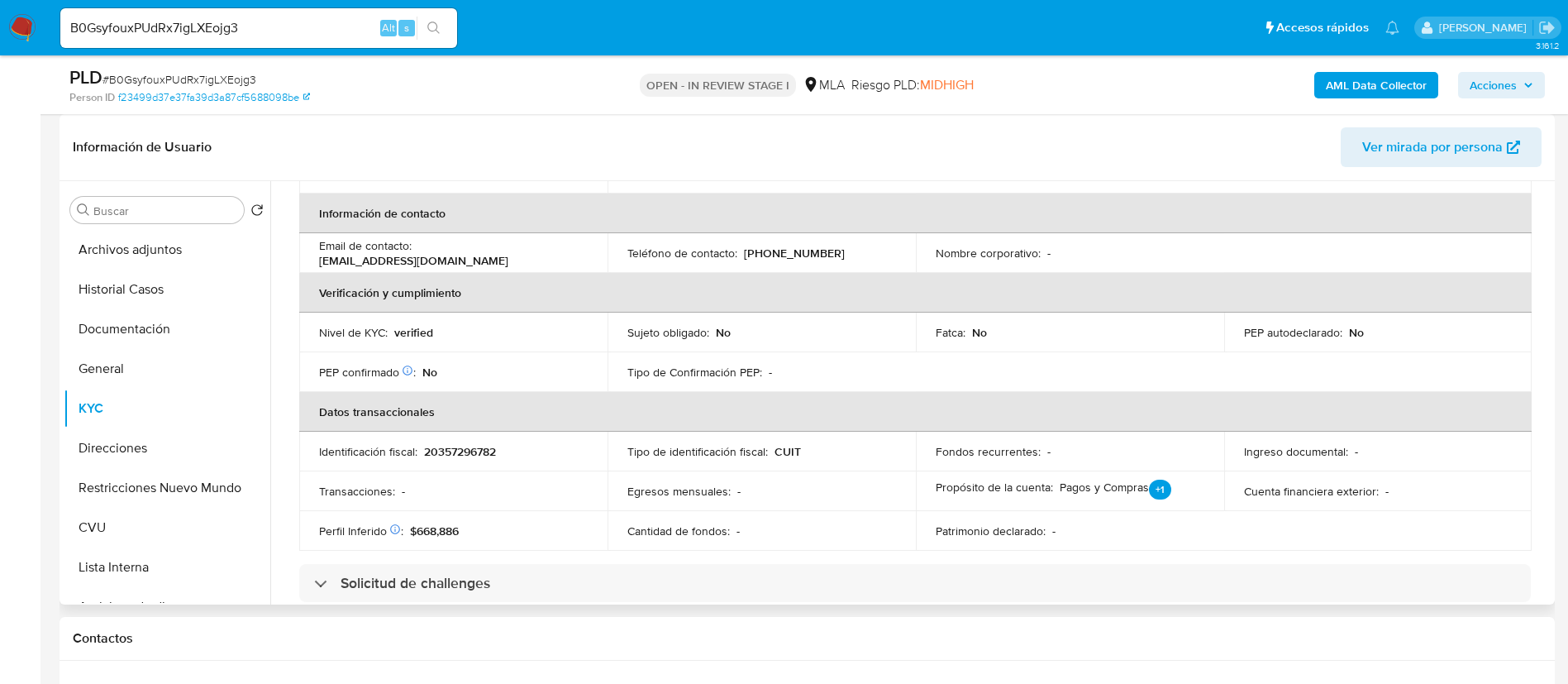
scroll to position [266, 0]
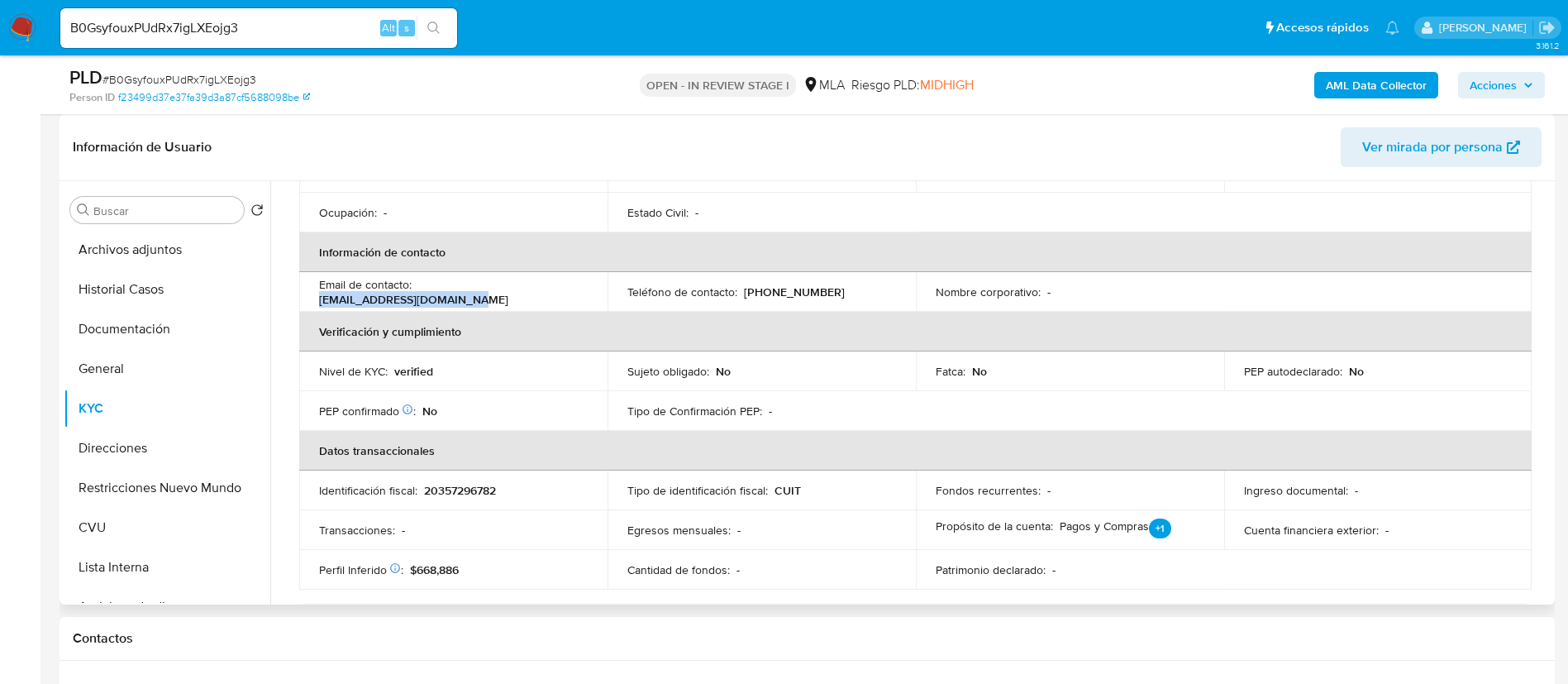
drag, startPoint x: 423, startPoint y: 297, endPoint x: 556, endPoint y: 309, distance: 133.5
click at [556, 309] on td "Email de contacto : [PERSON_NAME][EMAIL_ADDRESS][DOMAIN_NAME]" at bounding box center [453, 292] width 308 height 40
drag, startPoint x: 736, startPoint y: 294, endPoint x: 810, endPoint y: 298, distance: 74.1
click at [810, 298] on div "Teléfono de contacto : [PHONE_NUMBER]" at bounding box center [761, 292] width 268 height 15
click at [144, 531] on button "CVU" at bounding box center [160, 528] width 193 height 40
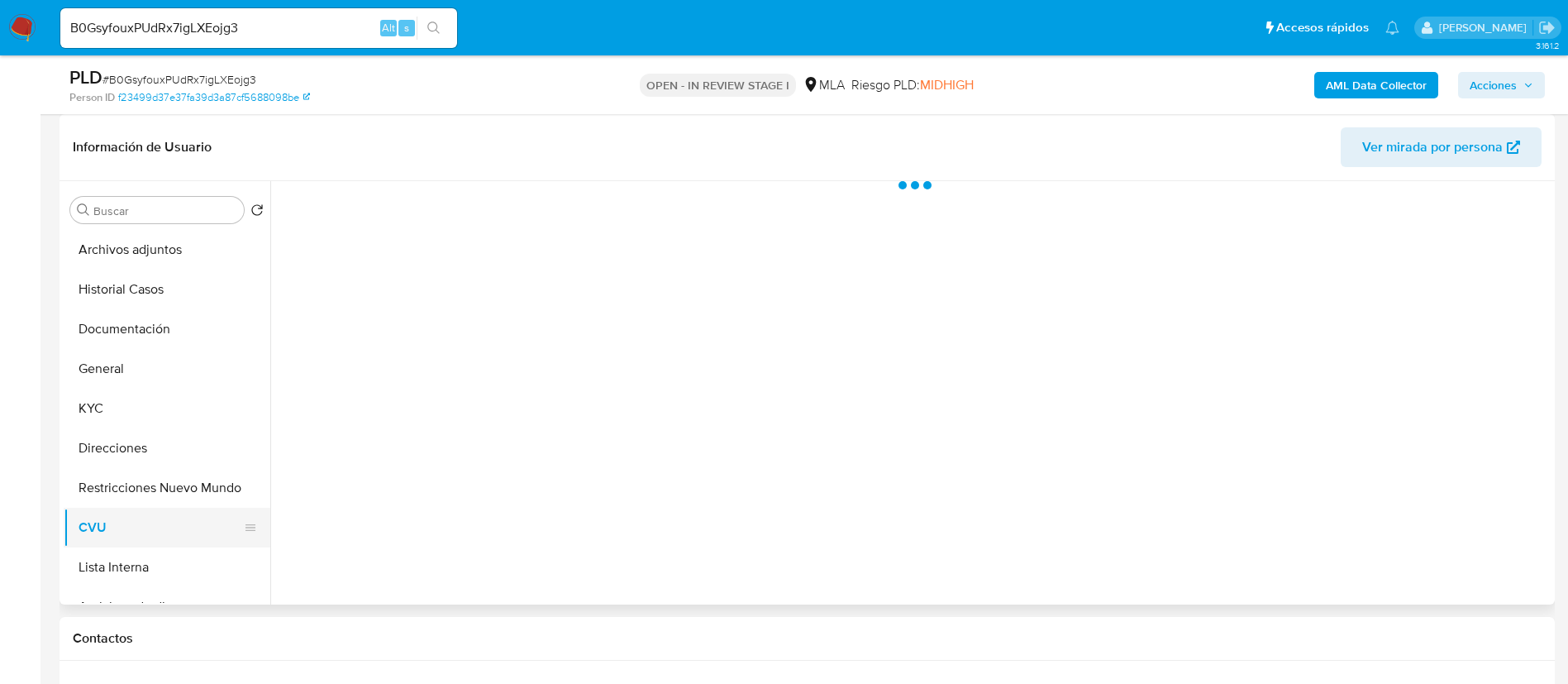
scroll to position [0, 0]
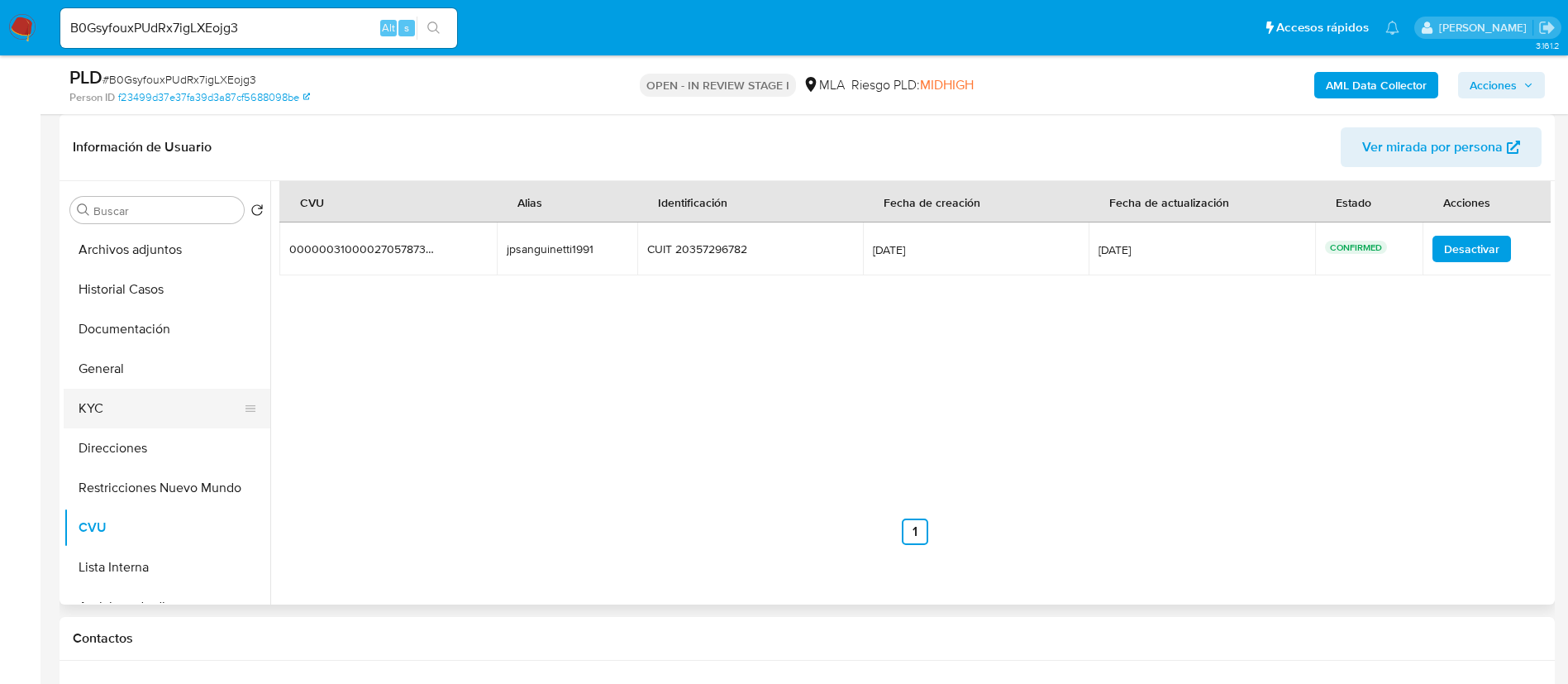
click at [104, 409] on button "KYC" at bounding box center [160, 409] width 193 height 40
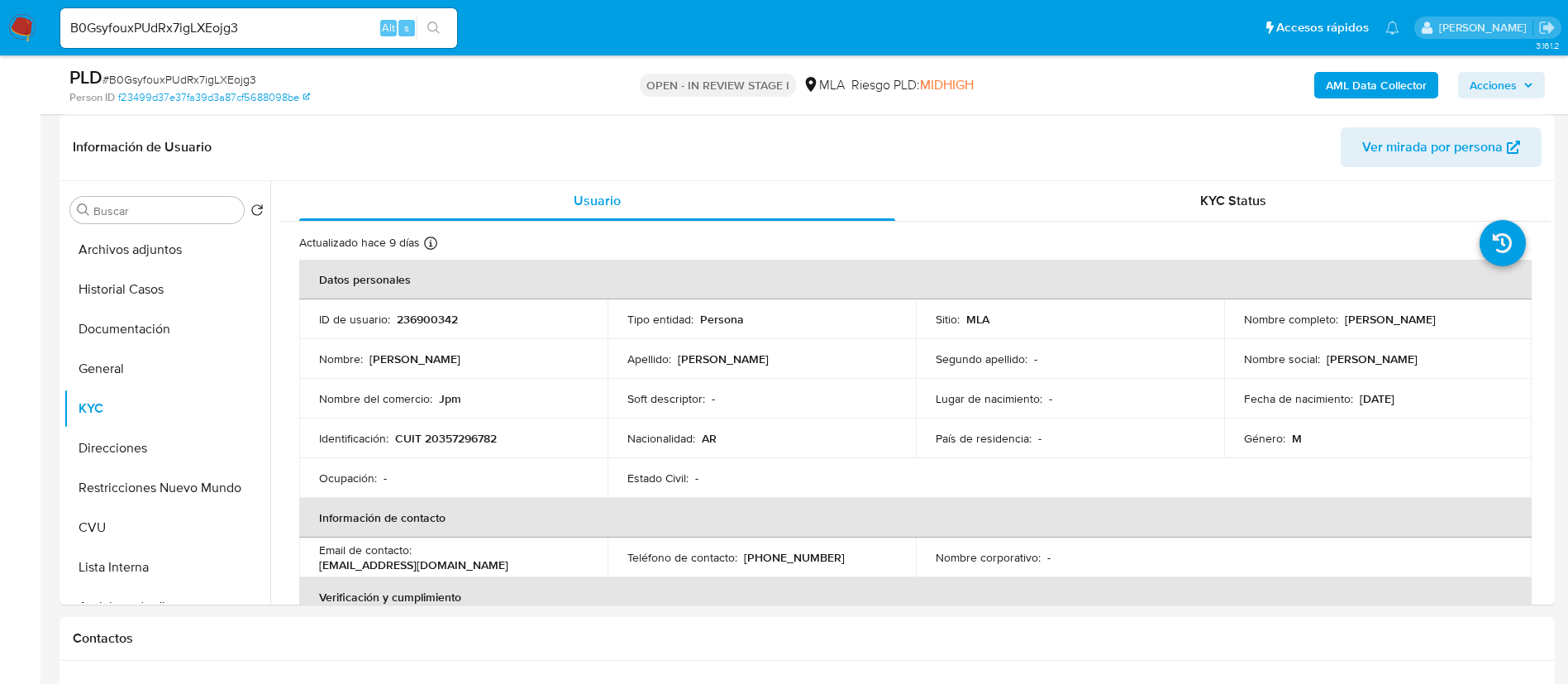
click at [1370, 82] on b "AML Data Collector" at bounding box center [1376, 85] width 101 height 26
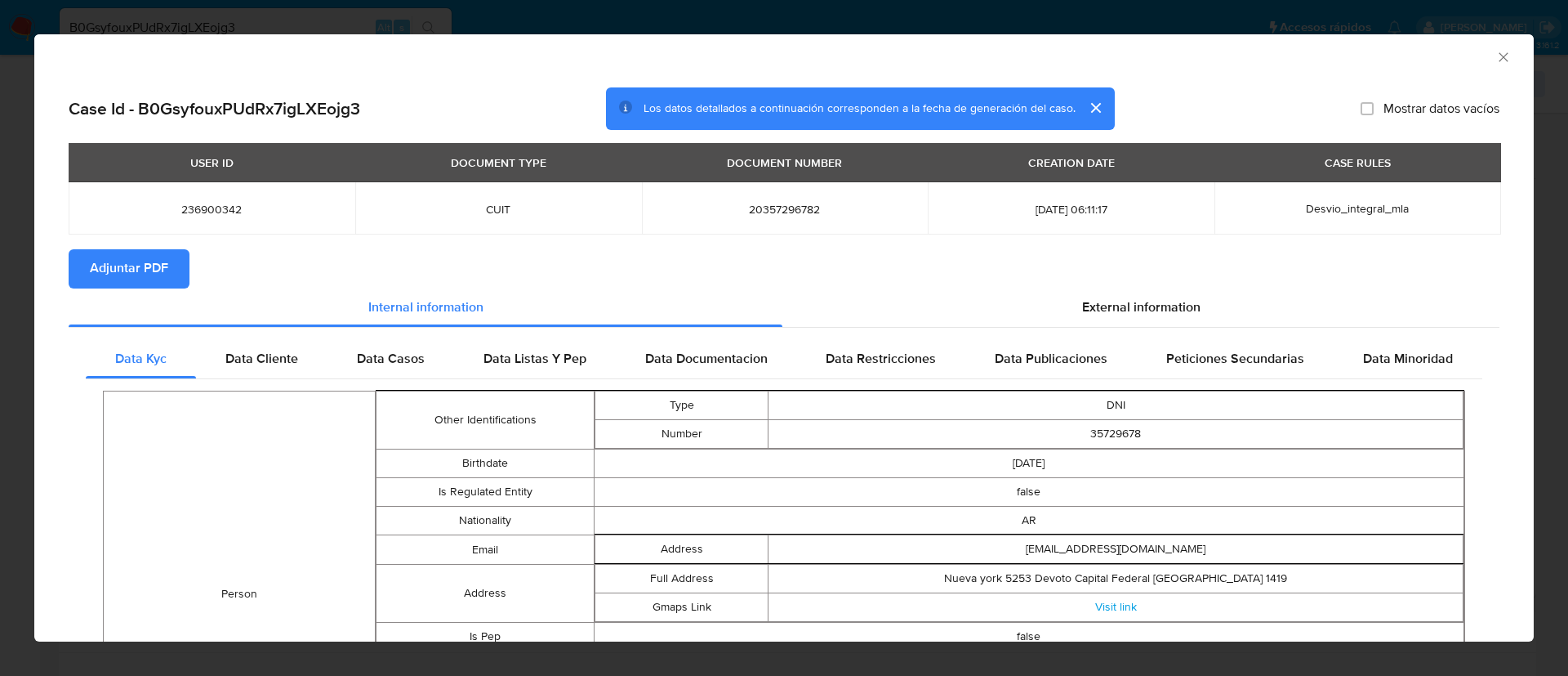
click at [142, 271] on span "Adjuntar PDF" at bounding box center [129, 268] width 78 height 36
click at [1473, 62] on div "AML Data Collector" at bounding box center [771, 54] width 1450 height 18
click at [1495, 62] on icon "Cerrar ventana" at bounding box center [1504, 58] width 17 height 17
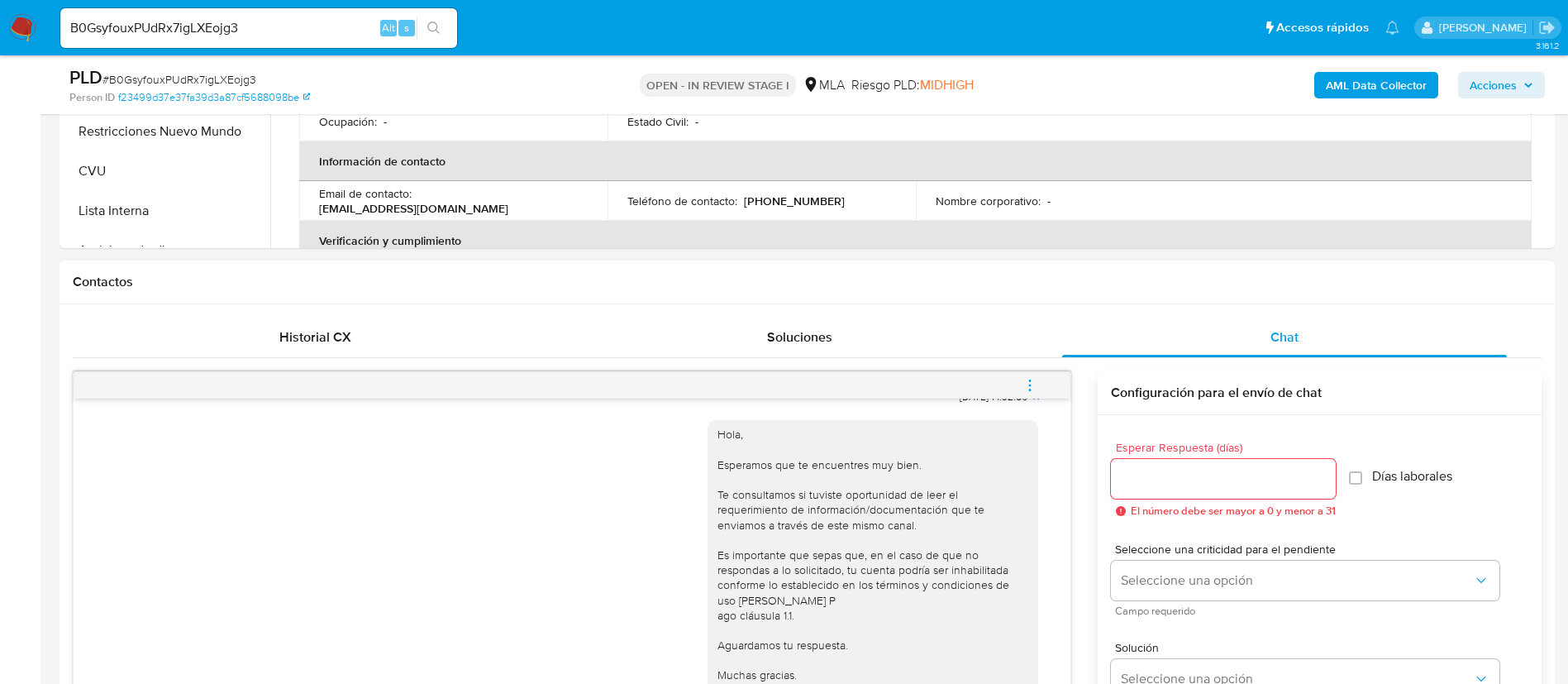
scroll to position [620, 0]
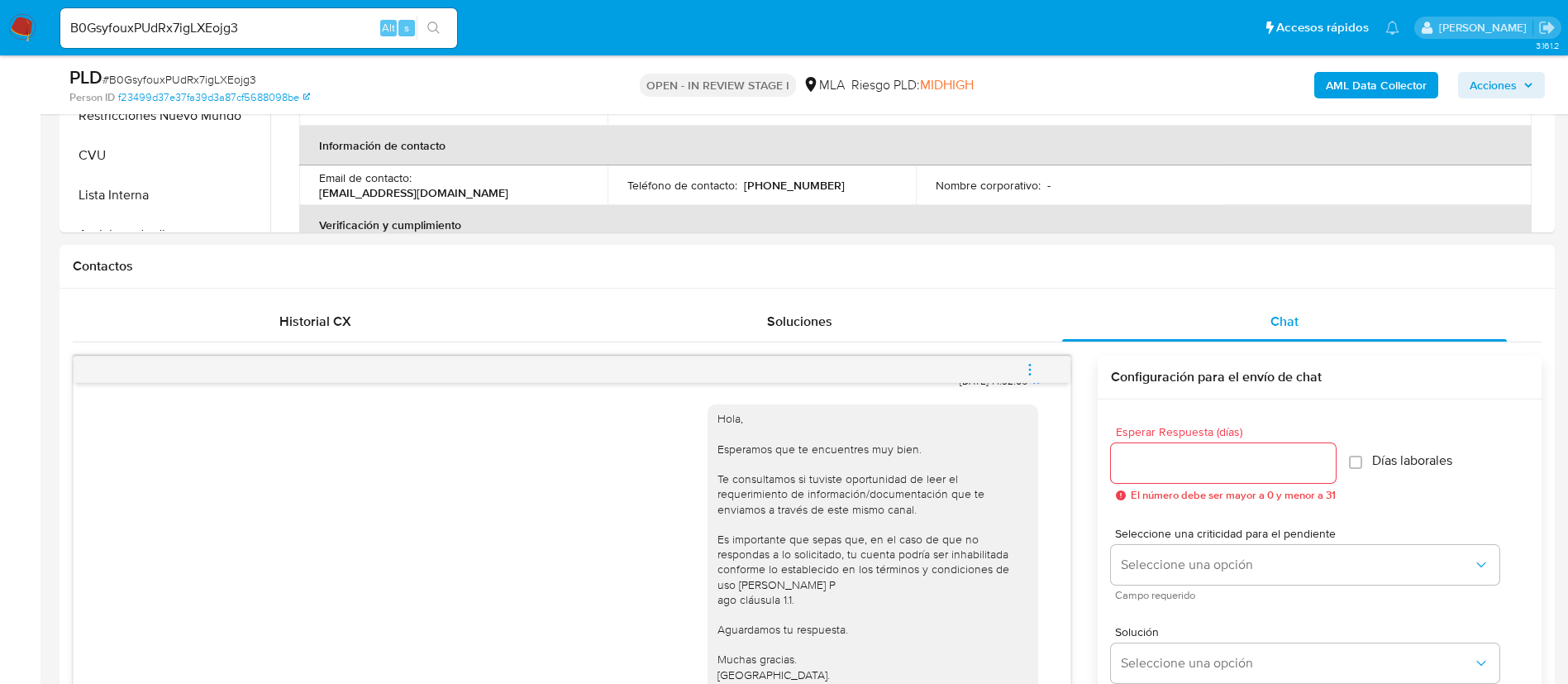
click at [1035, 374] on icon "menu-action" at bounding box center [1030, 369] width 15 height 15
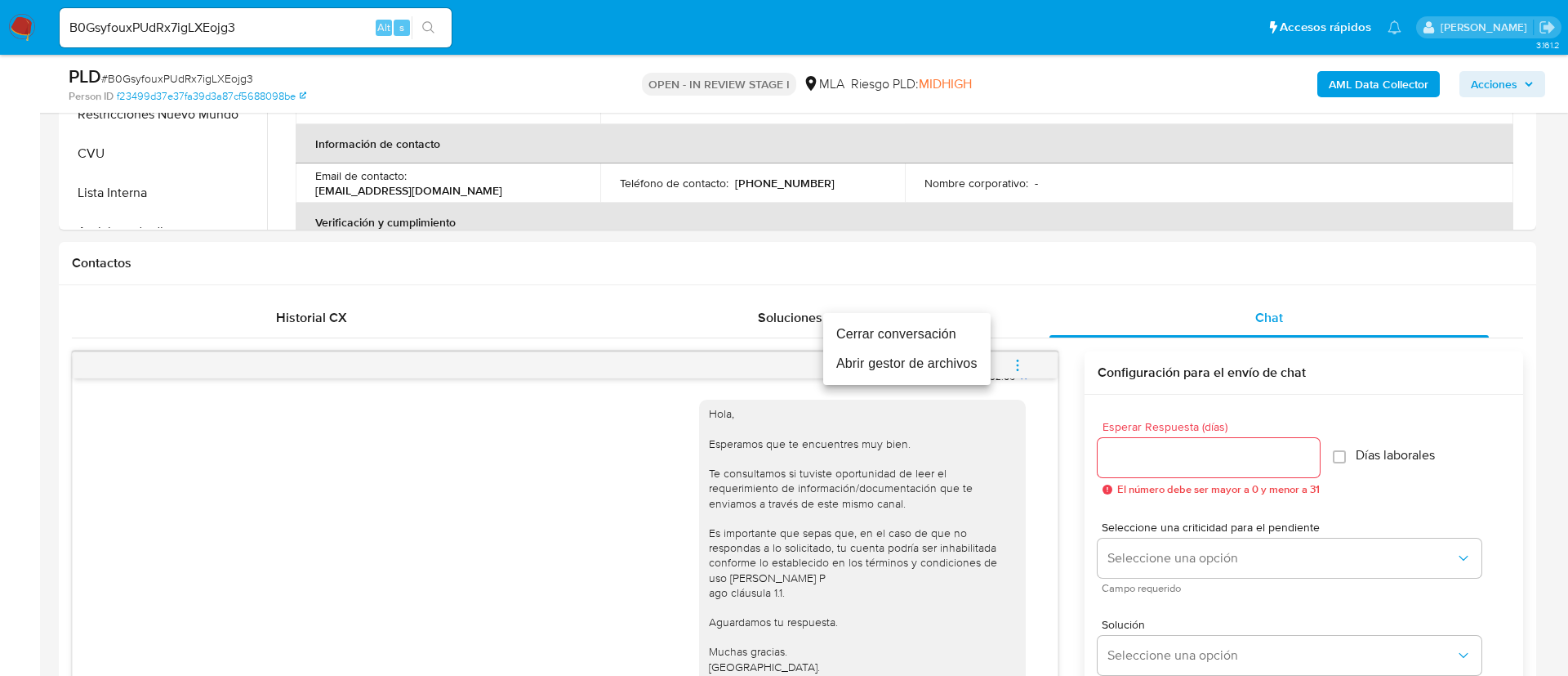
click at [935, 333] on li "Cerrar conversación" at bounding box center [907, 334] width 168 height 30
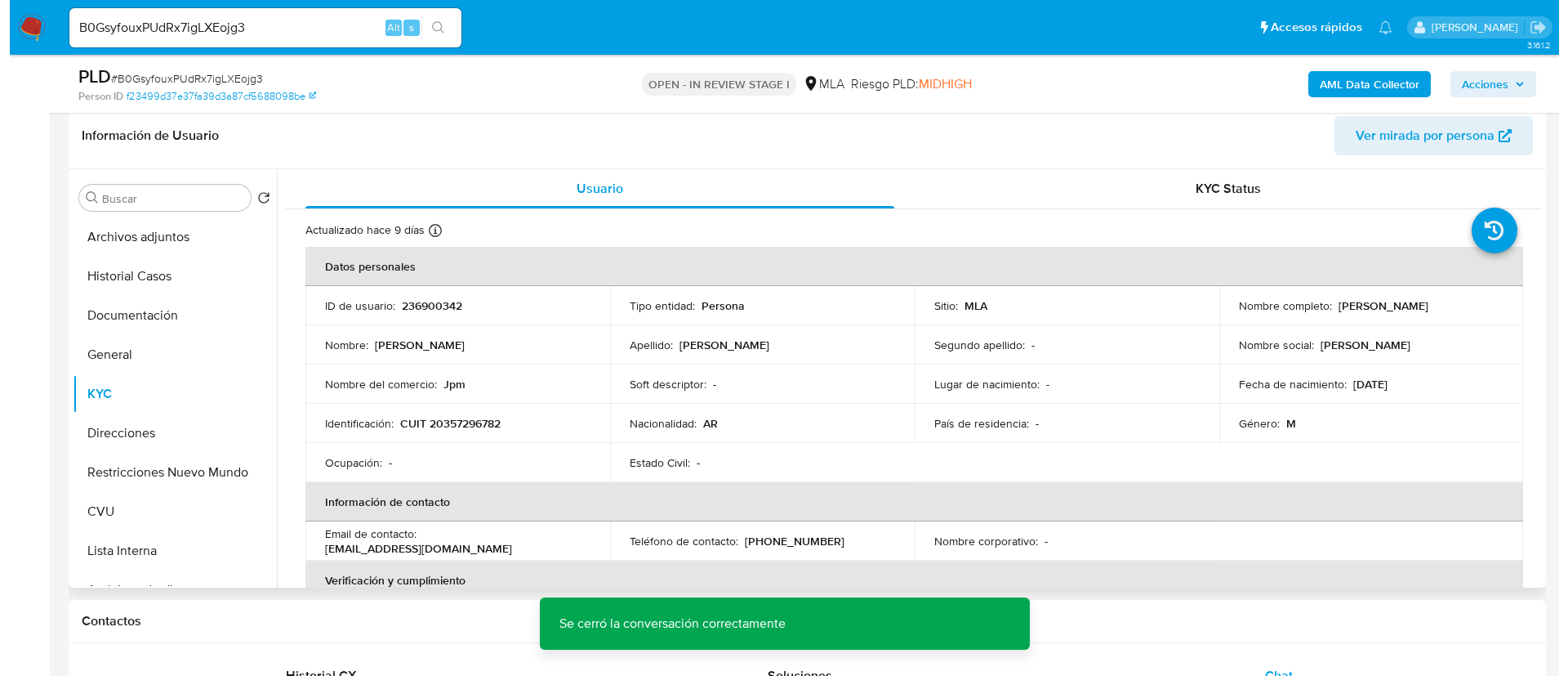
scroll to position [245, 0]
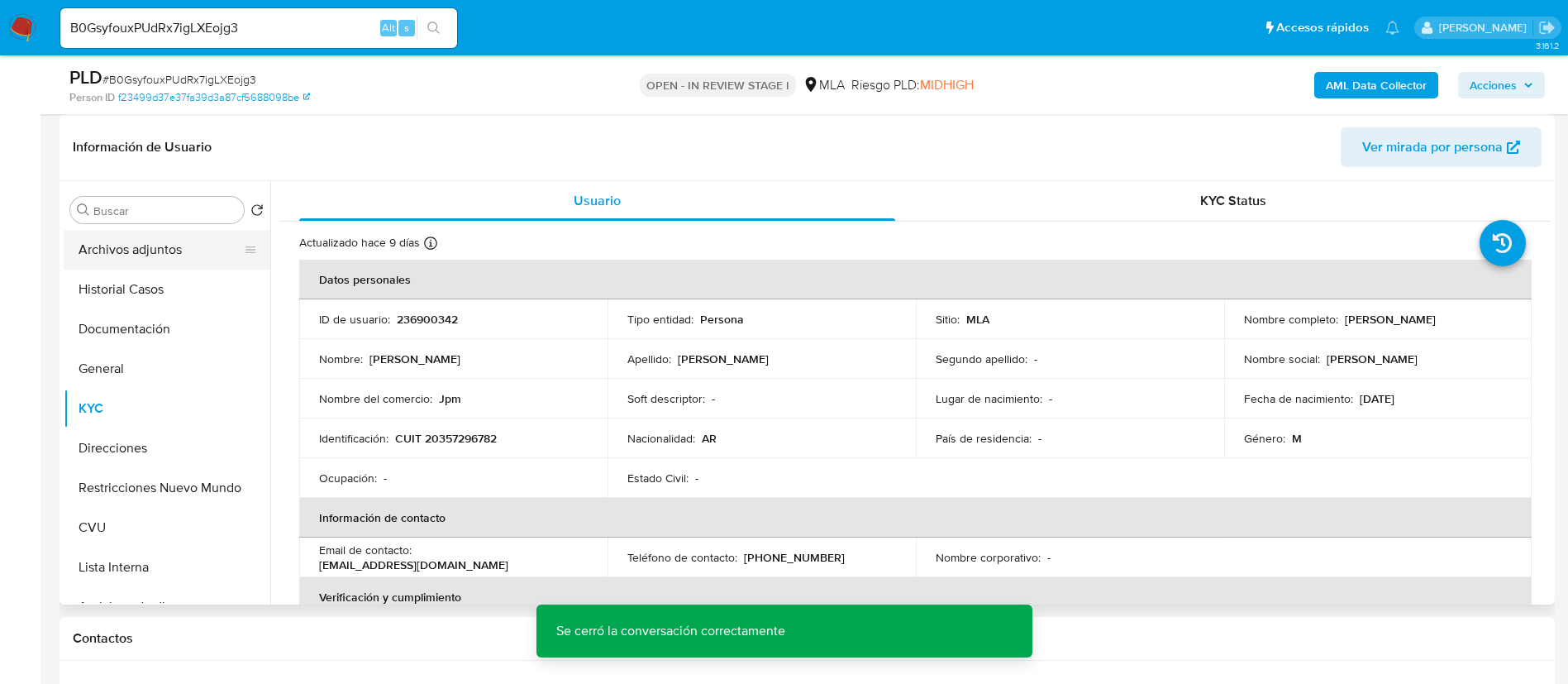
click at [170, 252] on button "Archivos adjuntos" at bounding box center [160, 250] width 193 height 40
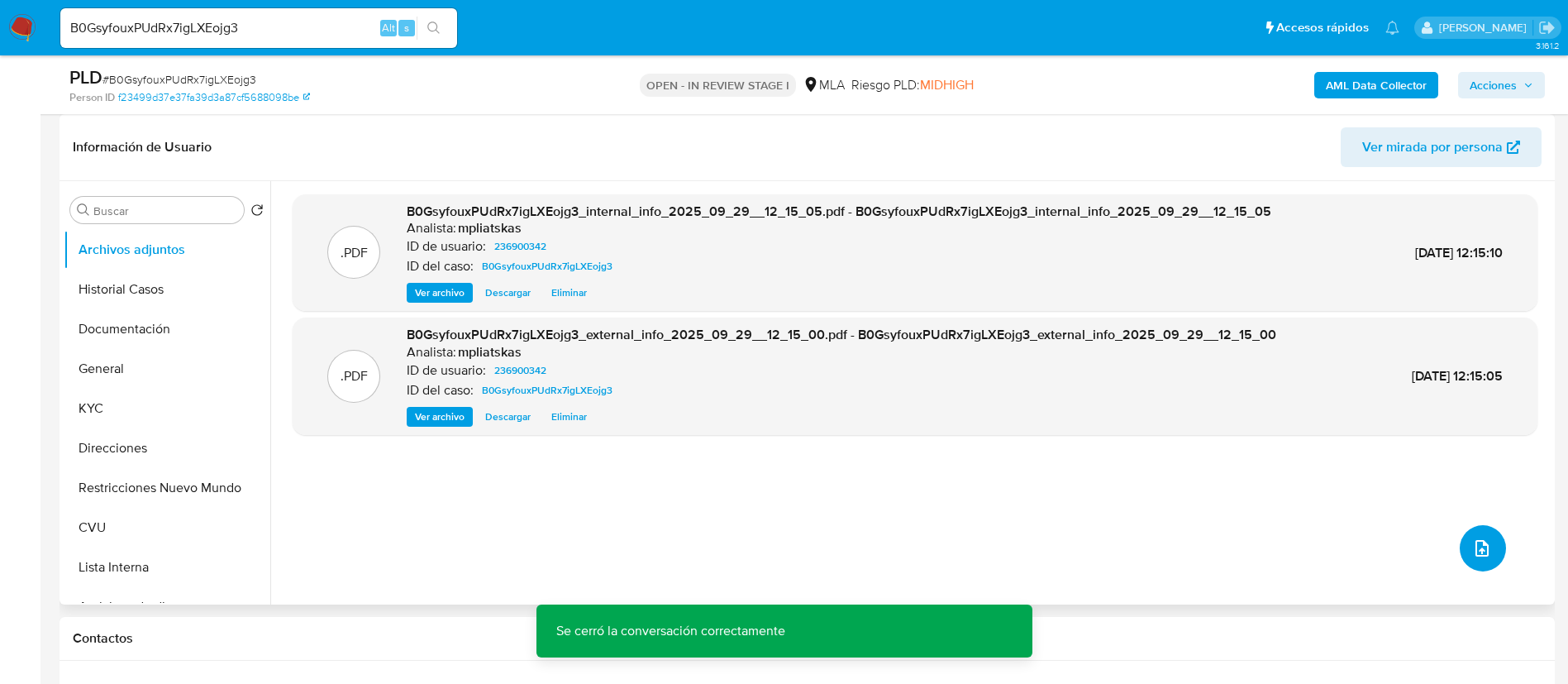
click at [1481, 548] on icon "upload-file" at bounding box center [1481, 547] width 20 height 20
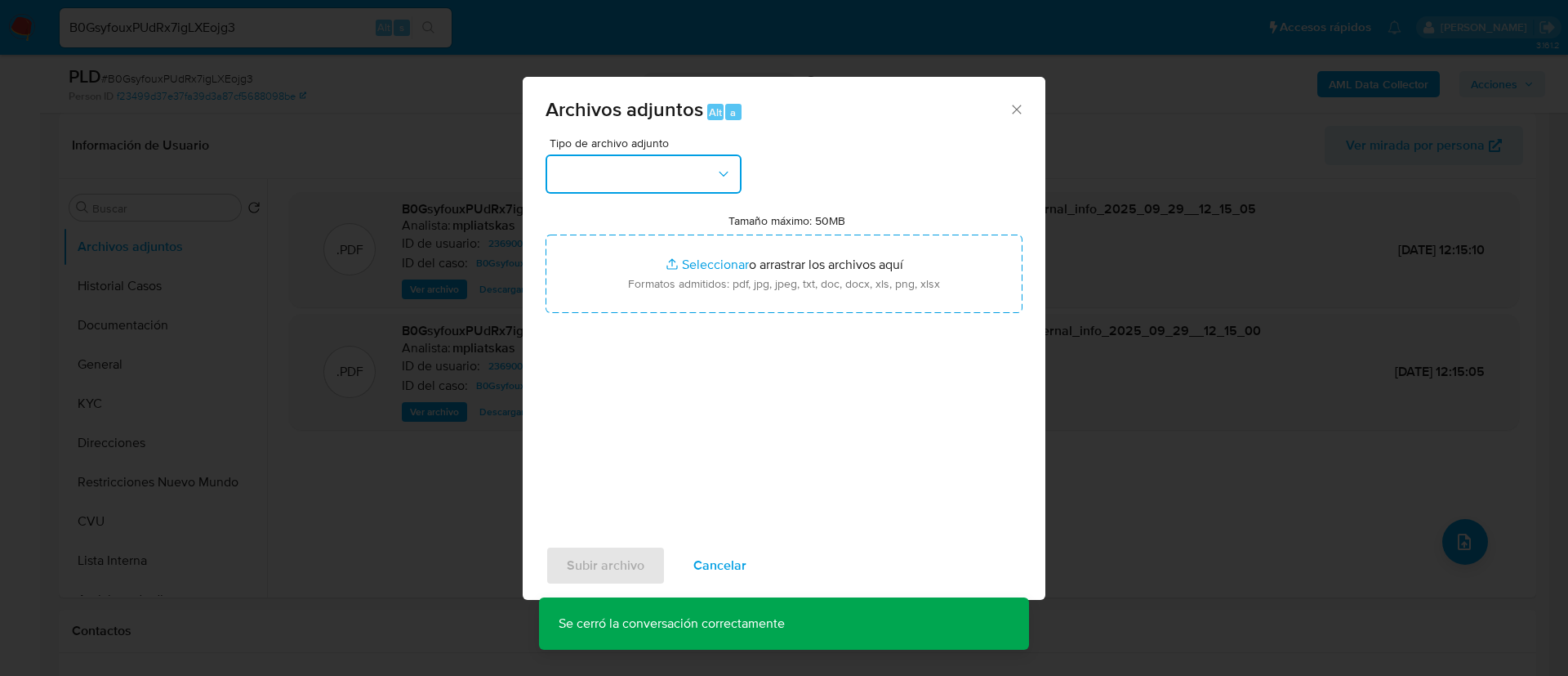
drag, startPoint x: 594, startPoint y: 164, endPoint x: 598, endPoint y: 177, distance: 13.6
click at [594, 163] on button "button" at bounding box center [643, 174] width 196 height 39
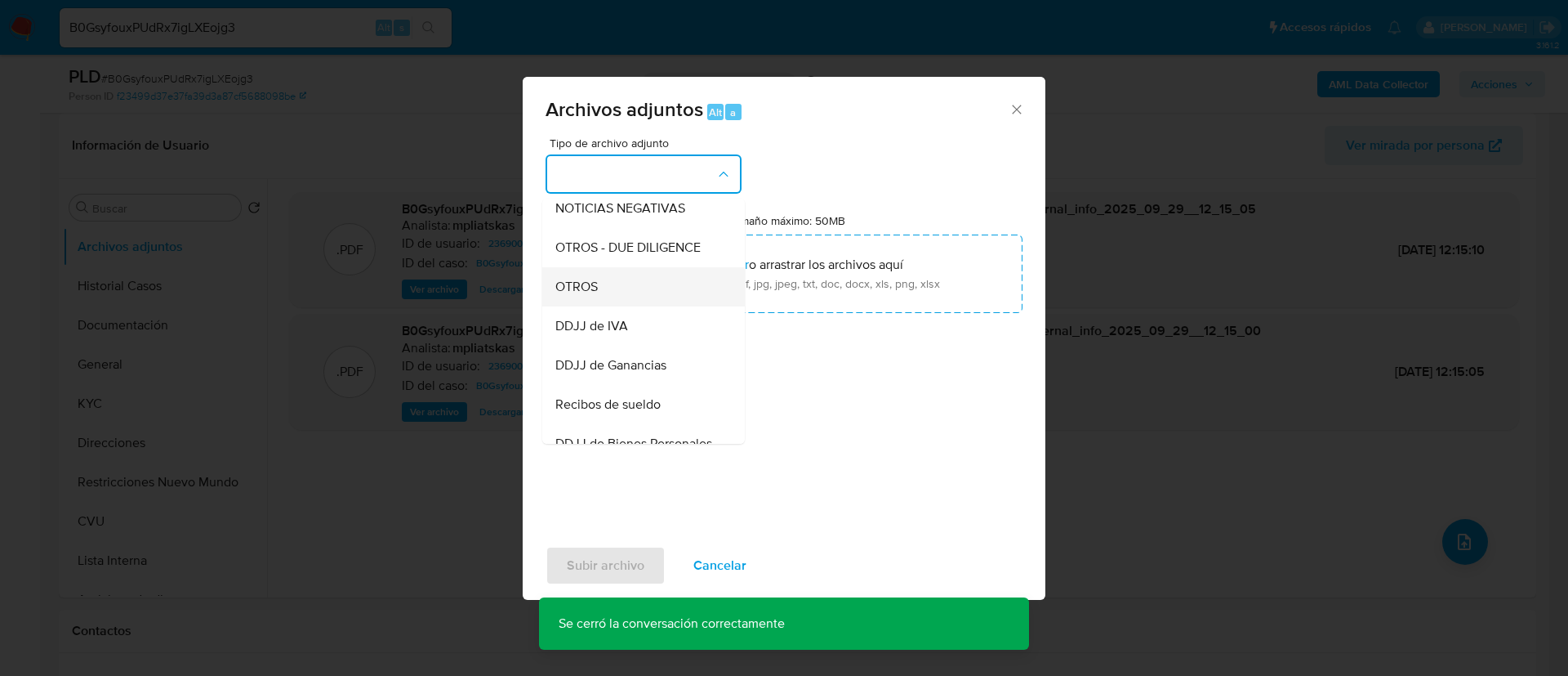
click at [631, 304] on div "OTROS" at bounding box center [638, 287] width 167 height 39
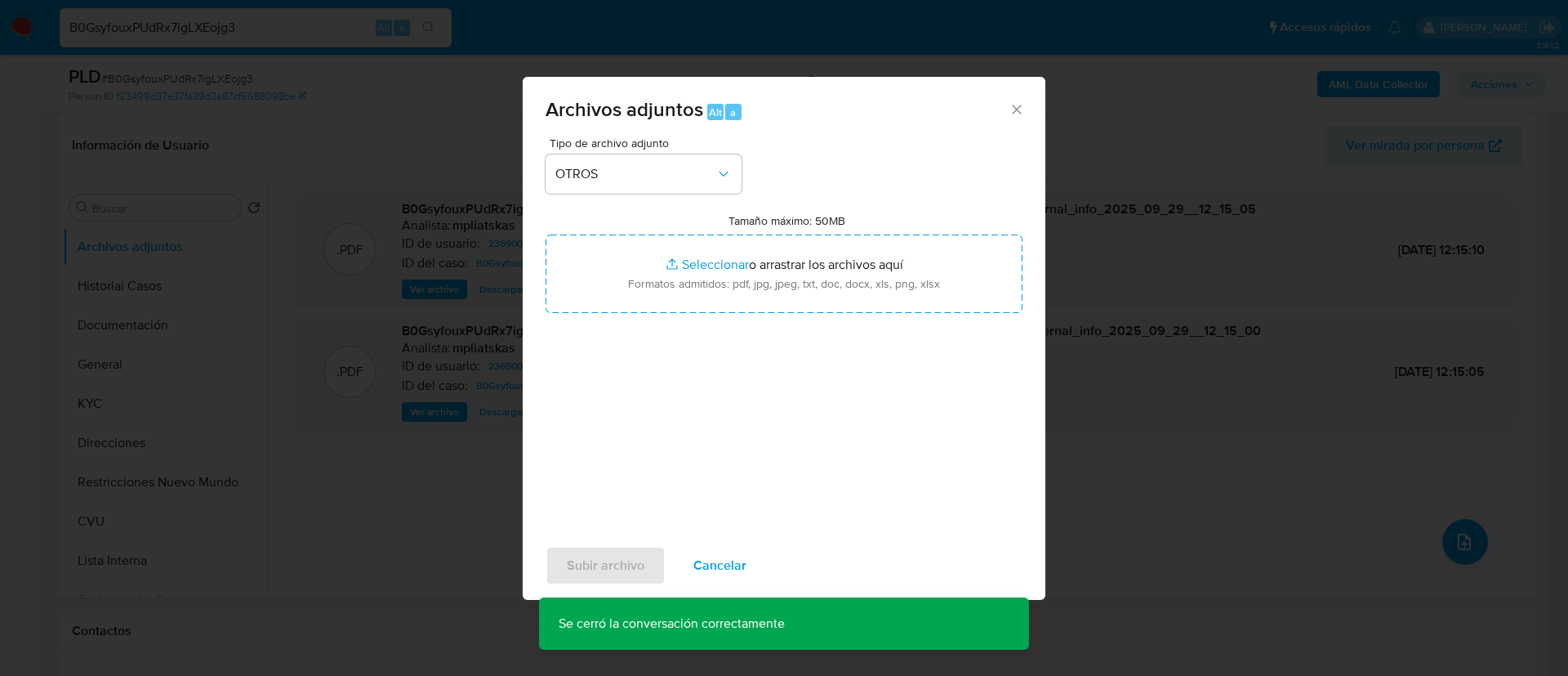
click at [631, 304] on input "Tamaño máximo: 50MB Seleccionar archivos" at bounding box center [784, 274] width 477 height 78
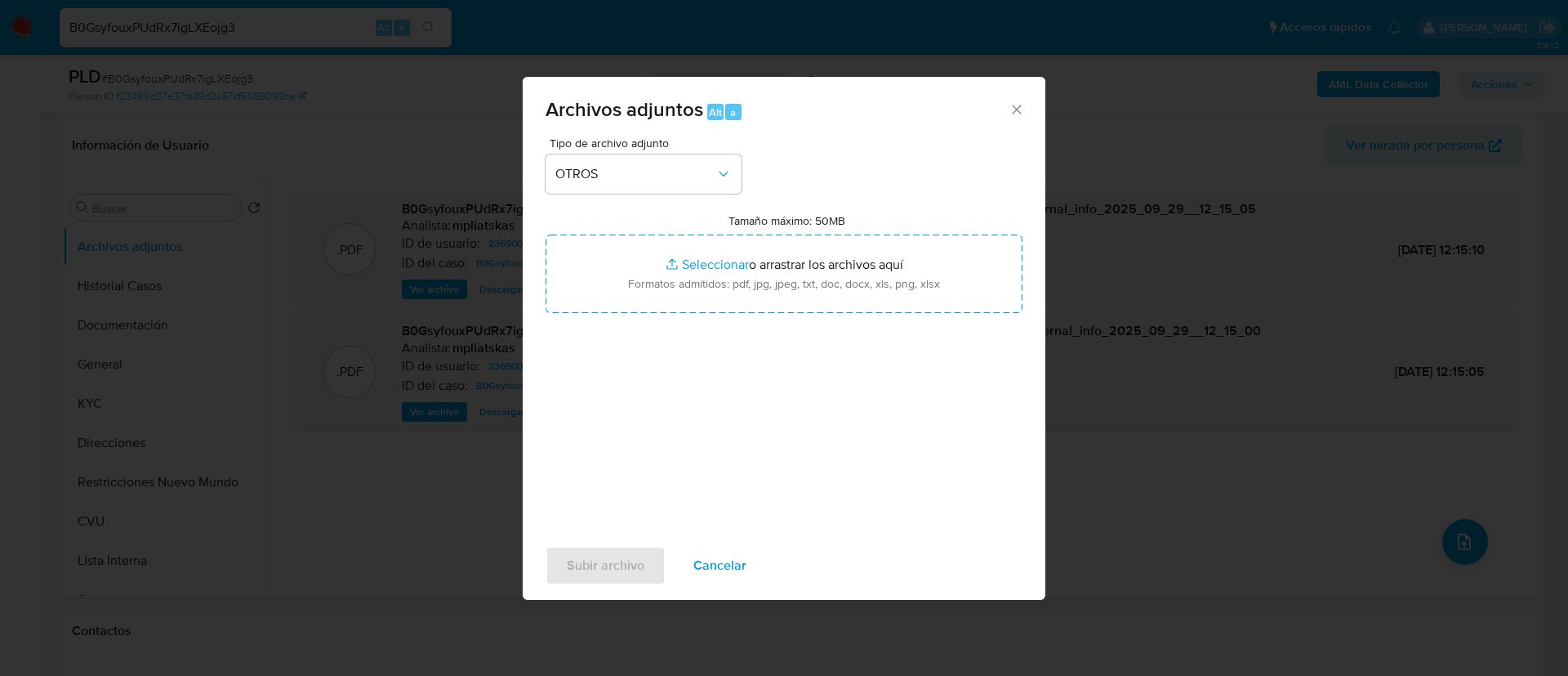
type input "C:\fakepath\236900342 Movimientos.xlsx"
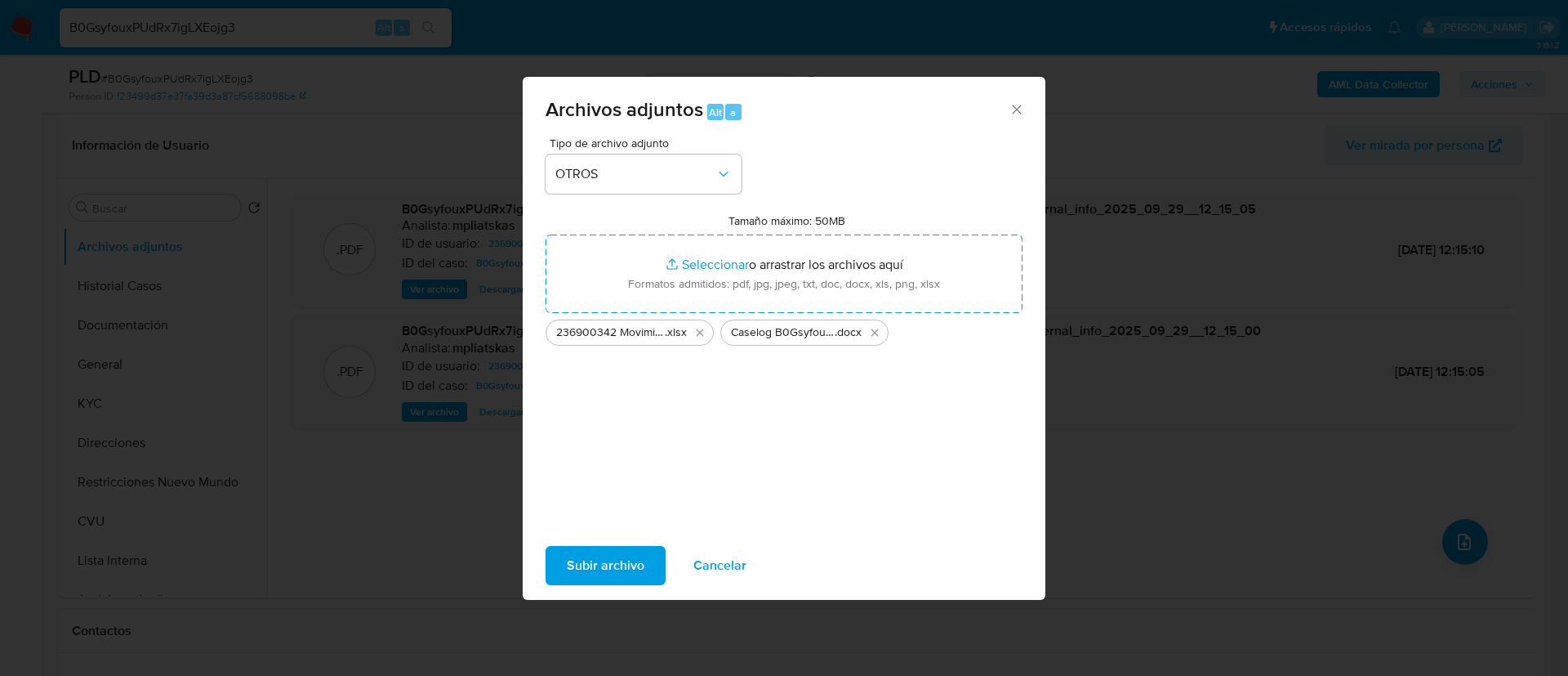
click at [642, 561] on span "Subir archivo" at bounding box center [605, 565] width 77 height 36
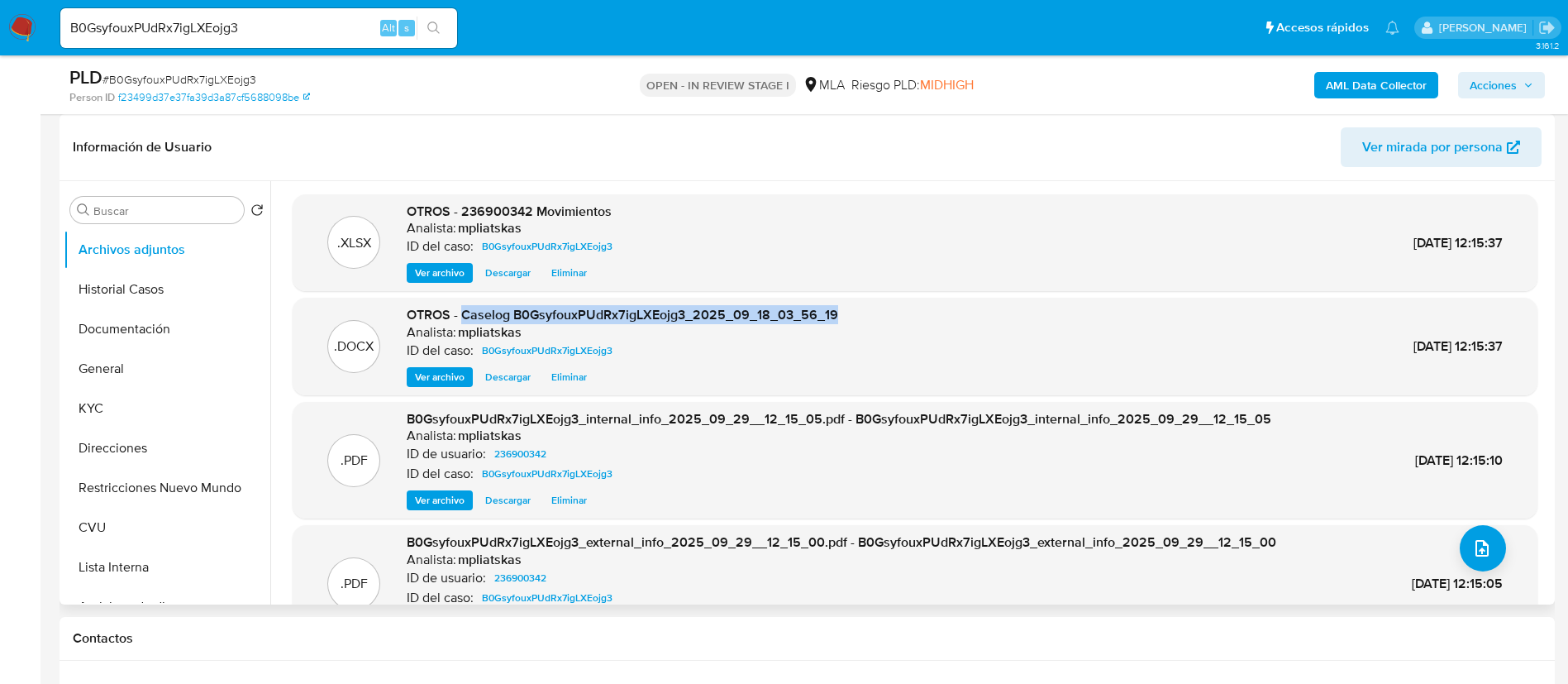
drag, startPoint x: 462, startPoint y: 315, endPoint x: 865, endPoint y: 303, distance: 403.2
click at [865, 303] on div ".DOCX OTROS - Caselog B0GsyfouxPUdRx7igLXEojg3_2025_09_18_03_56_19 Analista: mp…" at bounding box center [915, 347] width 1245 height 98
copy span "Caselog B0GsyfouxPUdRx7igLXEojg3_2025_09_18_03_56_19"
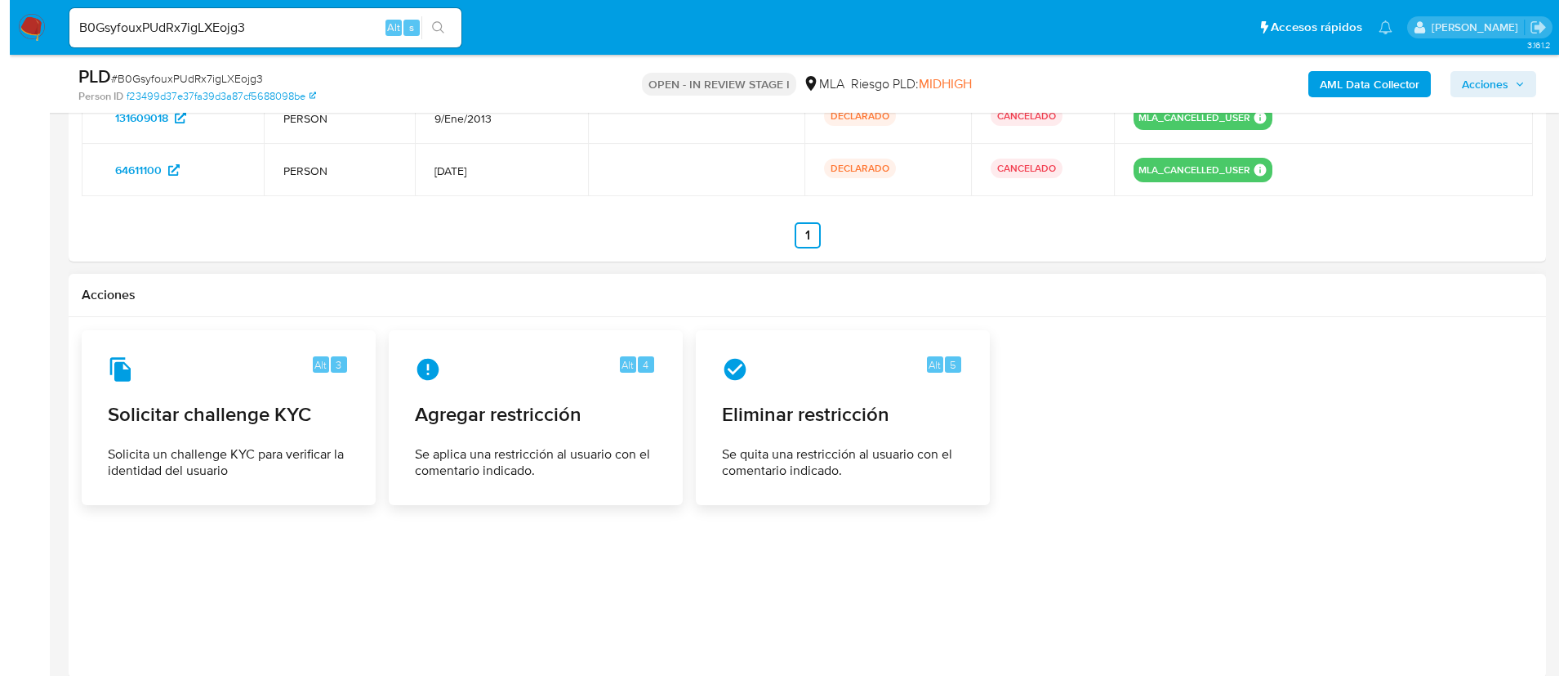
scroll to position [2657, 0]
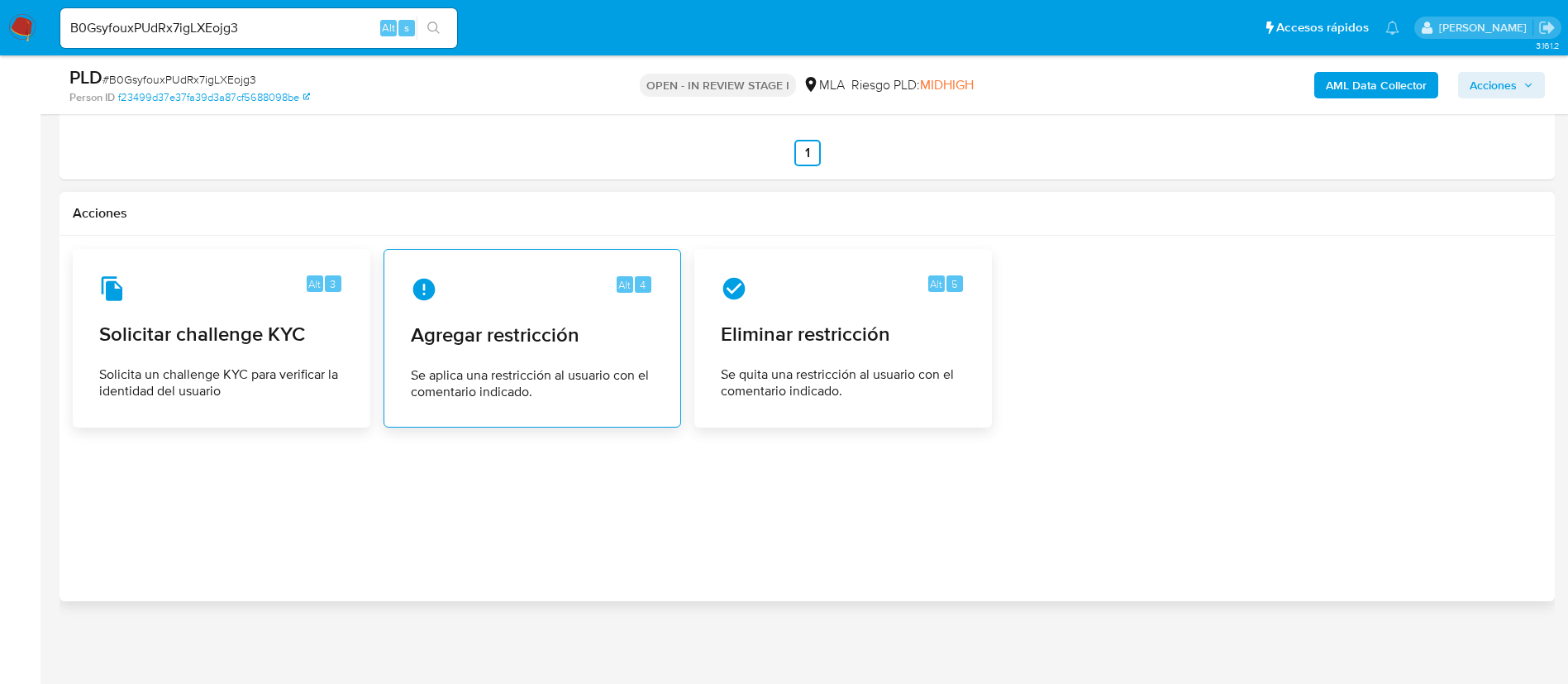
click at [607, 375] on span "Se aplica una restricción al usuario con el comentario indicado." at bounding box center [532, 383] width 243 height 33
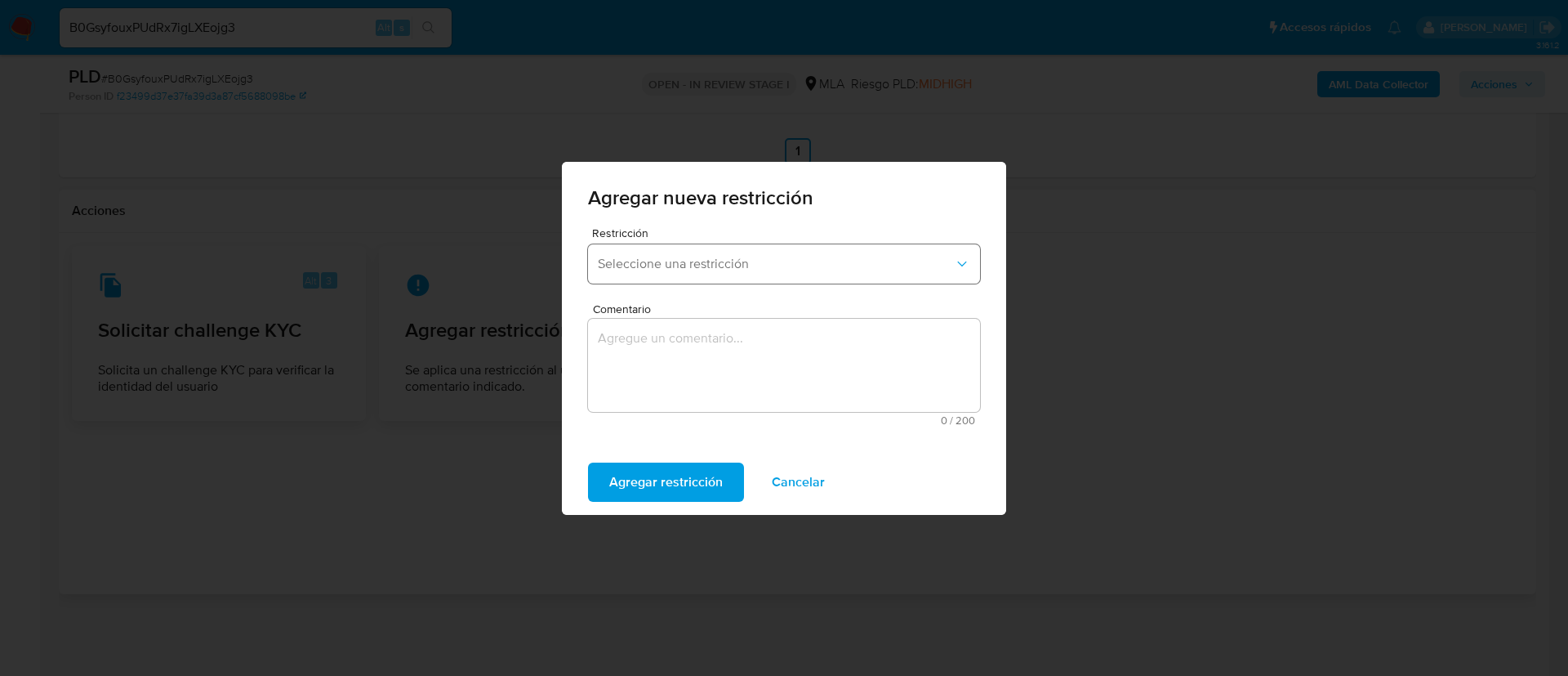
click at [685, 244] on button "Seleccione una restricción" at bounding box center [784, 264] width 392 height 39
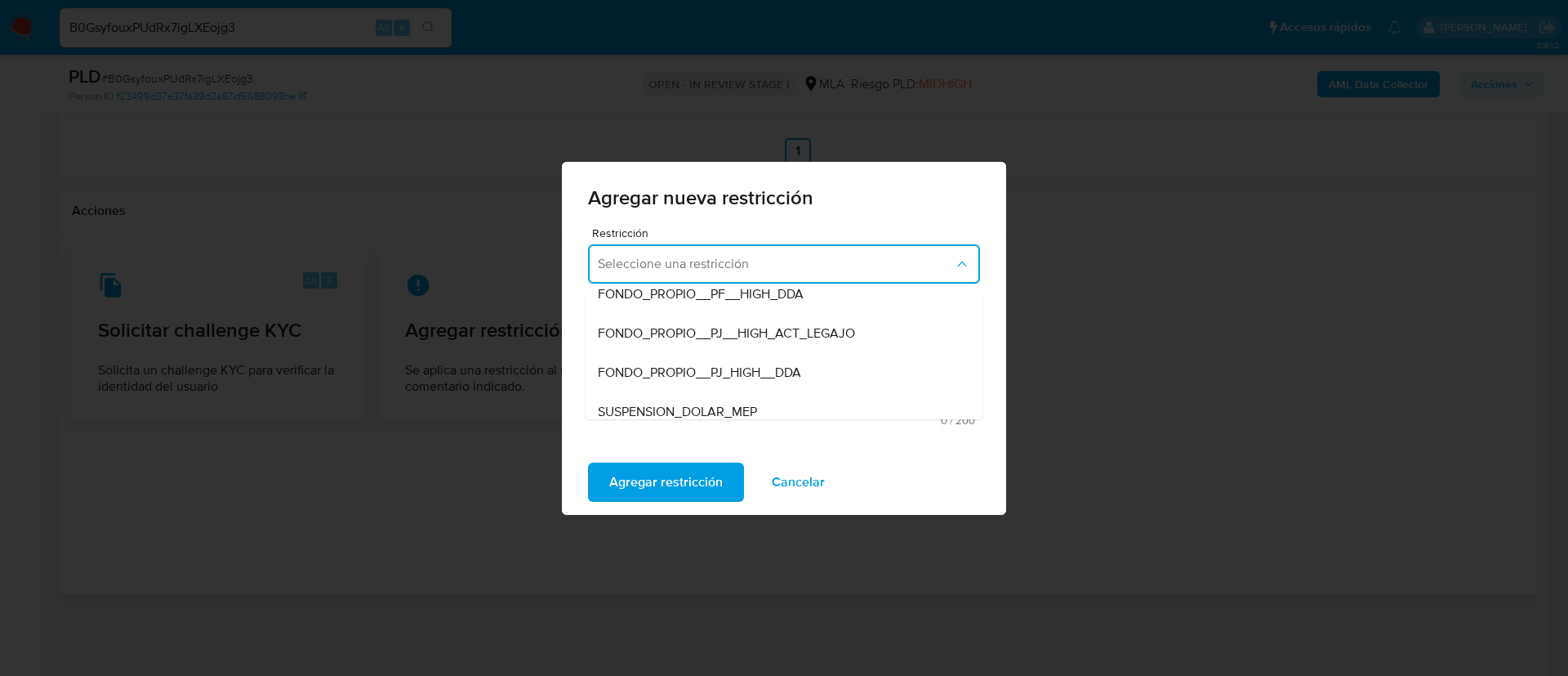
scroll to position [491, 0]
click at [710, 332] on span "SUSPENSION_INGRESOS_DE_FONDOS" at bounding box center [713, 329] width 229 height 17
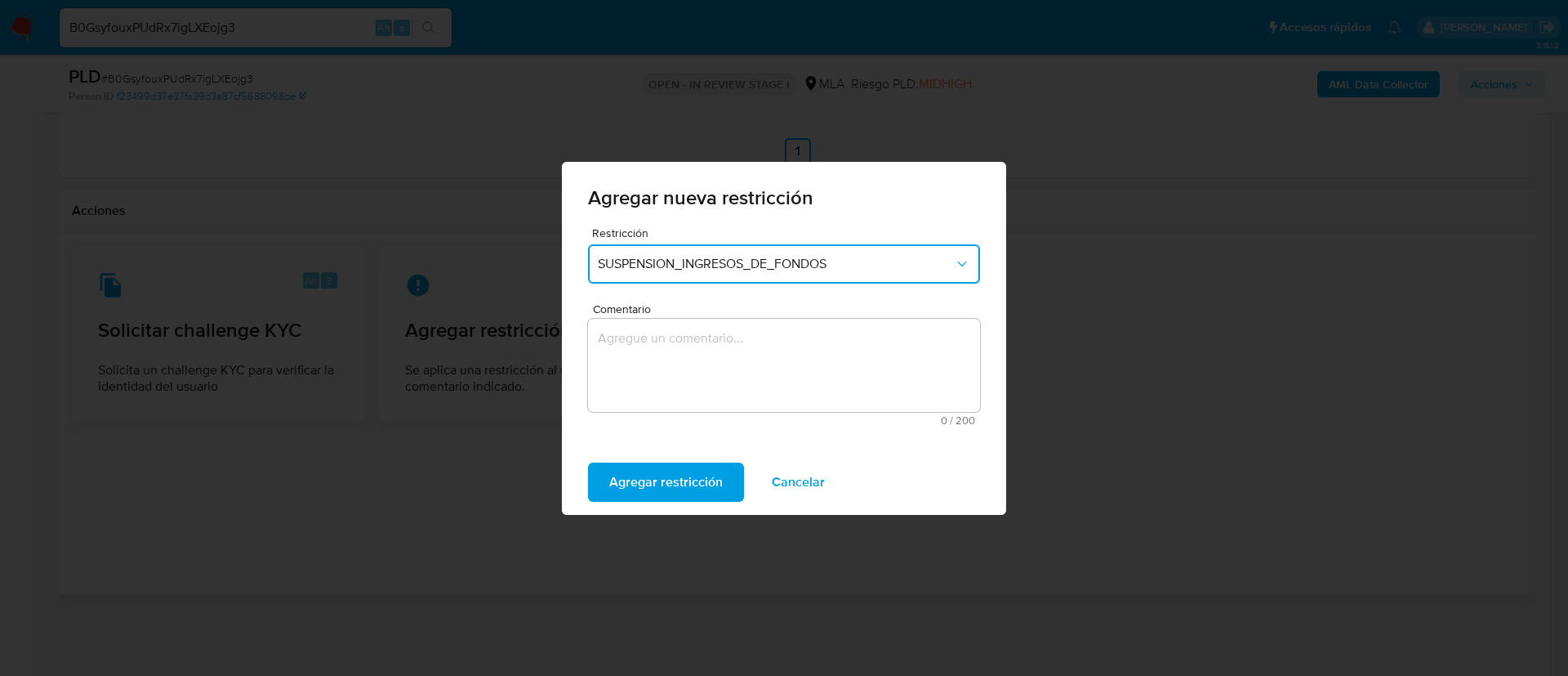
click at [710, 280] on button "SUSPENSION_INGRESOS_DE_FONDOS" at bounding box center [784, 264] width 392 height 39
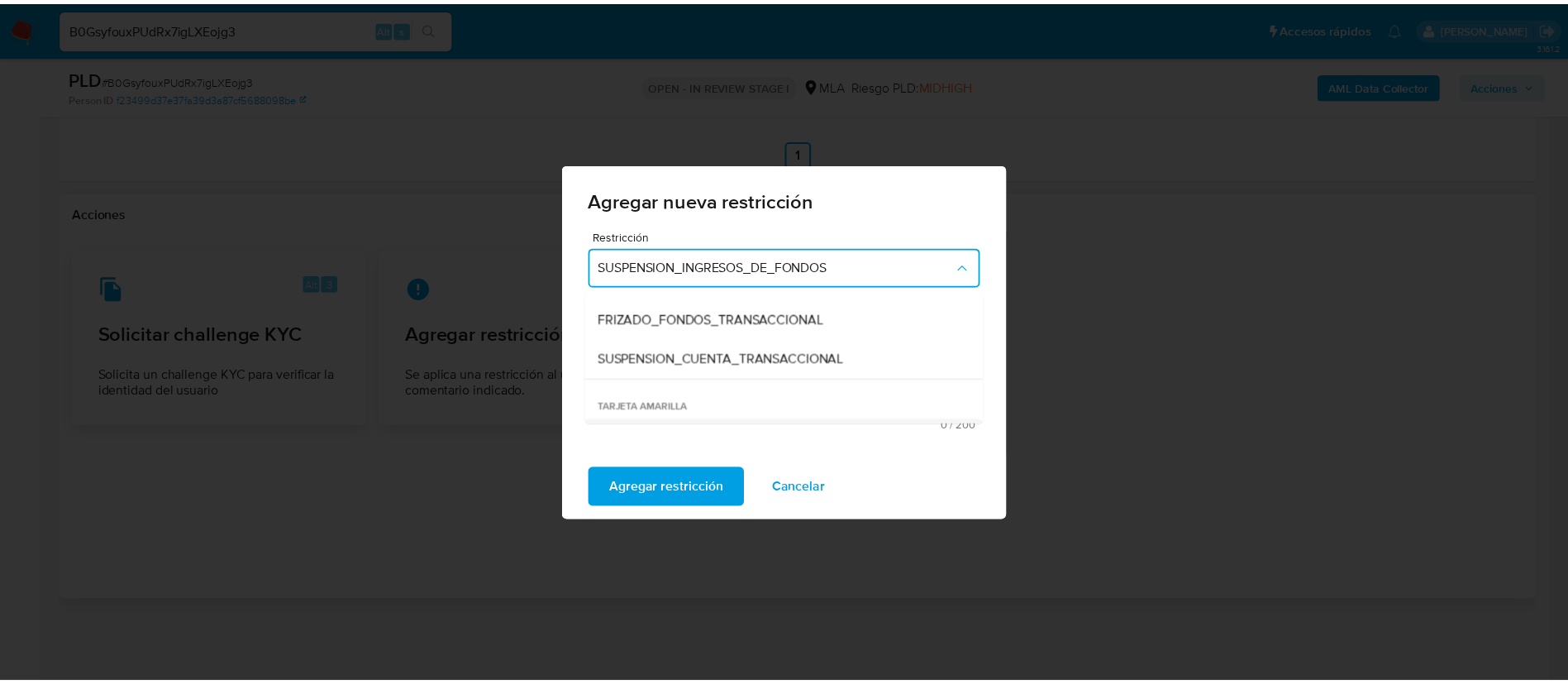
scroll to position [222, 0]
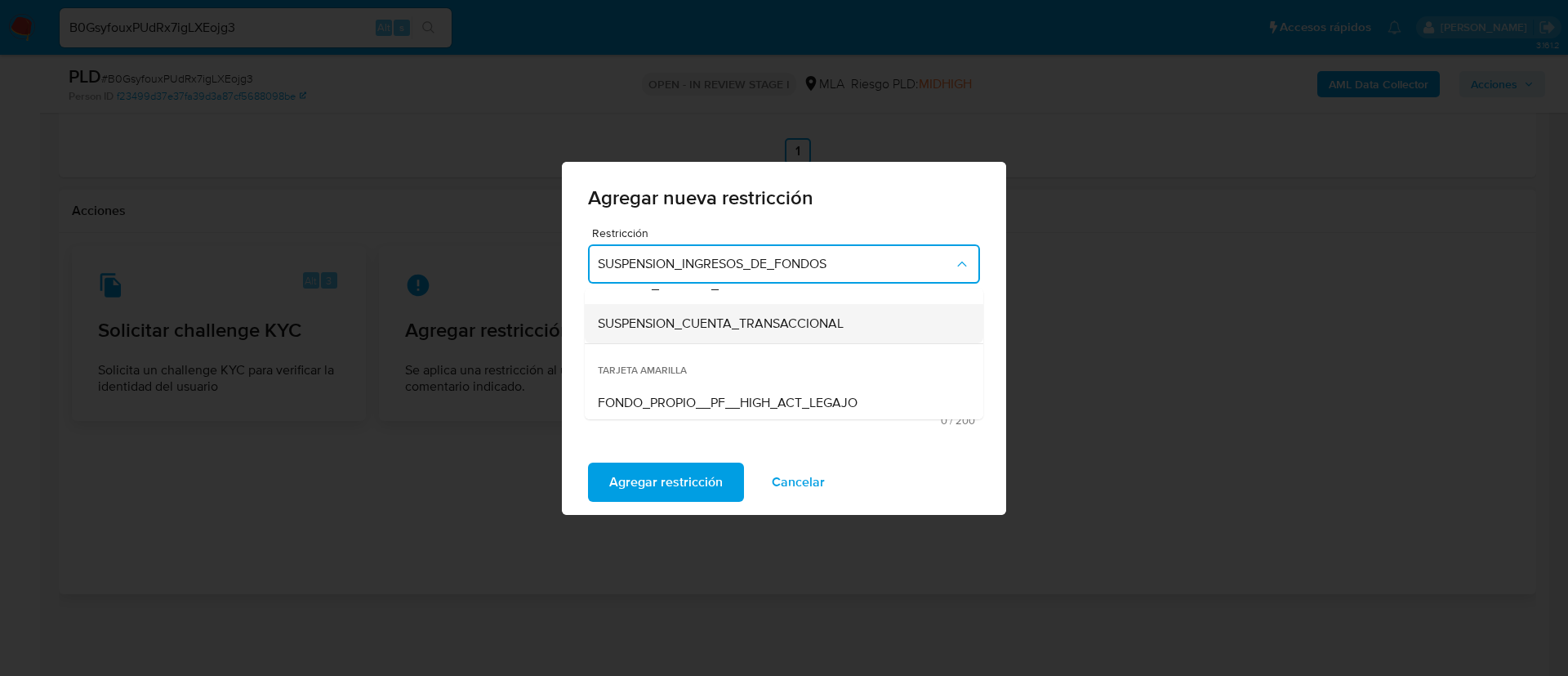
click at [695, 331] on span "SUSPENSION_CUENTA_TRANSACCIONAL" at bounding box center [721, 324] width 246 height 17
click at [696, 348] on textarea "Comentario" at bounding box center [784, 365] width 392 height 93
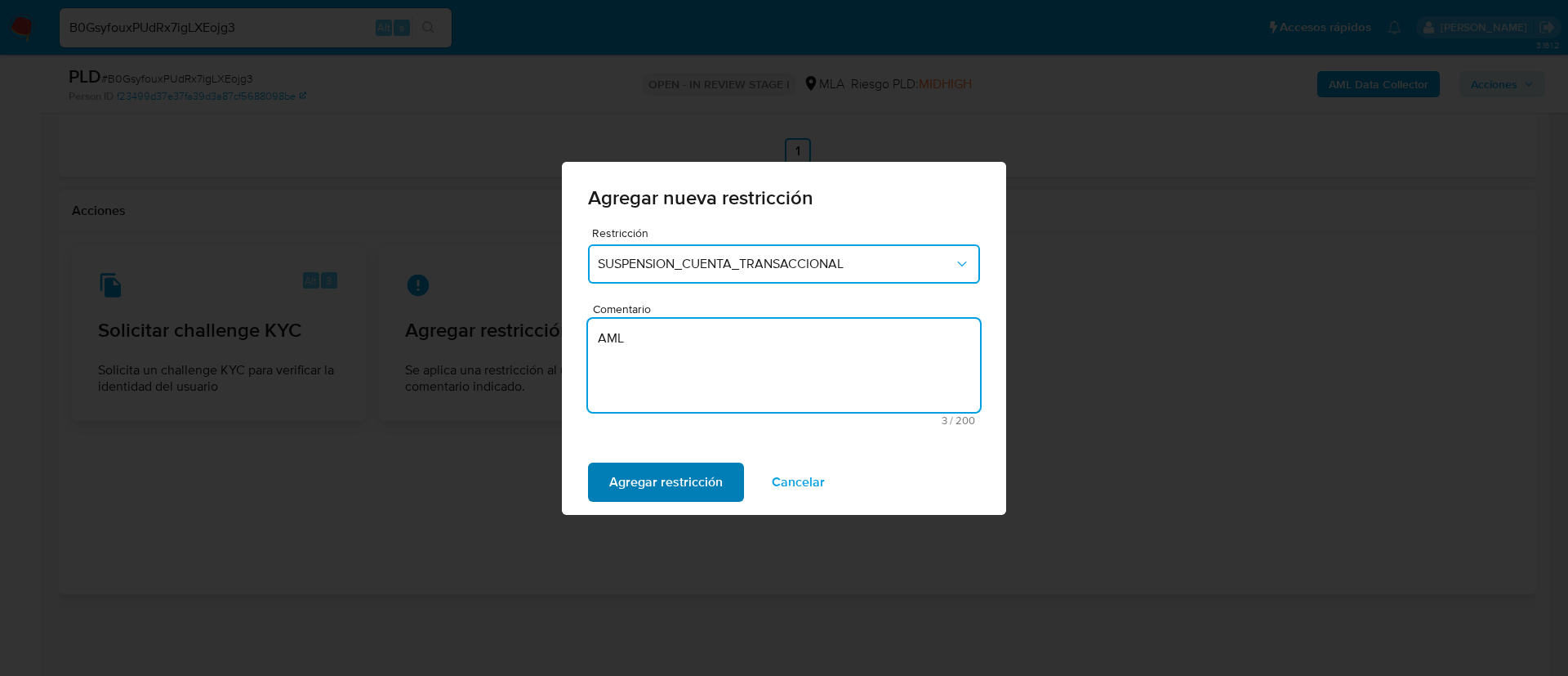
type textarea "AML"
click at [669, 480] on span "Agregar restricción" at bounding box center [666, 482] width 114 height 36
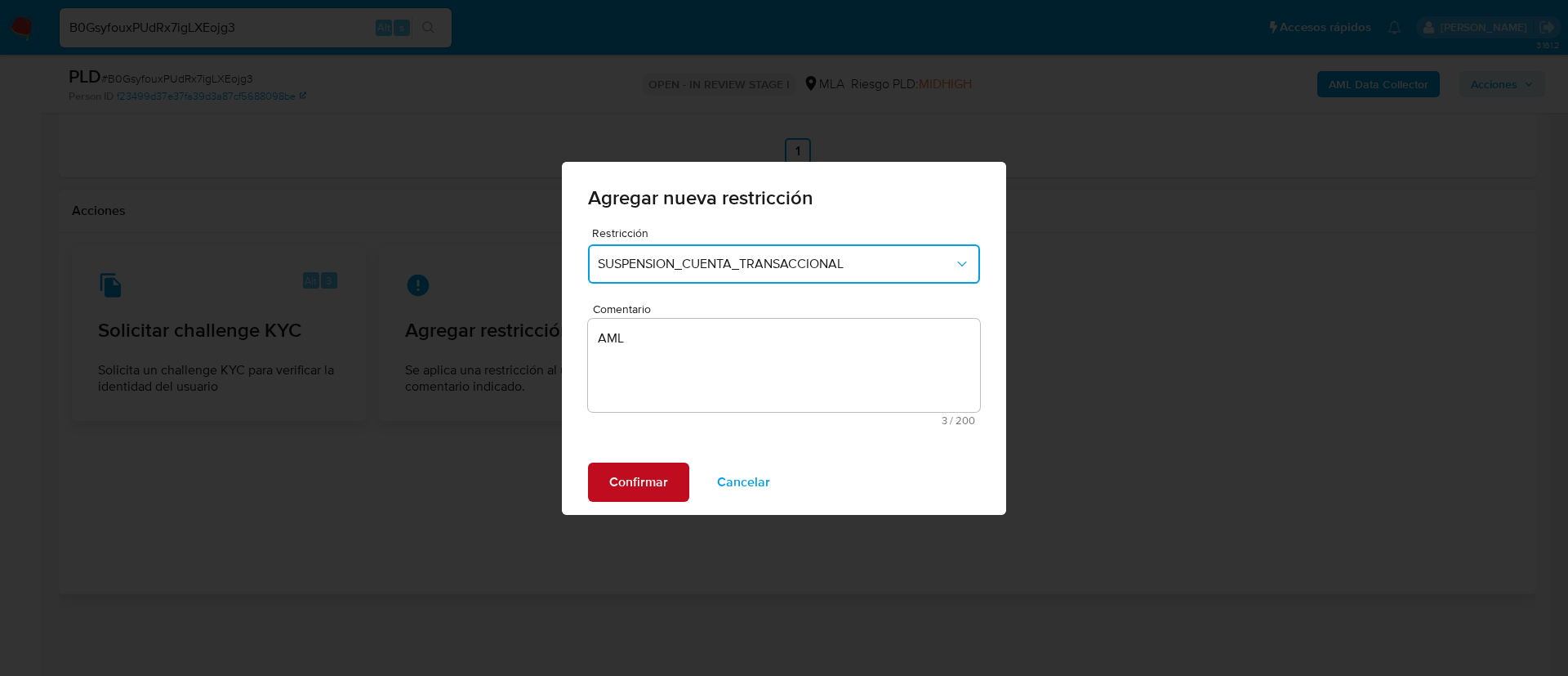
click at [670, 480] on button "Confirmar" at bounding box center [638, 482] width 101 height 39
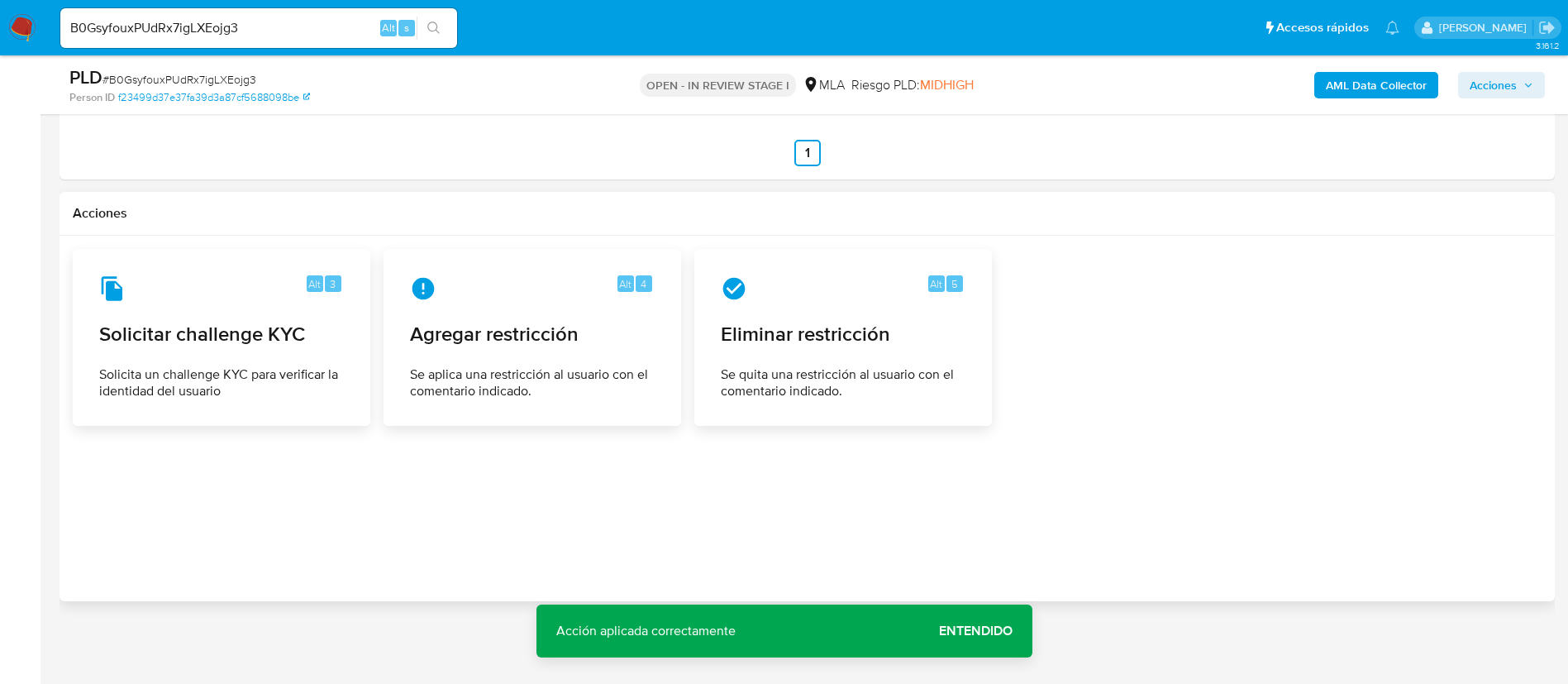
click at [1514, 73] on span "Acciones" at bounding box center [1494, 85] width 47 height 26
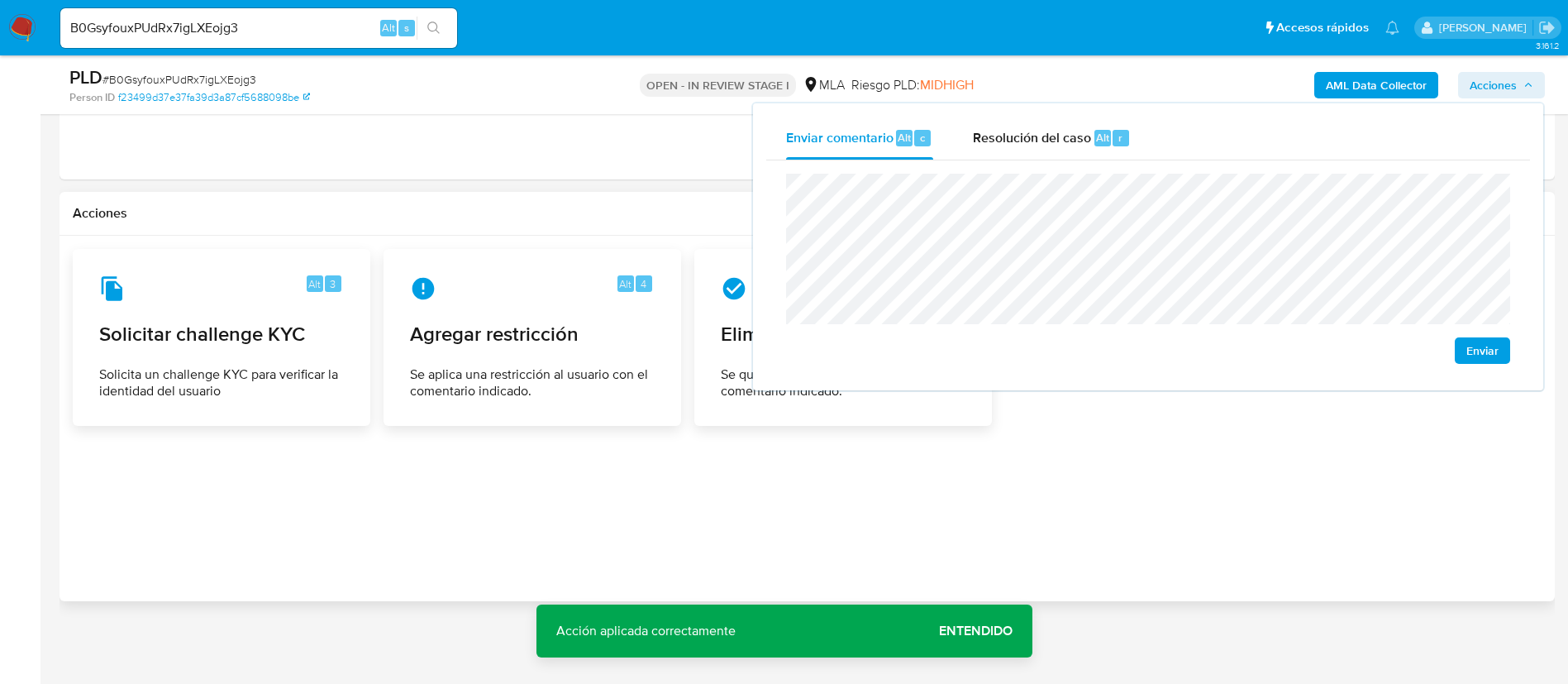
drag, startPoint x: 1038, startPoint y: 117, endPoint x: 1036, endPoint y: 165, distance: 48.0
click at [1038, 121] on div "Resolución del caso Alt r" at bounding box center [1052, 138] width 158 height 43
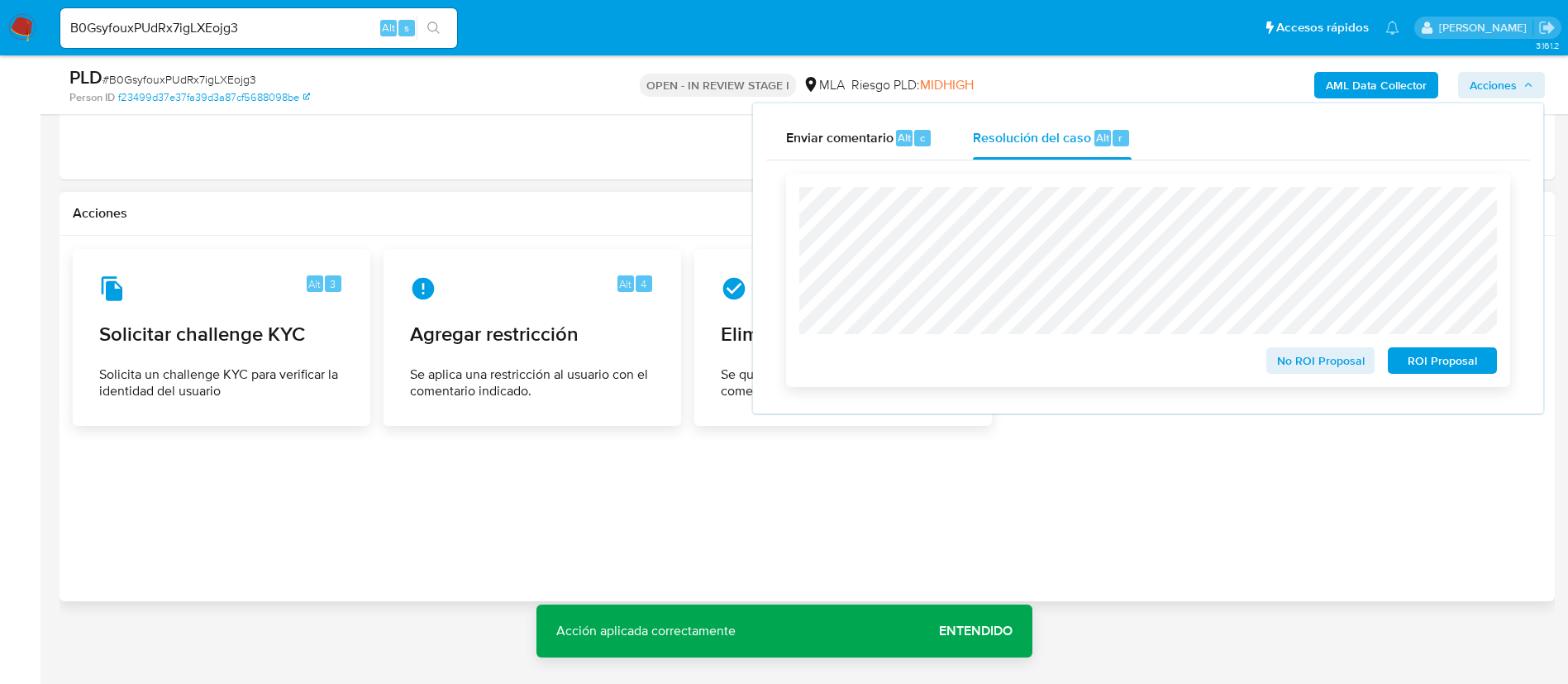
click at [1435, 362] on span "ROI Proposal" at bounding box center [1442, 360] width 86 height 24
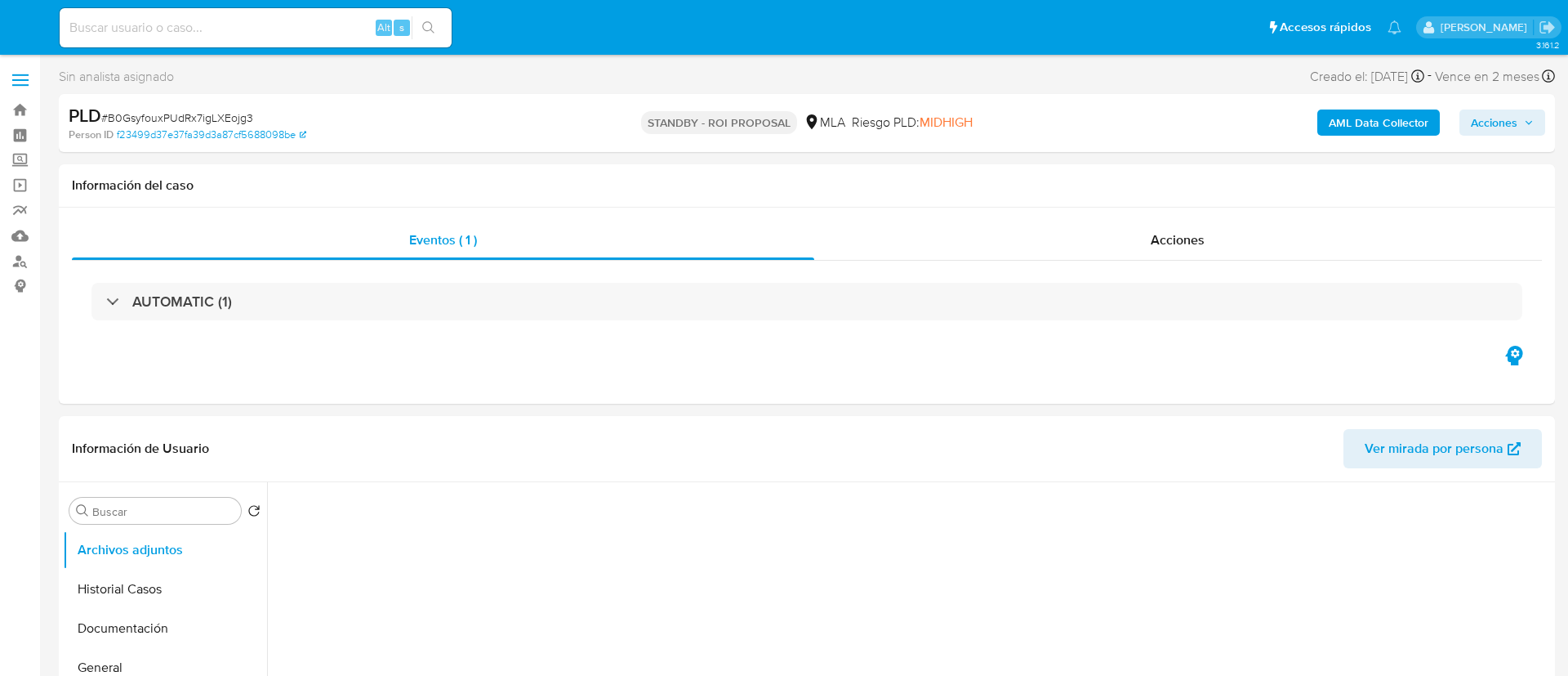
select select "10"
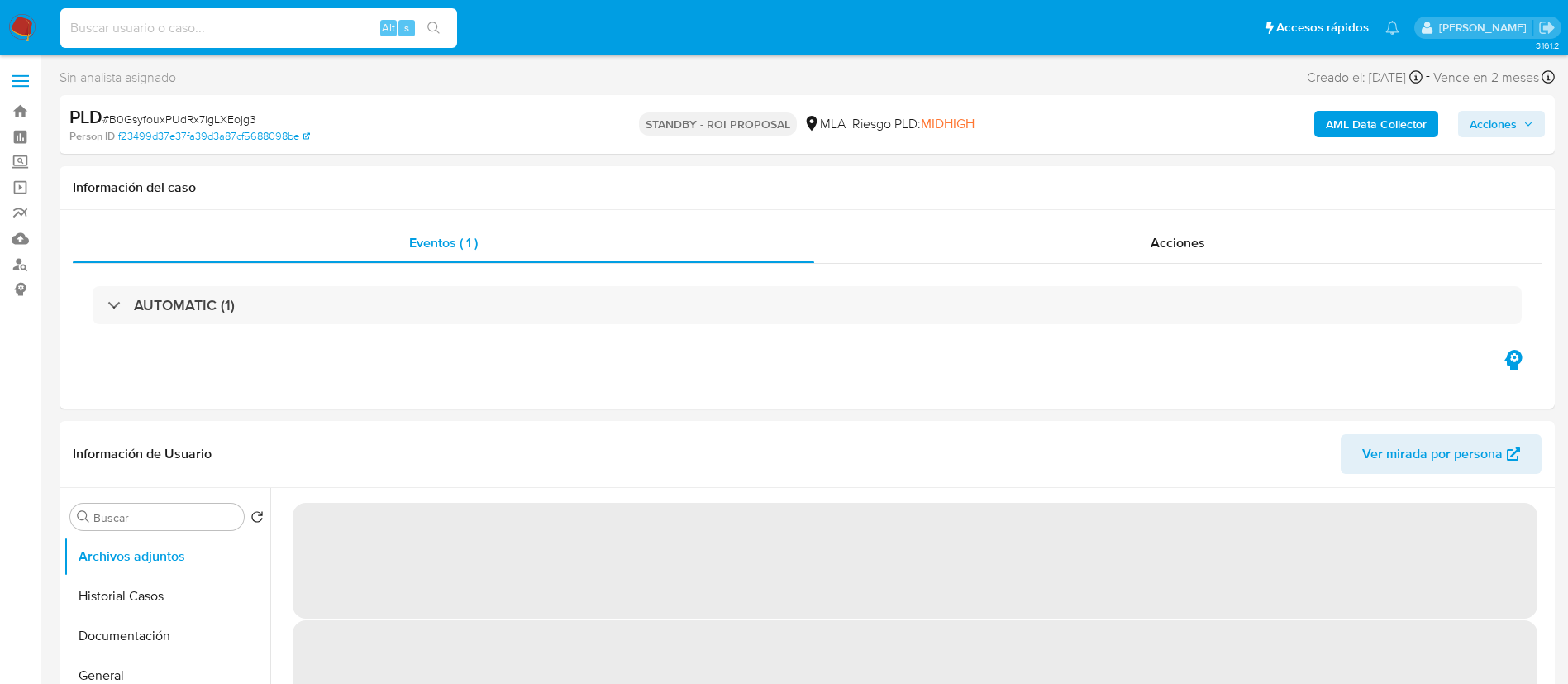
click at [321, 34] on input at bounding box center [258, 27] width 396 height 22
paste input "pMSfmdAIYsZxFURXDQfzrra2"
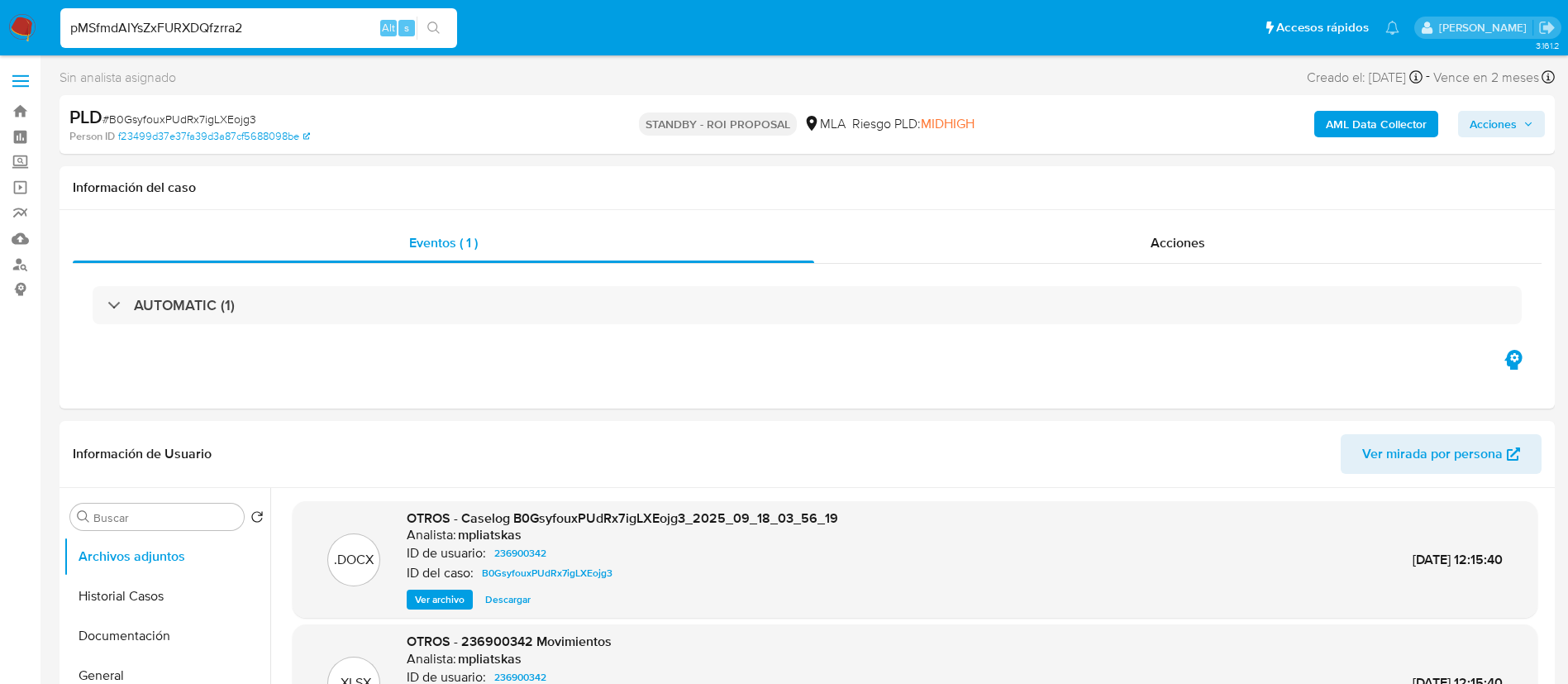
type input "pMSfmdAIYsZxFURXDQfzrra2"
click at [446, 11] on div "pMSfmdAIYsZxFURXDQfzrra2 Alt s" at bounding box center [258, 28] width 396 height 40
click at [443, 22] on button "search-icon" at bounding box center [433, 28] width 34 height 24
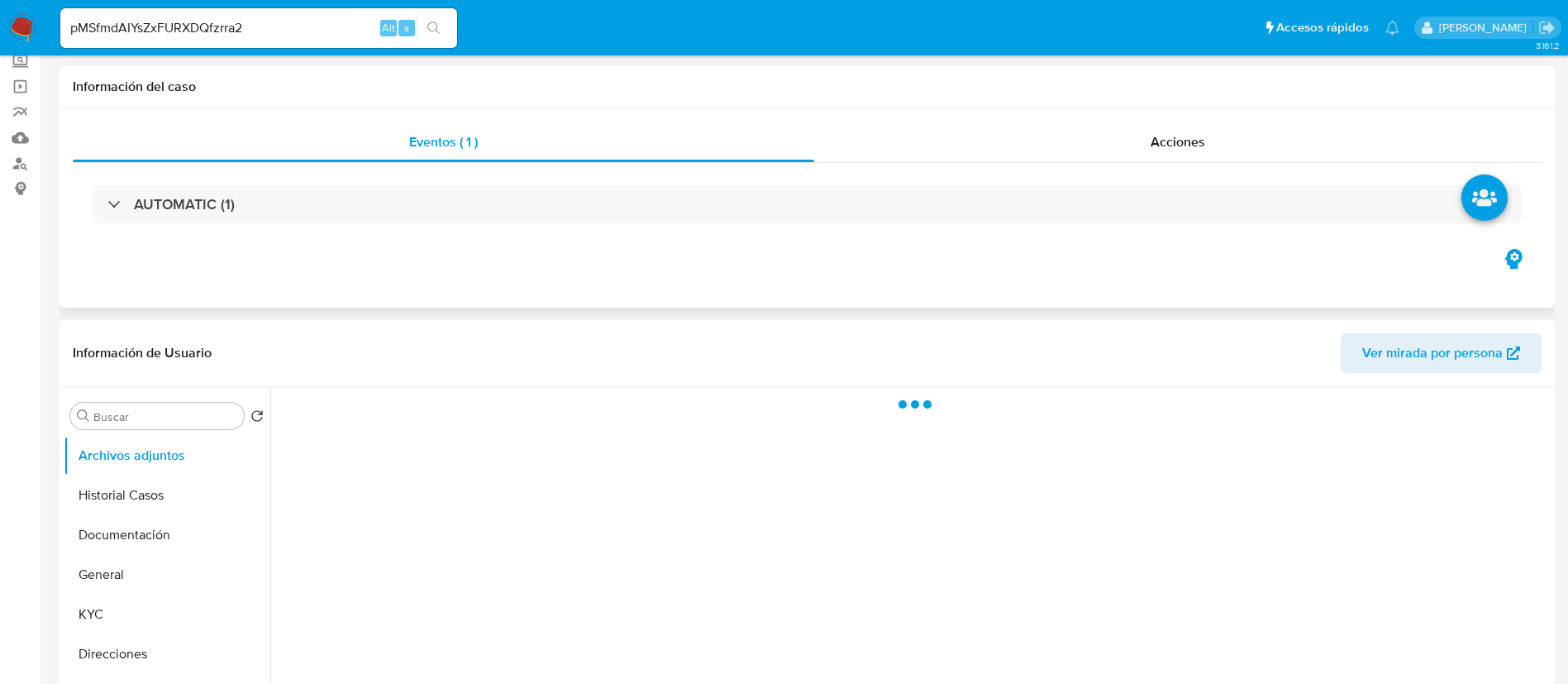
select select "10"
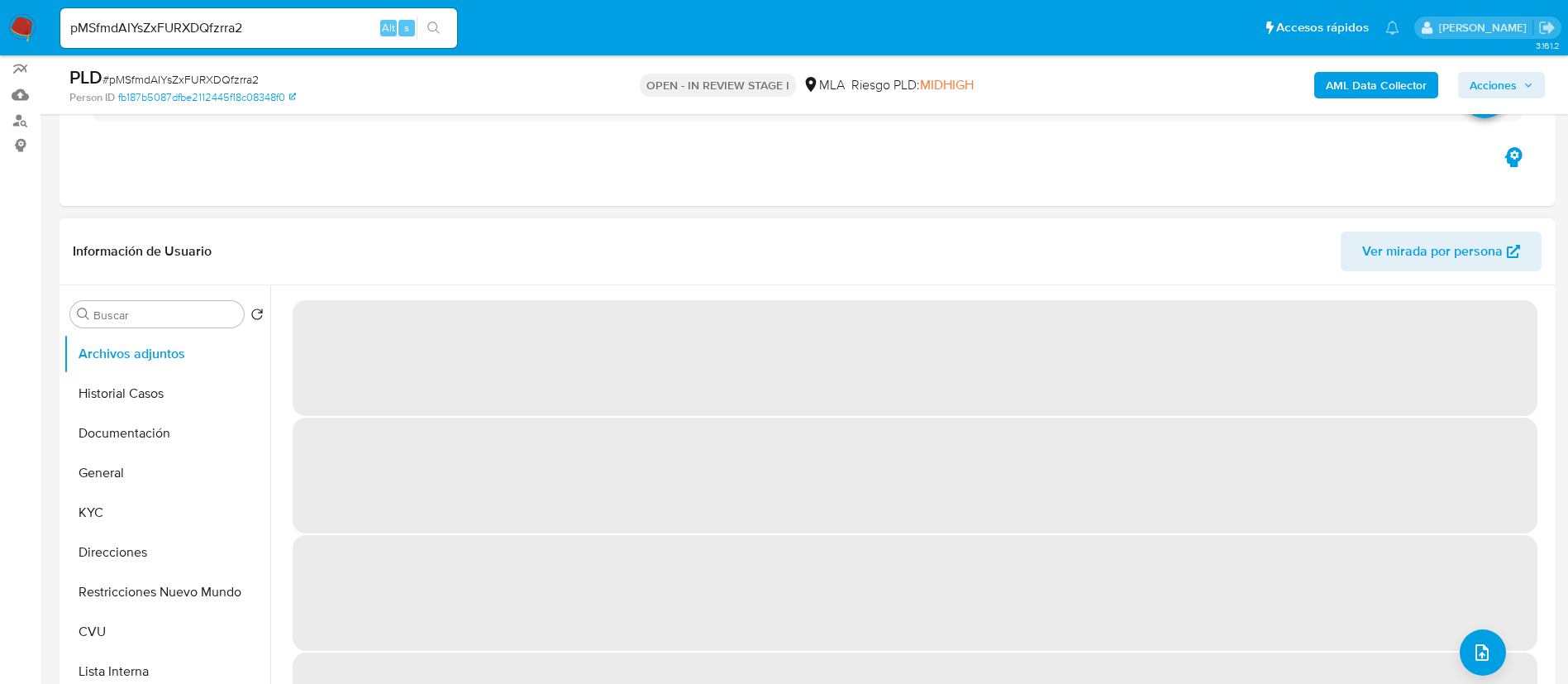
scroll to position [372, 0]
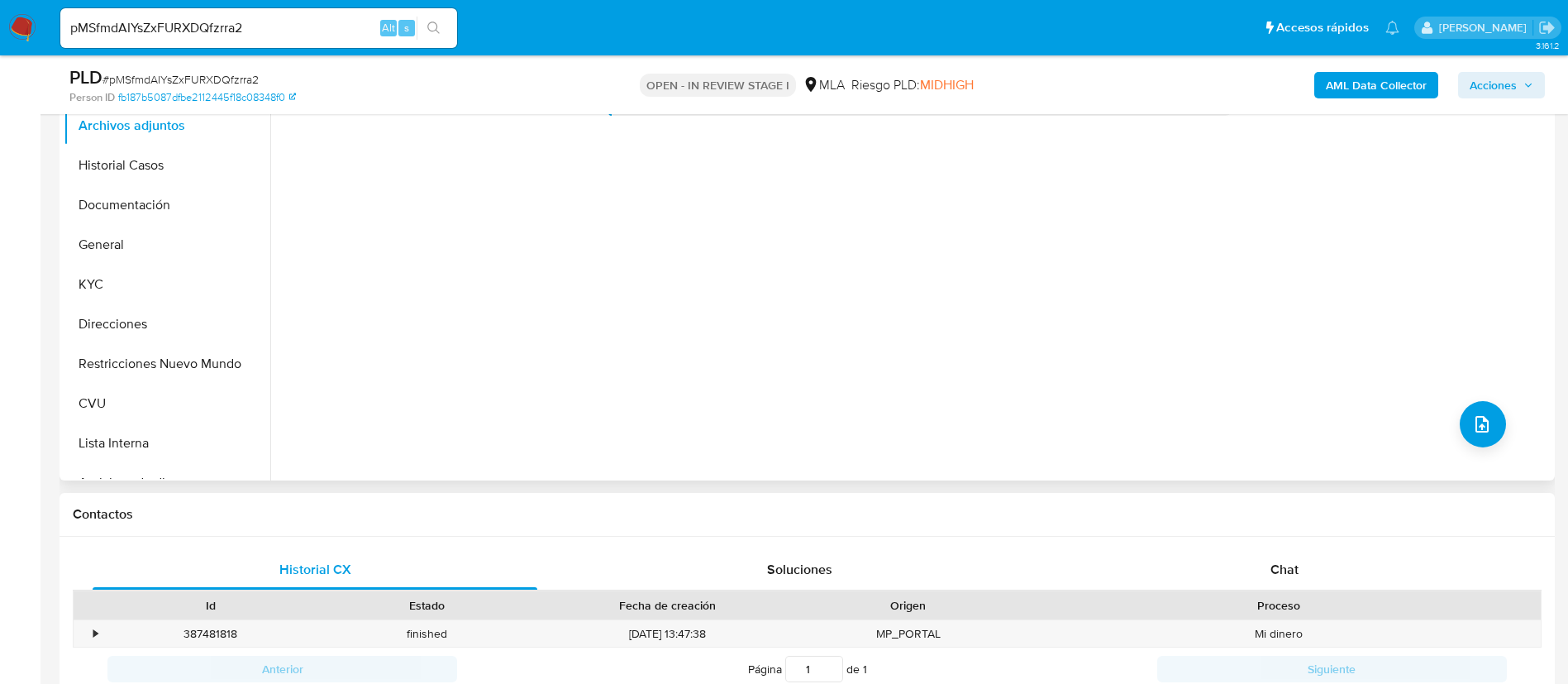
click at [1193, 534] on div "Contactos" at bounding box center [807, 514] width 1495 height 44
click at [1195, 545] on div "Historial CX Soluciones Chat Id Estado Fecha de creación Origen Proceso • 38748…" at bounding box center [807, 641] width 1495 height 207
click at [1192, 554] on div "Chat" at bounding box center [1285, 570] width 445 height 40
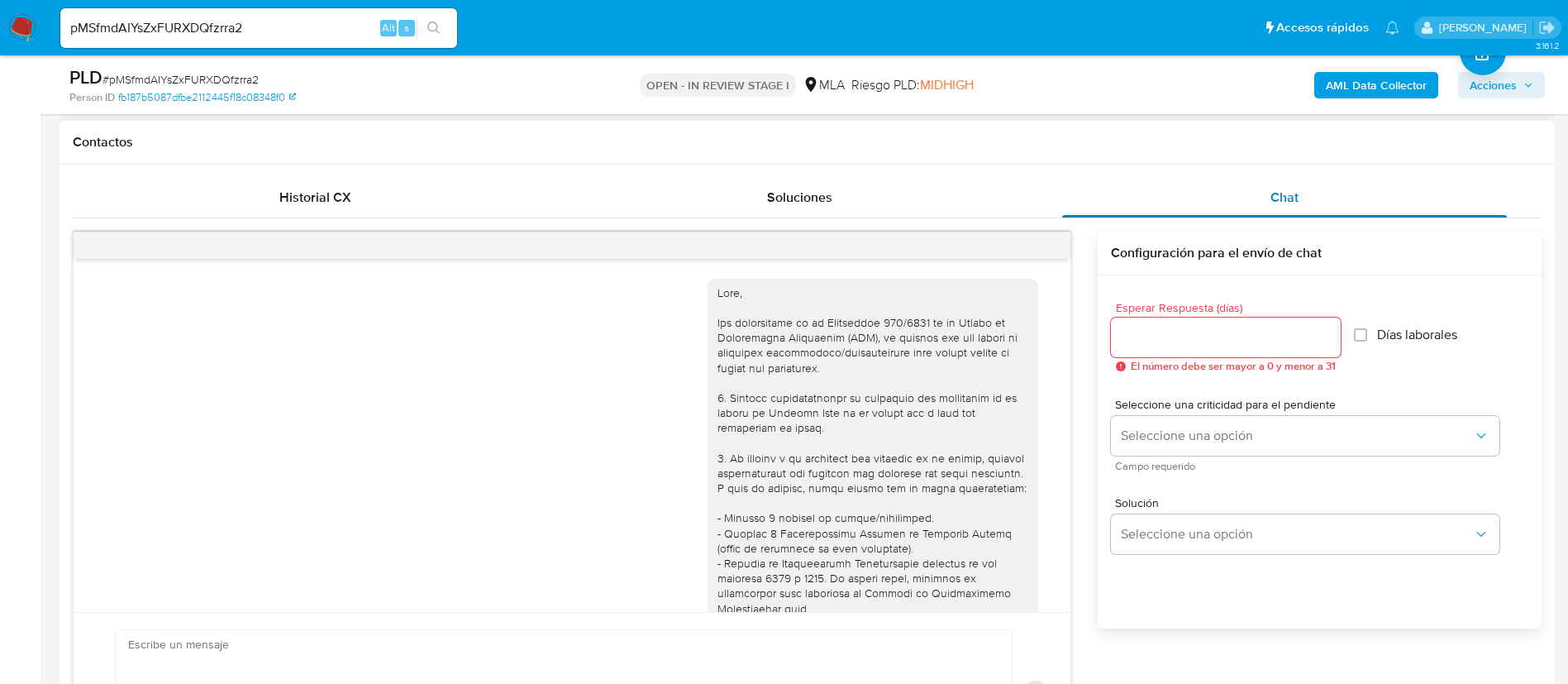
scroll to position [649, 0]
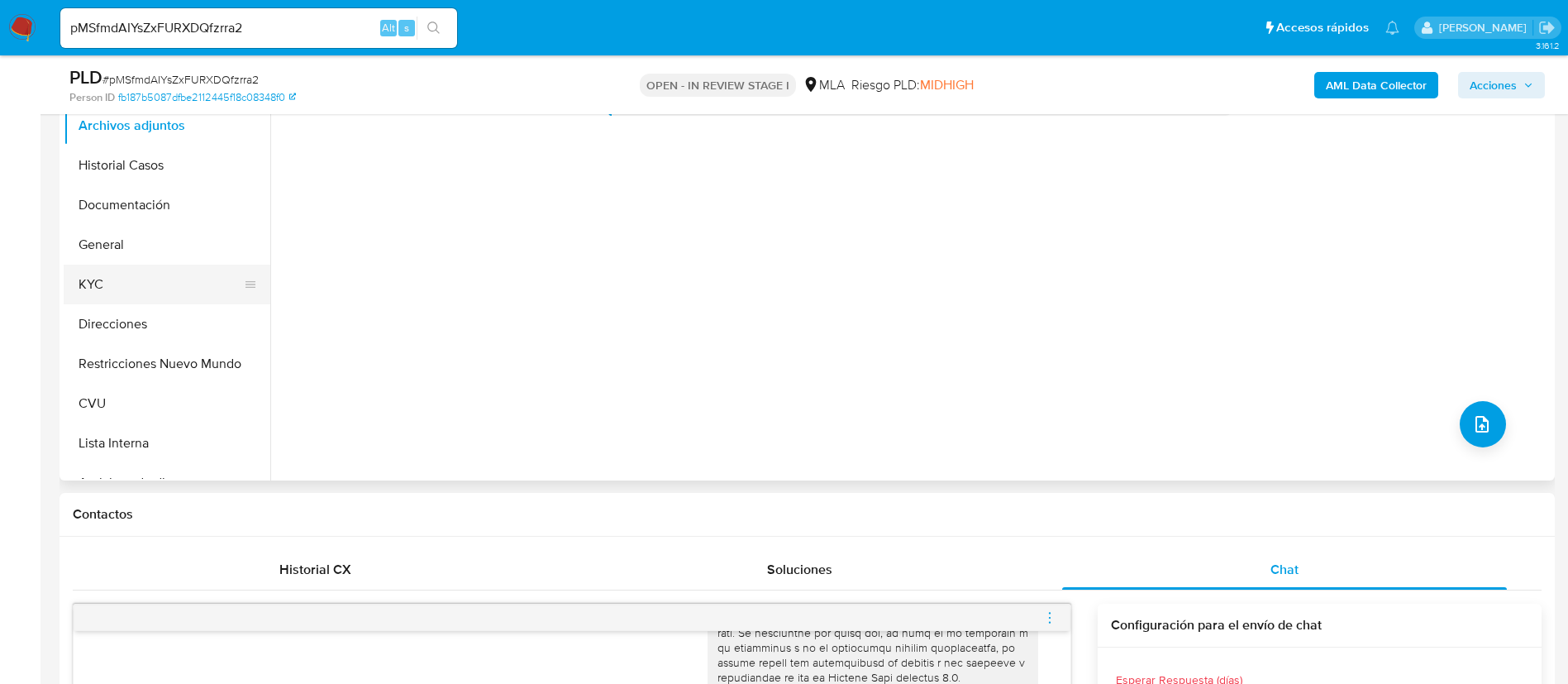
click at [139, 296] on button "KYC" at bounding box center [160, 285] width 193 height 40
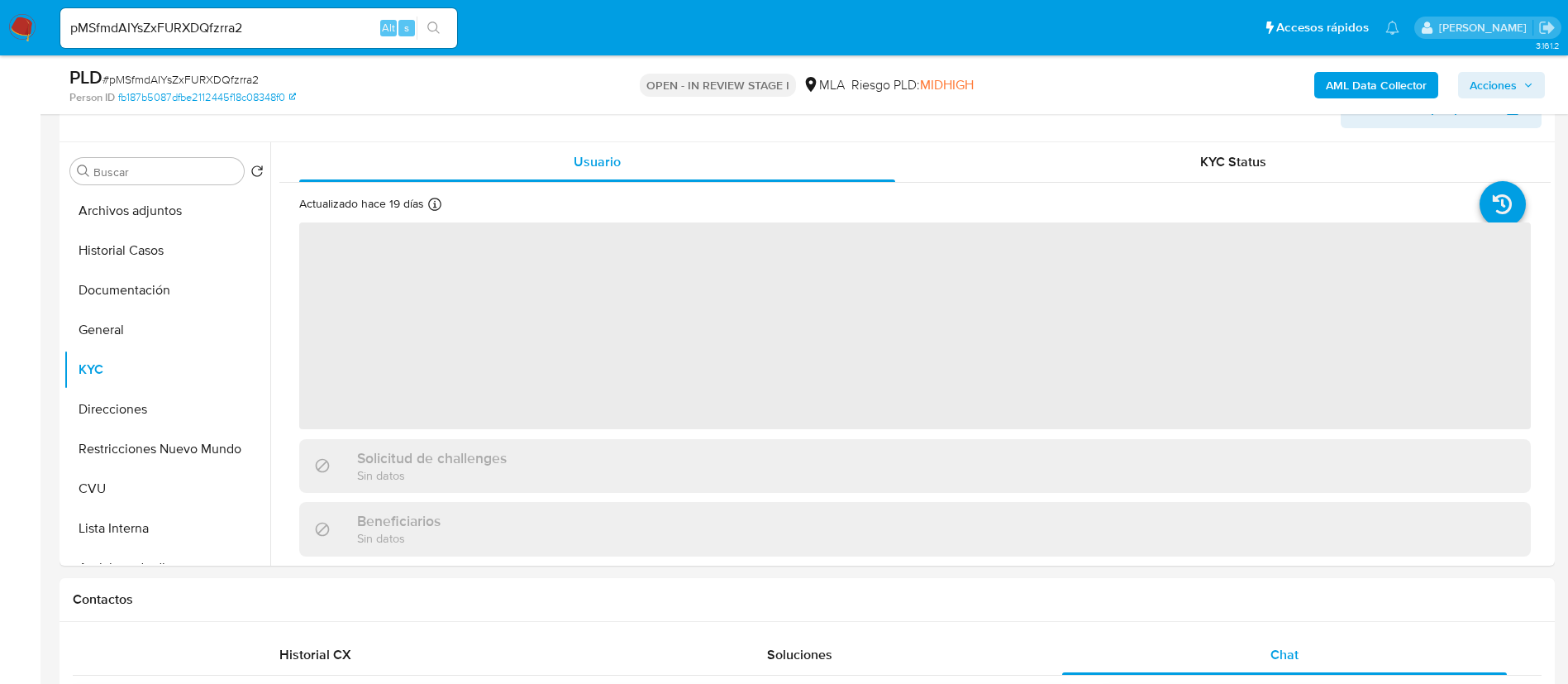
scroll to position [248, 0]
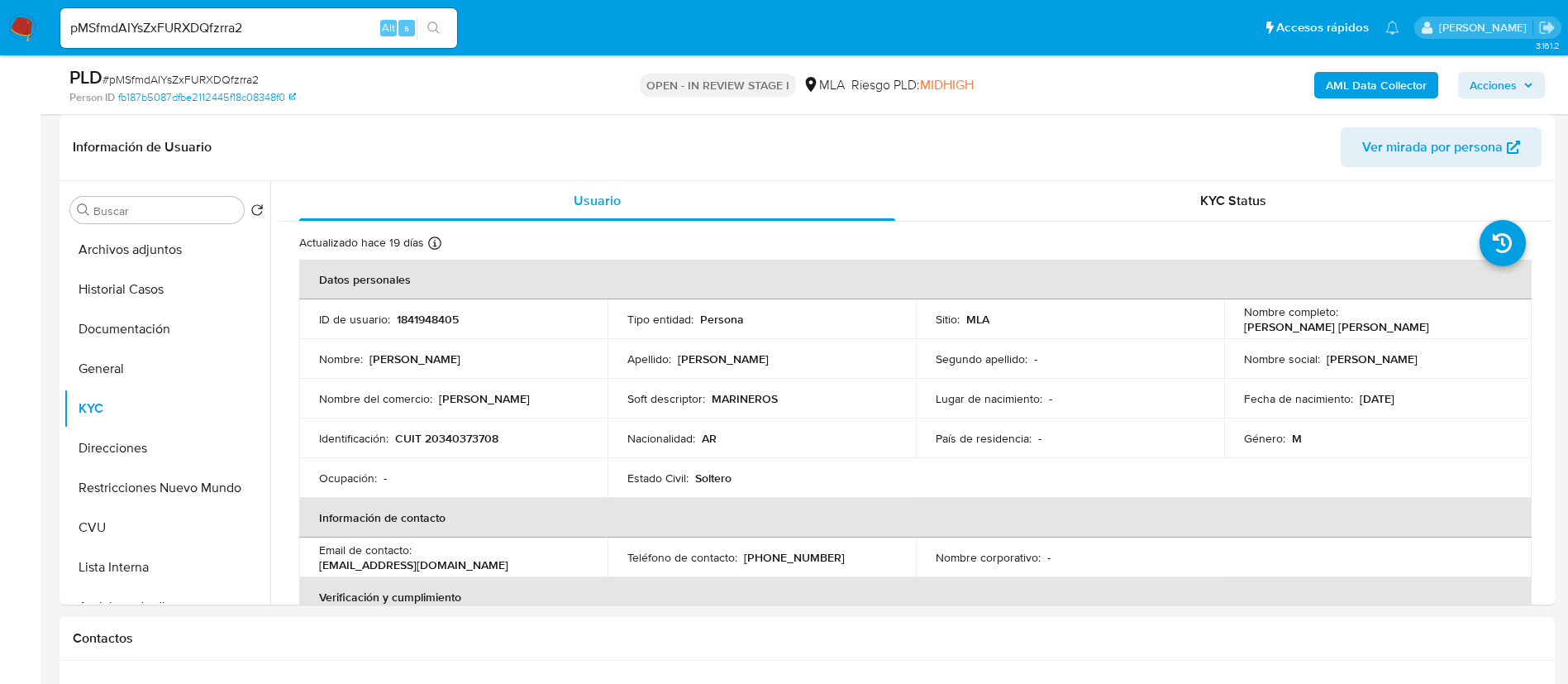
click at [436, 329] on td "ID de usuario : 1841948405" at bounding box center [453, 319] width 308 height 40
click at [436, 315] on p "1841948405" at bounding box center [428, 319] width 62 height 15
copy p "1841948405"
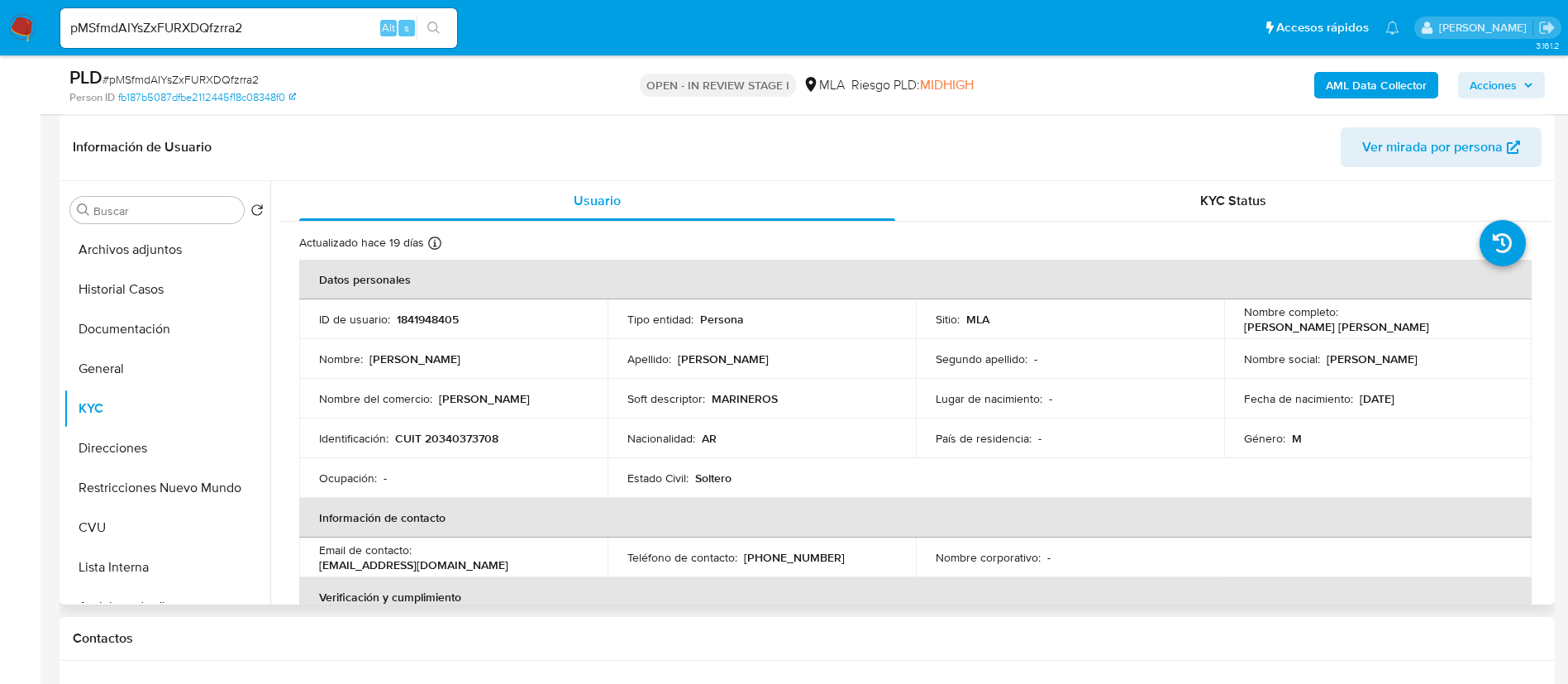
click at [492, 440] on p "CUIT 20340373708" at bounding box center [447, 438] width 104 height 15
click at [492, 439] on p "CUIT 20340373708" at bounding box center [447, 438] width 104 height 15
copy p "20340373708"
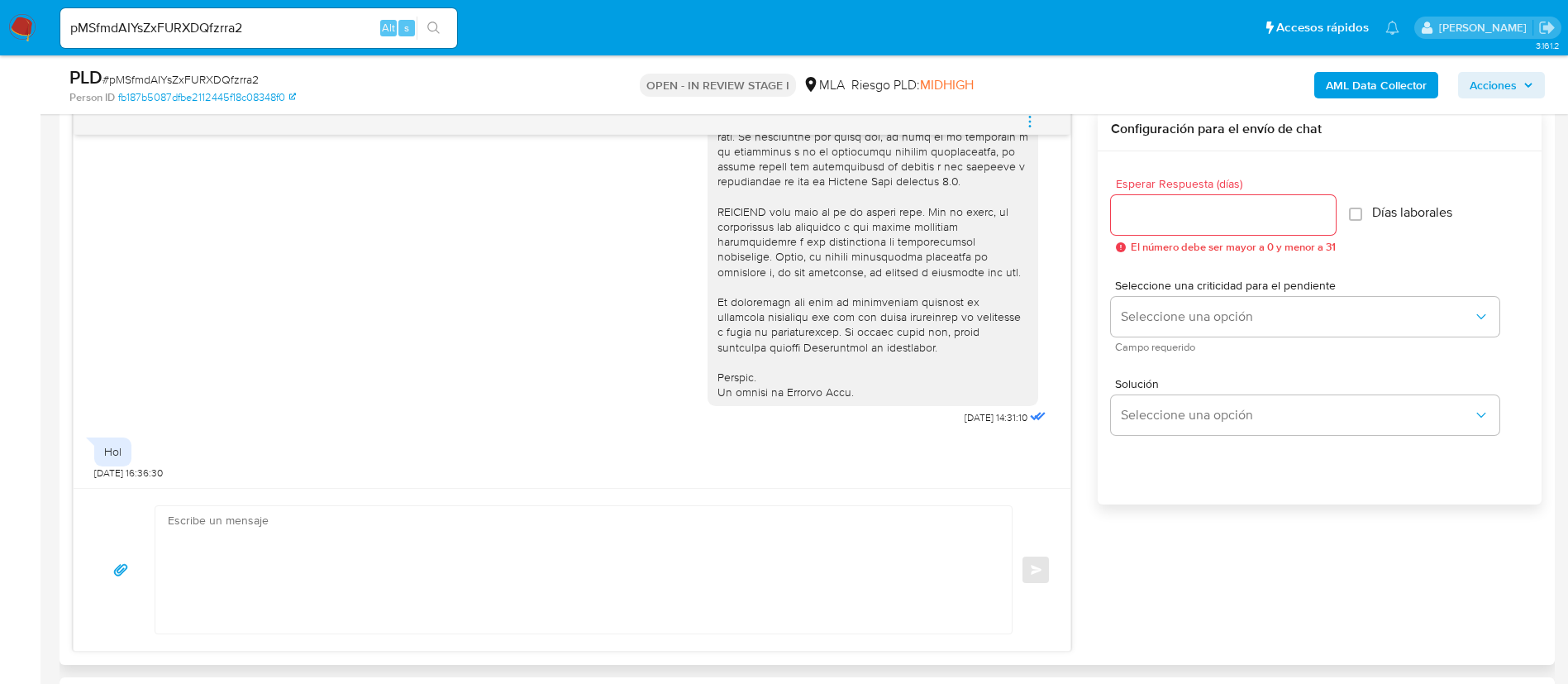
click at [869, 548] on textarea at bounding box center [579, 569] width 823 height 127
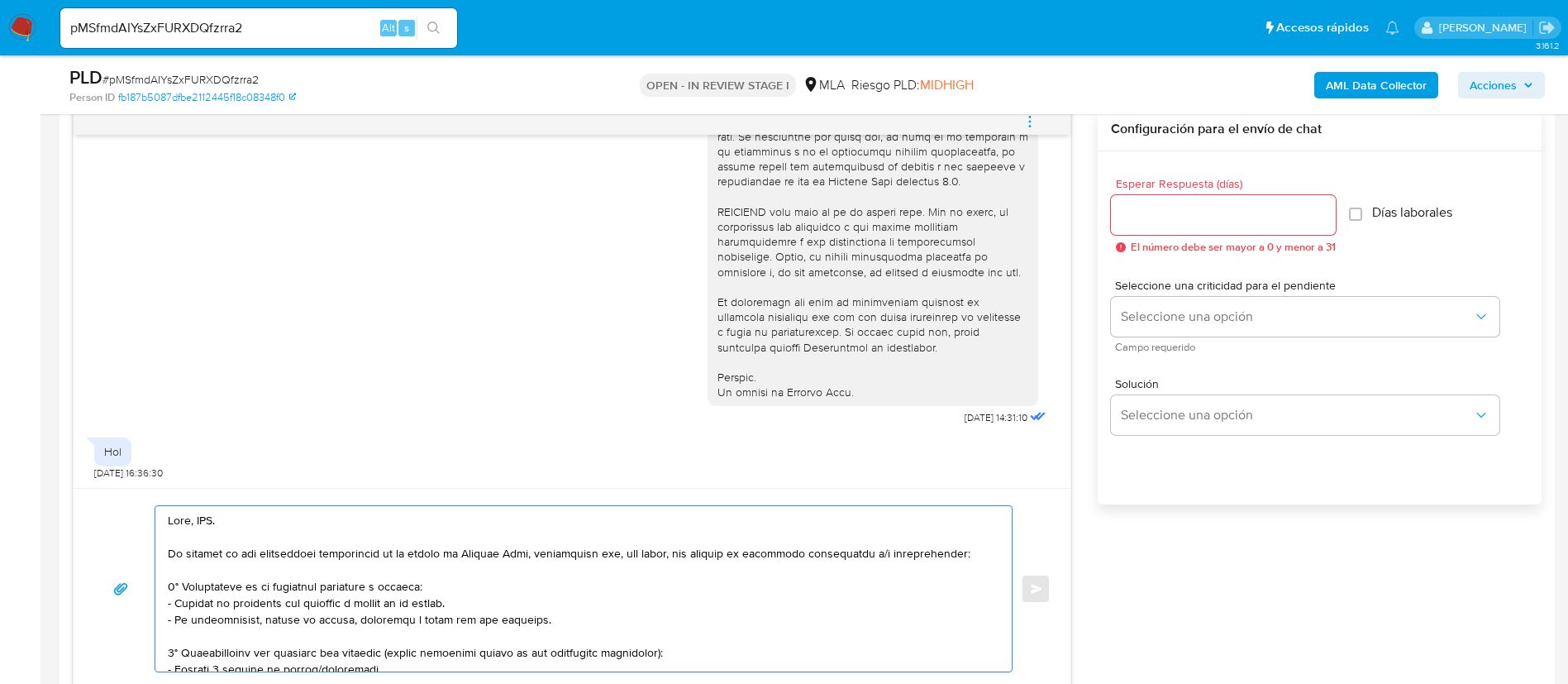
click at [215, 531] on textarea at bounding box center [579, 589] width 823 height 166
click at [205, 522] on textarea at bounding box center [579, 589] width 823 height 166
click at [207, 522] on textarea at bounding box center [579, 589] width 823 height 166
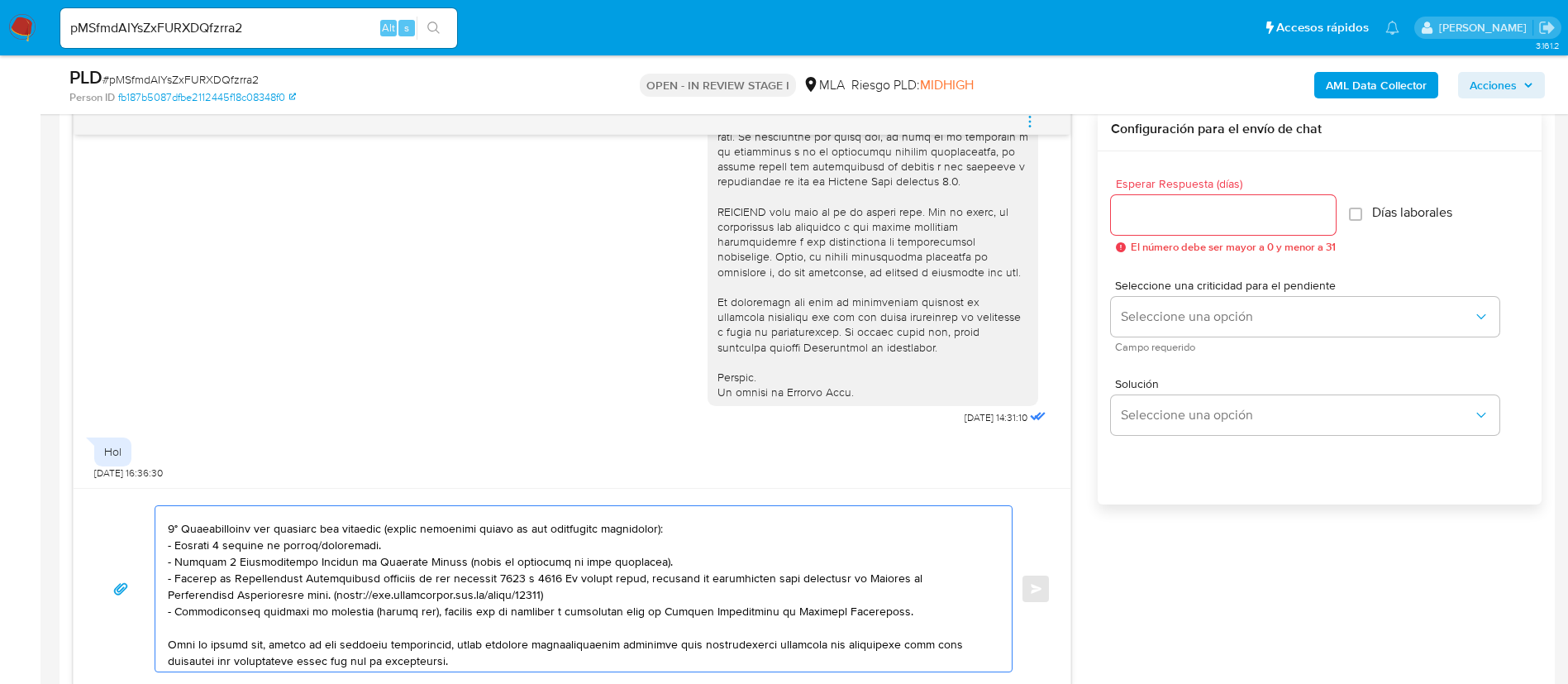
scroll to position [248, 0]
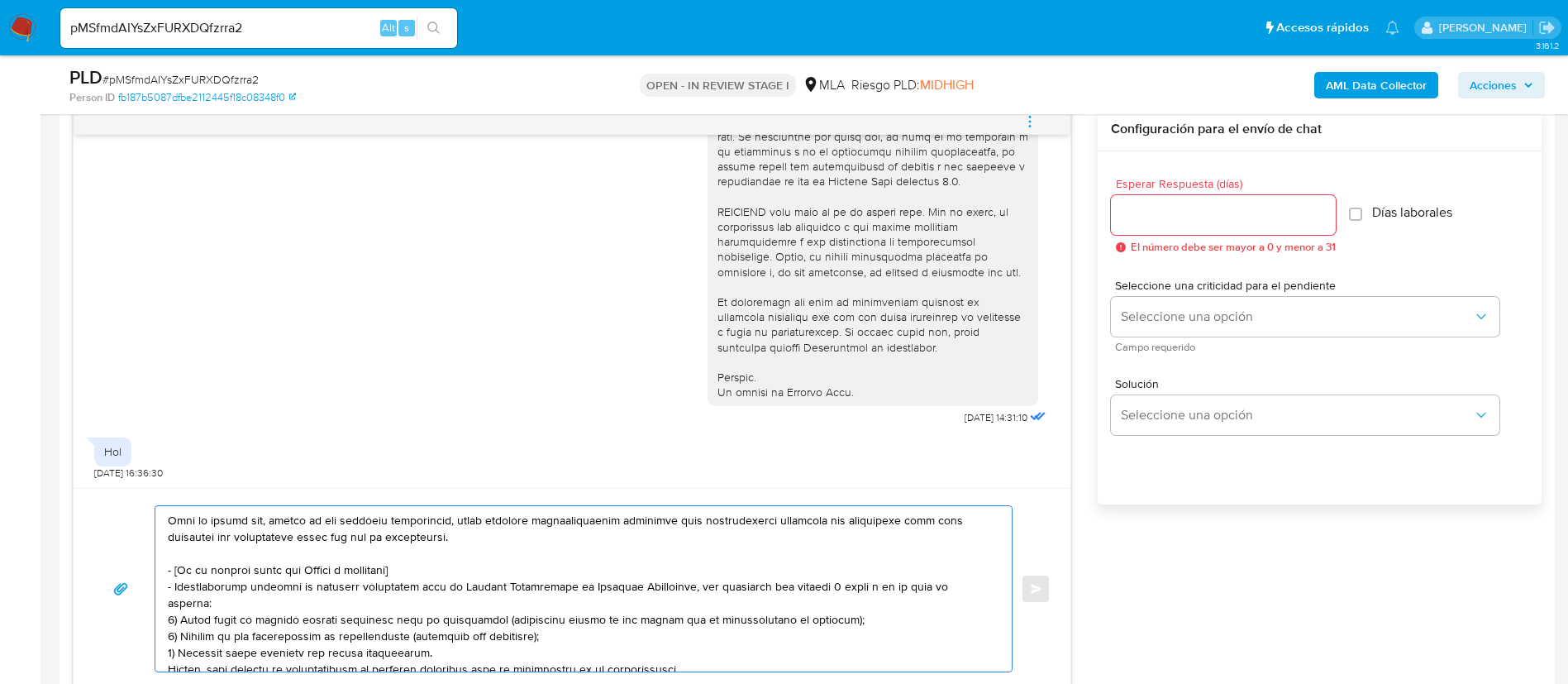
drag, startPoint x: 167, startPoint y: 568, endPoint x: 680, endPoint y: 649, distance: 519.4
click at [680, 649] on div at bounding box center [579, 589] width 849 height 166
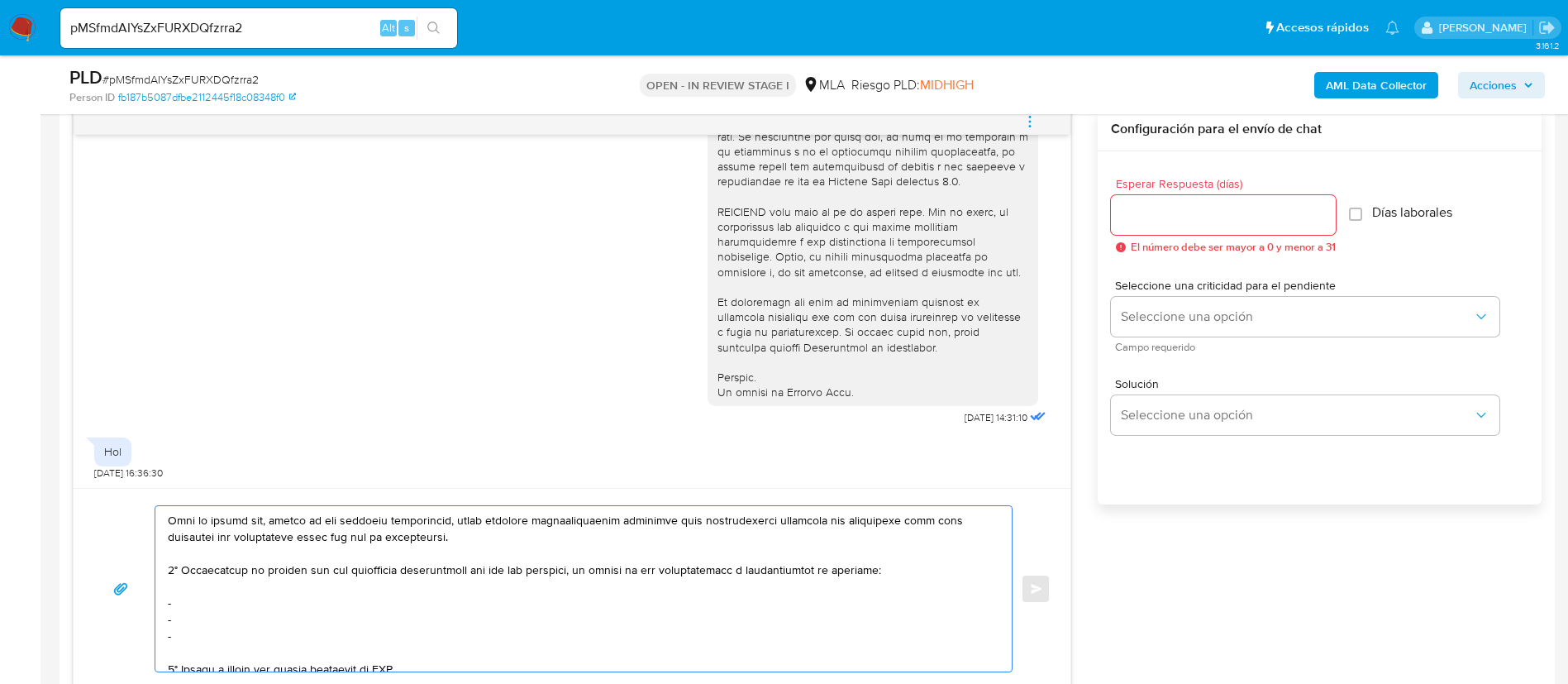
scroll to position [232, 0]
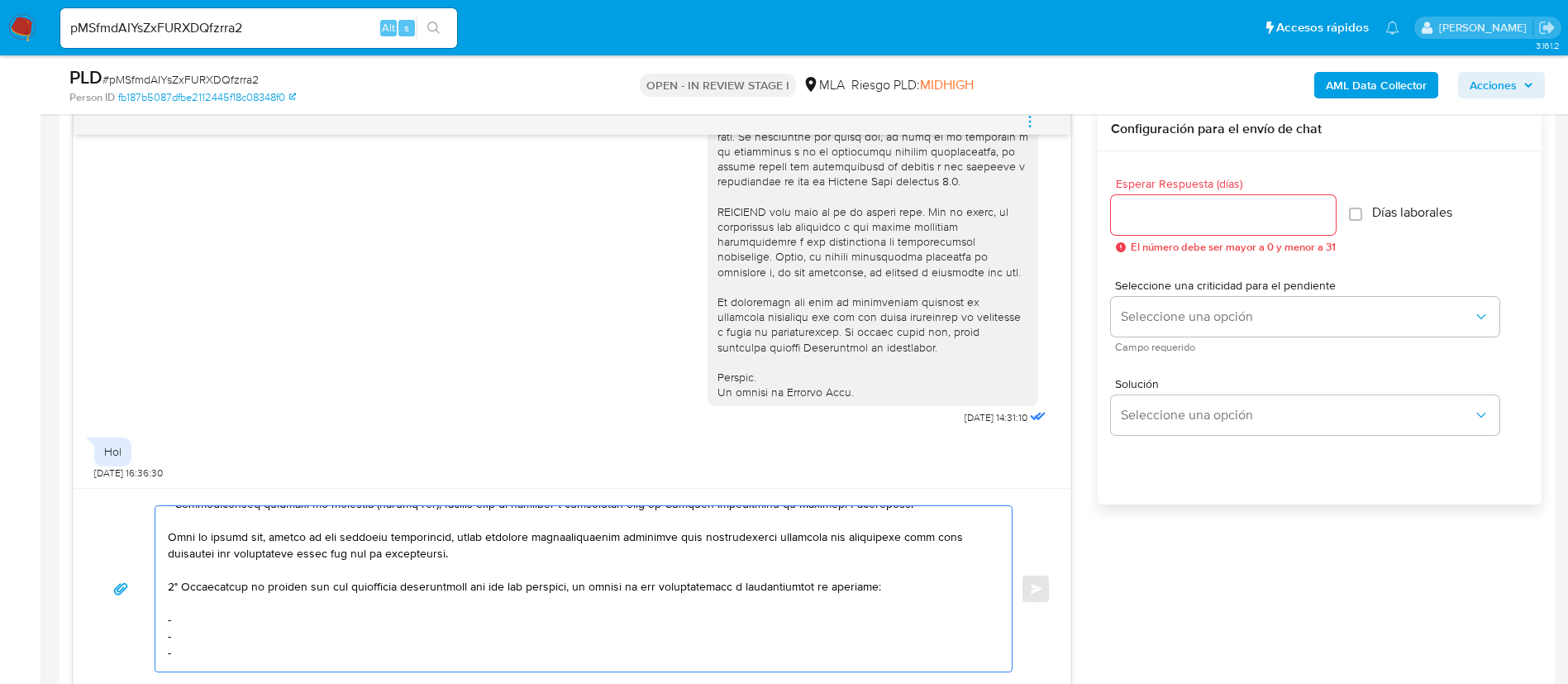
click at [263, 614] on textarea at bounding box center [579, 589] width 823 height 166
paste textarea "Fernando Leonel Parentini - CUIT 23381288579"
click at [224, 639] on textarea at bounding box center [579, 589] width 823 height 166
paste textarea "Carlos Agustin Sampietro - CUIT 23337447449"
click at [233, 647] on textarea at bounding box center [579, 589] width 823 height 166
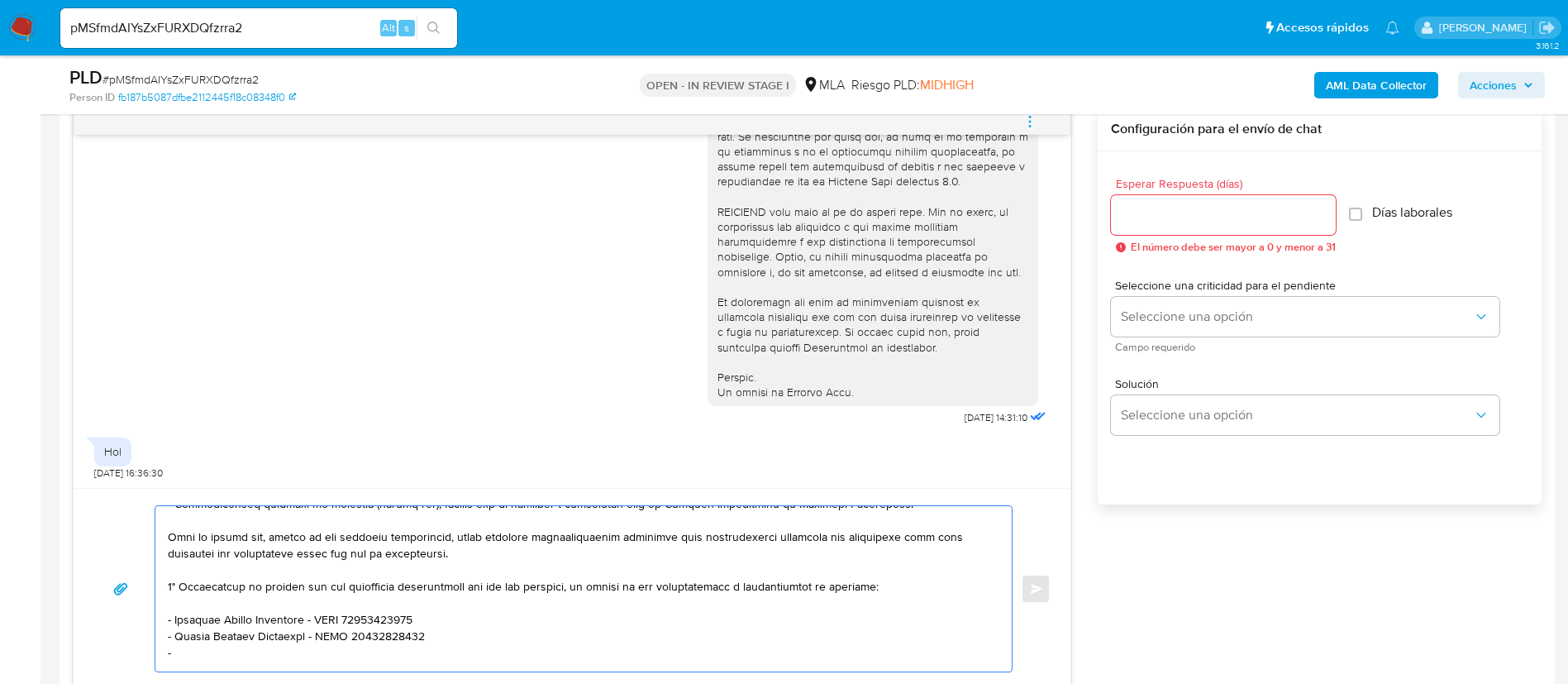
paste textarea "Edgar Andres Quintero - CUIT 20369212541"
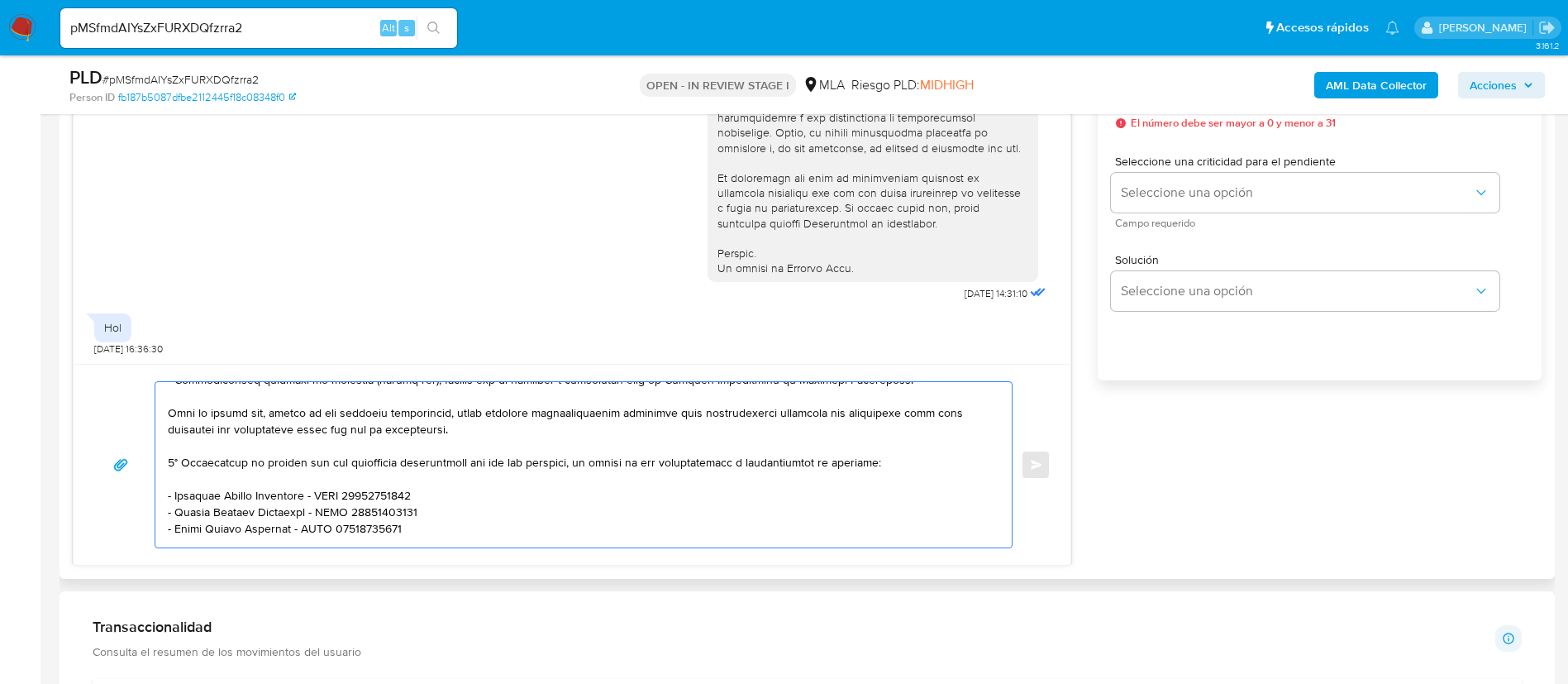
scroll to position [237, 0]
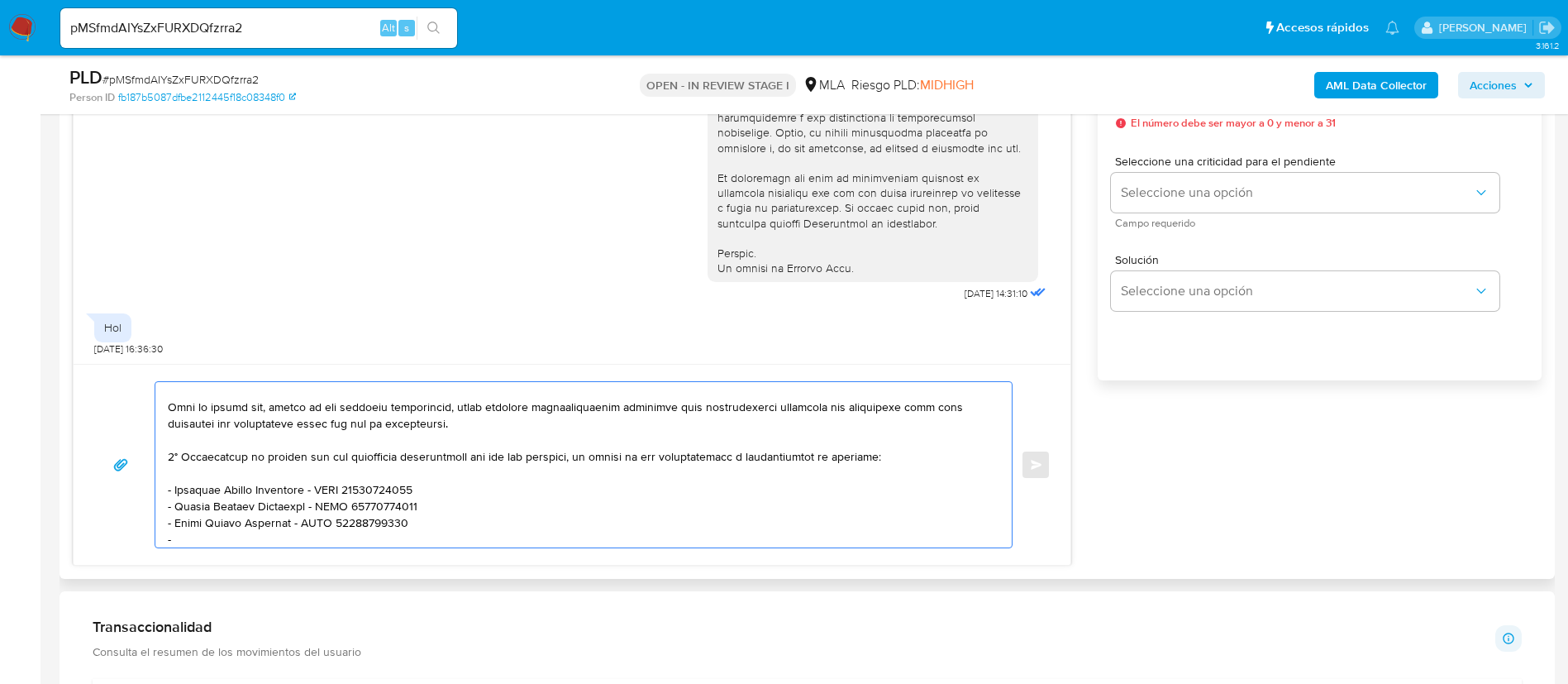
paste textarea "Lucio Ursino - CUIT 23388328509"
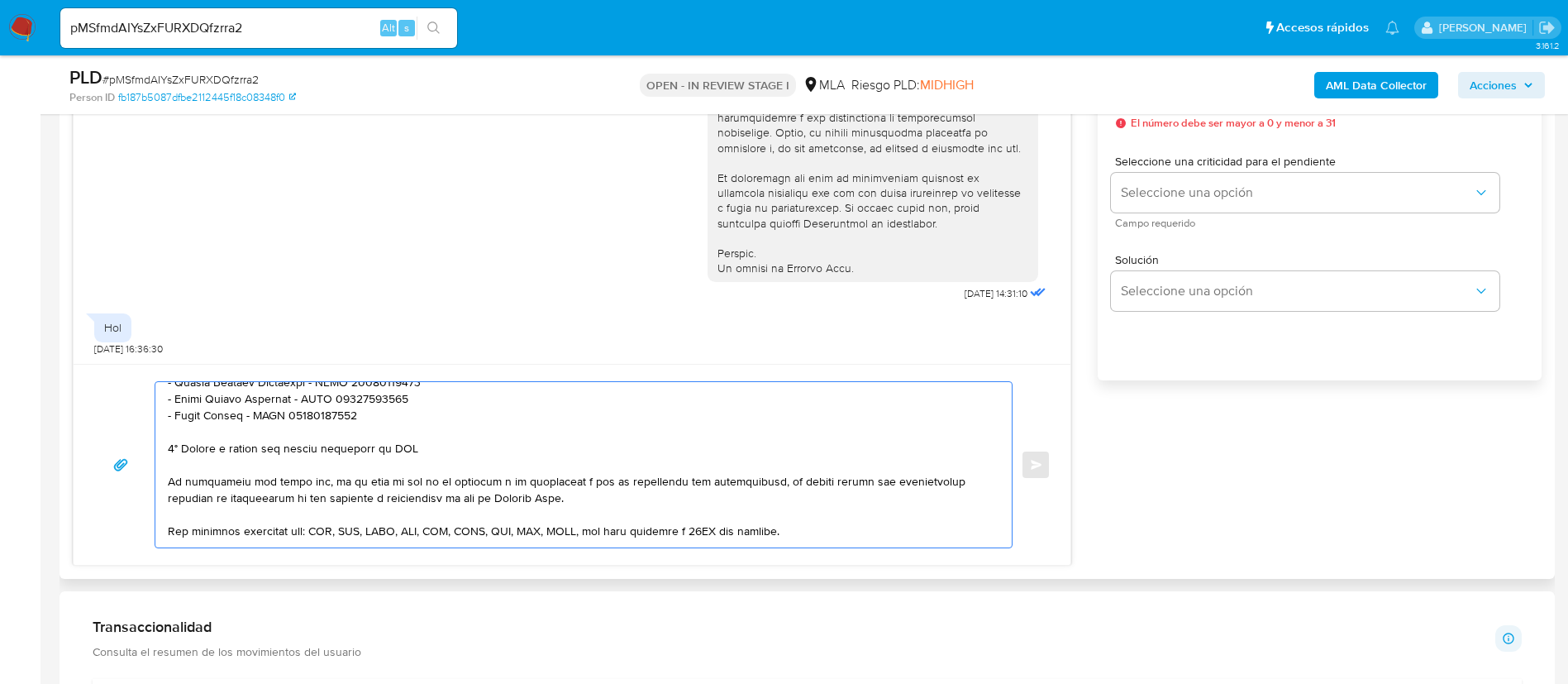
click at [378, 448] on textarea at bounding box center [579, 465] width 823 height 166
click at [378, 447] on textarea at bounding box center [579, 465] width 823 height 166
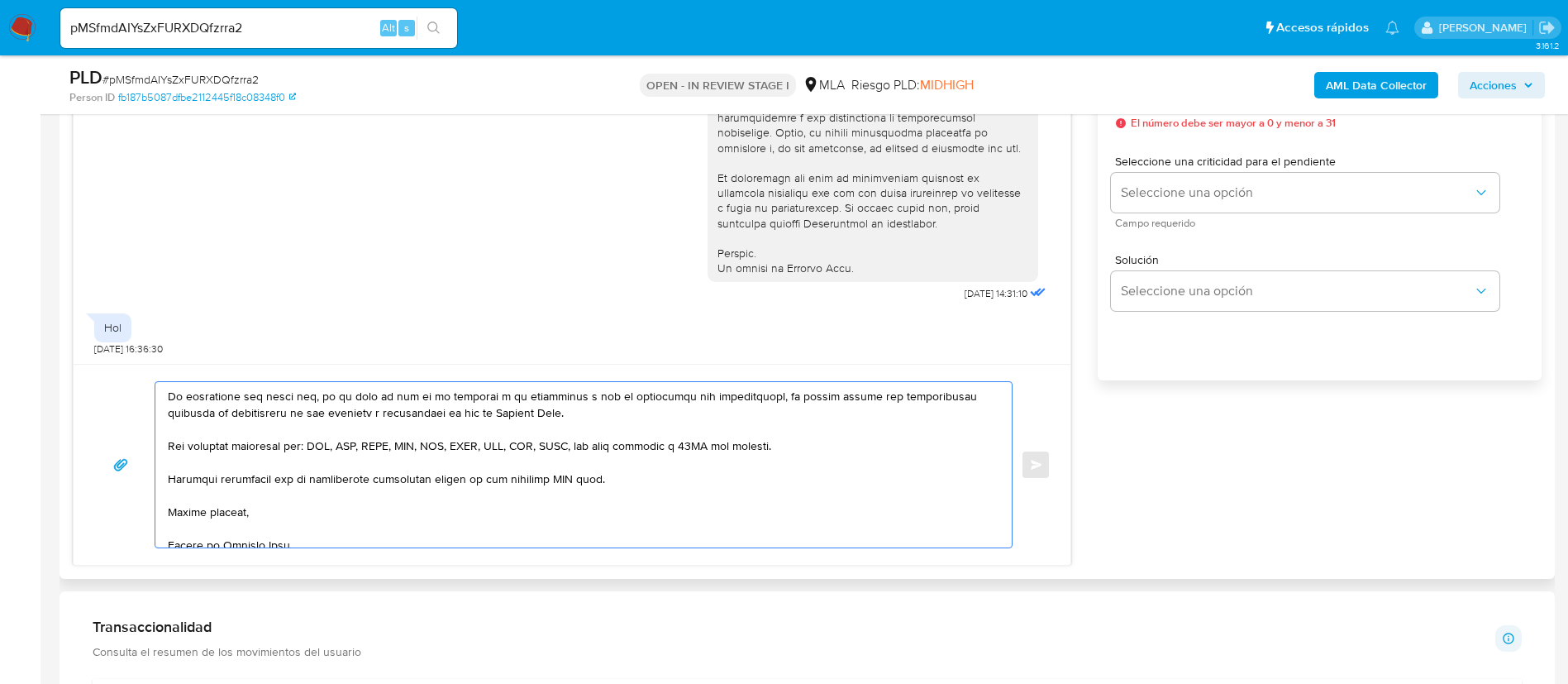
scroll to position [442, 0]
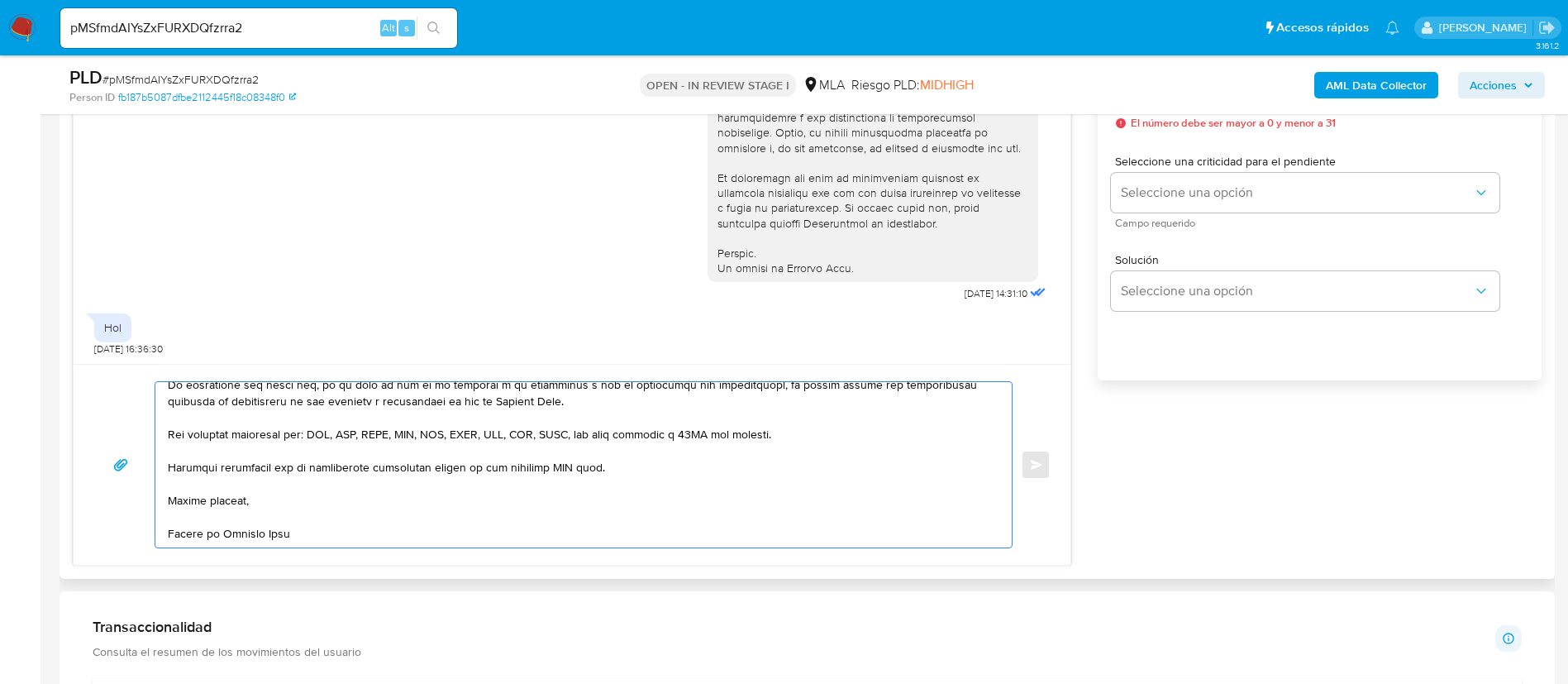
click at [565, 449] on textarea at bounding box center [579, 465] width 823 height 166
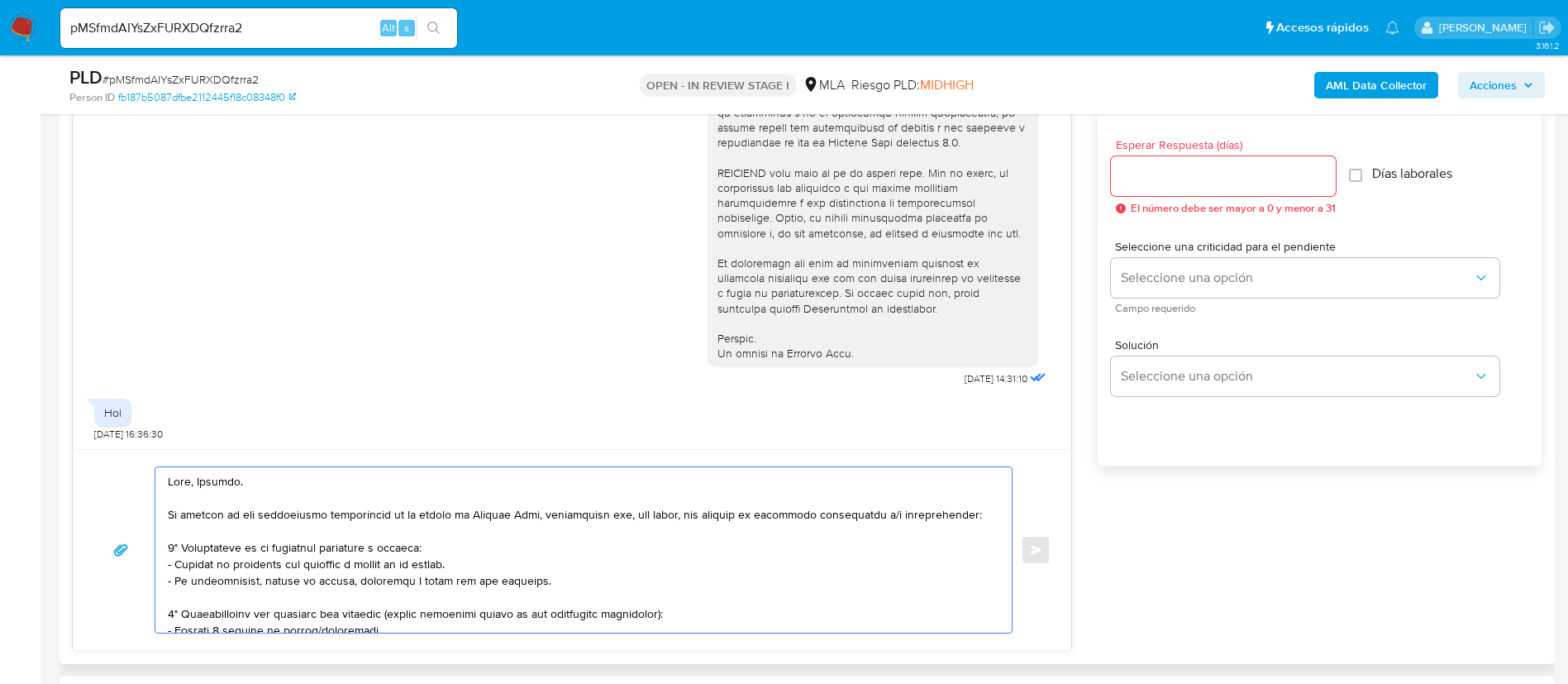
scroll to position [869, 0]
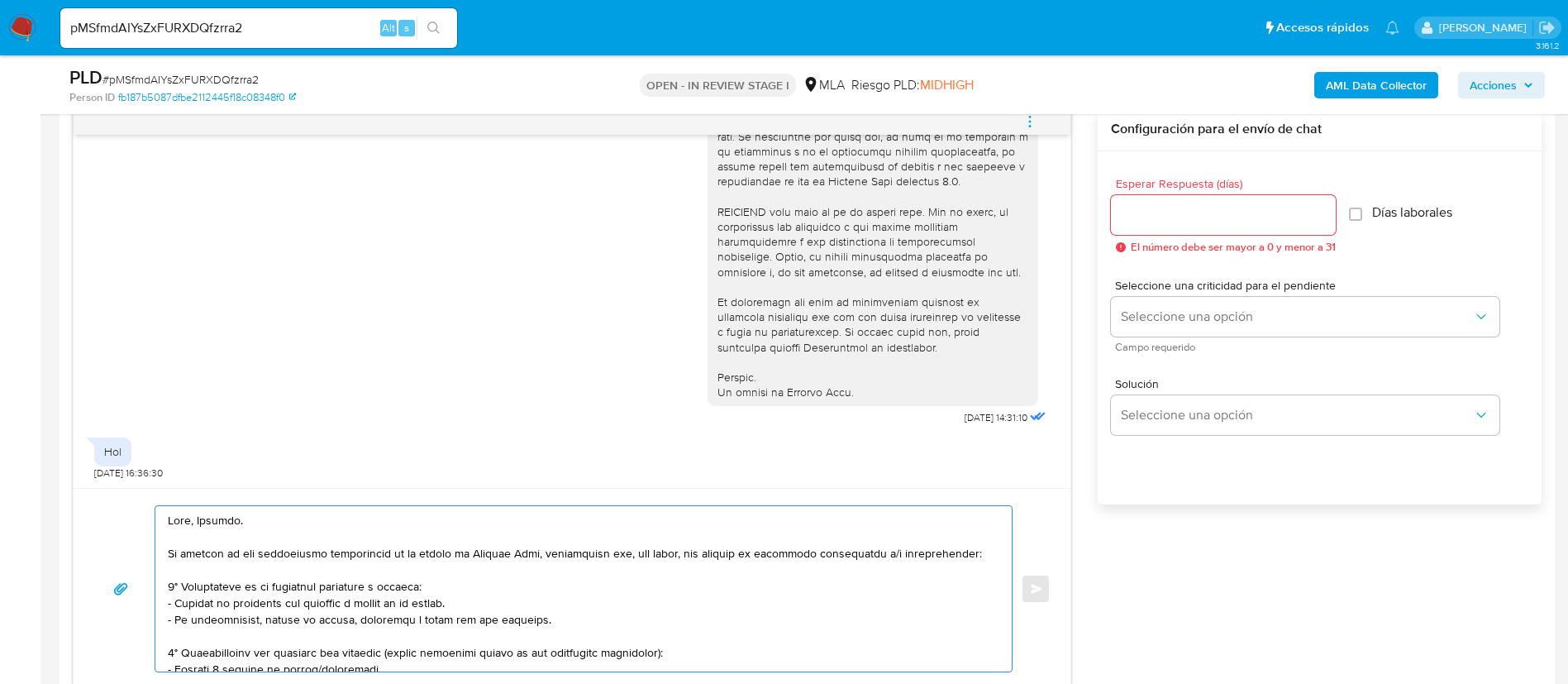
type textarea "Hola, Emanuel. En función de las operaciones registradas en tu cuenta de Mercad…"
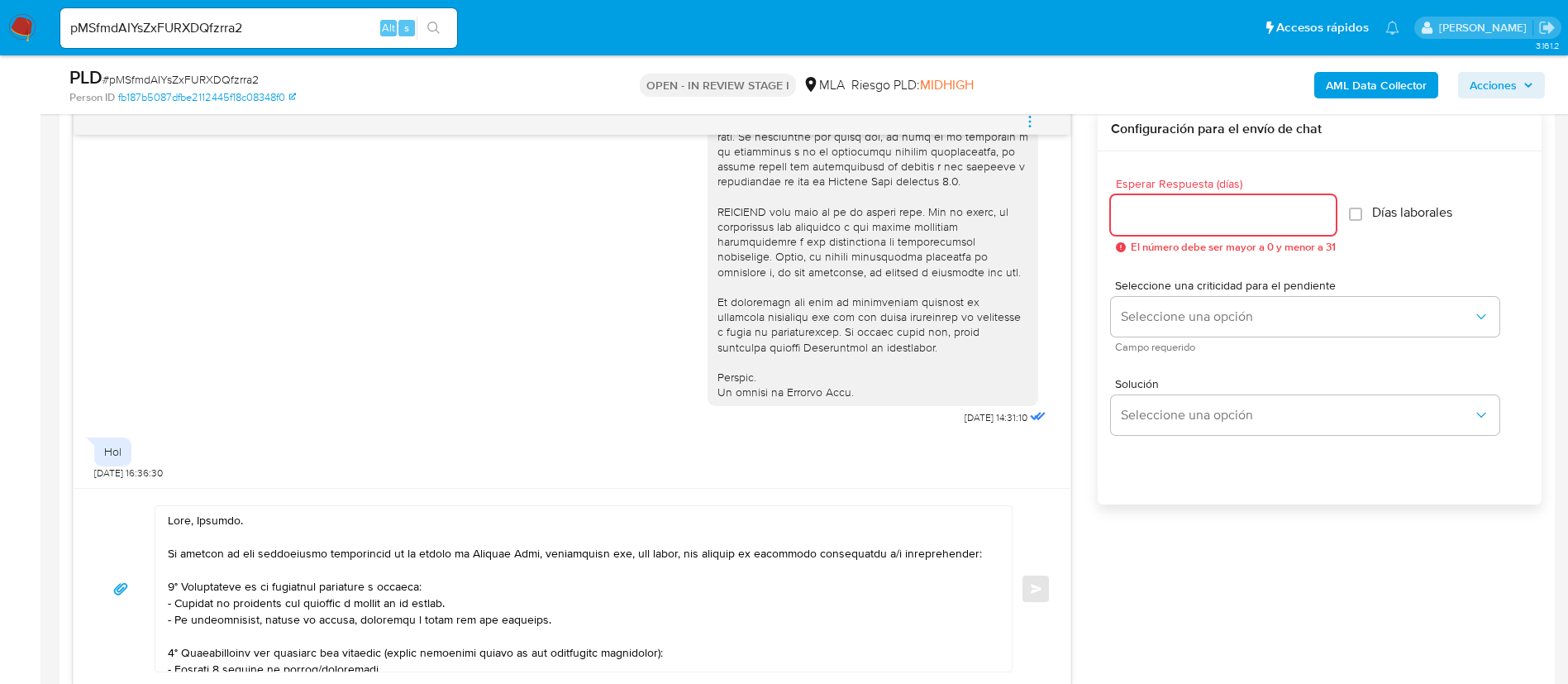
click at [1140, 215] on input "Esperar Respuesta (días)" at bounding box center [1223, 215] width 225 height 22
type input "3"
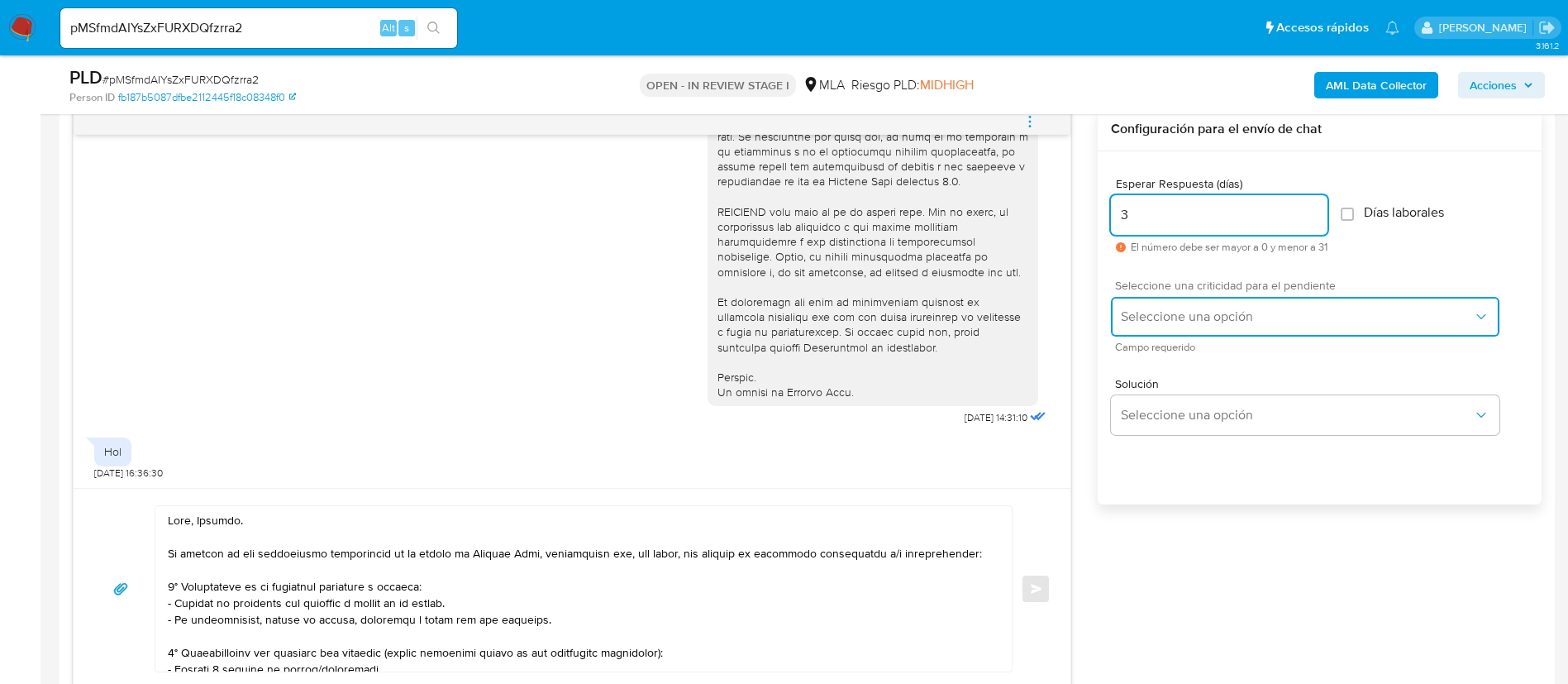
click at [1142, 321] on span "Seleccione una opción" at bounding box center [1297, 317] width 352 height 17
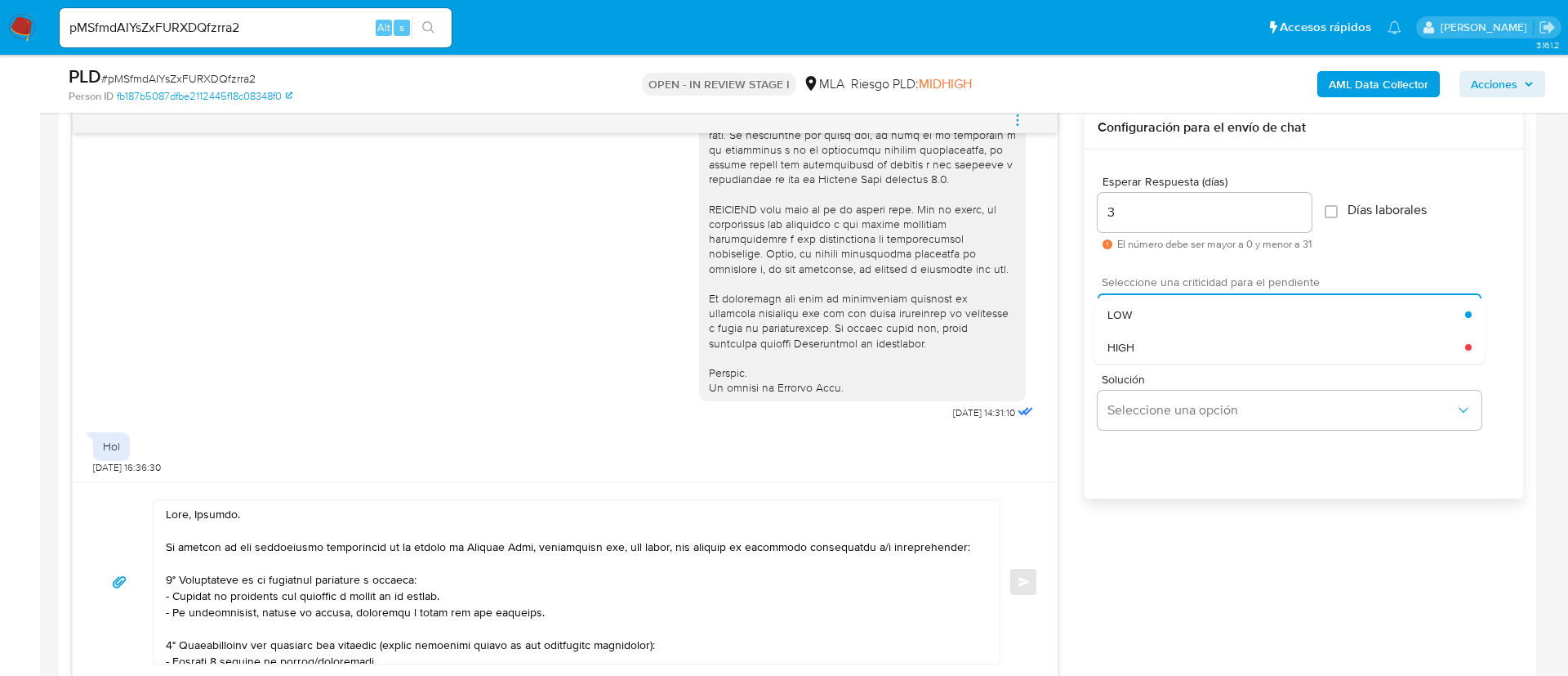
click at [1129, 318] on div "Seleccione una opción LOW HIGH" at bounding box center [1290, 313] width 384 height 39
click at [1129, 318] on span "LOW" at bounding box center [1119, 315] width 24 height 15
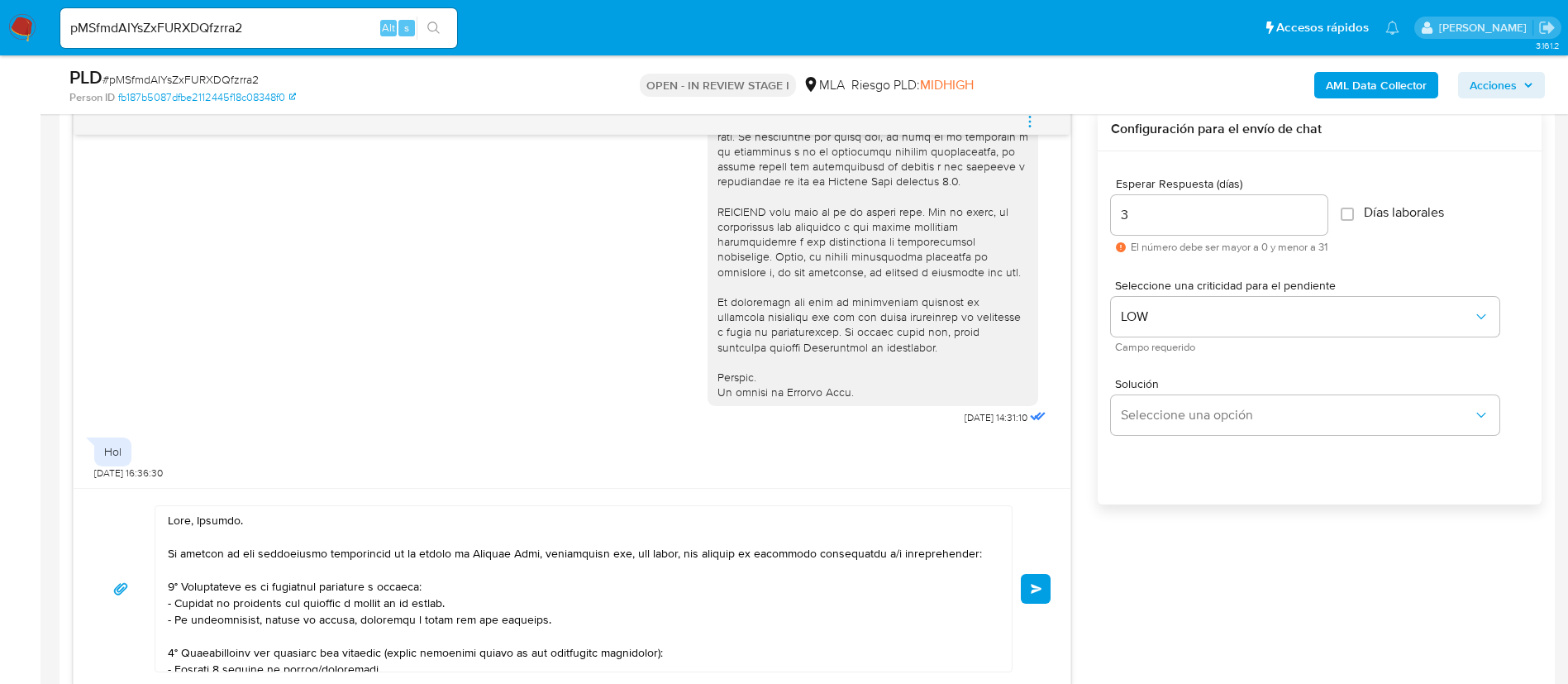
click at [1036, 598] on button "Enviar" at bounding box center [1036, 589] width 30 height 30
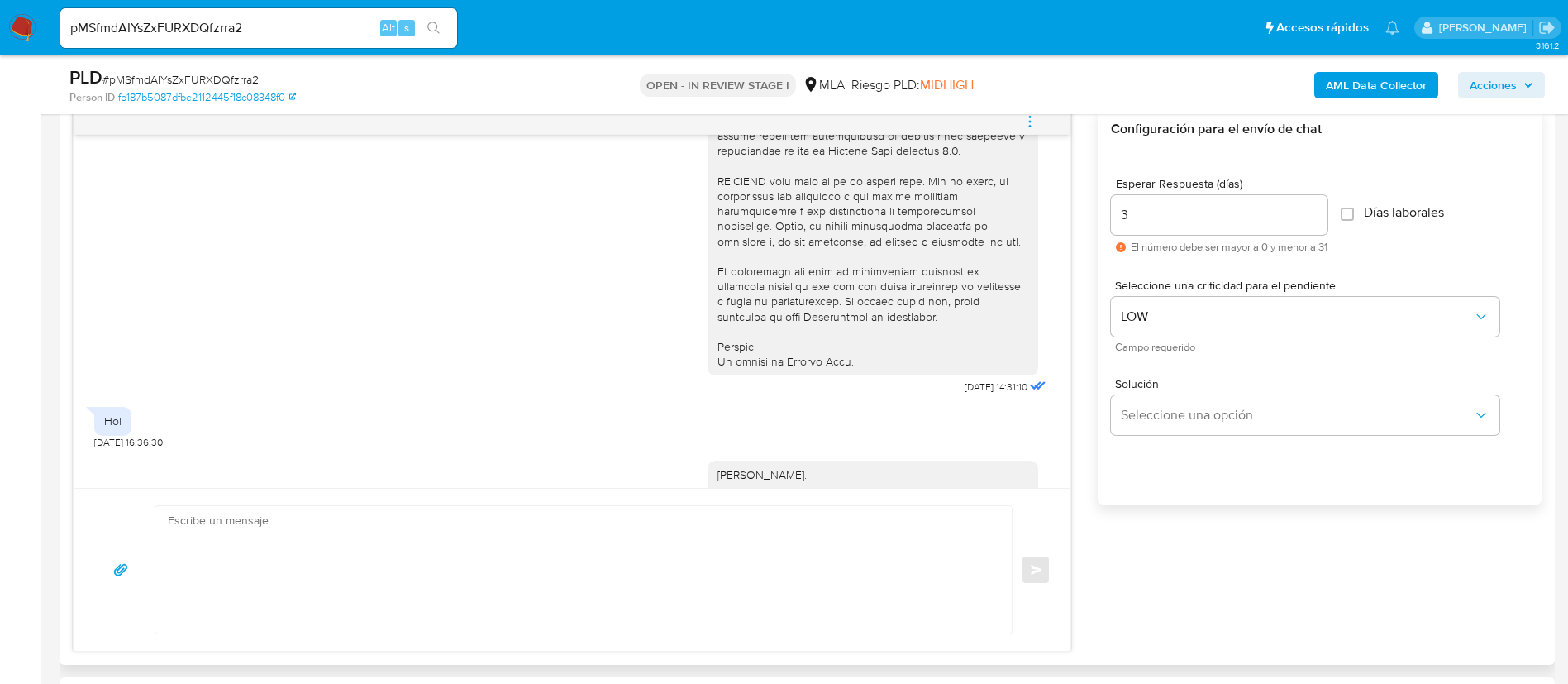
scroll to position [1494, 0]
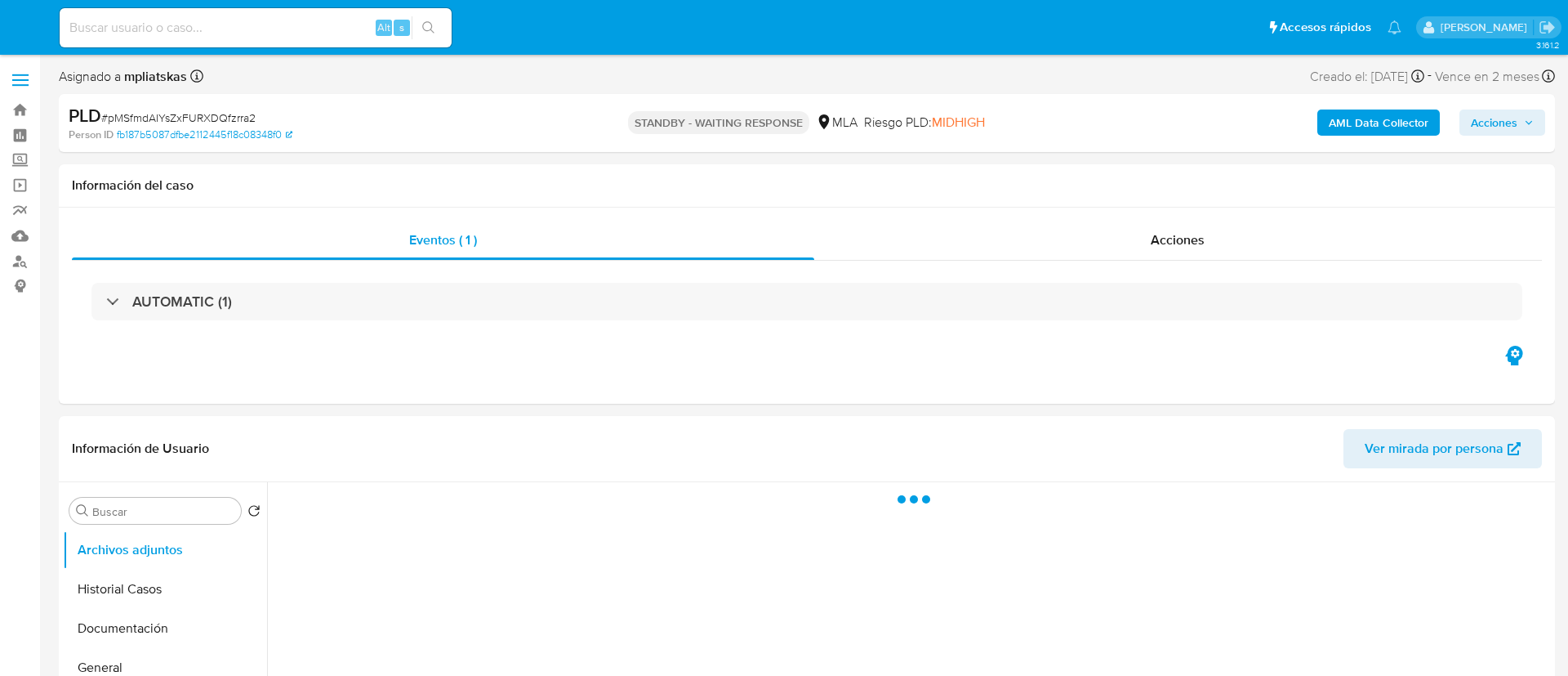
select select "10"
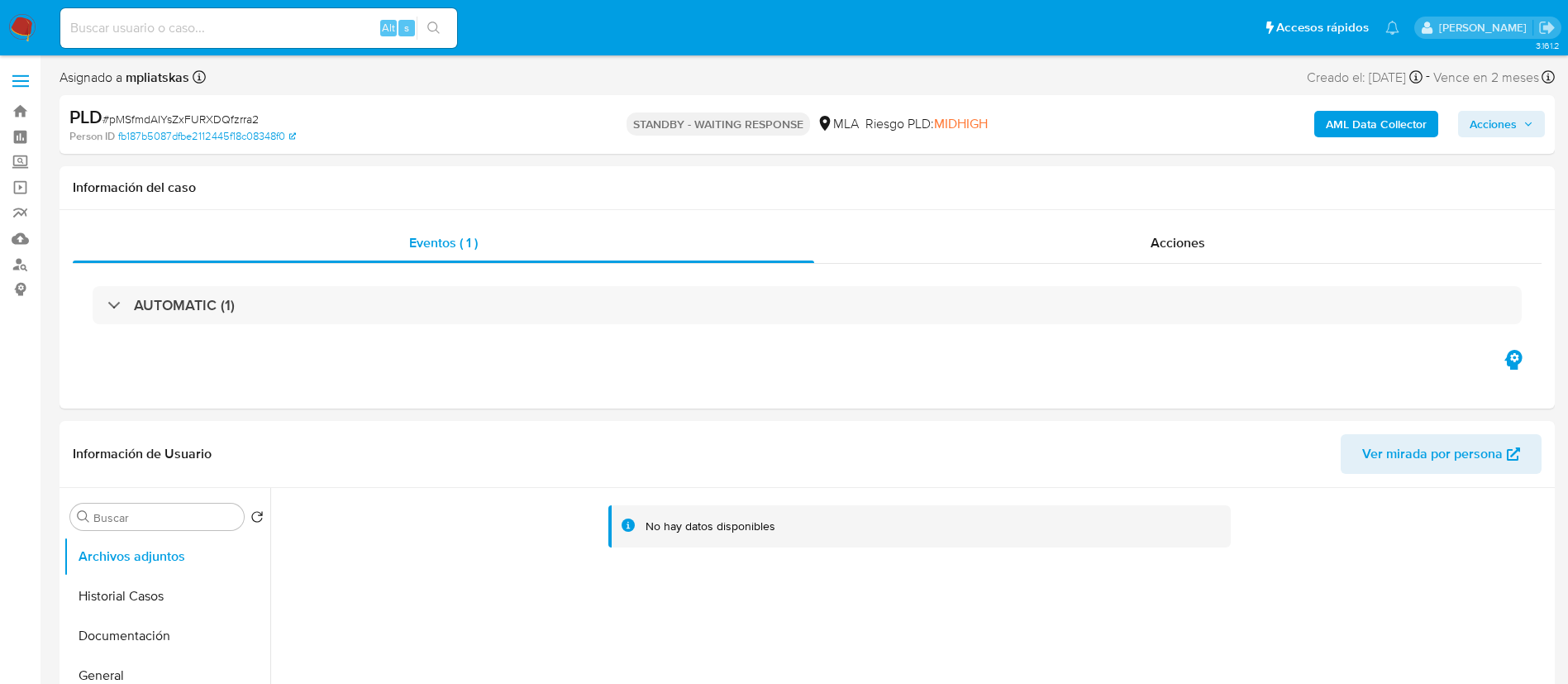
click at [261, 33] on input at bounding box center [258, 27] width 396 height 22
paste input "XCqfgTJKK2qUMeajSA0KSpPx"
type input "XCqfgTJKK2qUMeajSA0KSpPx"
click at [416, 24] on button "search-icon" at bounding box center [433, 28] width 34 height 24
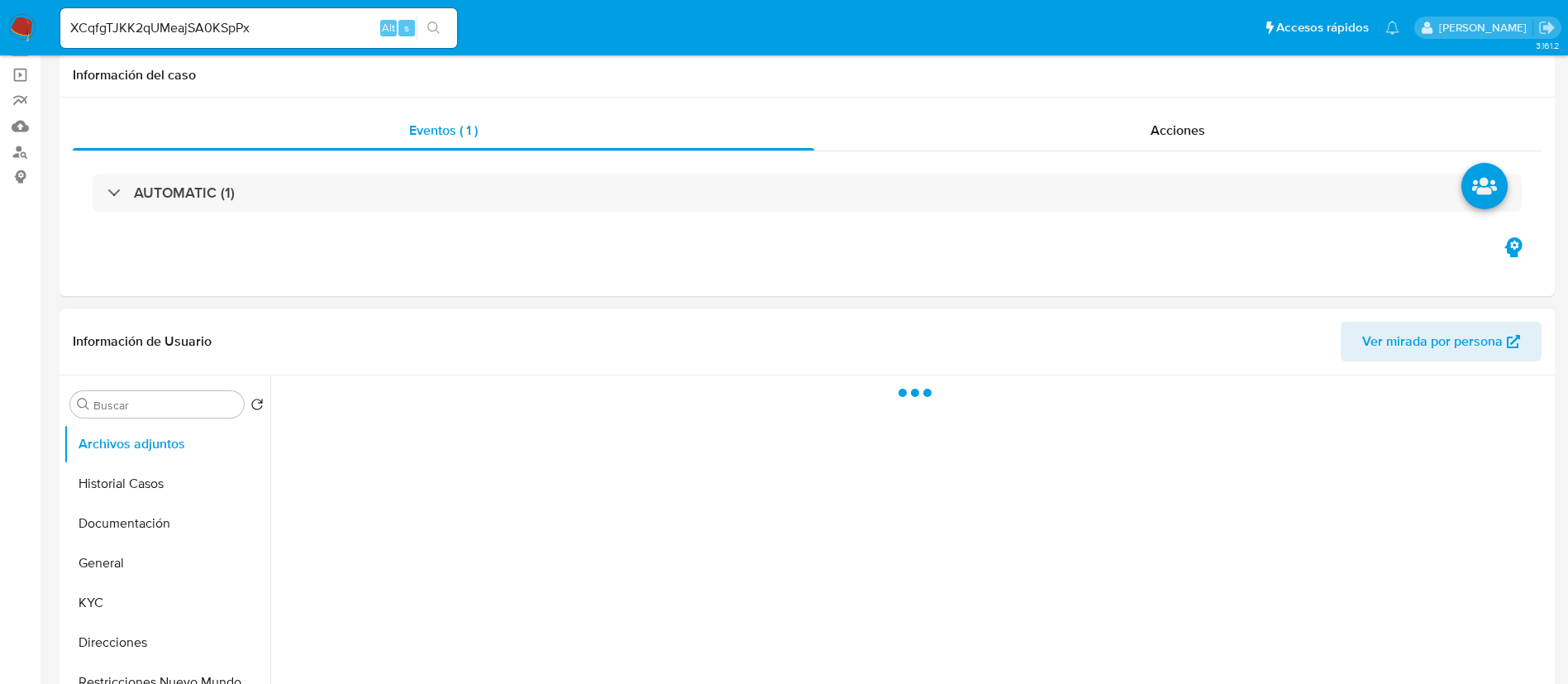
select select "10"
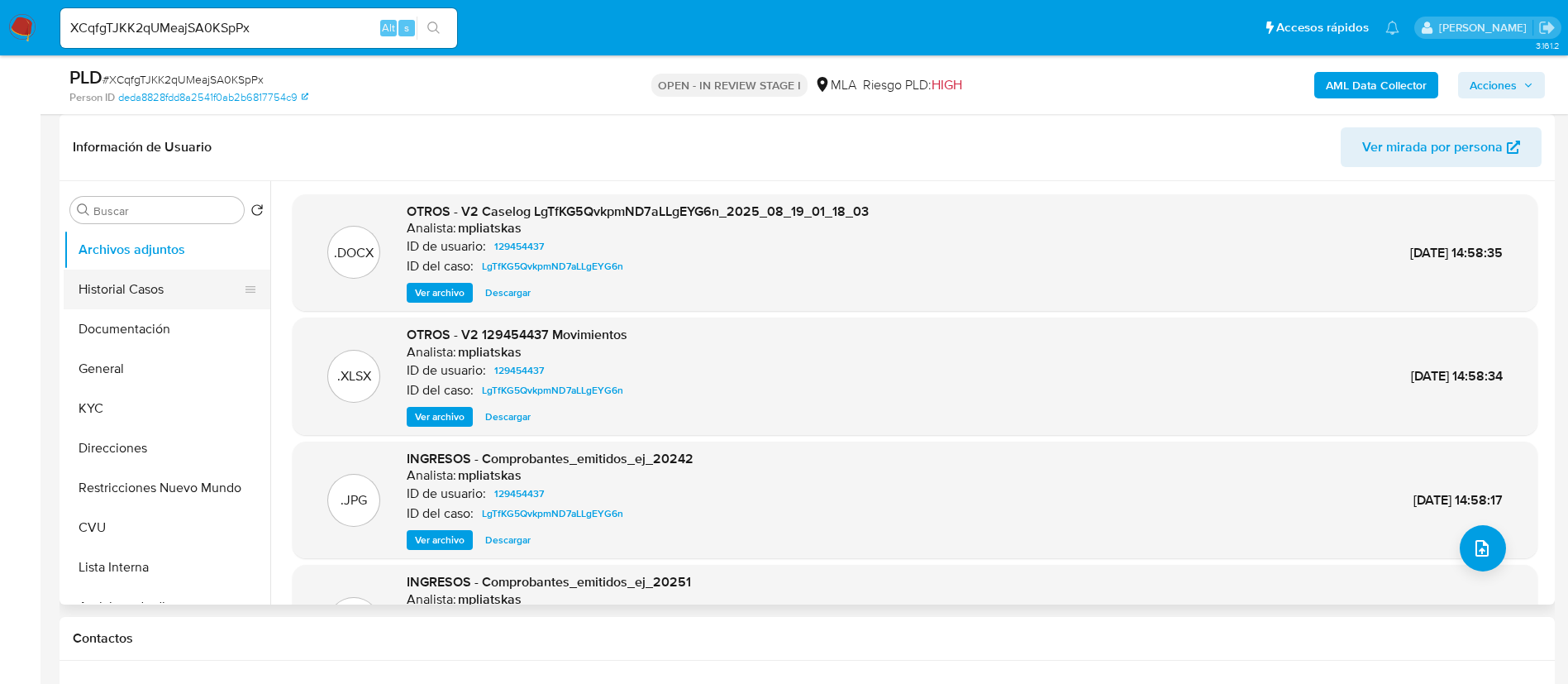
click at [162, 295] on button "Historial Casos" at bounding box center [160, 289] width 193 height 40
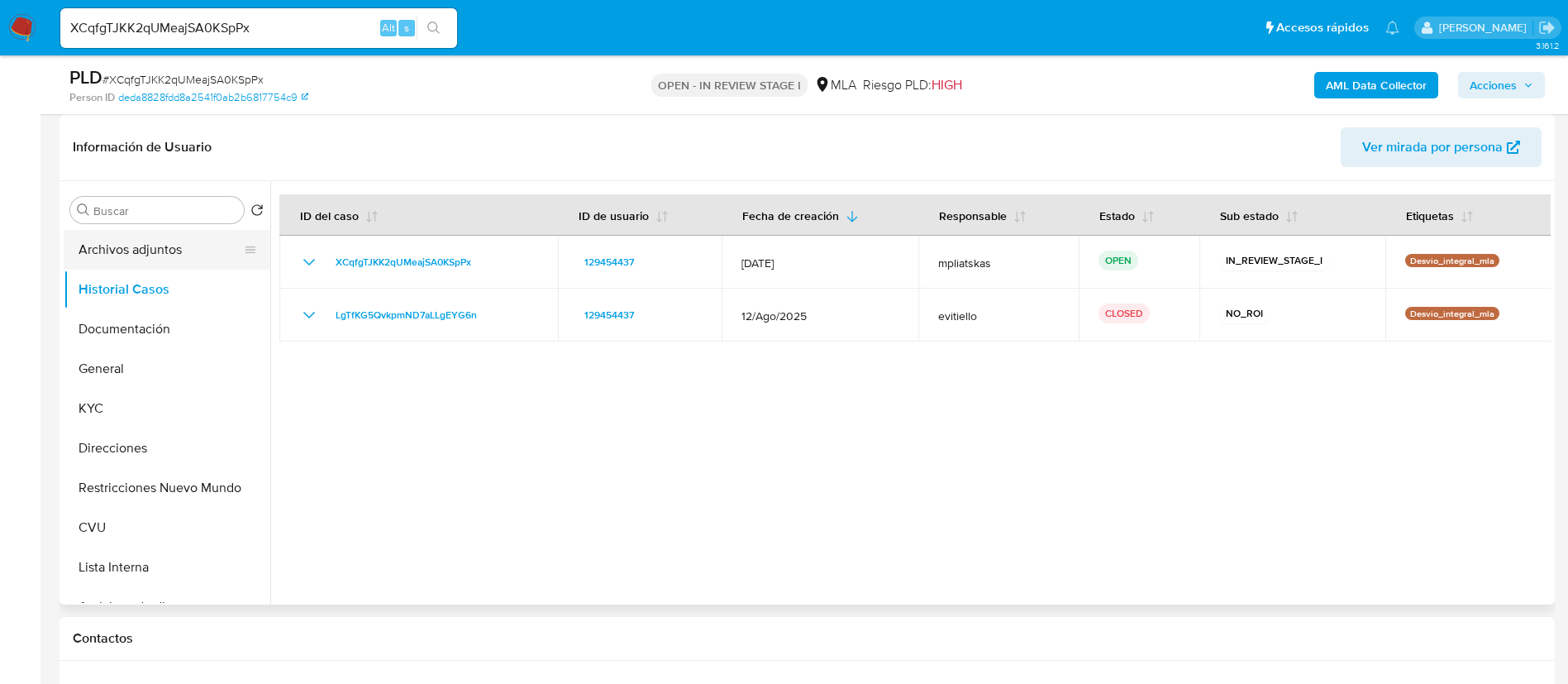
click at [167, 263] on button "Archivos adjuntos" at bounding box center [160, 250] width 193 height 40
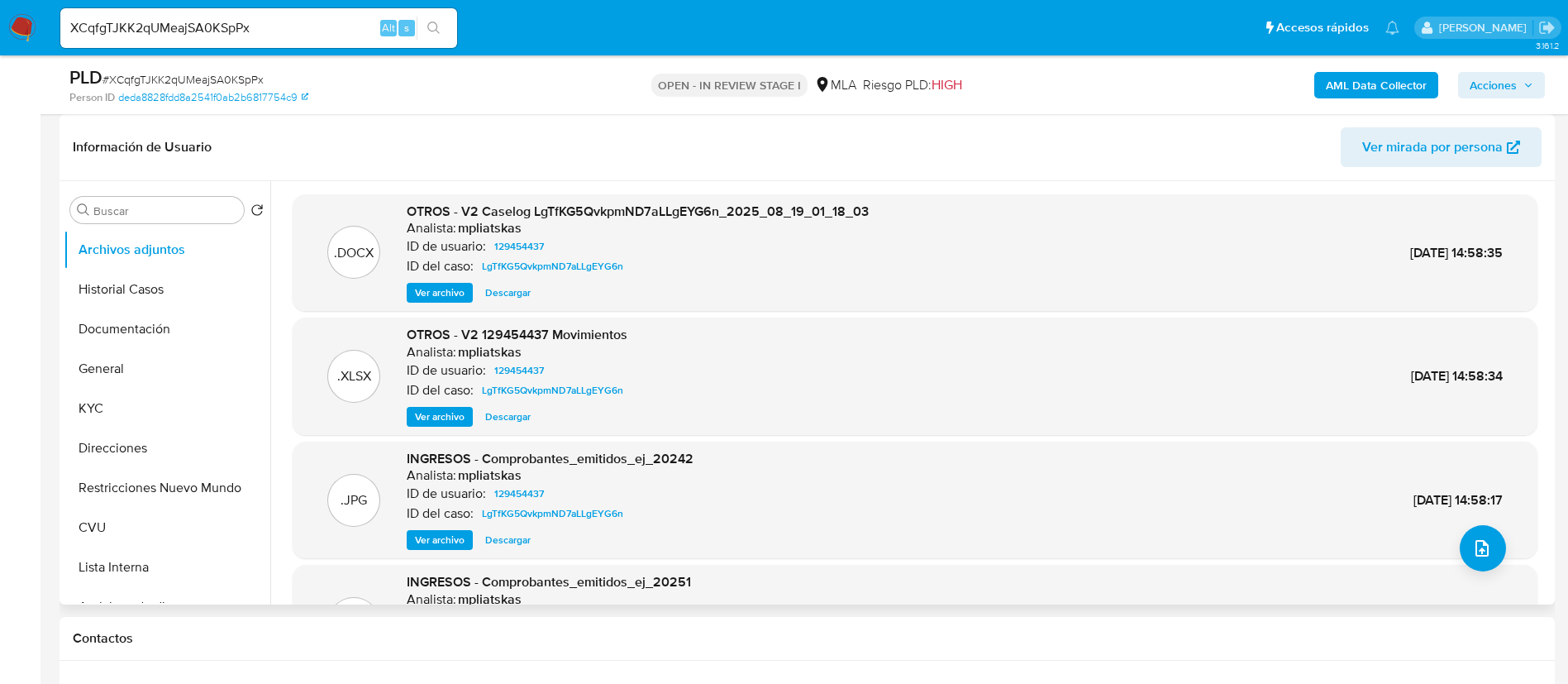
click at [439, 286] on span "Ver archivo" at bounding box center [440, 293] width 50 height 17
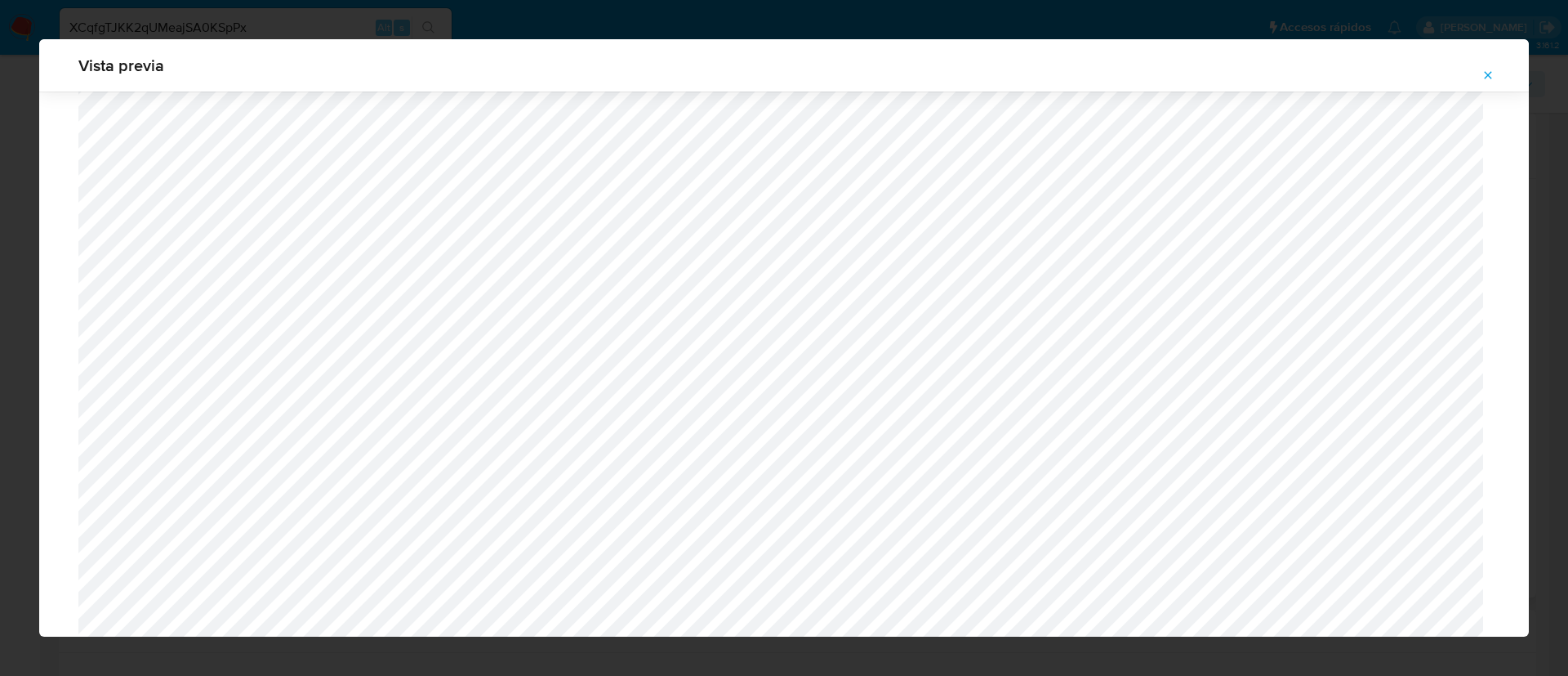
scroll to position [948, 0]
click at [1488, 79] on icon "Attachment preview" at bounding box center [1488, 75] width 13 height 13
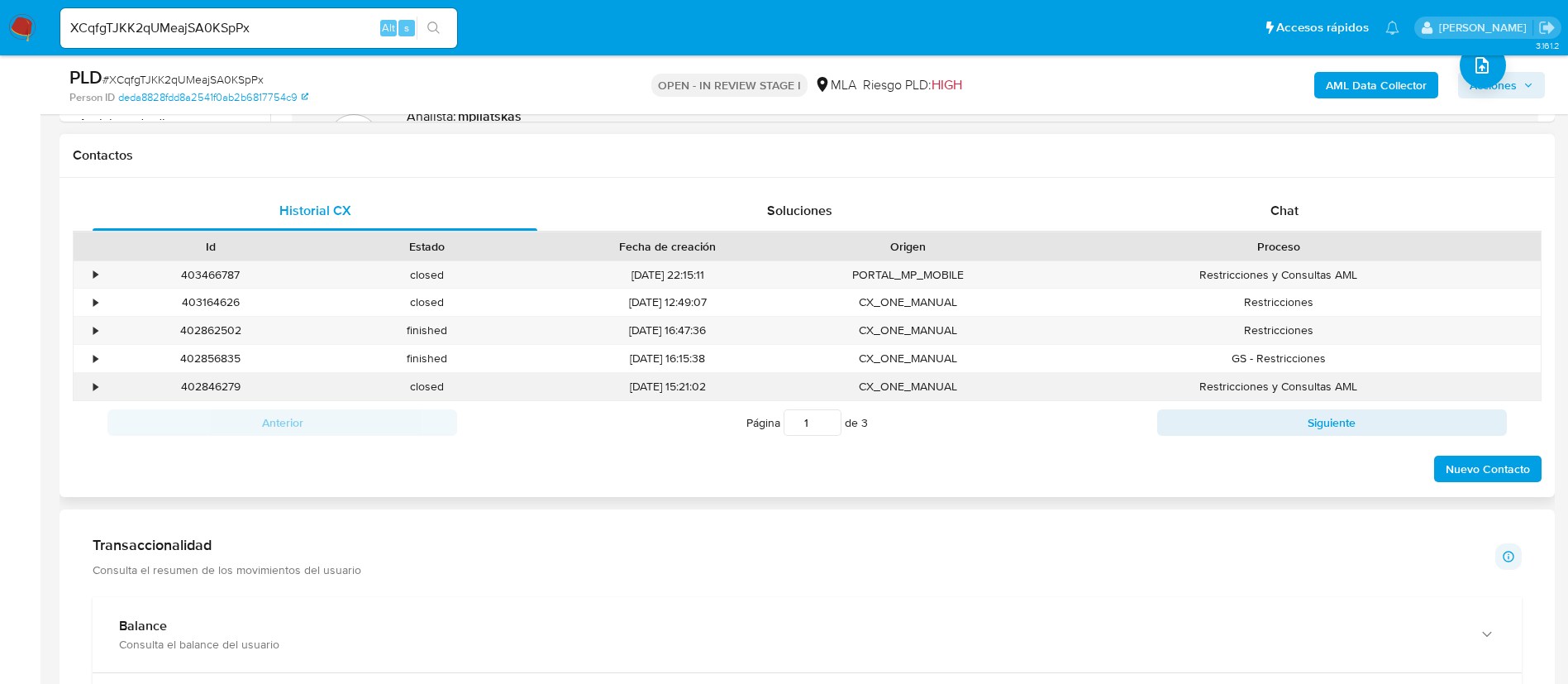
scroll to position [744, 0]
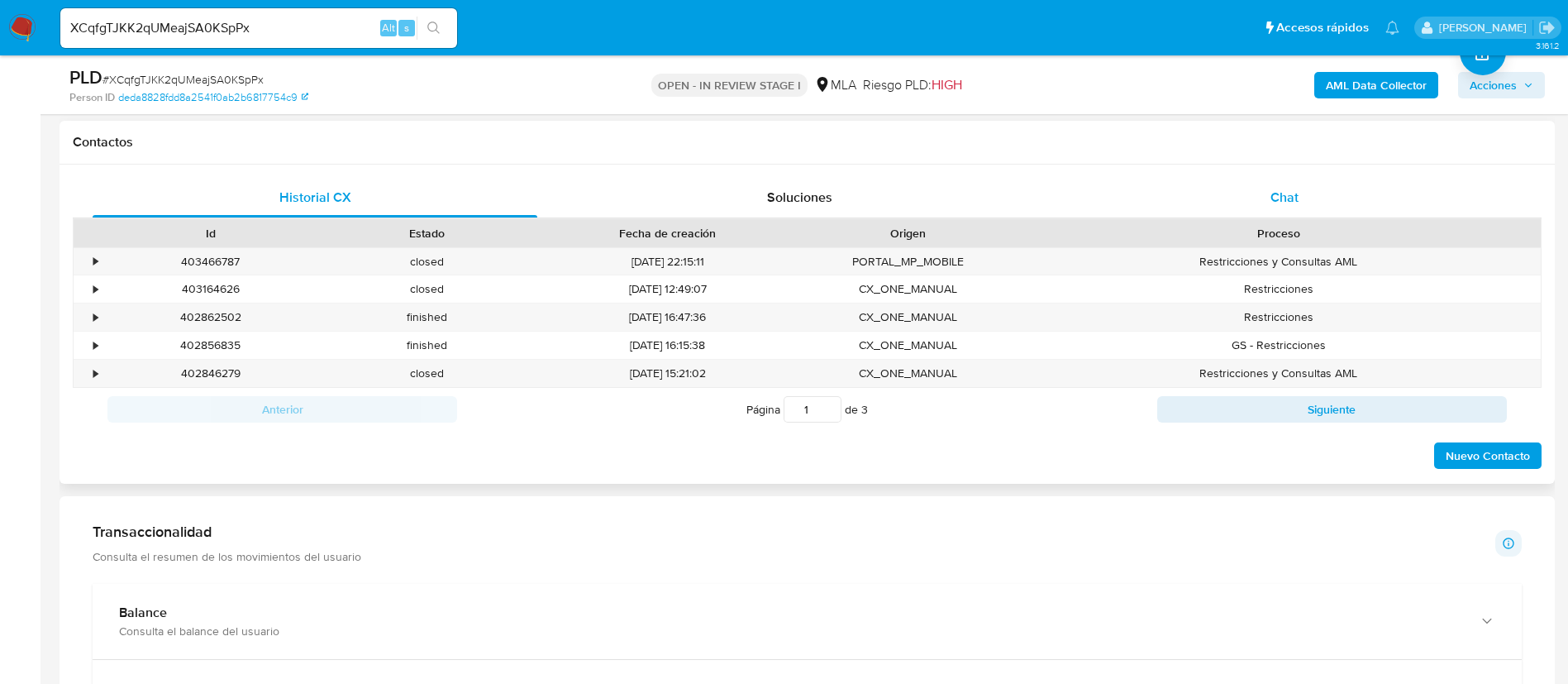
click at [1180, 202] on div "Chat" at bounding box center [1285, 198] width 445 height 40
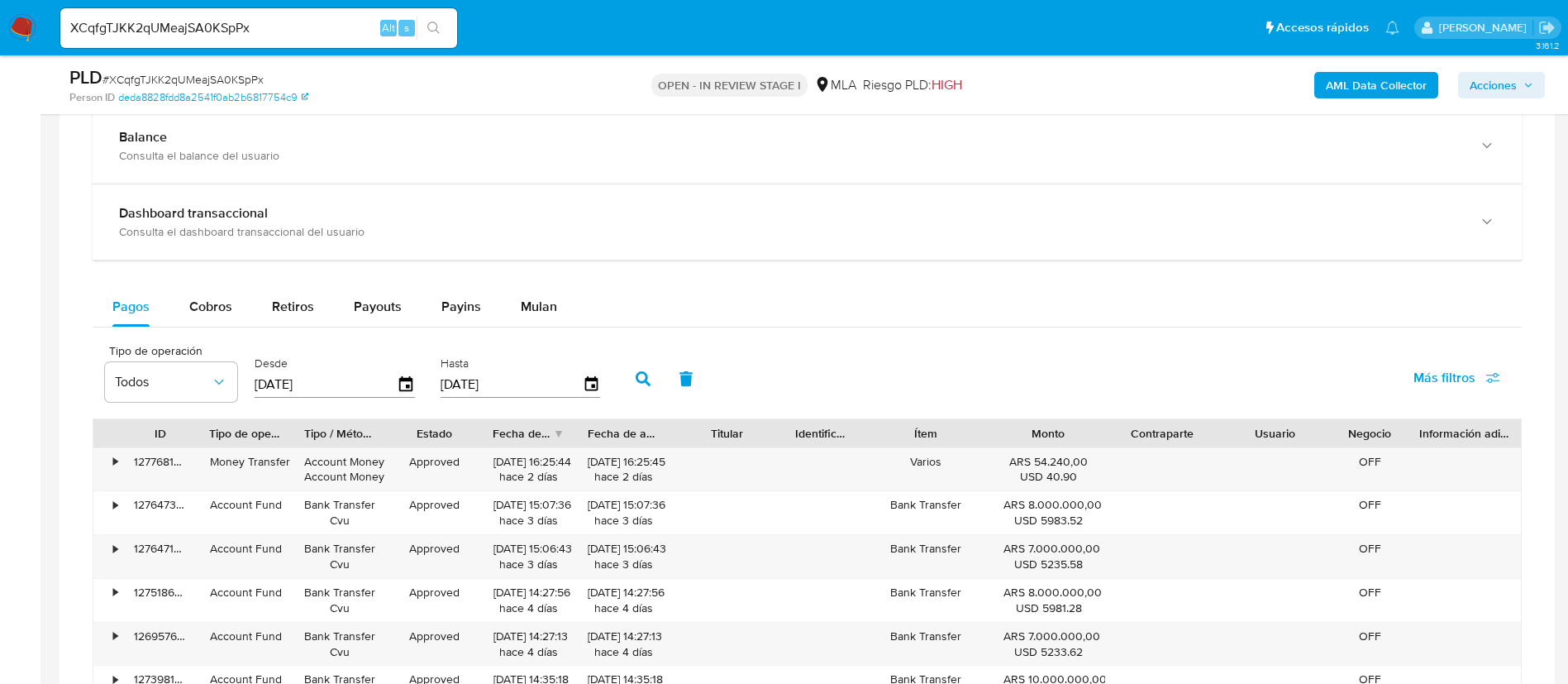
scroll to position [1613, 0]
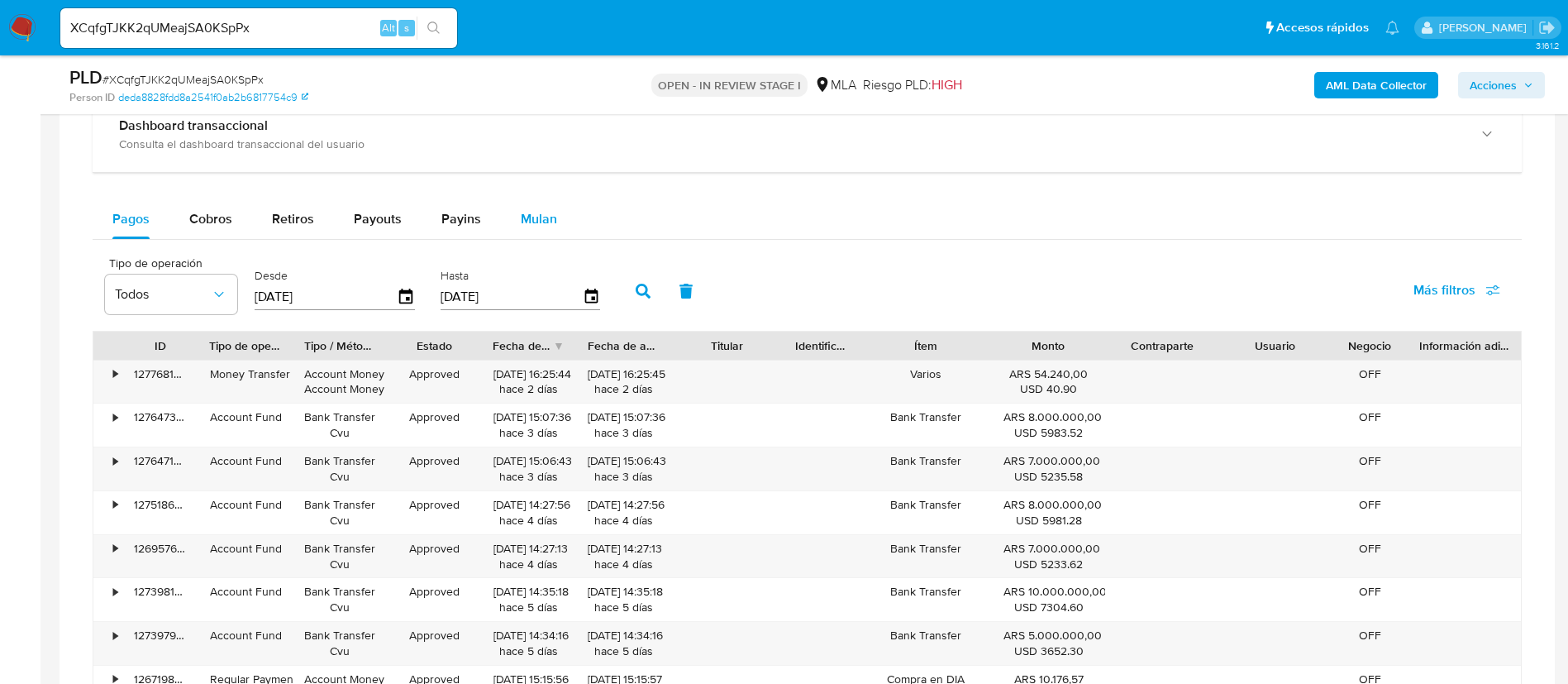
click at [534, 236] on div "Mulan" at bounding box center [539, 220] width 37 height 40
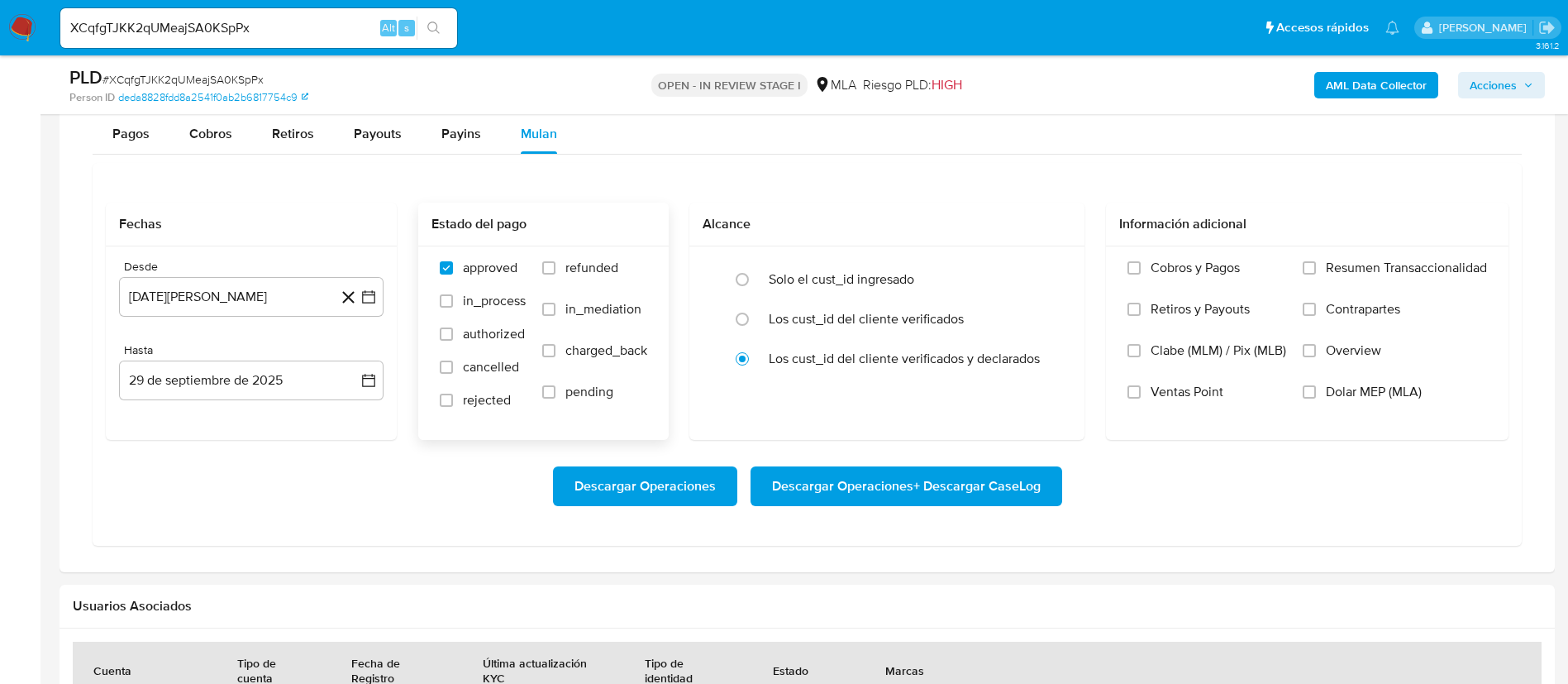
scroll to position [1736, 0]
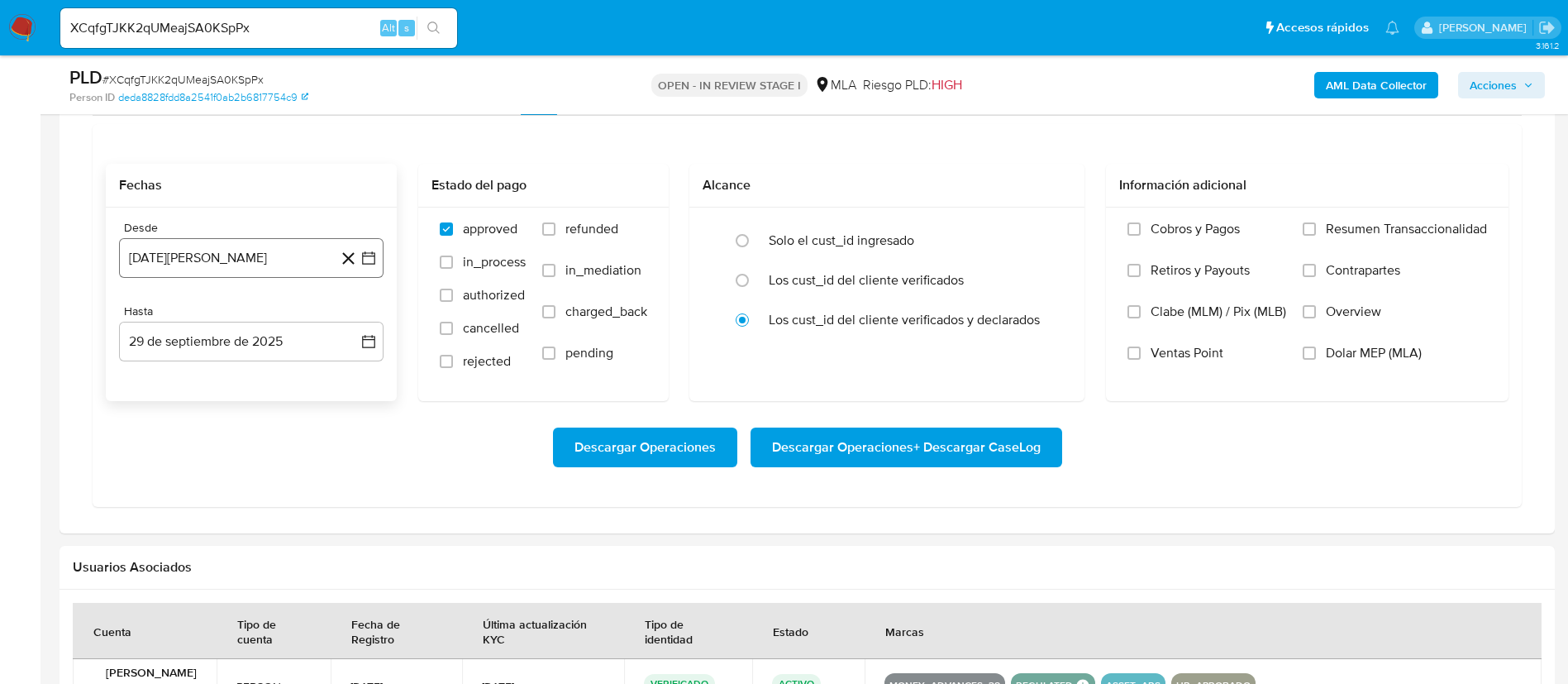
click at [377, 257] on button "29 de agosto de 2024" at bounding box center [251, 258] width 265 height 40
click at [300, 313] on div "agosto 2024" at bounding box center [251, 318] width 225 height 20
click at [280, 313] on span "agosto 2024" at bounding box center [244, 318] width 75 height 17
click at [354, 315] on icon "Año siguiente" at bounding box center [350, 318] width 20 height 20
click at [244, 467] on span "ago" at bounding box center [251, 470] width 21 height 13
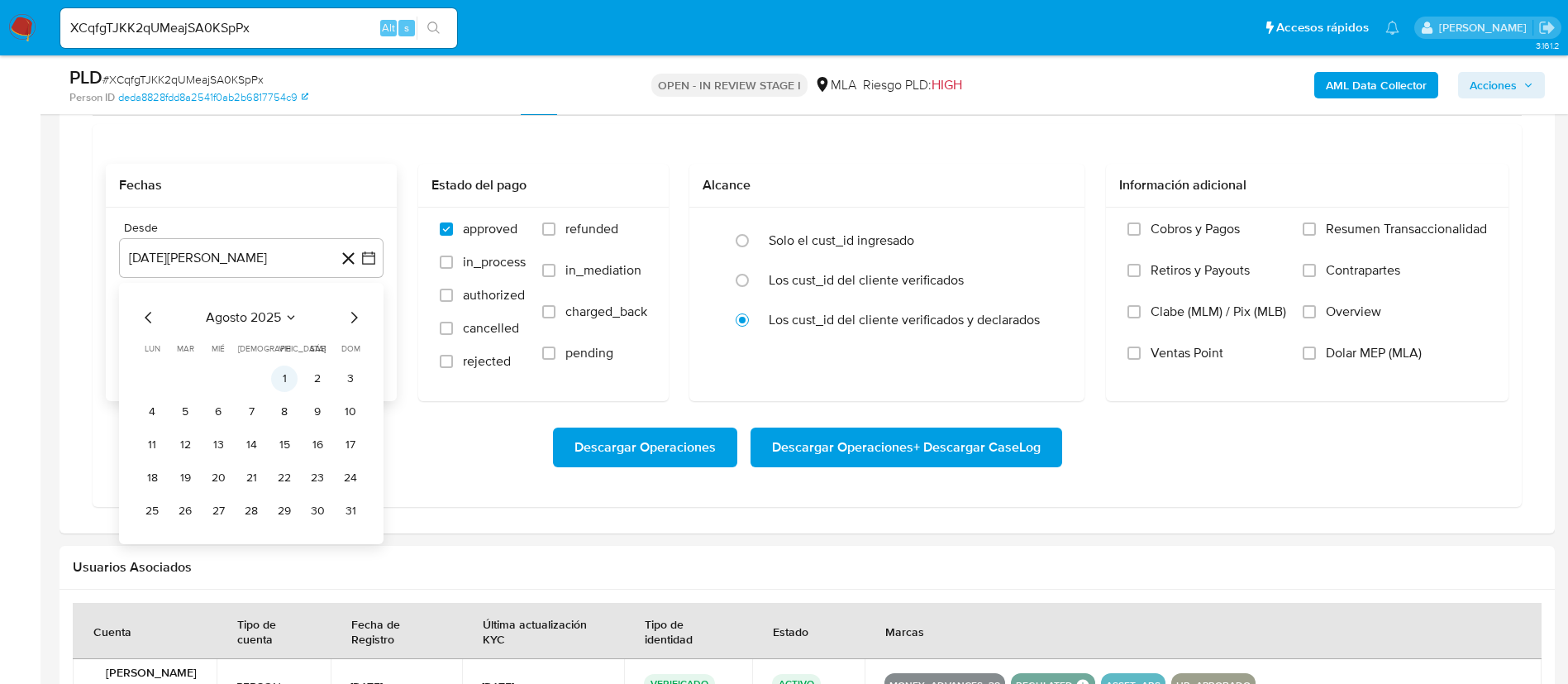
click at [286, 386] on button "1" at bounding box center [284, 379] width 26 height 26
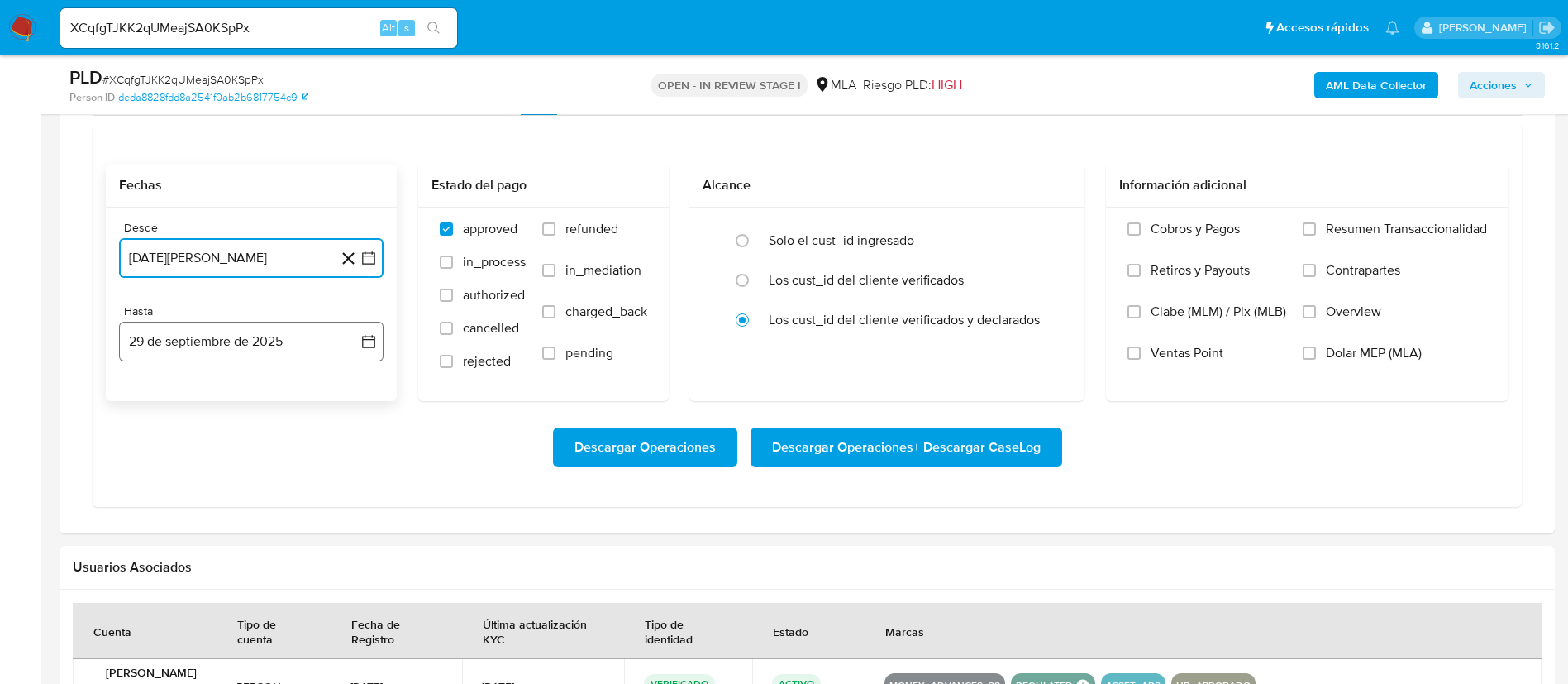
click at [365, 341] on icon "button" at bounding box center [369, 342] width 17 height 17
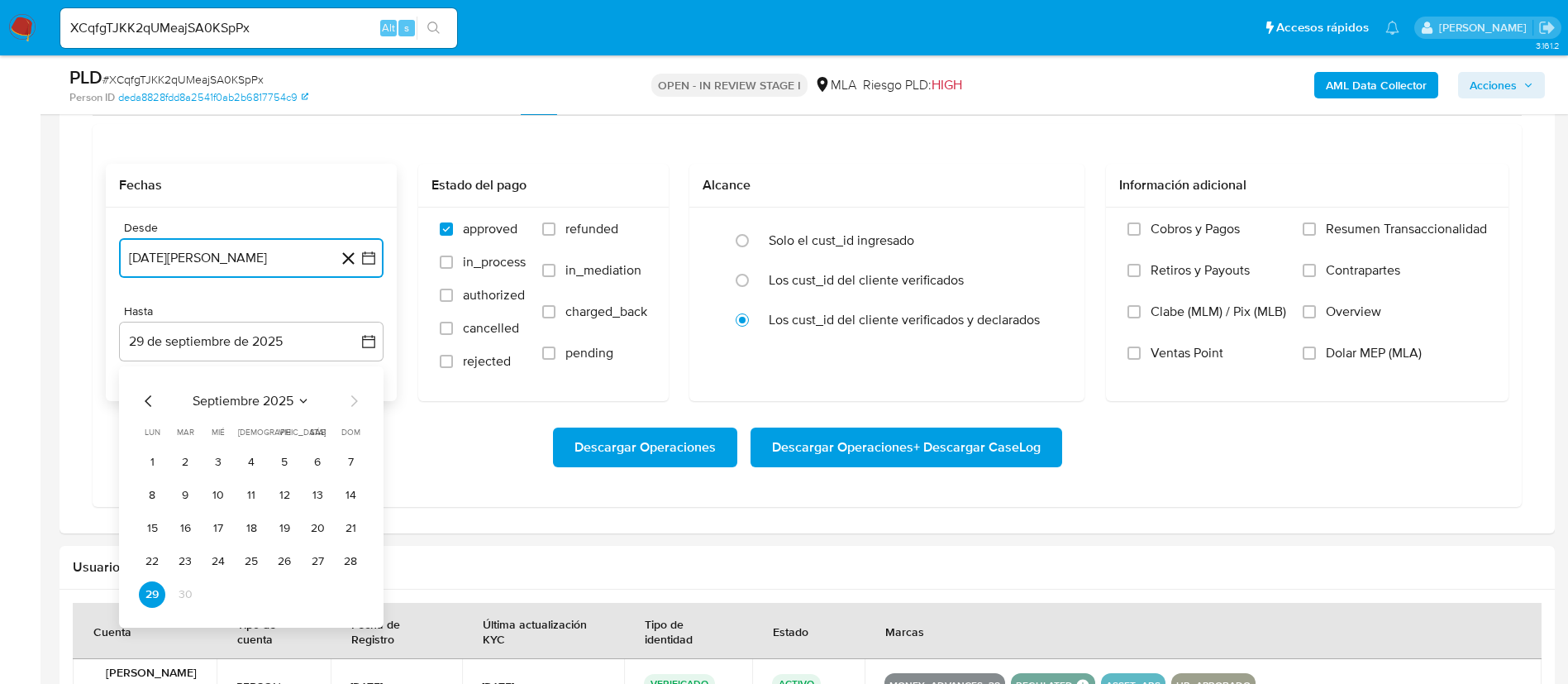
click at [151, 399] on icon "Mes anterior" at bounding box center [148, 400] width 20 height 20
click at [350, 597] on button "31" at bounding box center [350, 594] width 26 height 26
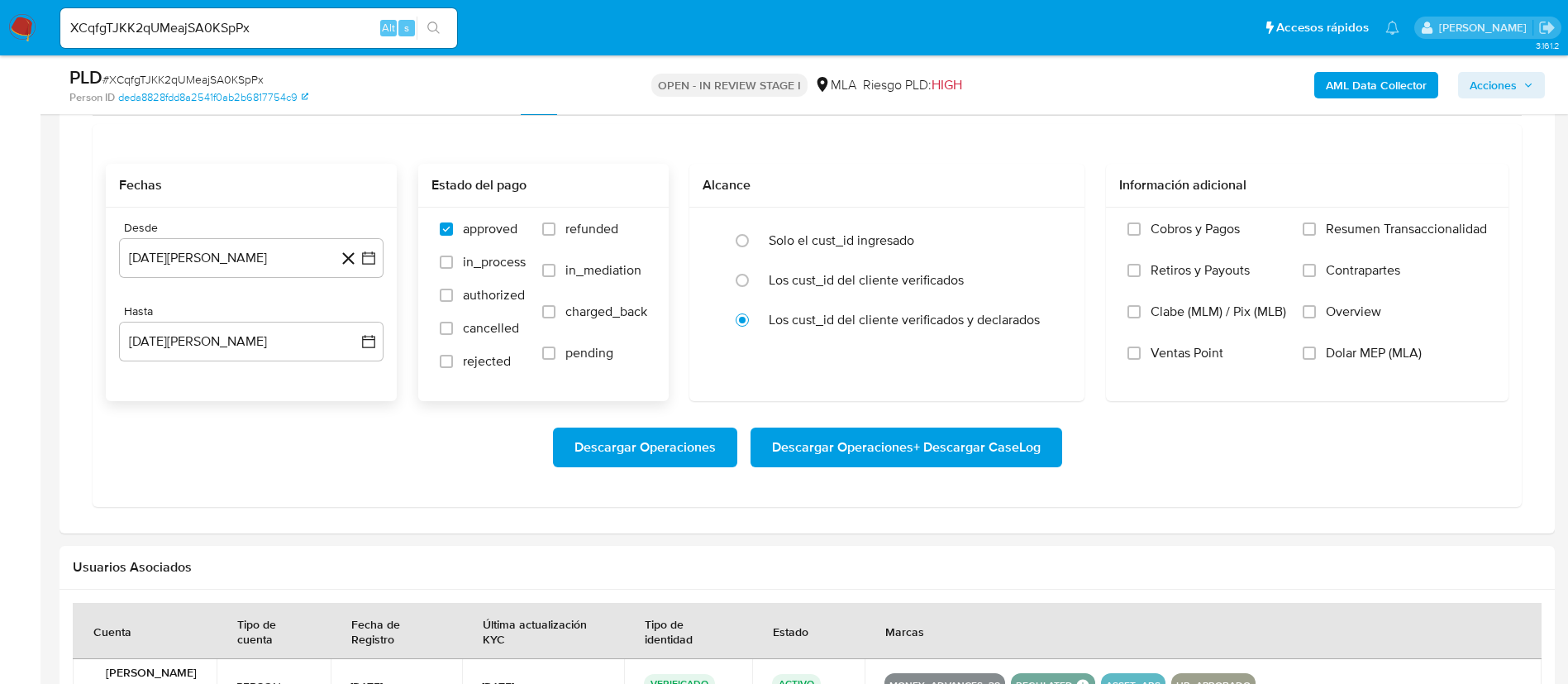
click at [556, 228] on label "refunded" at bounding box center [594, 241] width 105 height 41
click at [556, 228] on input "refunded" at bounding box center [549, 229] width 13 height 13
checkbox input "true"
click at [1302, 345] on label "Dolar MEP (MLA)" at bounding box center [1395, 366] width 185 height 41
click at [1302, 347] on input "Dolar MEP (MLA)" at bounding box center [1309, 353] width 13 height 13
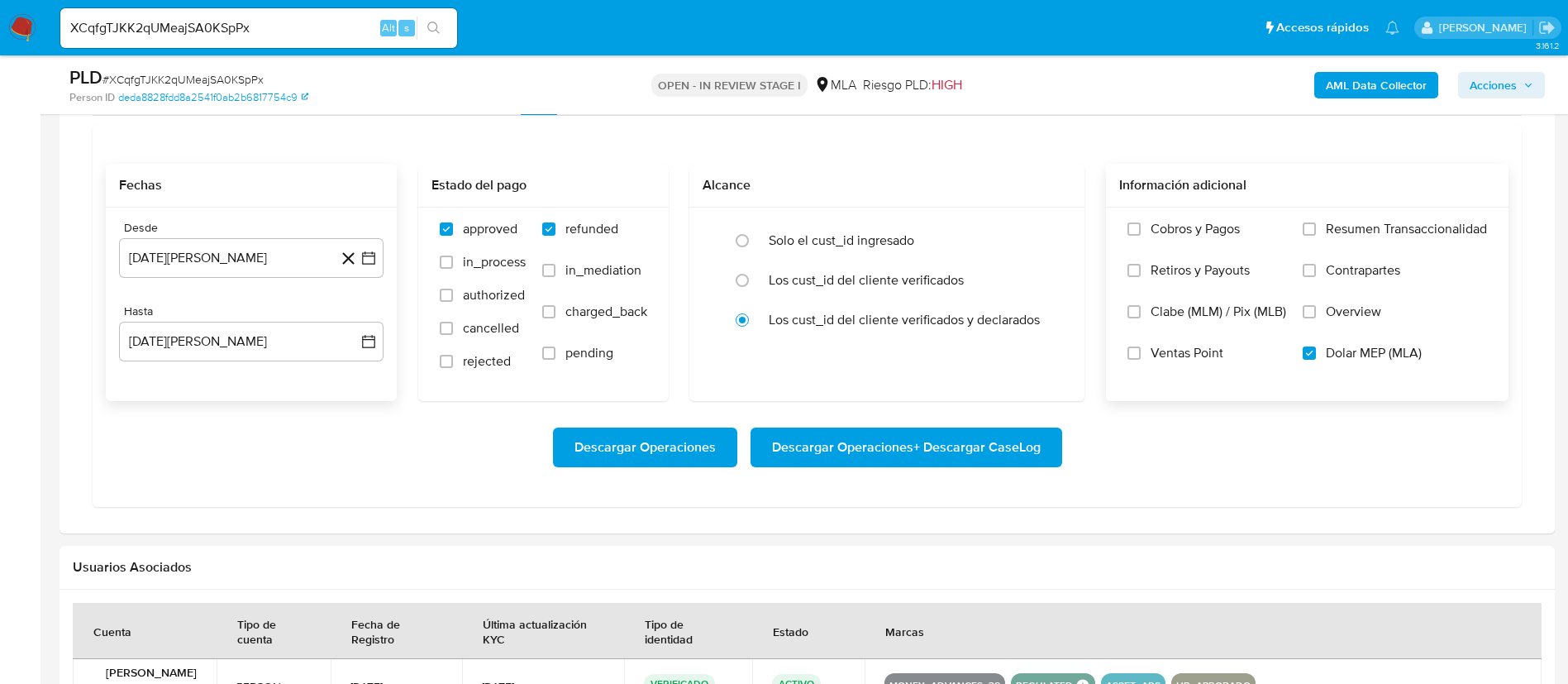
click at [966, 455] on span "Descargar Operaciones + Descargar CaseLog" at bounding box center [906, 448] width 268 height 37
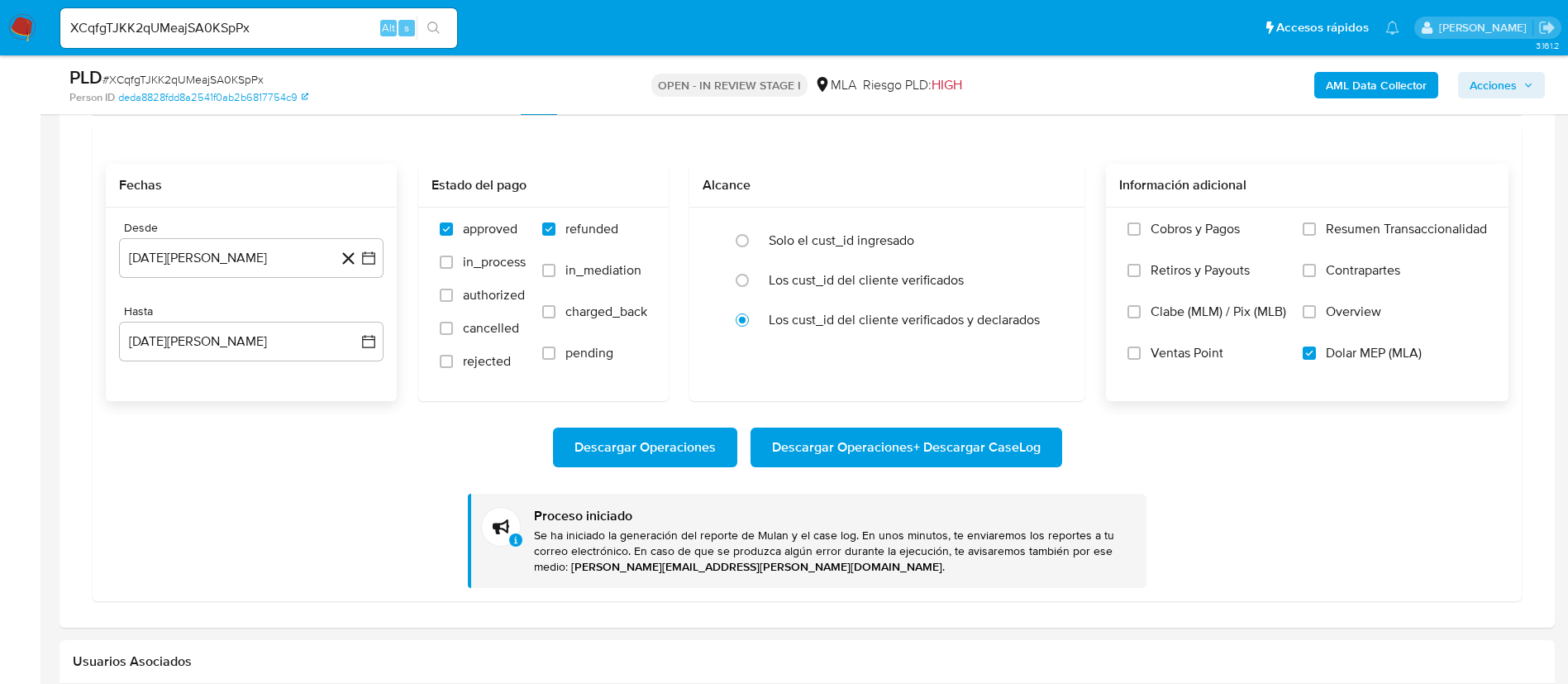
click at [345, 33] on input "XCqfgTJKK2qUMeajSA0KSpPx" at bounding box center [258, 27] width 396 height 22
paste input "kT6Ol0N23SmWnxtnaC61MSV"
type input "XkT6Ol0N23SmWnxtnaC61MSV"
click at [417, 26] on button "search-icon" at bounding box center [433, 28] width 34 height 24
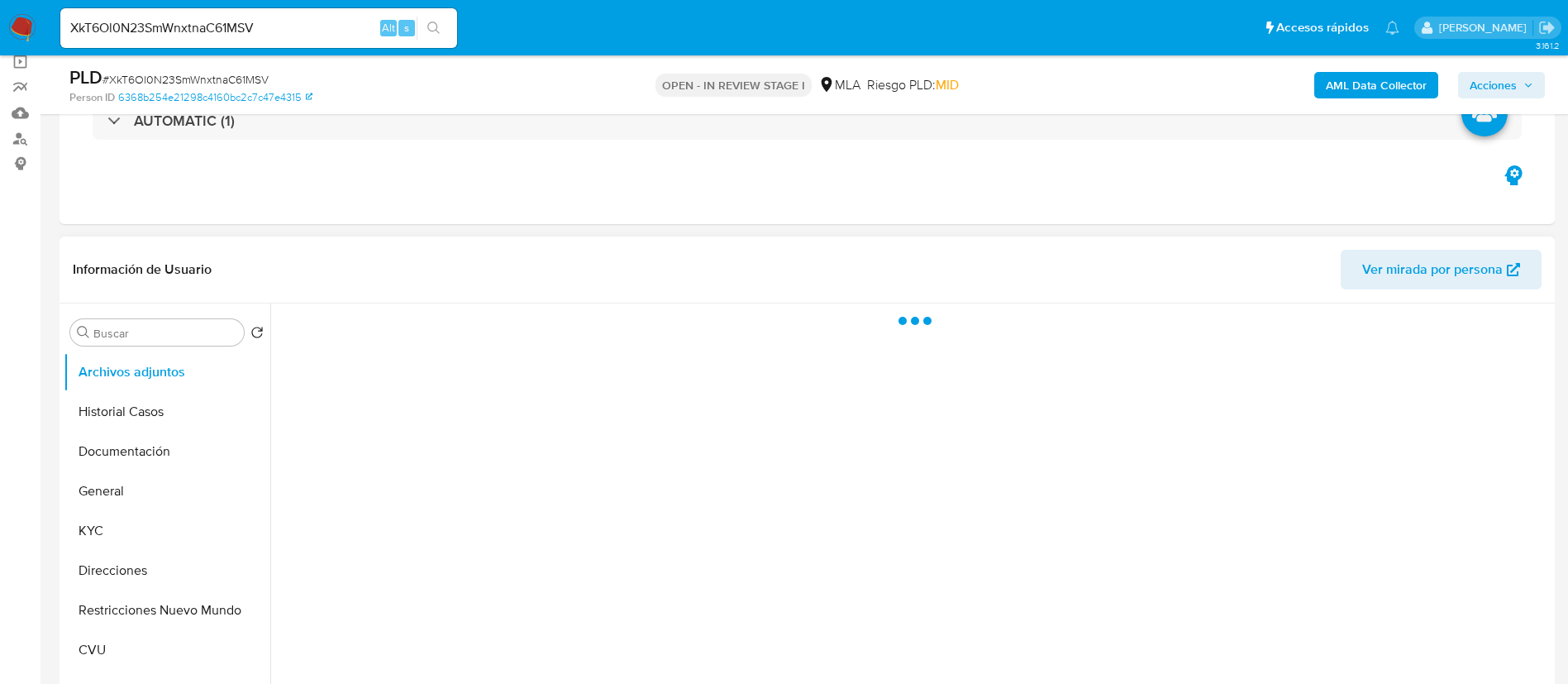
scroll to position [372, 0]
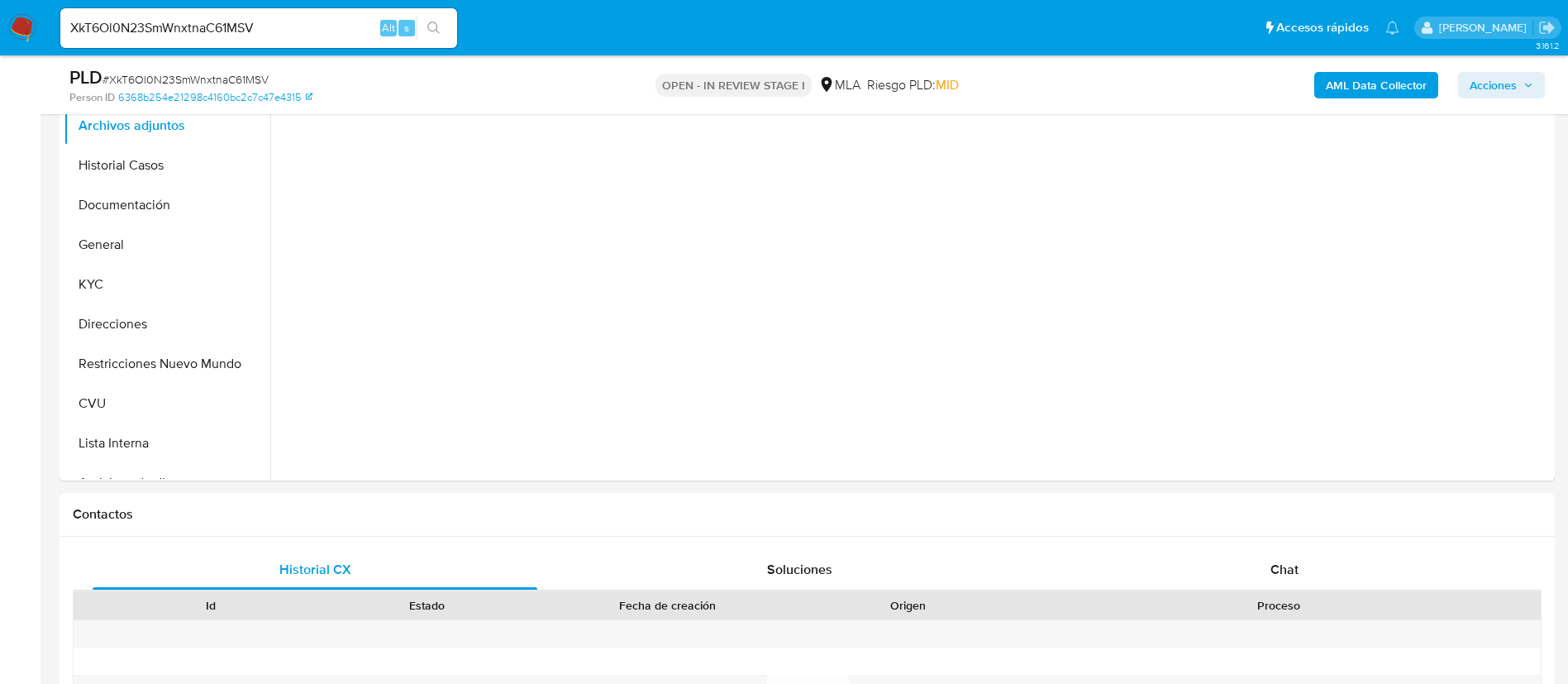
select select "10"
click at [1162, 554] on div "Chat" at bounding box center [1285, 570] width 445 height 40
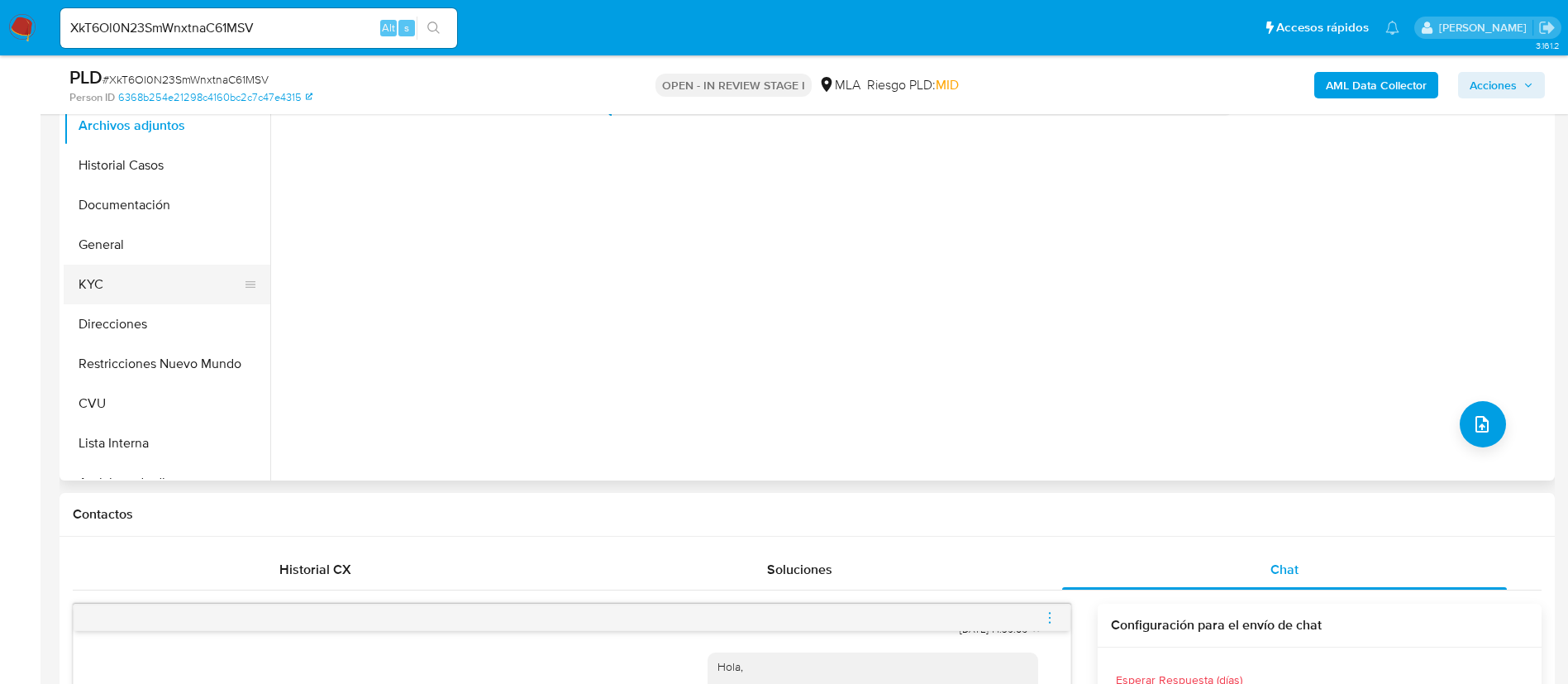
click at [159, 282] on button "KYC" at bounding box center [160, 285] width 193 height 40
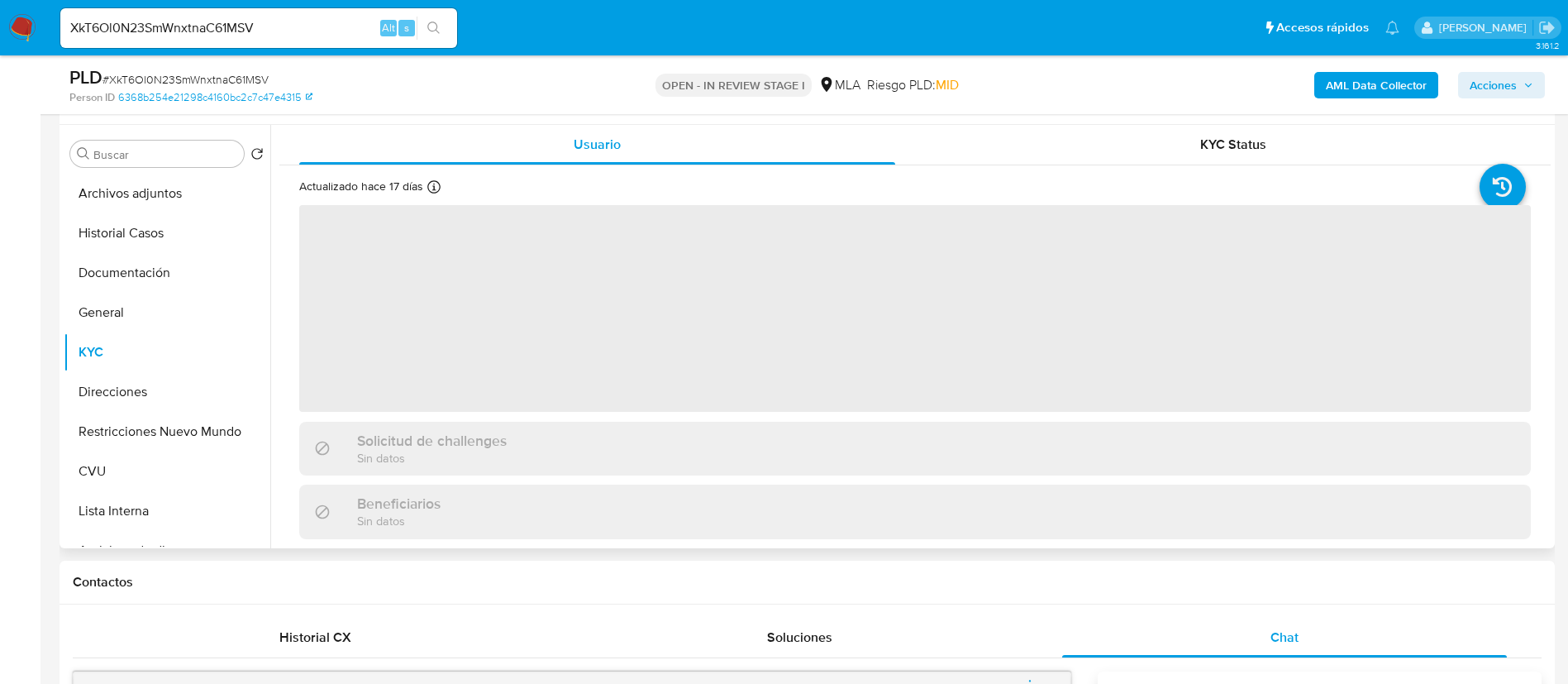
scroll to position [248, 0]
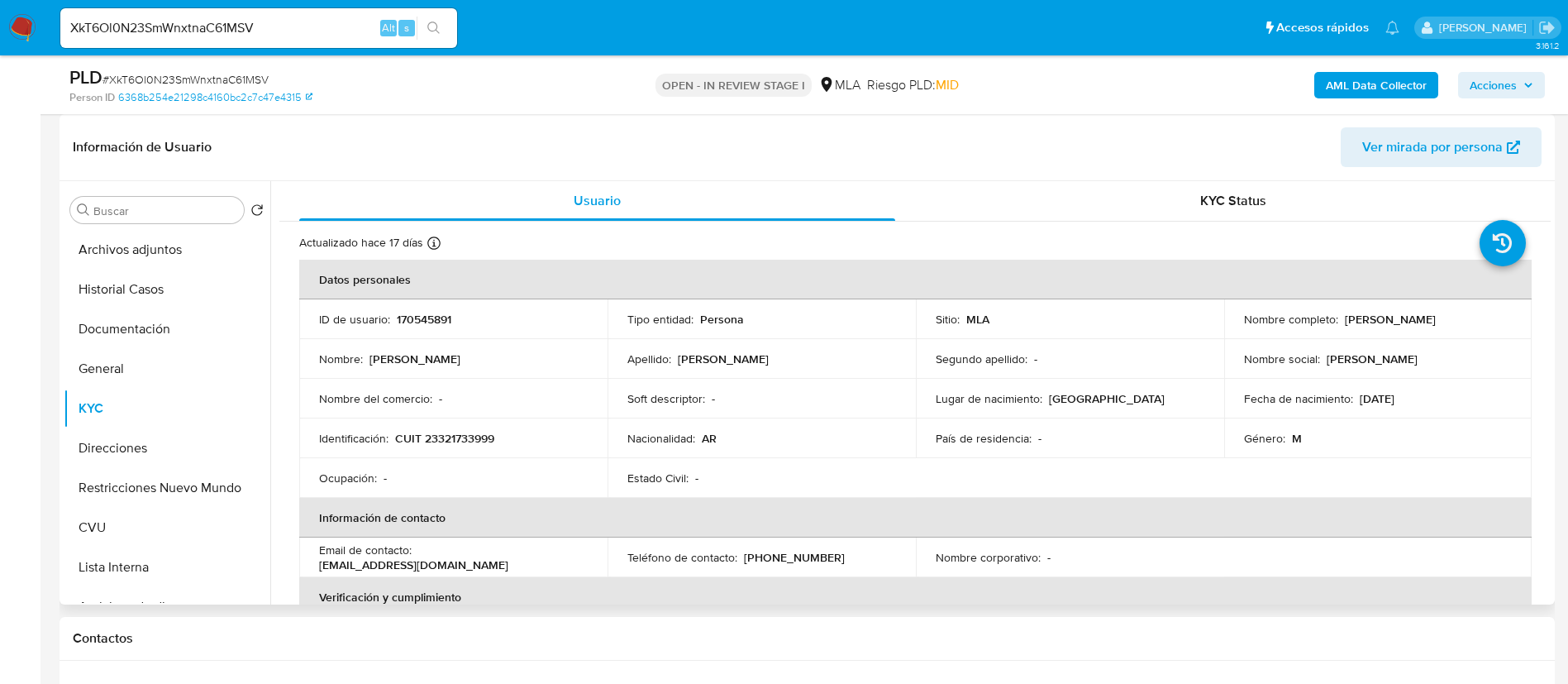
click at [406, 323] on p "170545891" at bounding box center [424, 319] width 55 height 15
copy p "170545891"
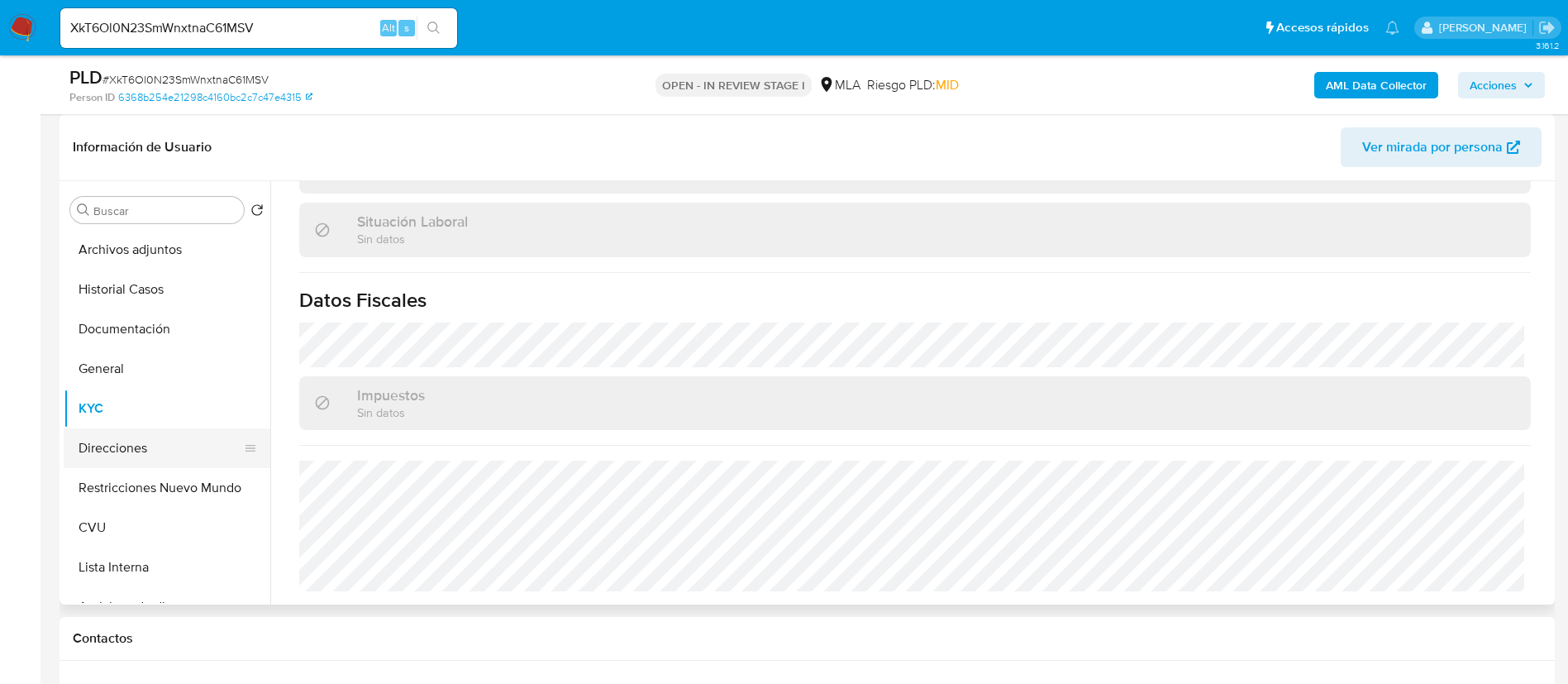
click at [117, 440] on button "Direcciones" at bounding box center [160, 448] width 193 height 40
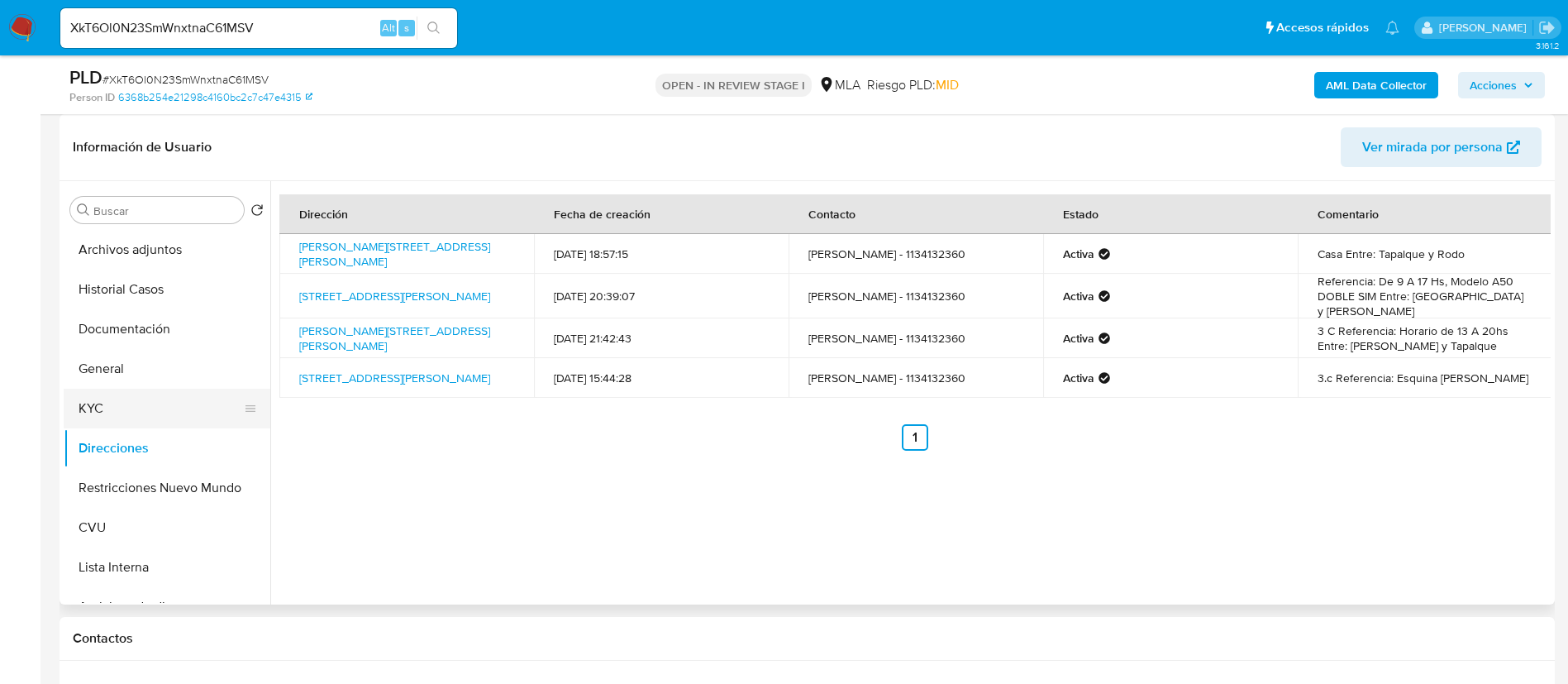
click at [130, 416] on button "KYC" at bounding box center [160, 409] width 193 height 40
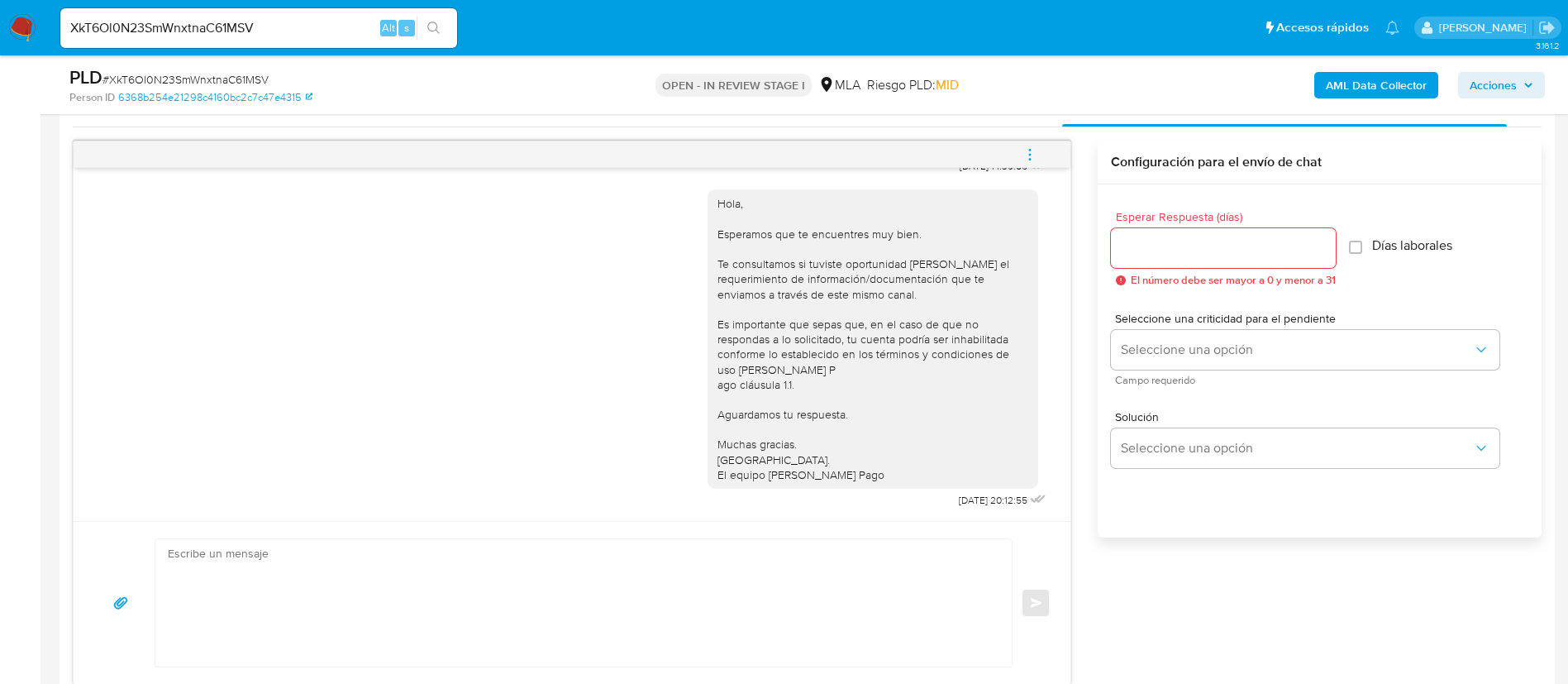
scroll to position [869, 0]
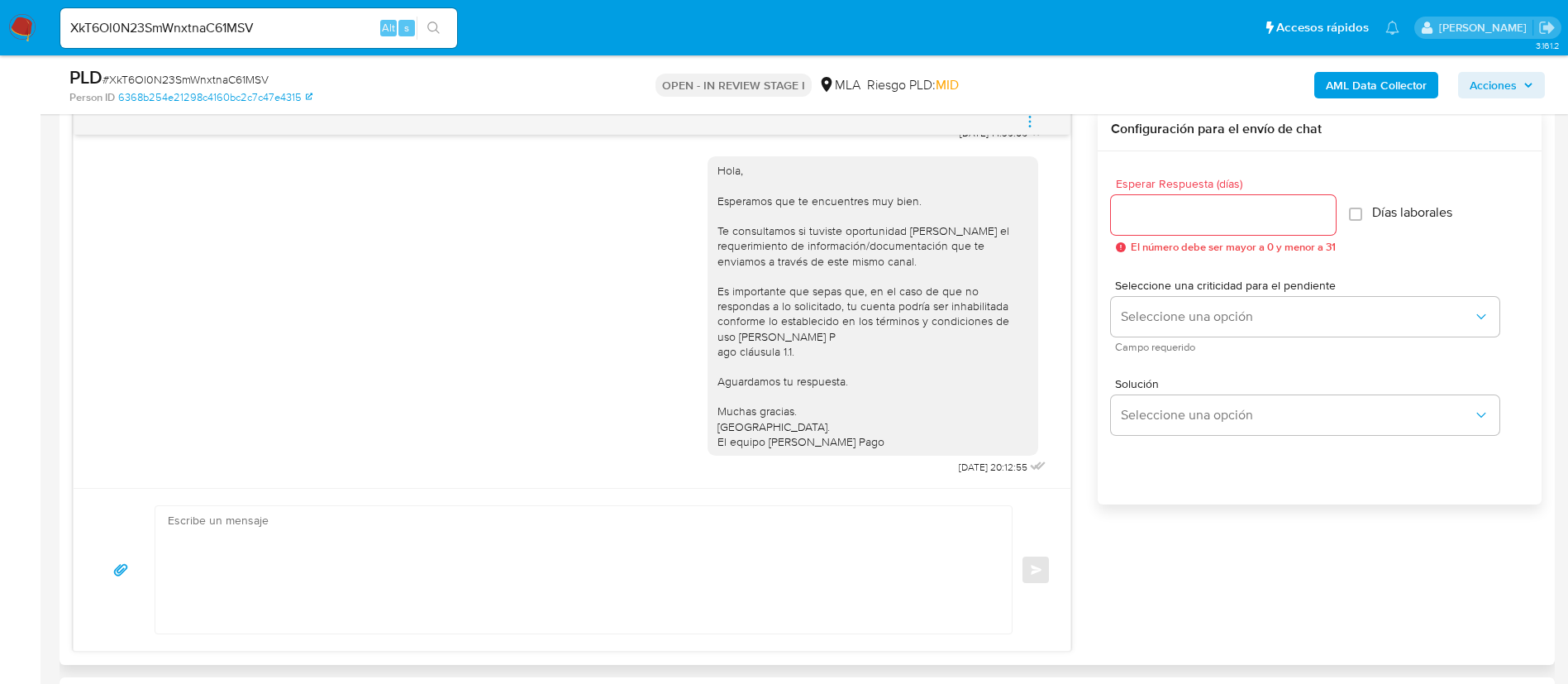
click at [732, 605] on textarea at bounding box center [579, 569] width 823 height 127
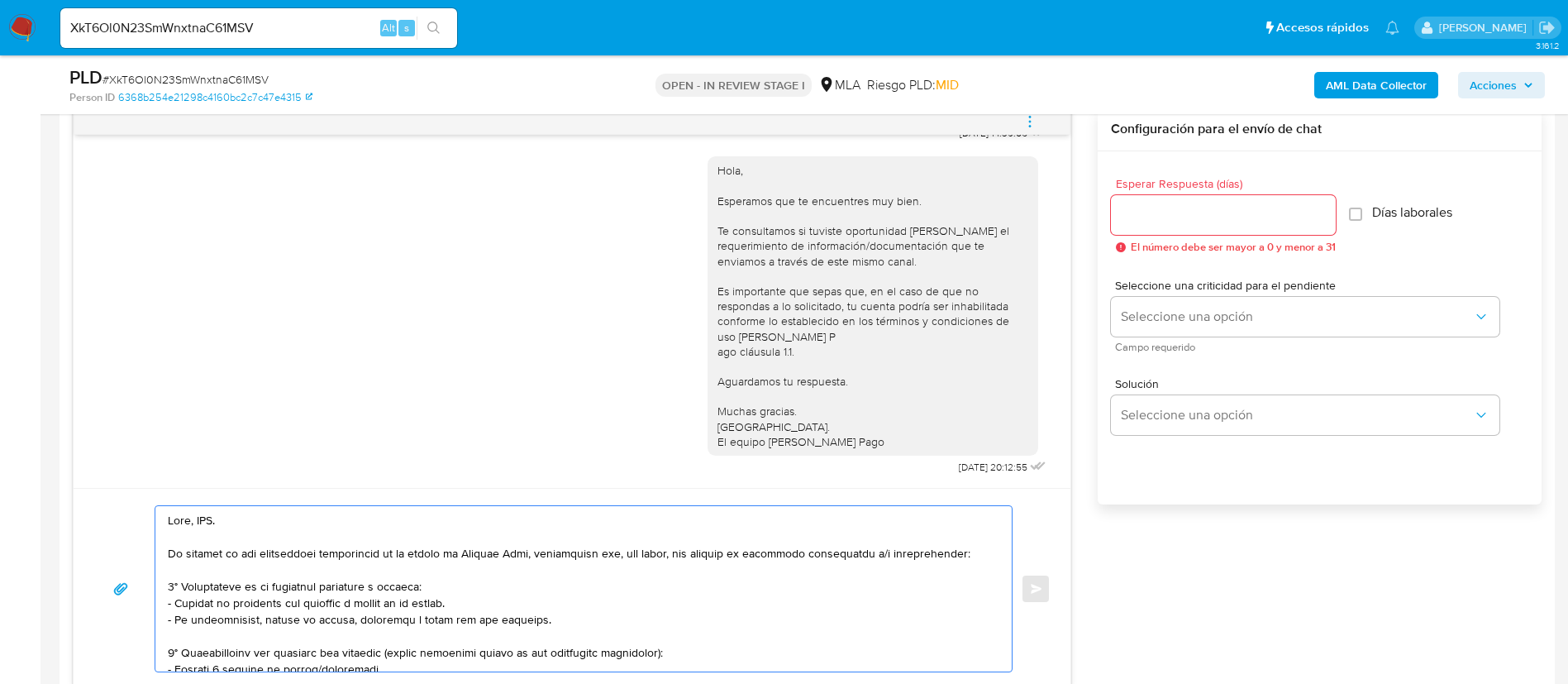
click at [208, 516] on textarea at bounding box center [579, 589] width 823 height 166
click at [233, 612] on textarea at bounding box center [579, 589] width 823 height 166
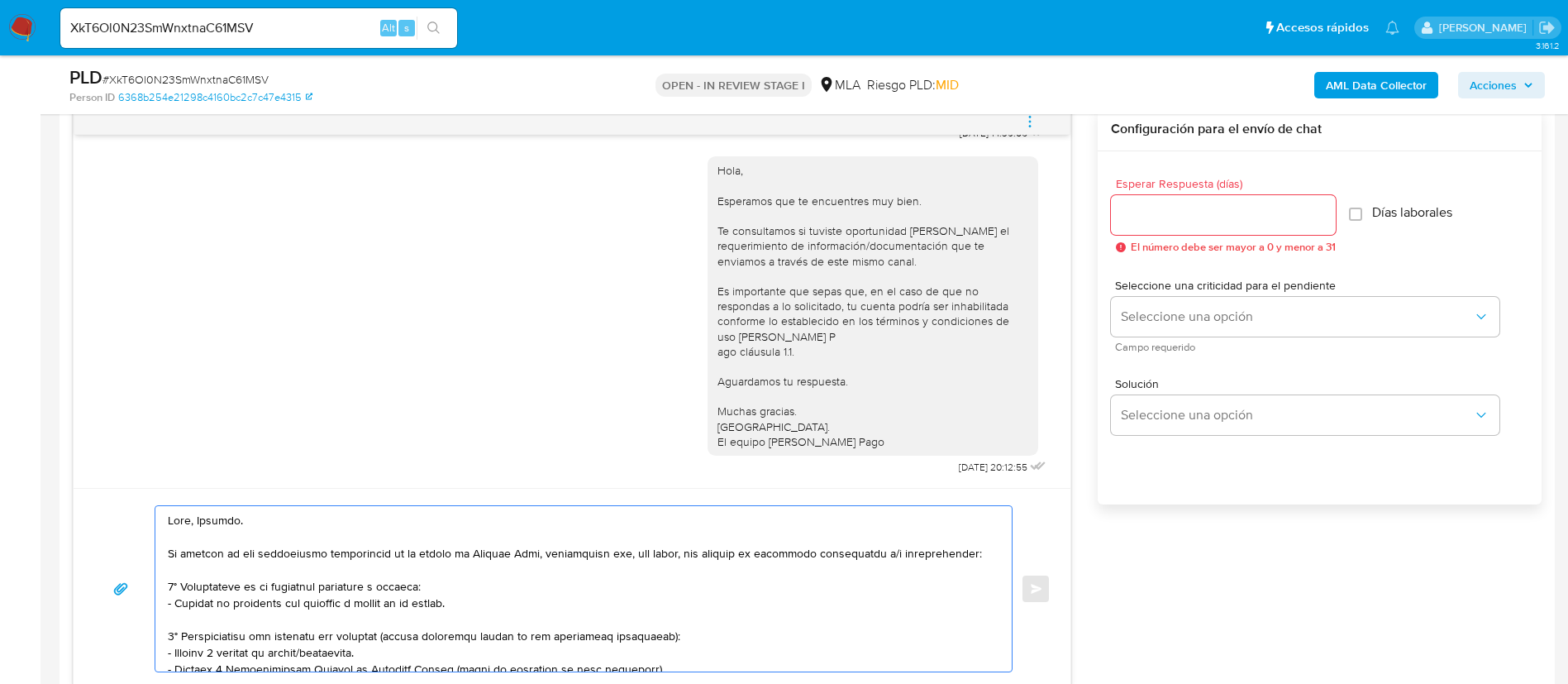
click at [334, 649] on textarea at bounding box center [579, 589] width 823 height 166
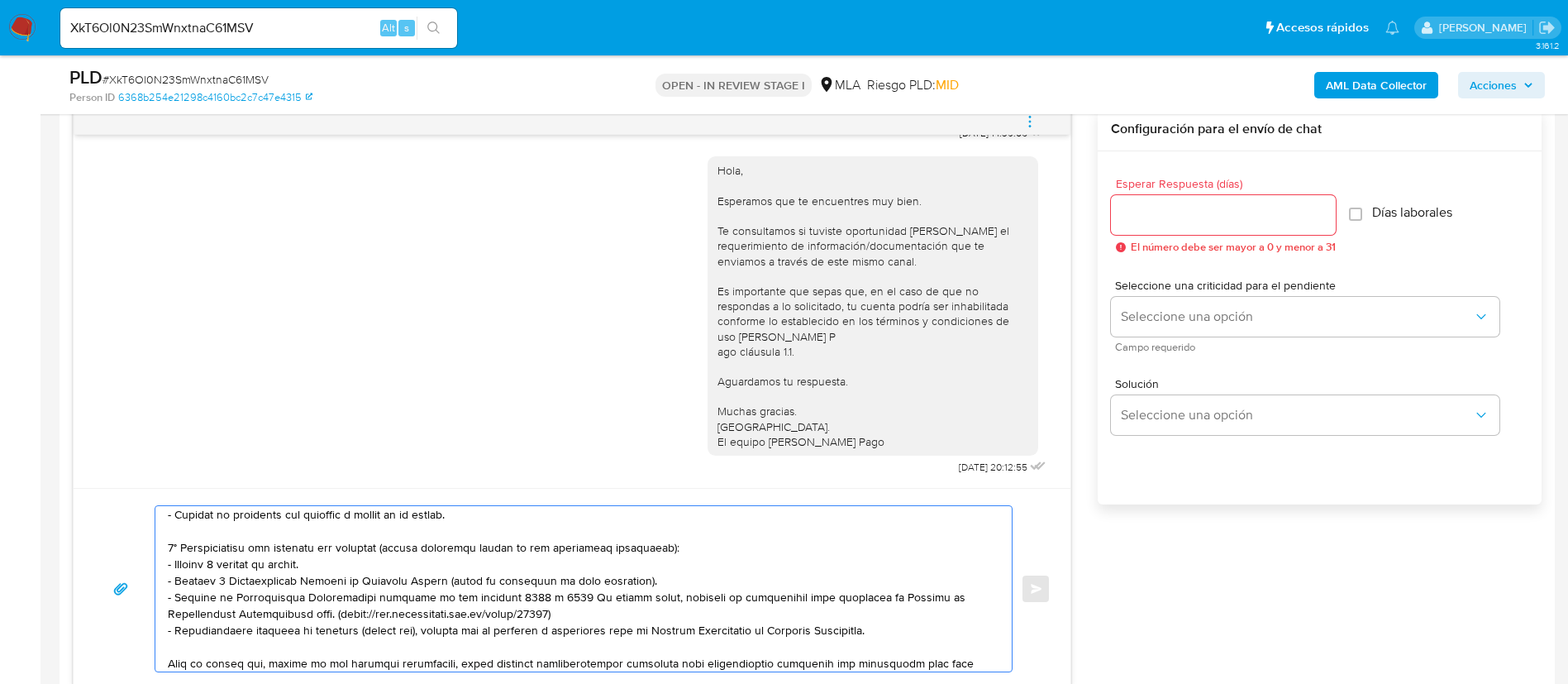
scroll to position [124, 0]
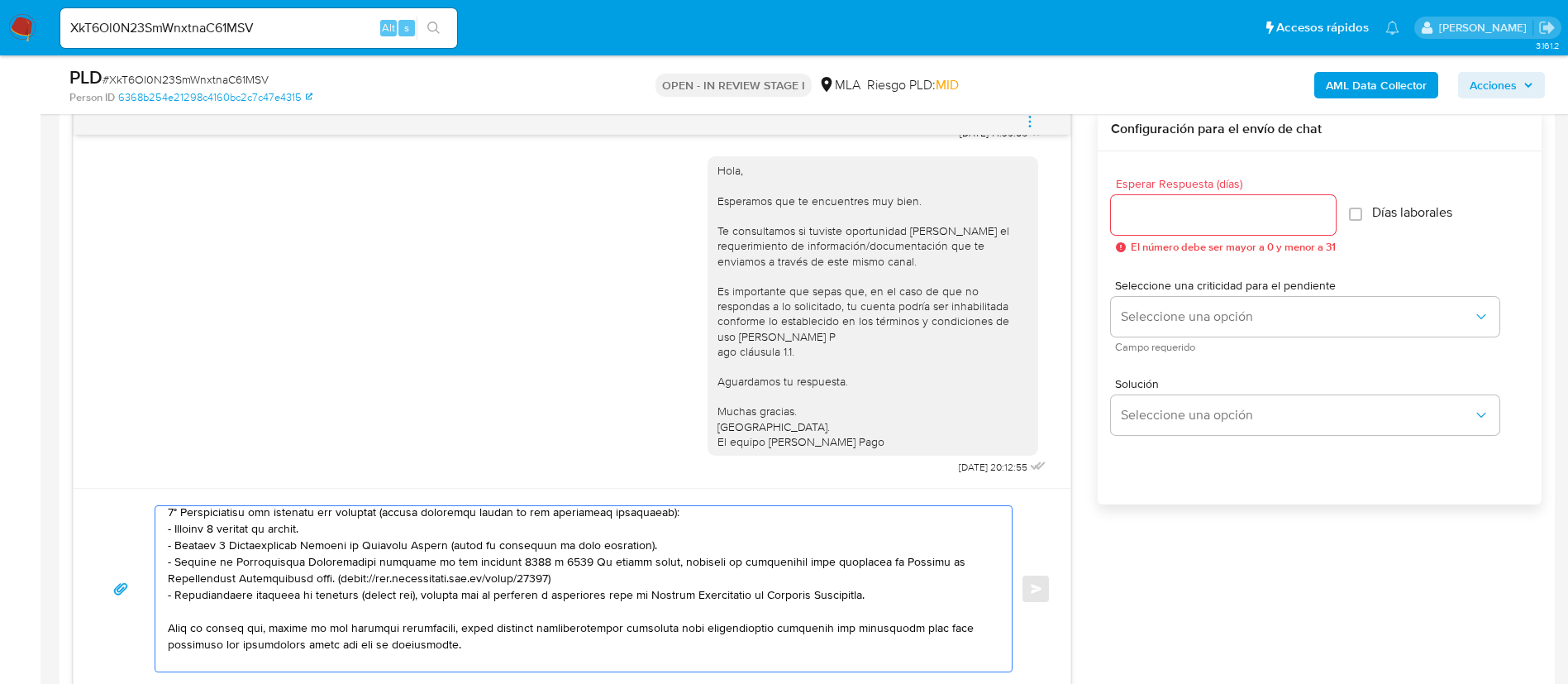
click at [359, 569] on textarea at bounding box center [579, 589] width 823 height 166
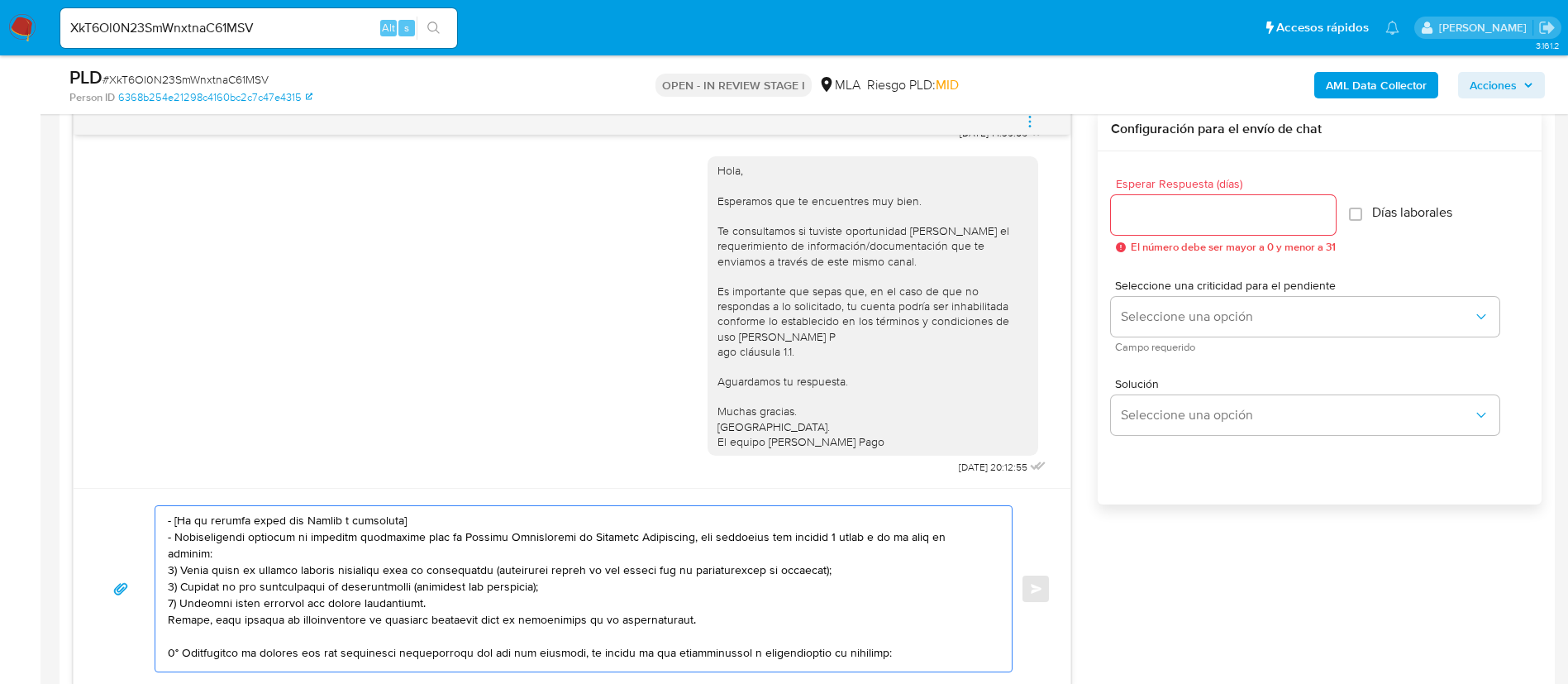
scroll to position [234, 0]
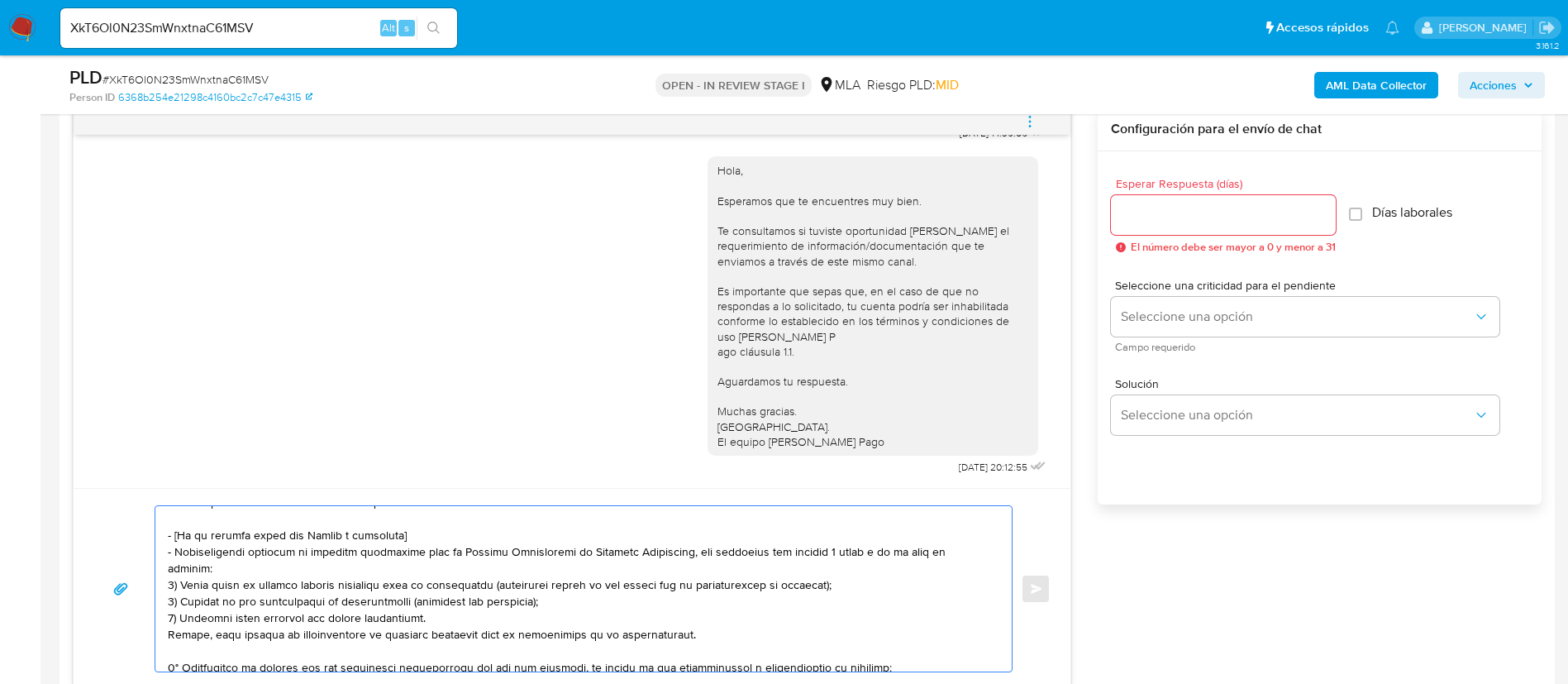
drag, startPoint x: 168, startPoint y: 513, endPoint x: 701, endPoint y: 607, distance: 541.2
click at [701, 607] on textarea at bounding box center [579, 589] width 823 height 166
drag, startPoint x: 525, startPoint y: 612, endPoint x: 158, endPoint y: 542, distance: 373.6
click at [158, 542] on div at bounding box center [579, 589] width 849 height 166
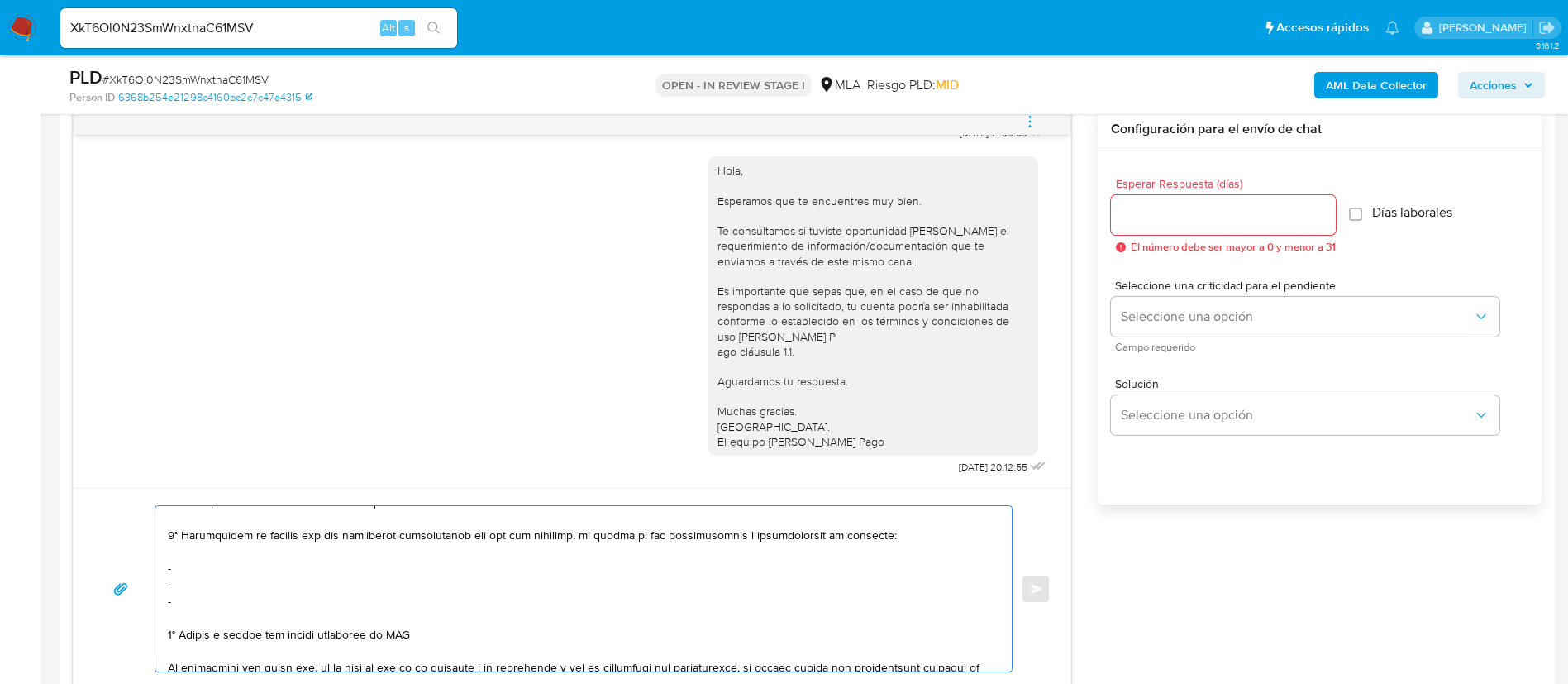
scroll to position [217, 0]
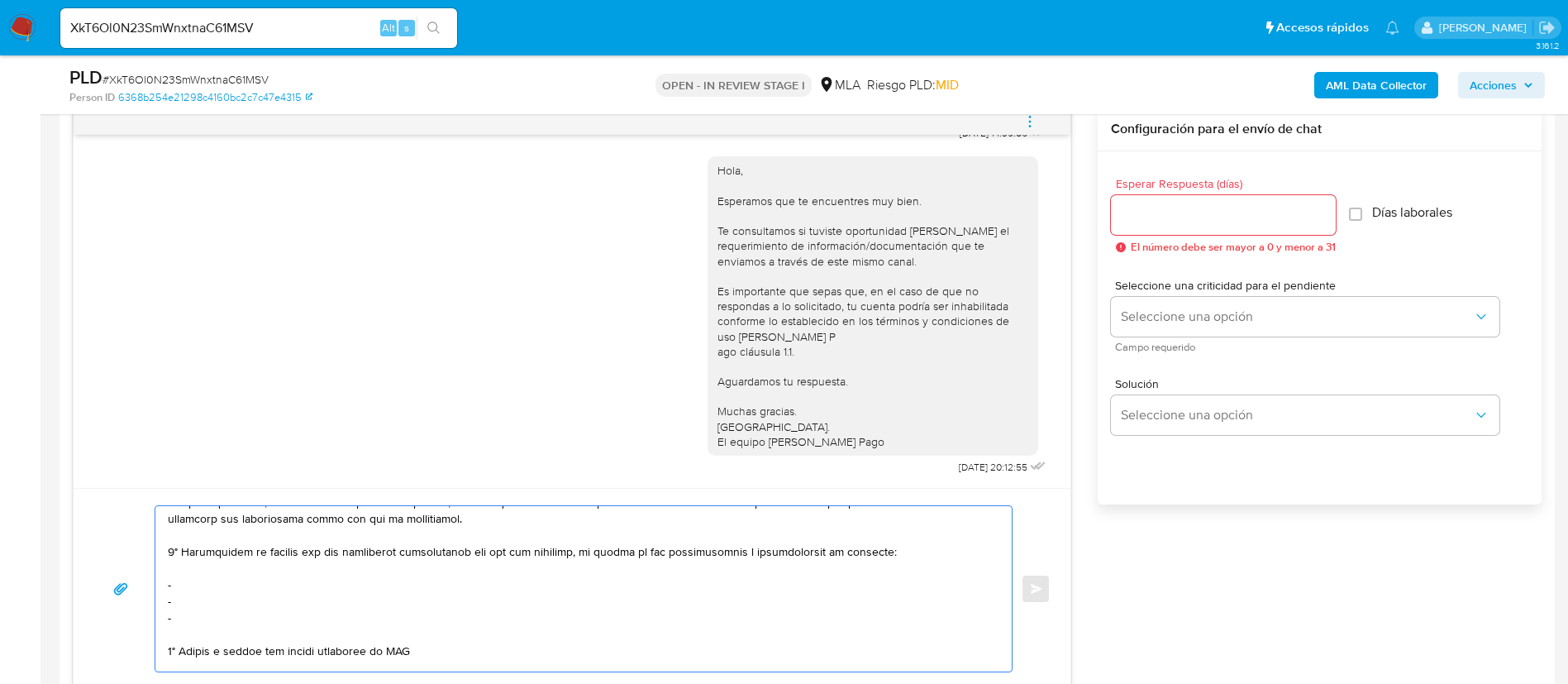
click at [202, 583] on textarea at bounding box center [579, 589] width 823 height 166
paste textarea "Adriana Soledad Torres - CUIT 27277795464"
drag, startPoint x: 434, startPoint y: 640, endPoint x: 440, endPoint y: 585, distance: 55.3
click at [440, 585] on textarea at bounding box center [579, 589] width 823 height 166
drag, startPoint x: 426, startPoint y: 646, endPoint x: 416, endPoint y: 579, distance: 67.7
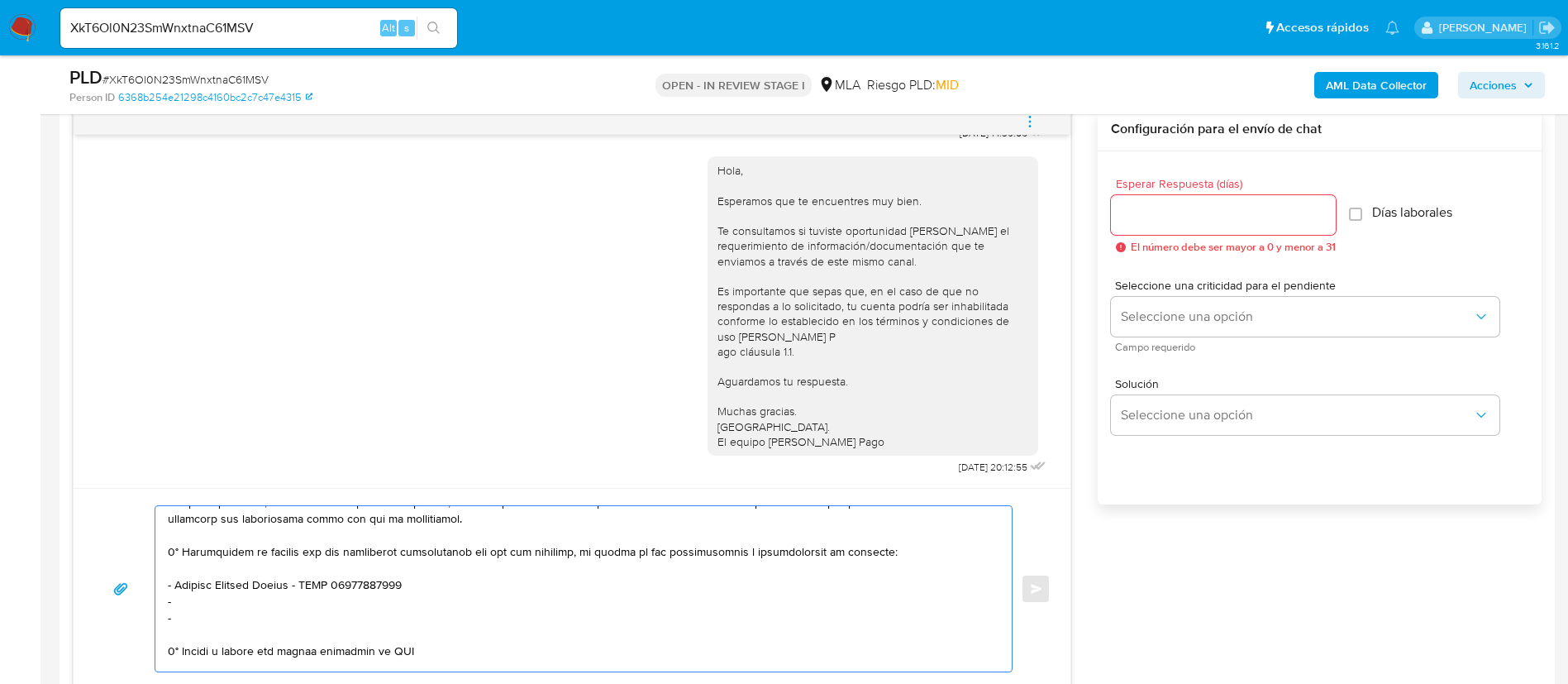
click at [416, 579] on textarea at bounding box center [579, 589] width 823 height 166
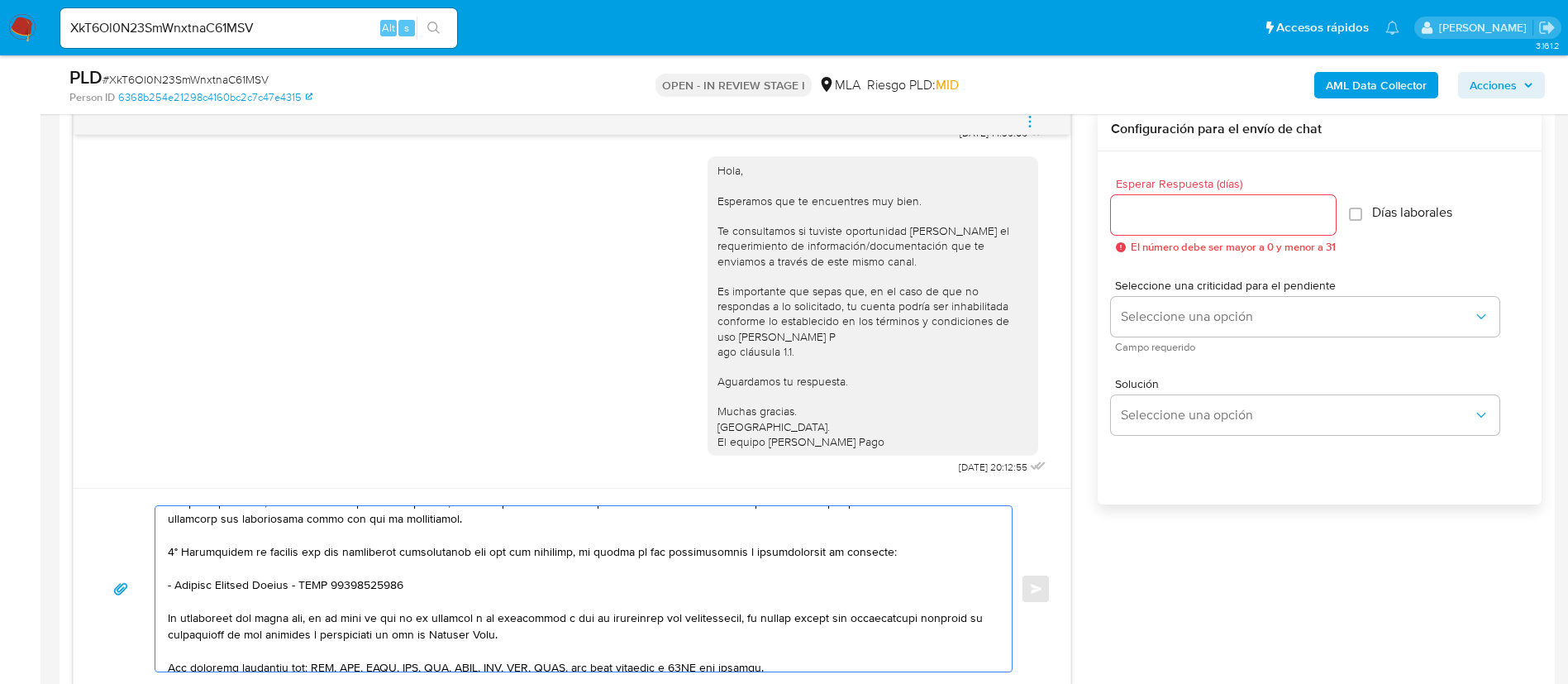
scroll to position [341, 0]
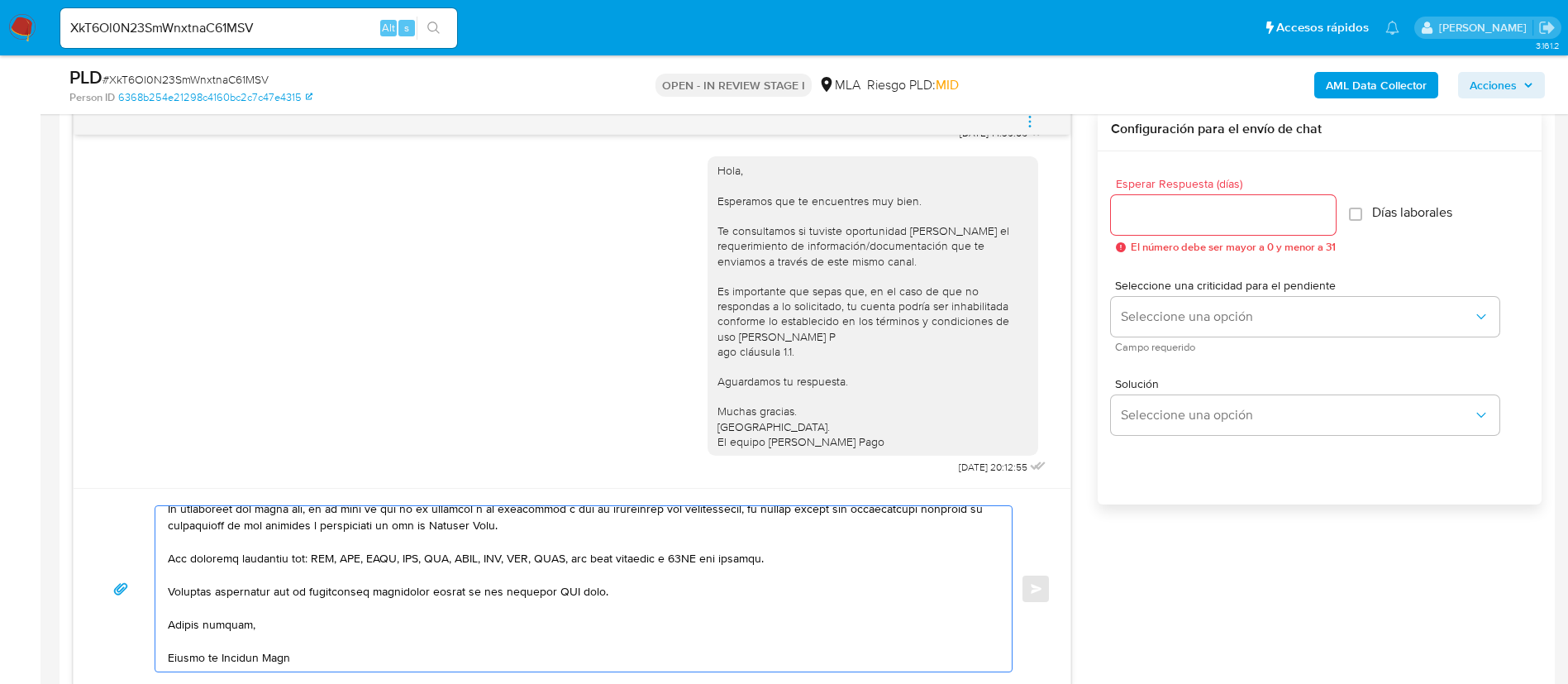
click at [564, 575] on textarea at bounding box center [579, 589] width 823 height 166
type textarea "Hola, Leandro. En función de las operaciones registradas en tu cuenta de Mercad…"
click at [1173, 207] on input "Esperar Respuesta (días)" at bounding box center [1223, 215] width 225 height 22
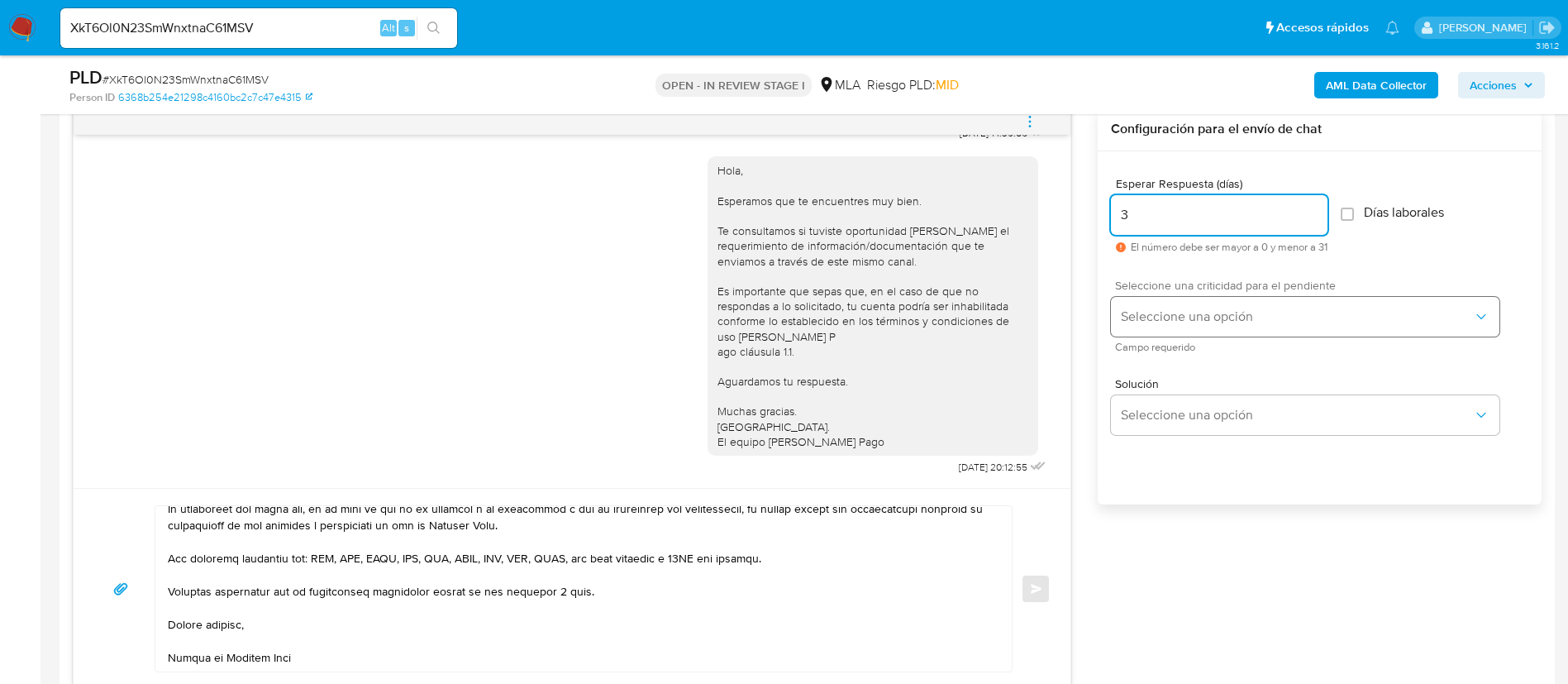
type input "3"
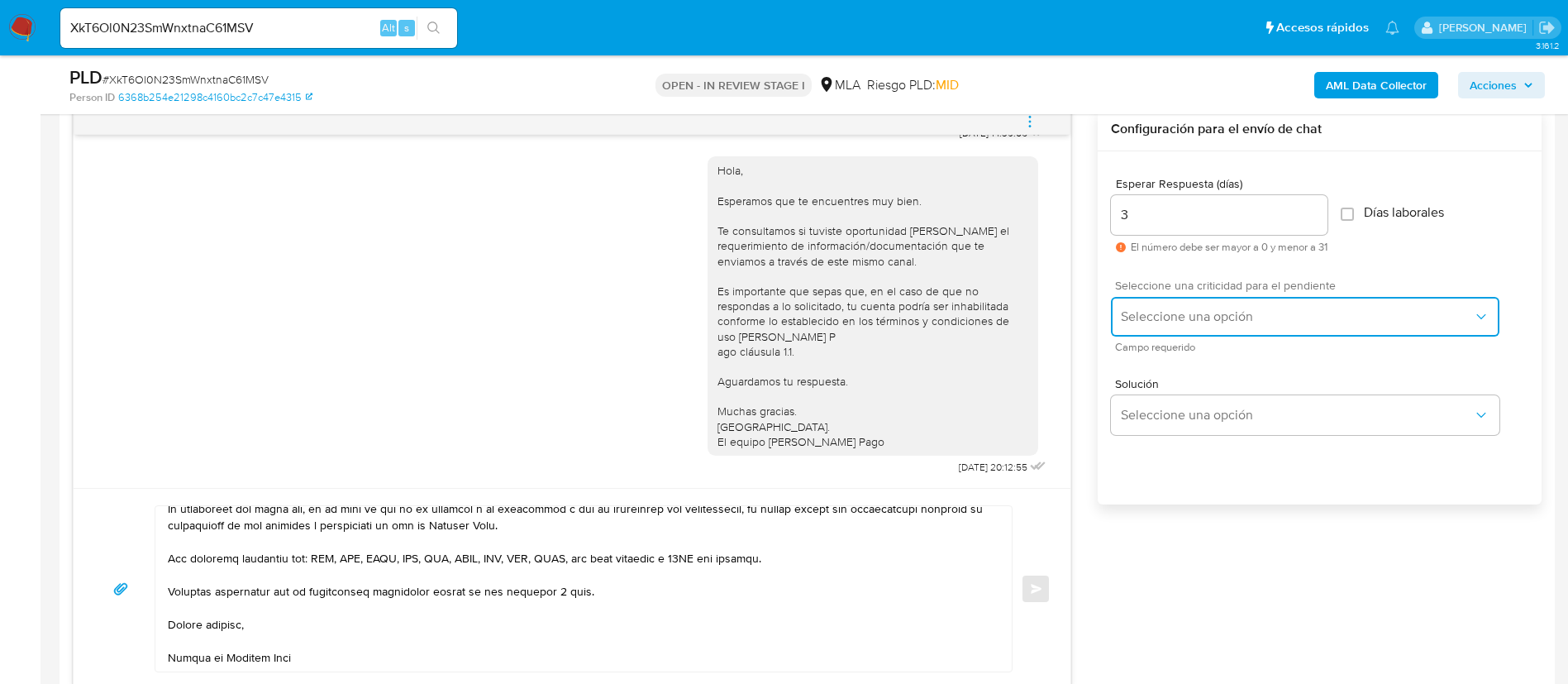
click at [1167, 320] on span "Seleccione una opción" at bounding box center [1297, 317] width 352 height 17
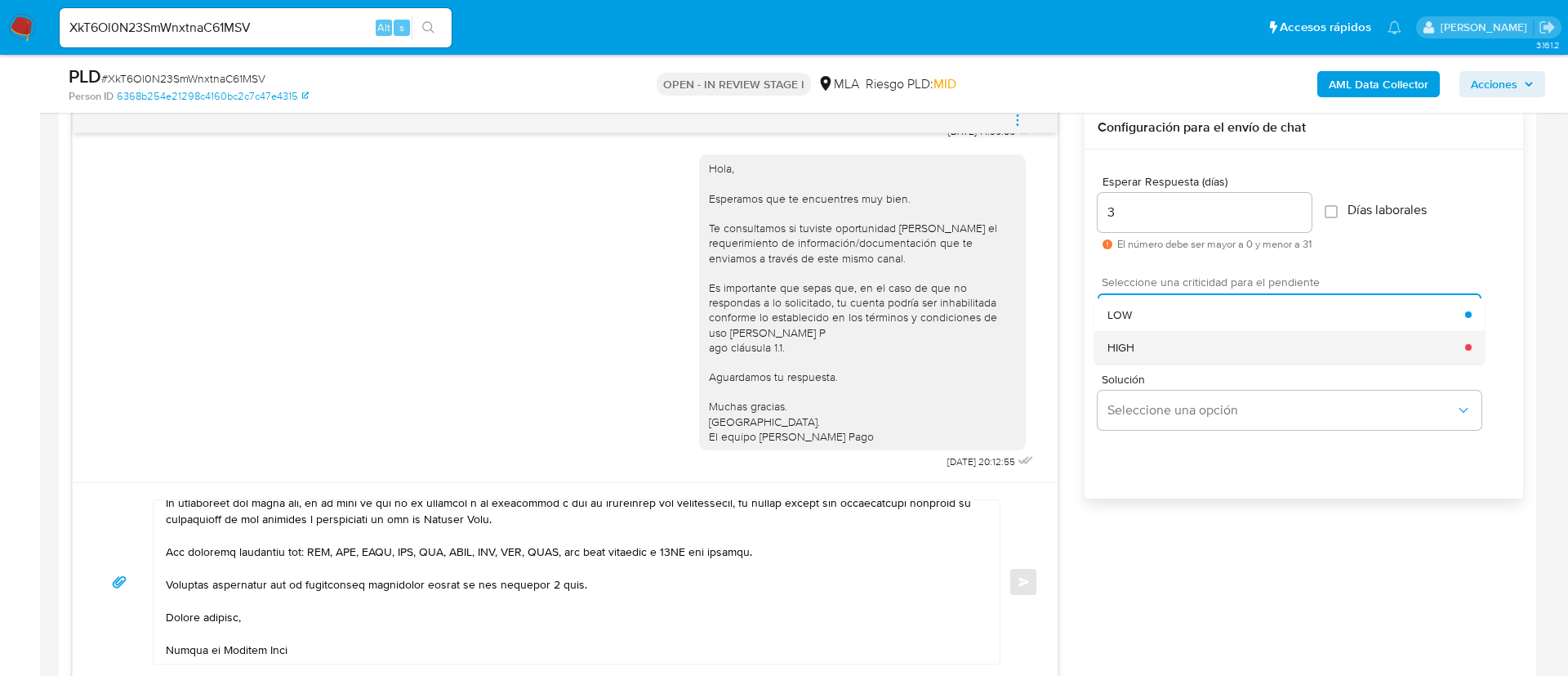
click at [1142, 345] on div "HIGH" at bounding box center [1286, 346] width 357 height 33
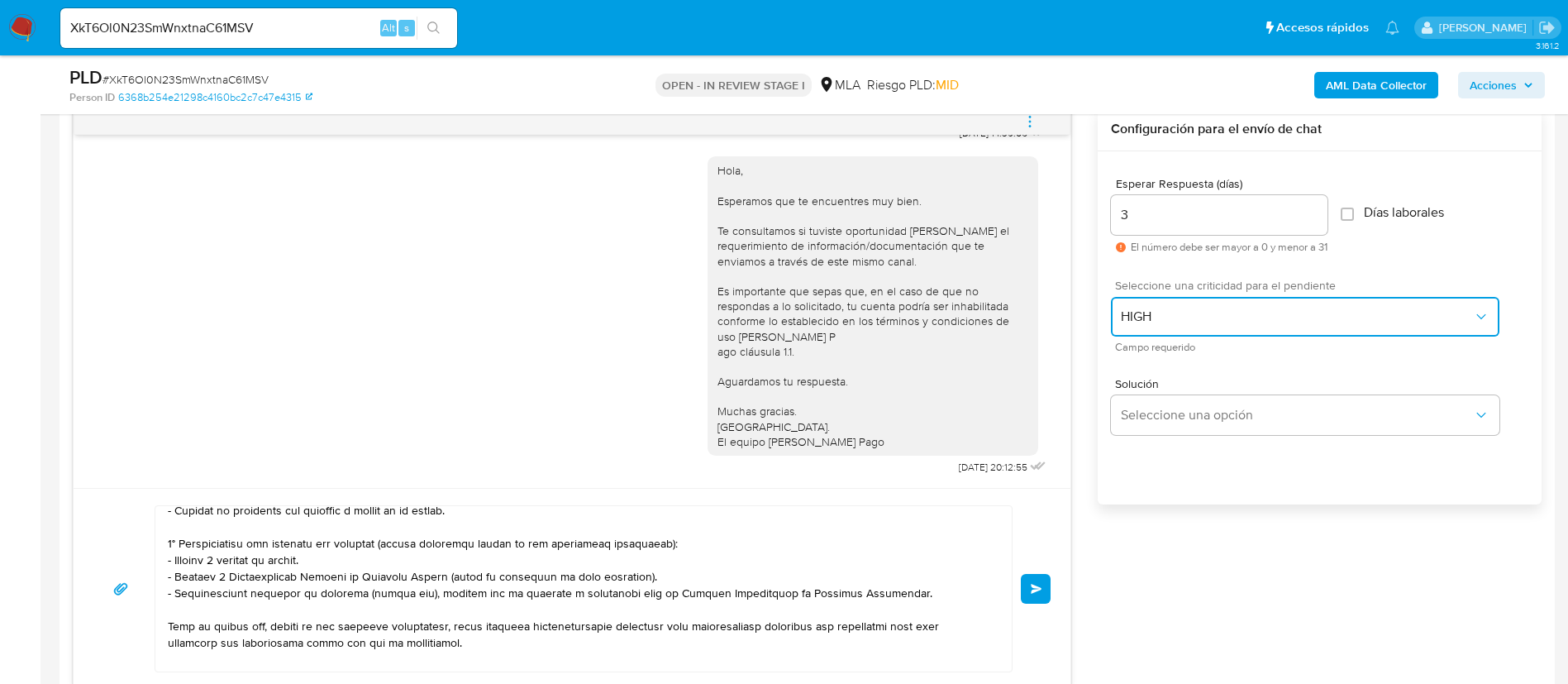
scroll to position [0, 0]
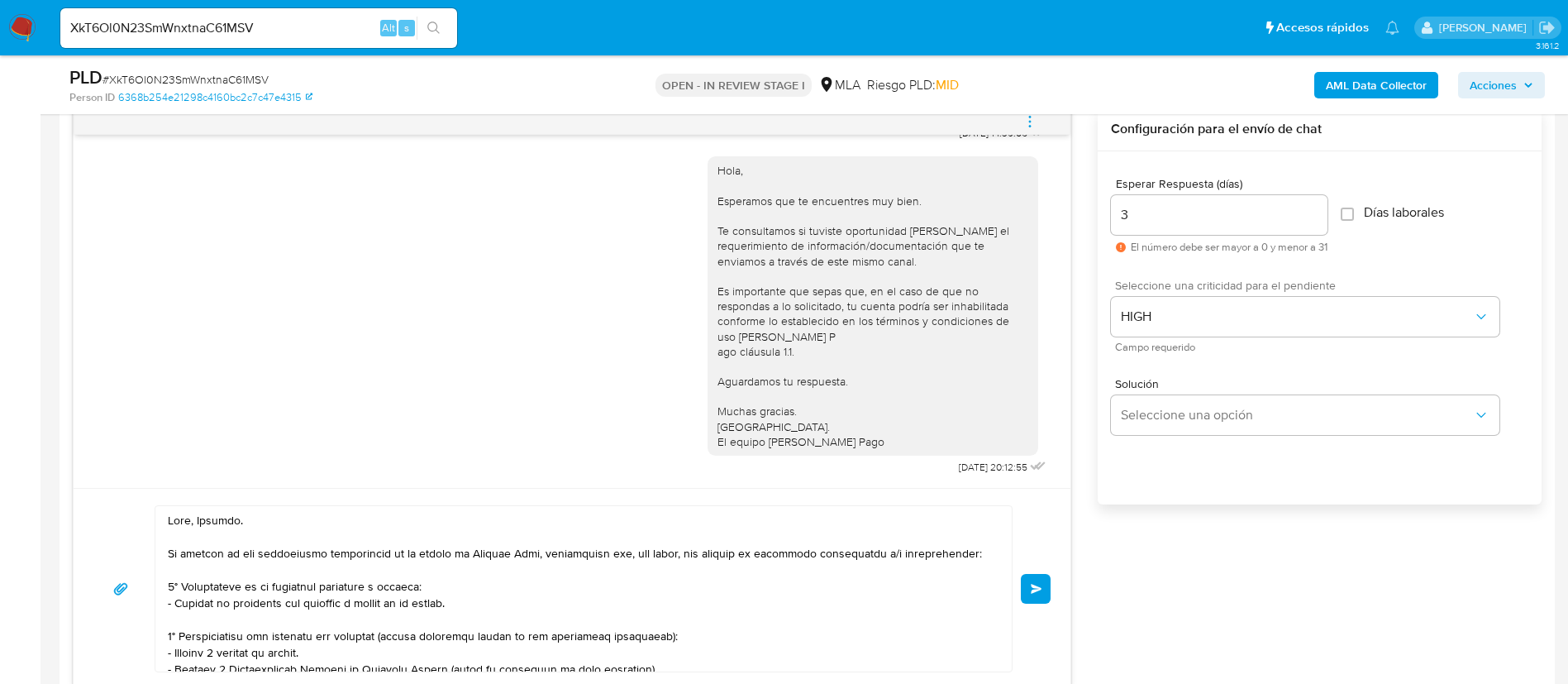
click at [1027, 584] on button "Enviar" at bounding box center [1036, 589] width 30 height 30
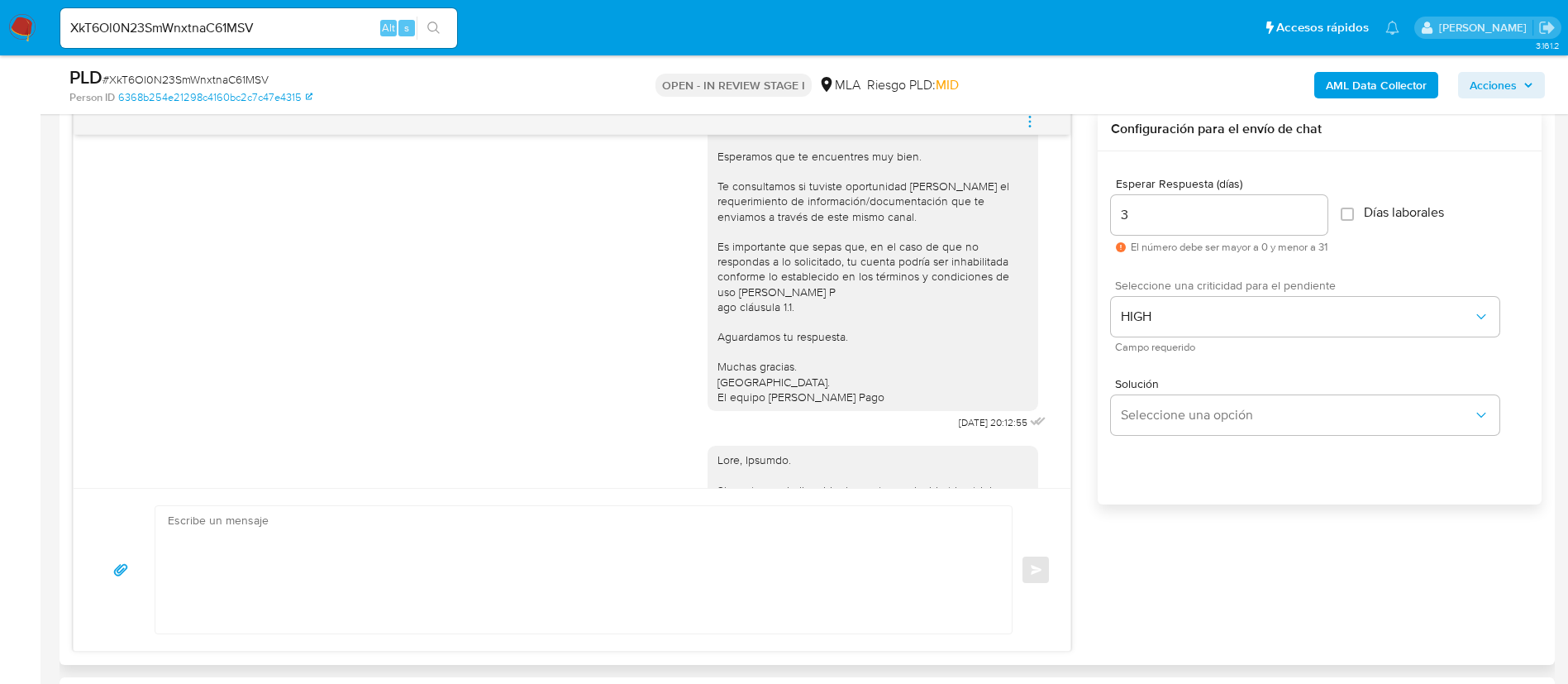
scroll to position [1658, 0]
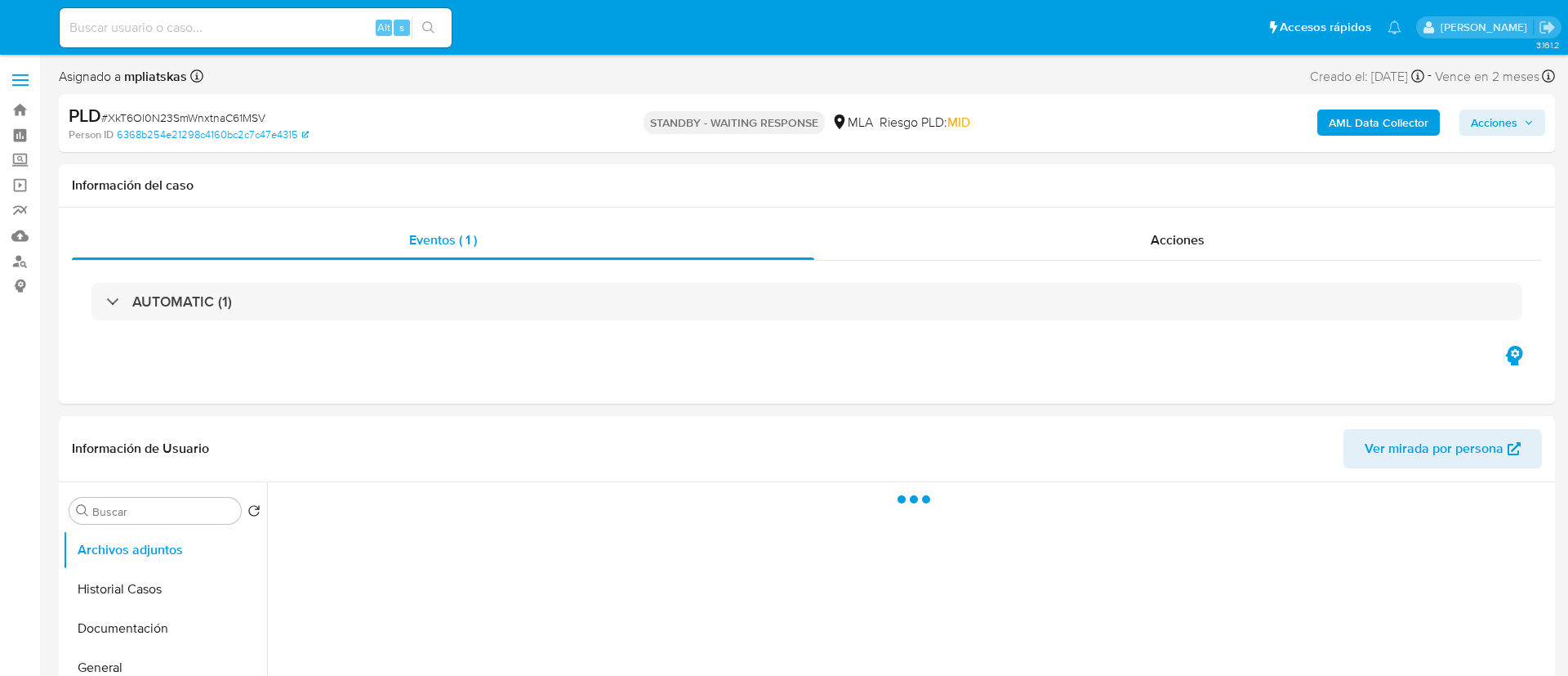
select select "10"
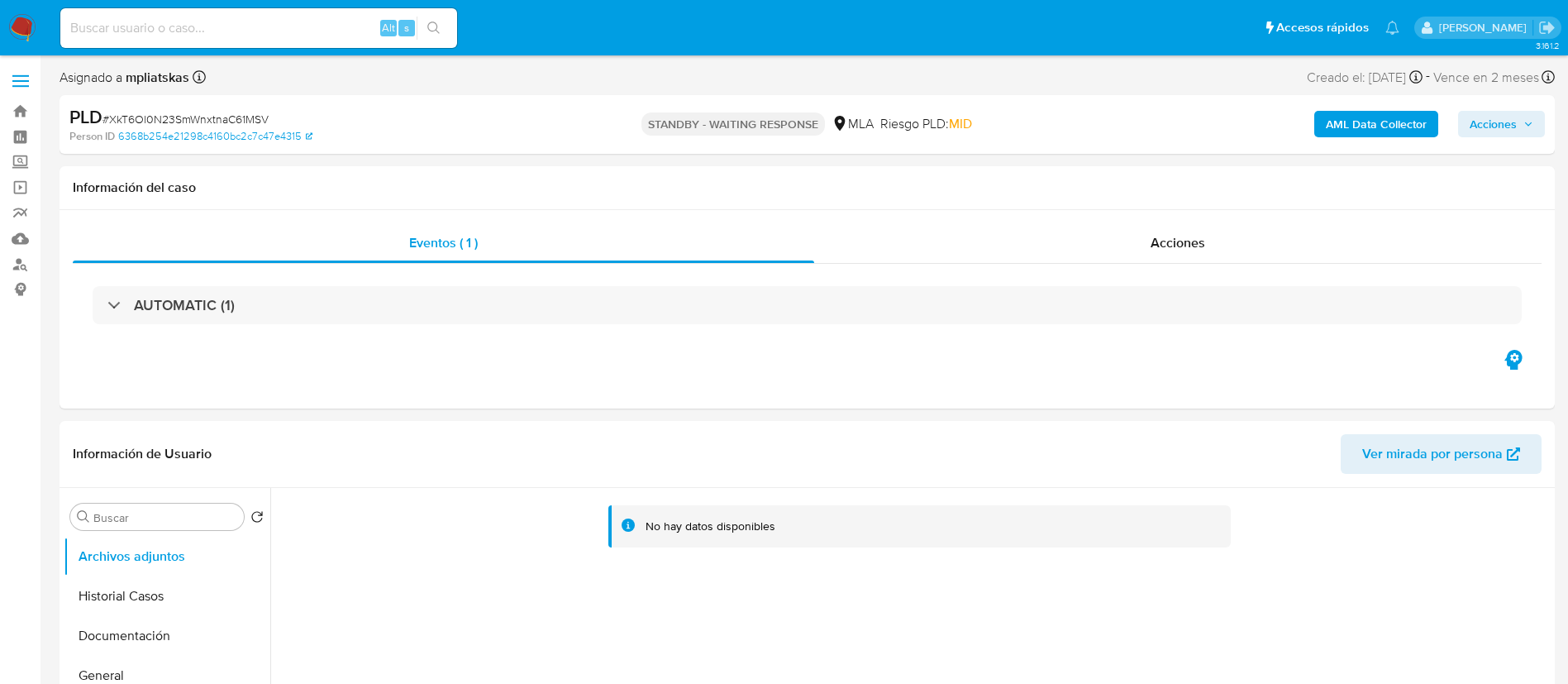
click at [315, 45] on div "Alt s" at bounding box center [258, 28] width 396 height 40
click at [319, 33] on input at bounding box center [258, 27] width 396 height 22
paste input "1890107837"
type input "1890107837"
click at [429, 39] on button "search-icon" at bounding box center [433, 28] width 34 height 24
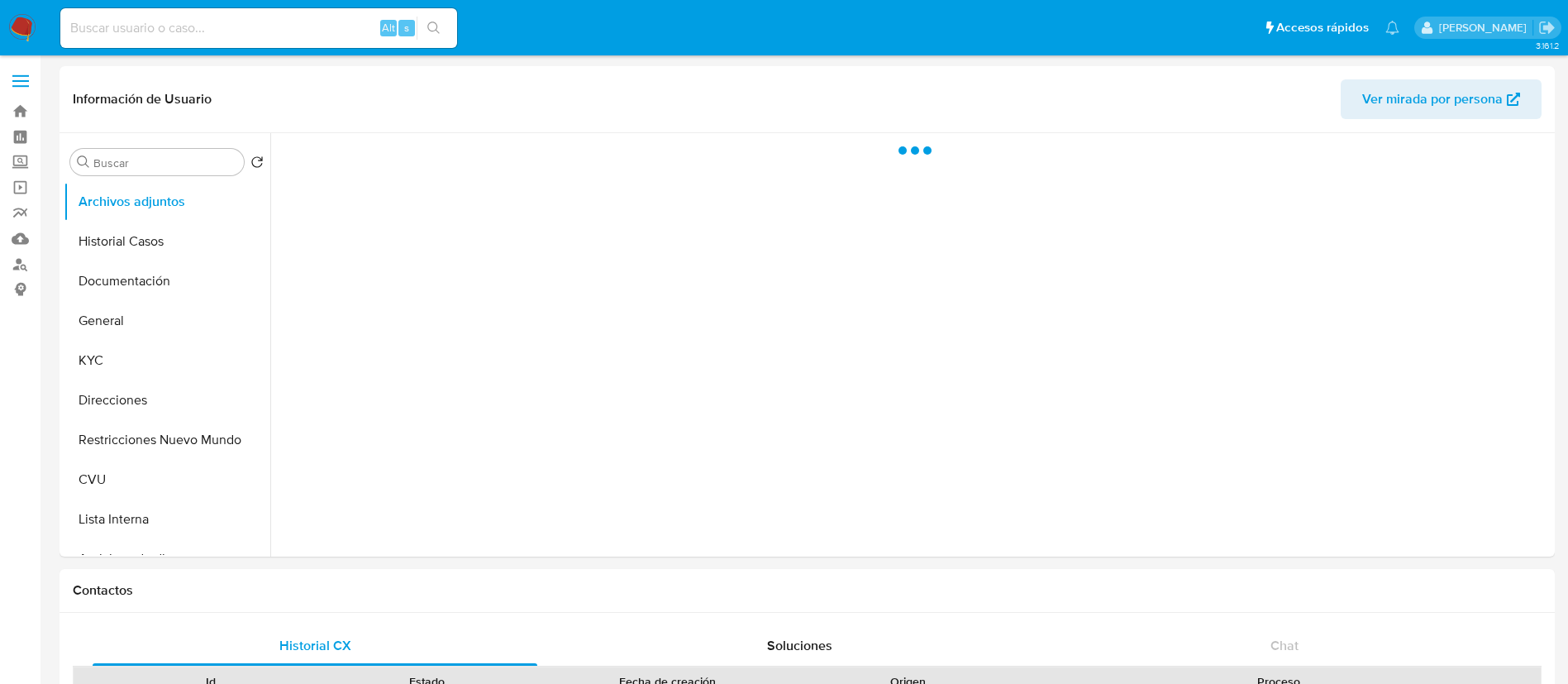
select select "10"
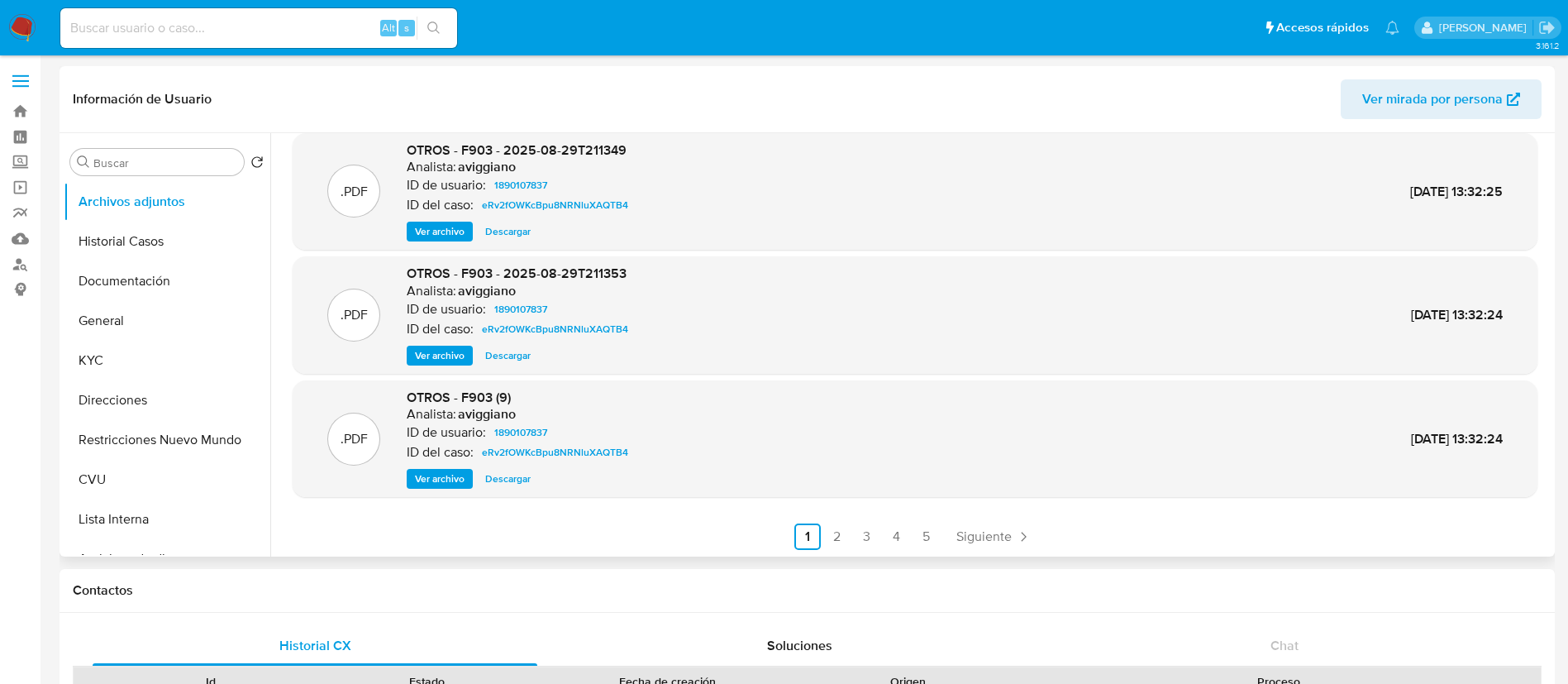
scroll to position [138, 0]
click at [836, 545] on link "2" at bounding box center [837, 535] width 26 height 26
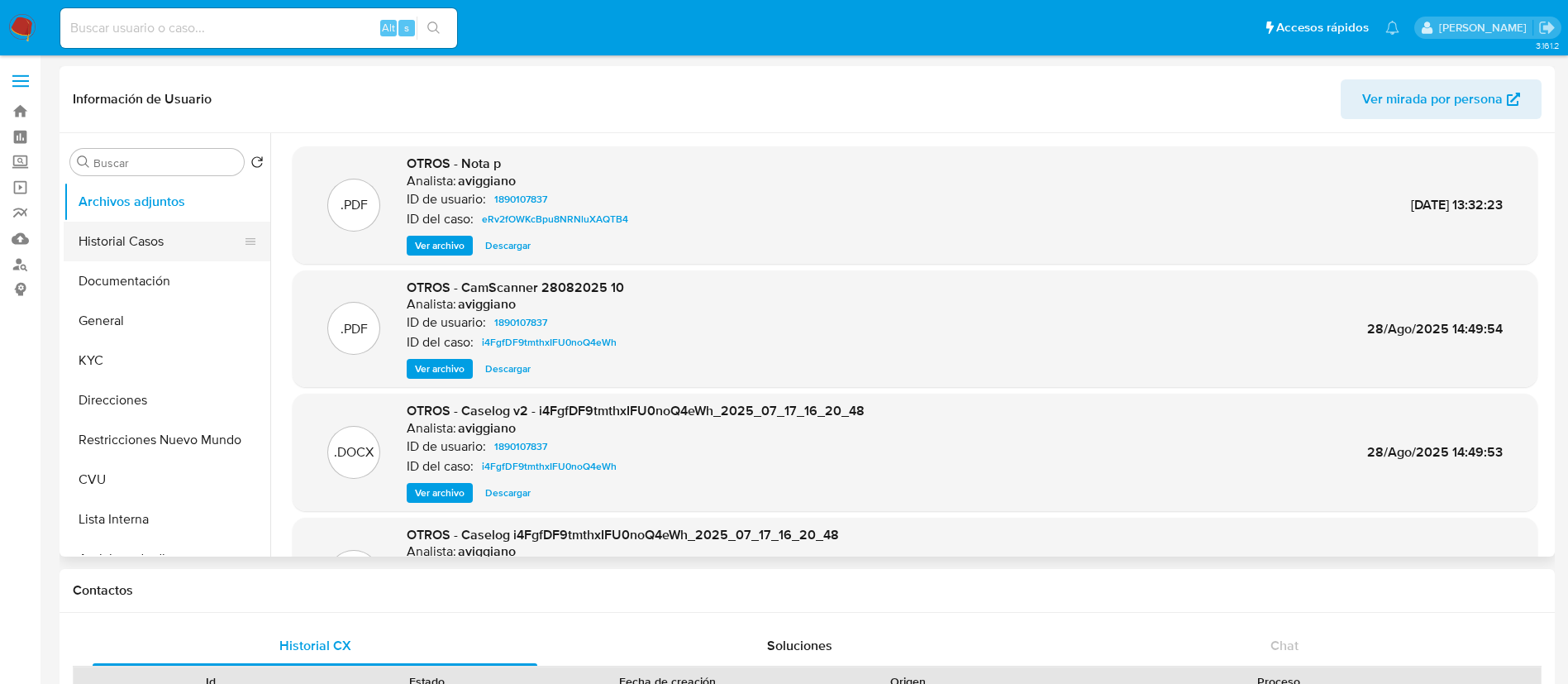
click at [142, 240] on button "Historial Casos" at bounding box center [160, 241] width 193 height 40
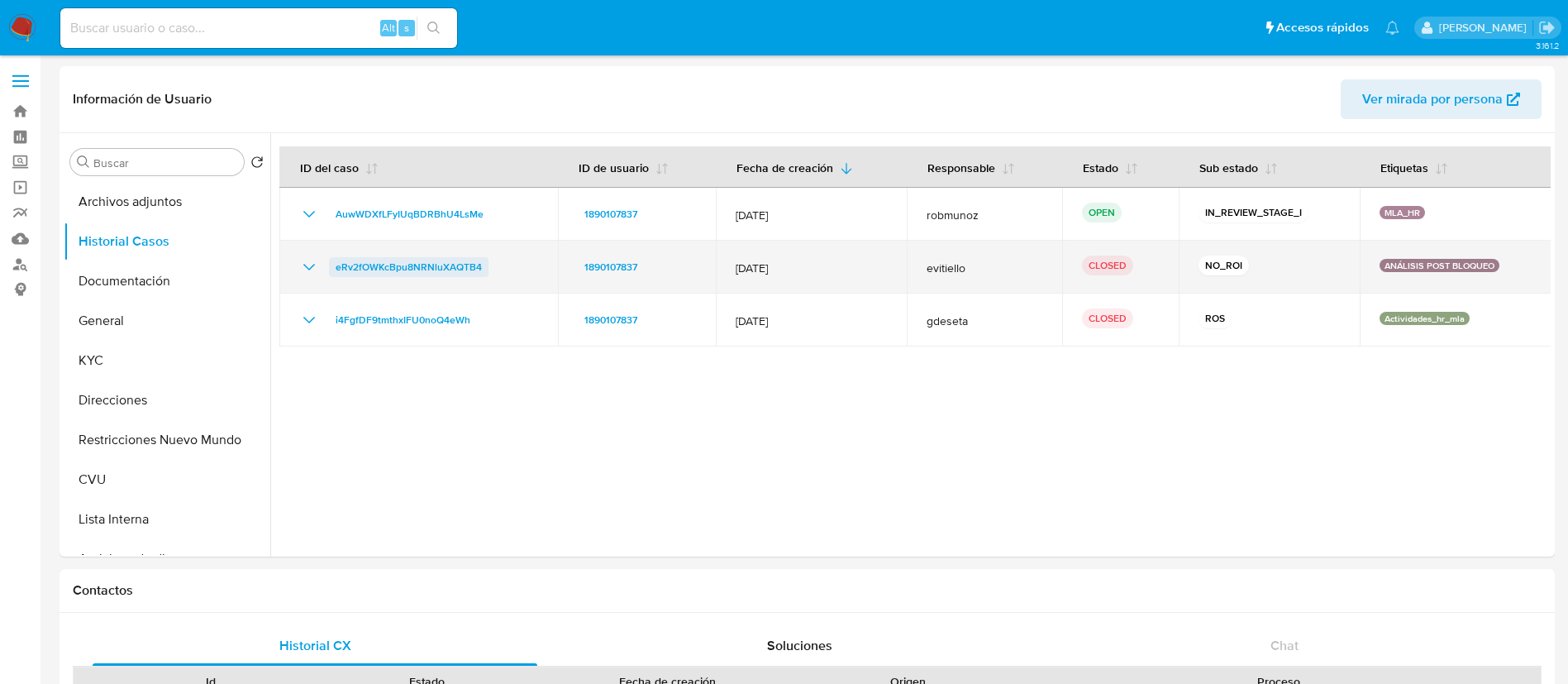
click at [347, 264] on span "eRv2fOWKcBpu8NRNluXAQTB4" at bounding box center [408, 267] width 146 height 20
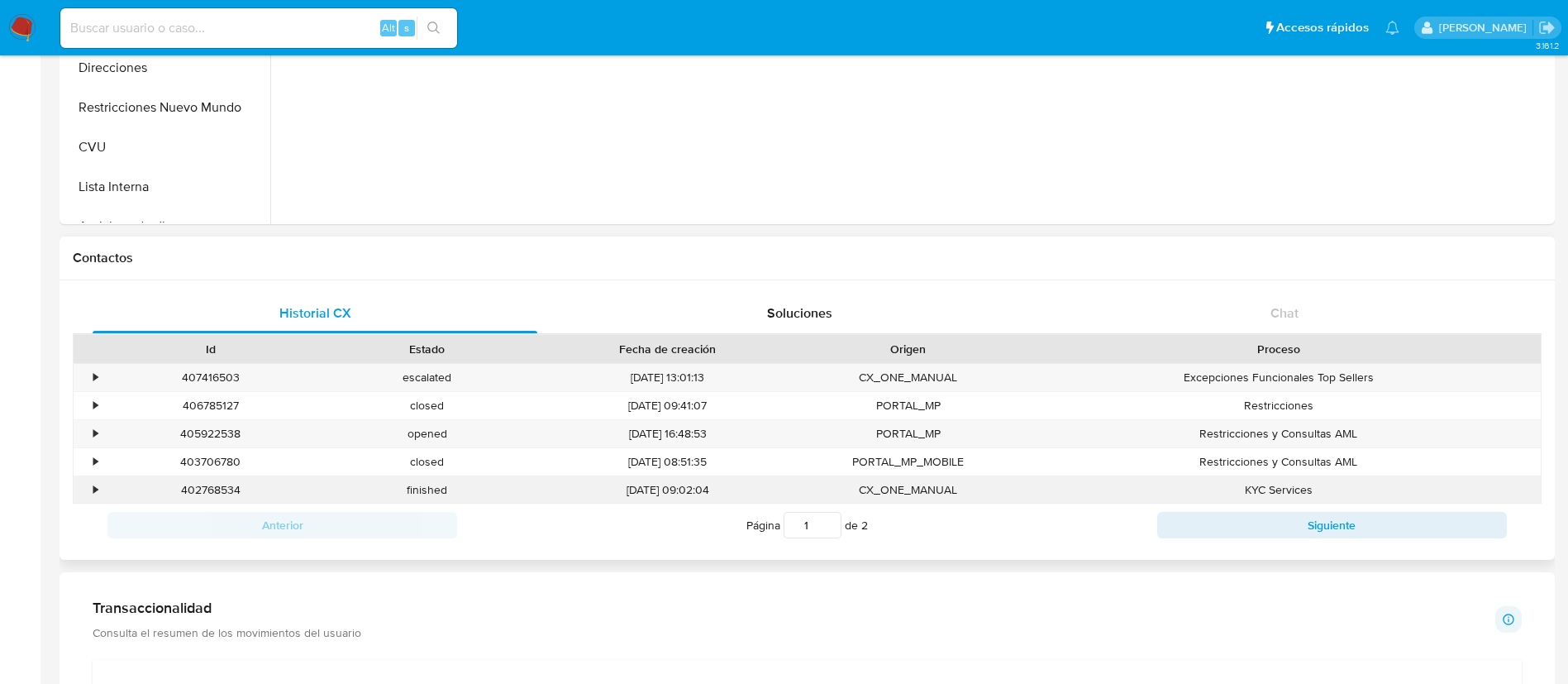
scroll to position [372, 0]
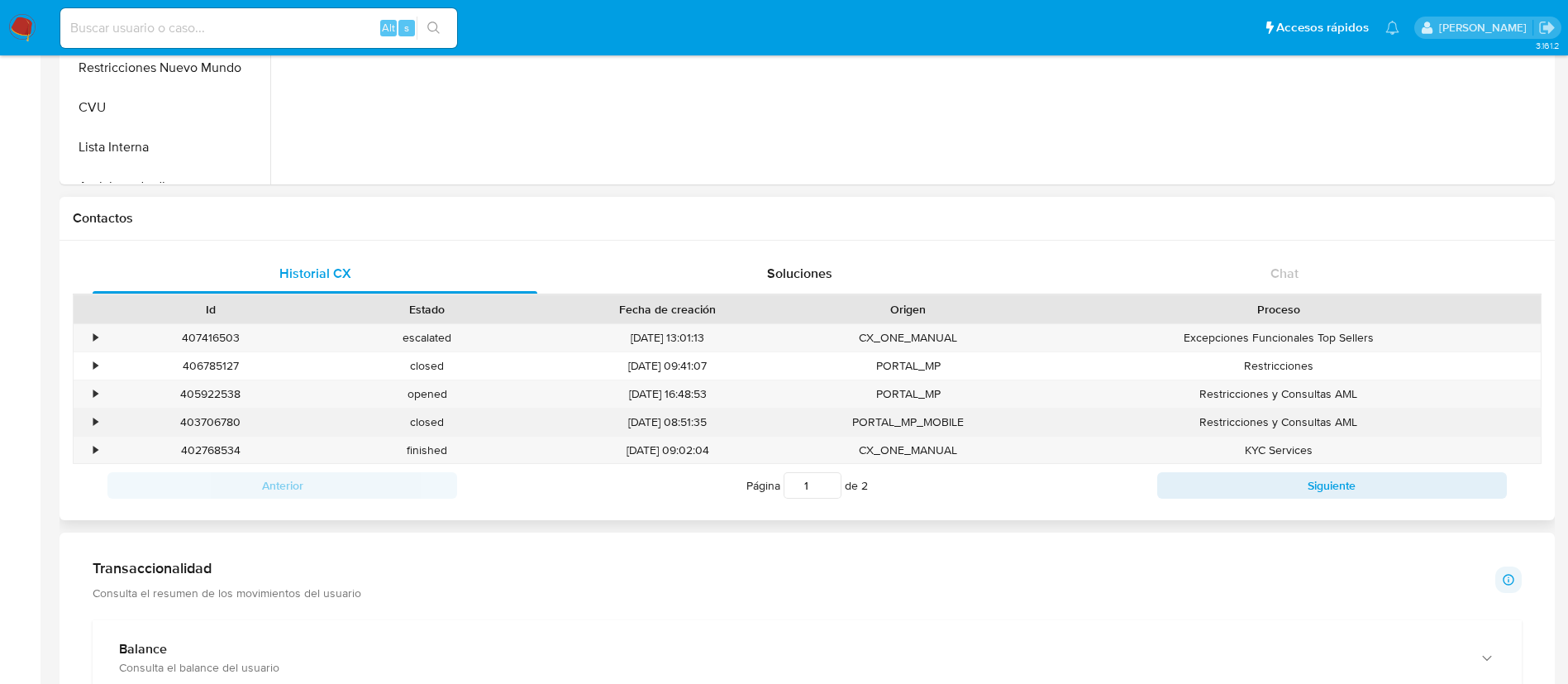
click at [219, 415] on div "403706780" at bounding box center [211, 422] width 217 height 27
drag, startPoint x: 150, startPoint y: 0, endPoint x: 208, endPoint y: 429, distance: 432.9
click at [206, 430] on div "403706780" at bounding box center [211, 422] width 217 height 27
click at [205, 418] on div "403706780" at bounding box center [211, 422] width 217 height 27
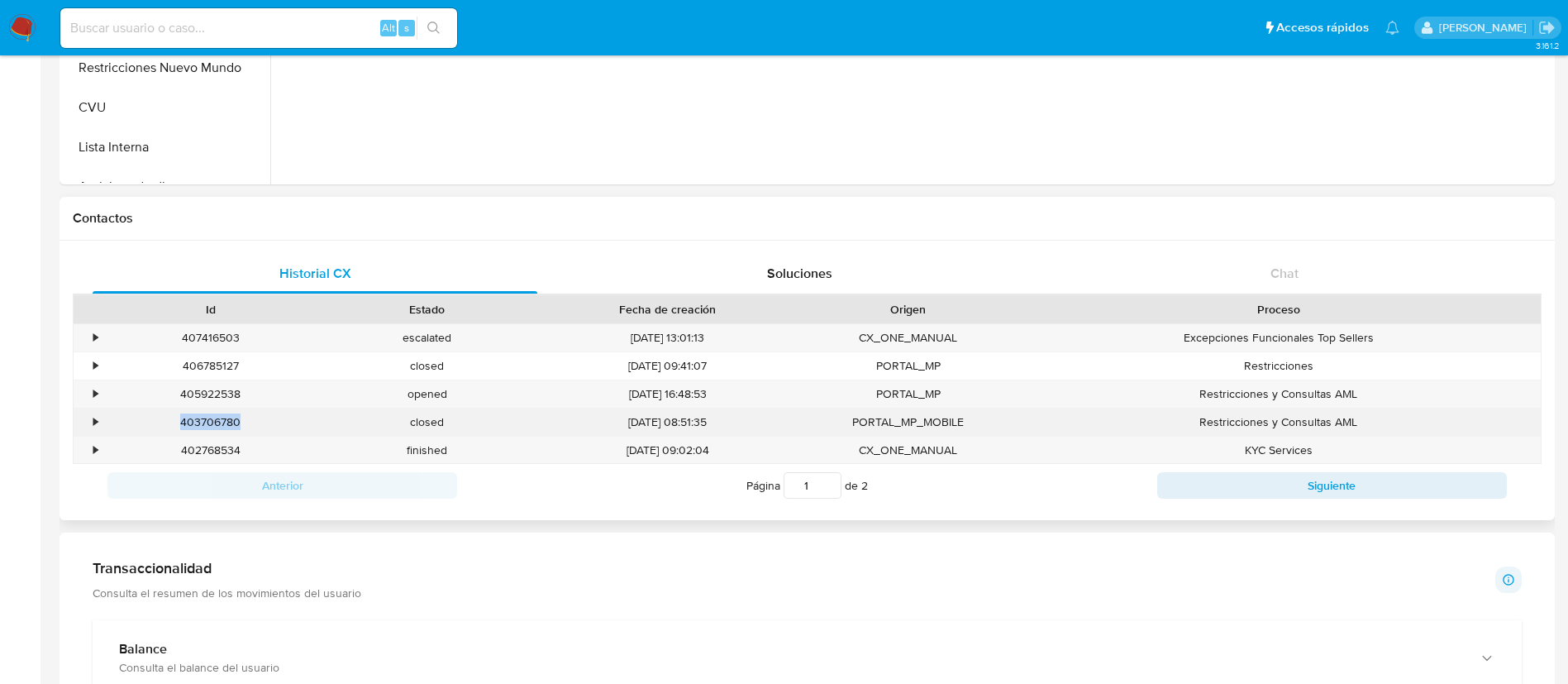
click at [205, 418] on div "403706780" at bounding box center [211, 422] width 217 height 27
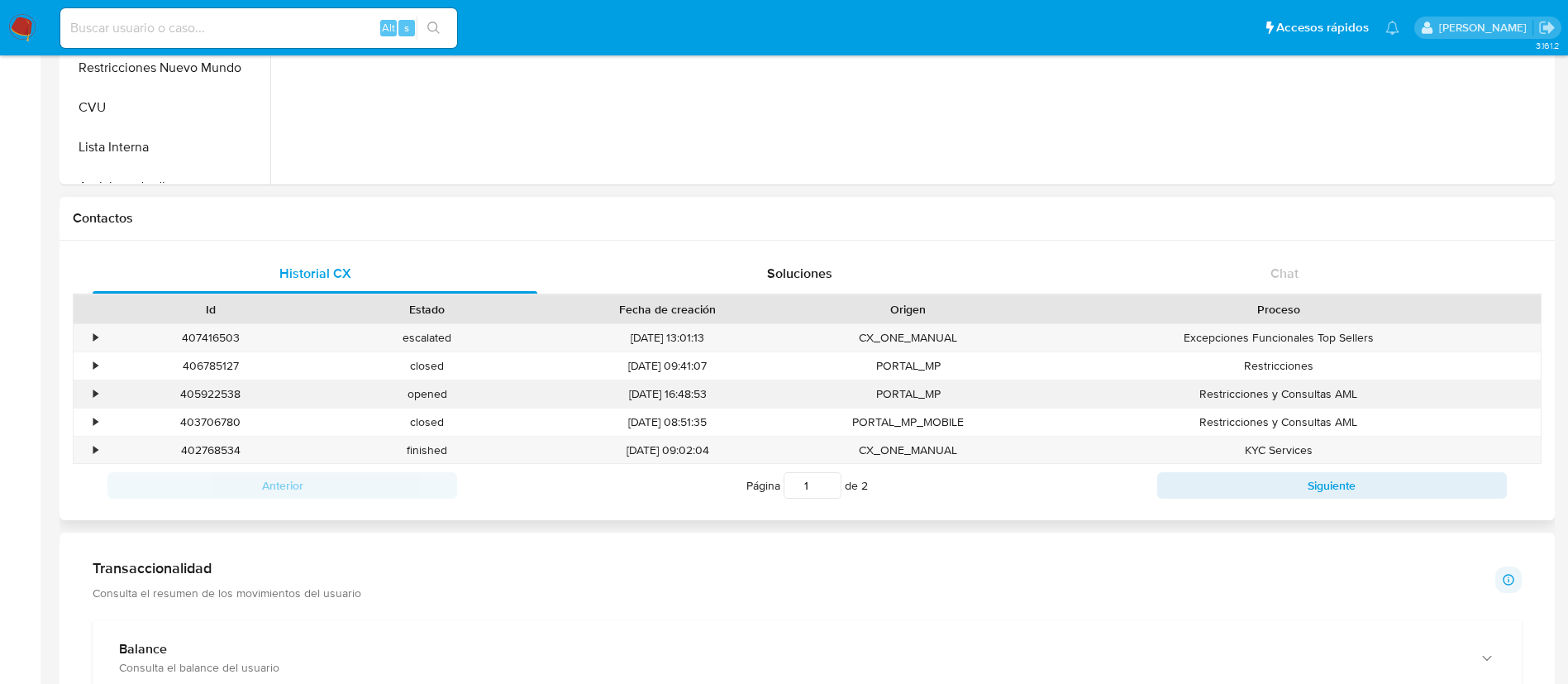
click at [221, 391] on div "405922538" at bounding box center [211, 394] width 217 height 27
click at [220, 390] on div "405922538" at bounding box center [211, 394] width 217 height 27
copy div "405922538"
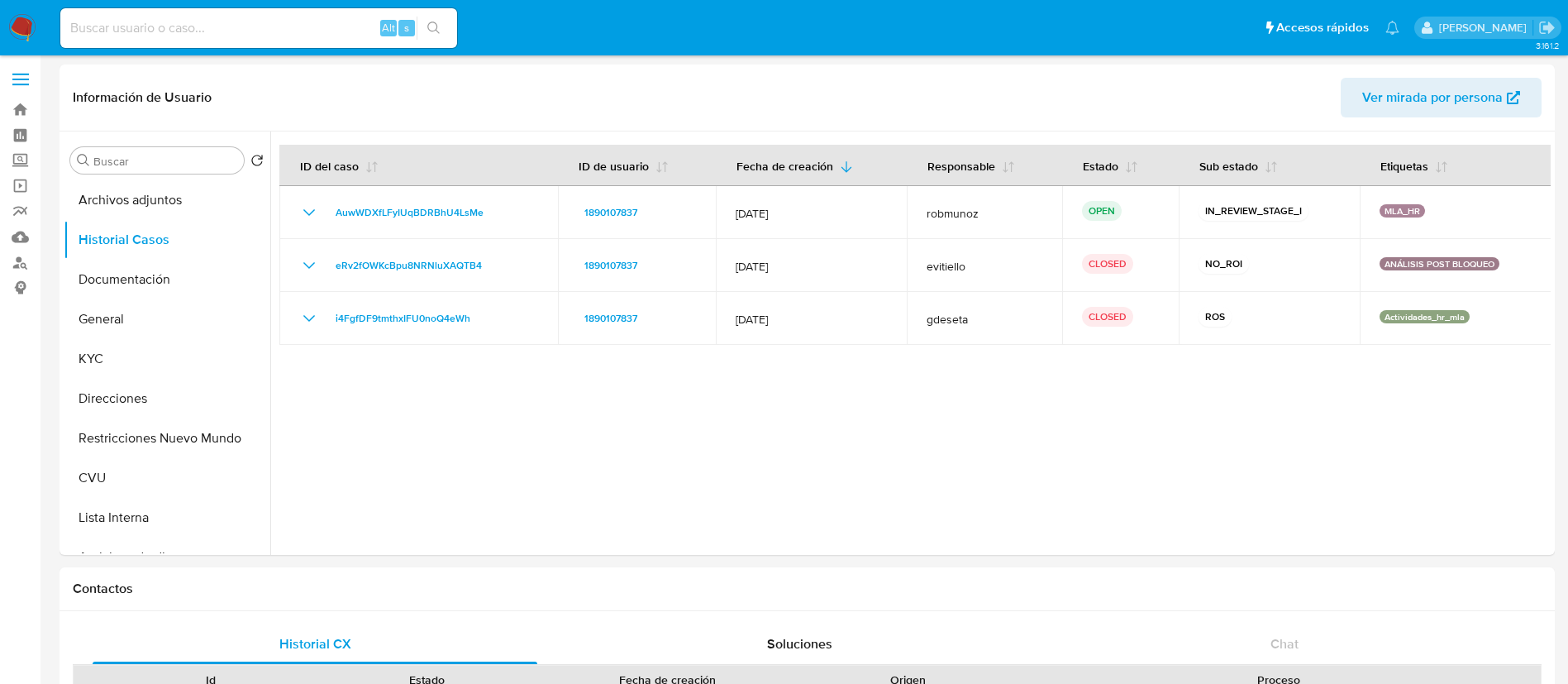
scroll to position [0, 0]
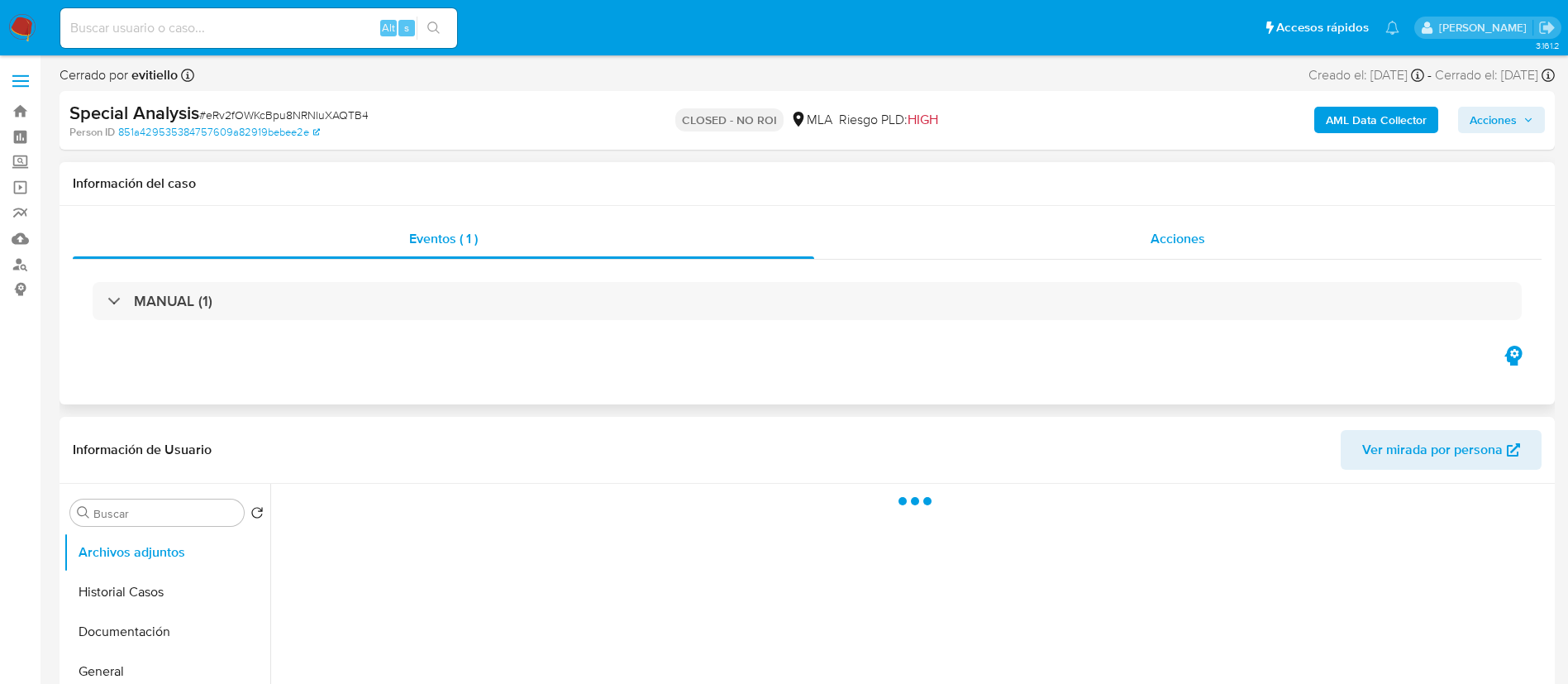
click at [1026, 250] on div "Acciones" at bounding box center [1178, 239] width 727 height 40
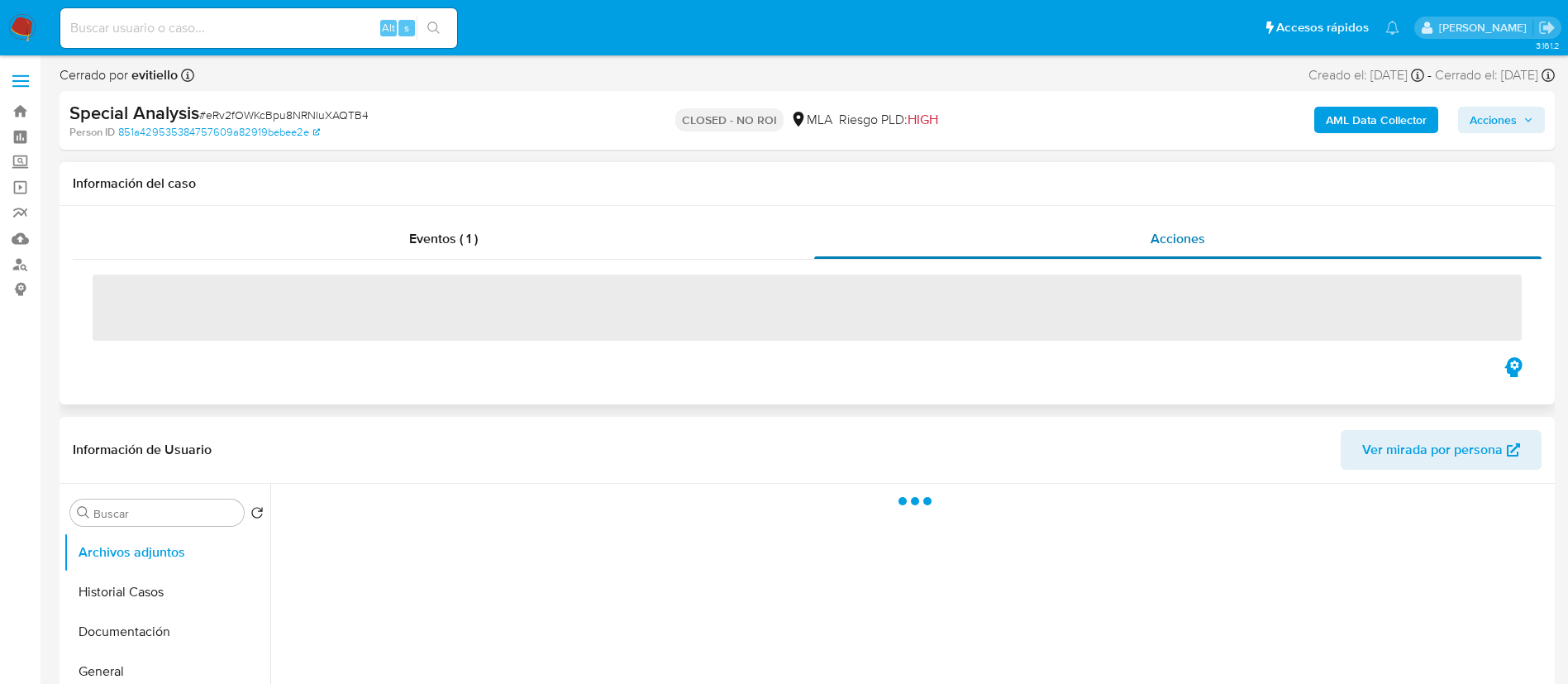
select select "10"
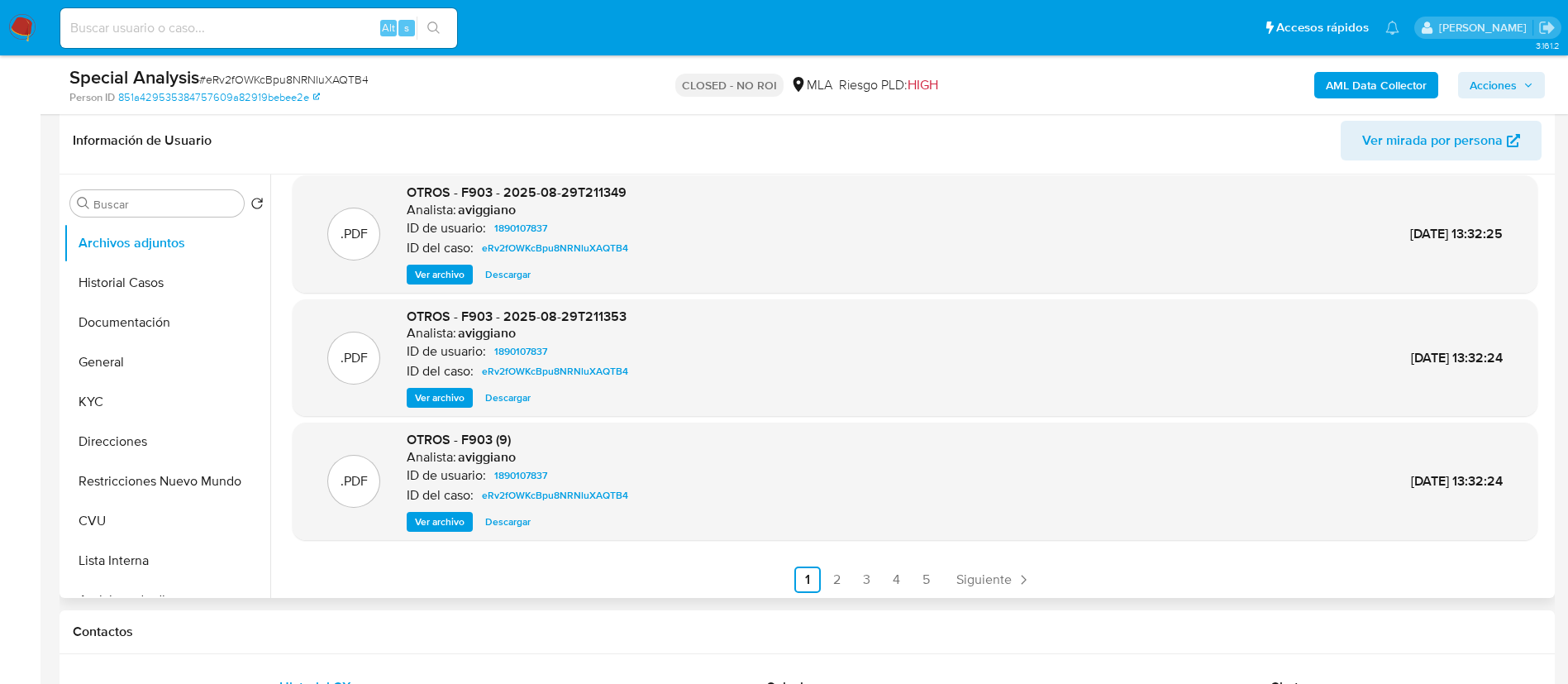
scroll to position [138, 0]
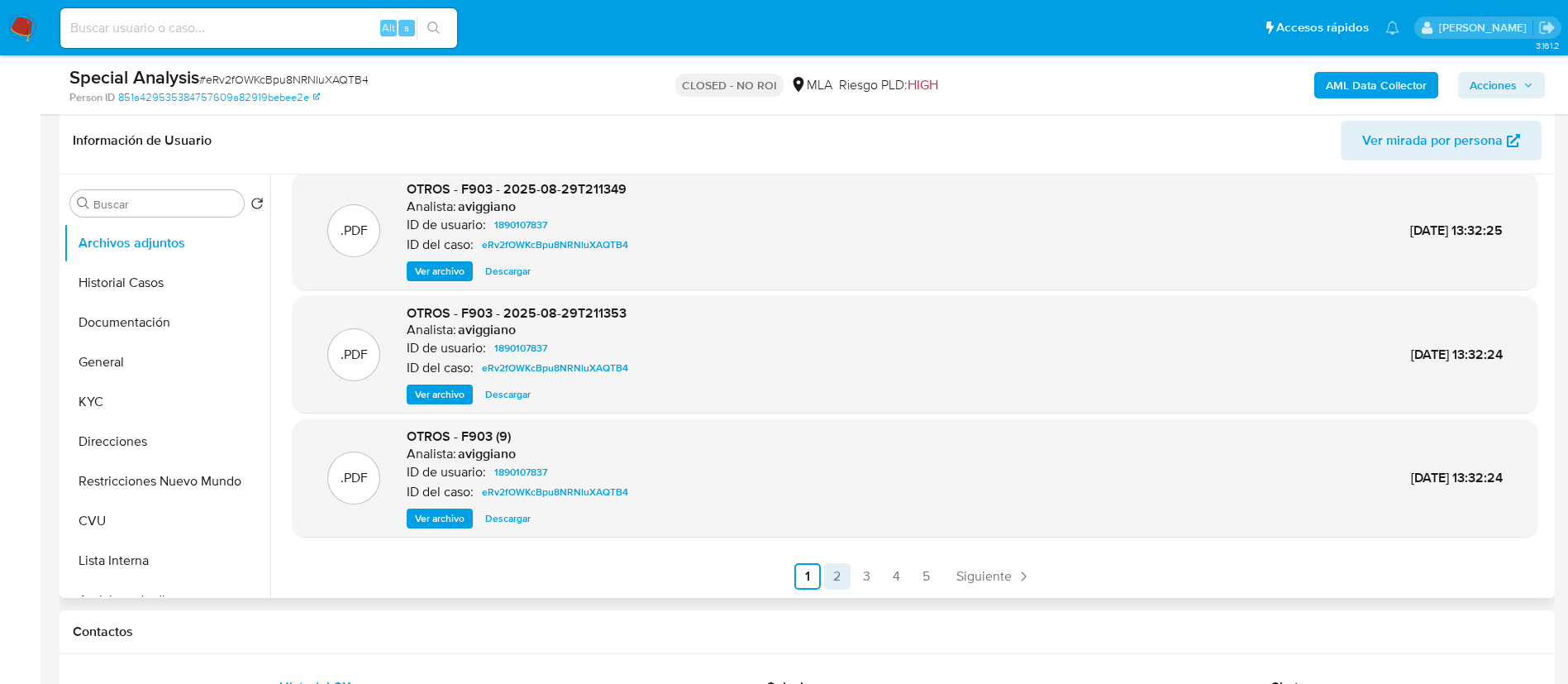
click at [834, 575] on link "2" at bounding box center [837, 577] width 26 height 26
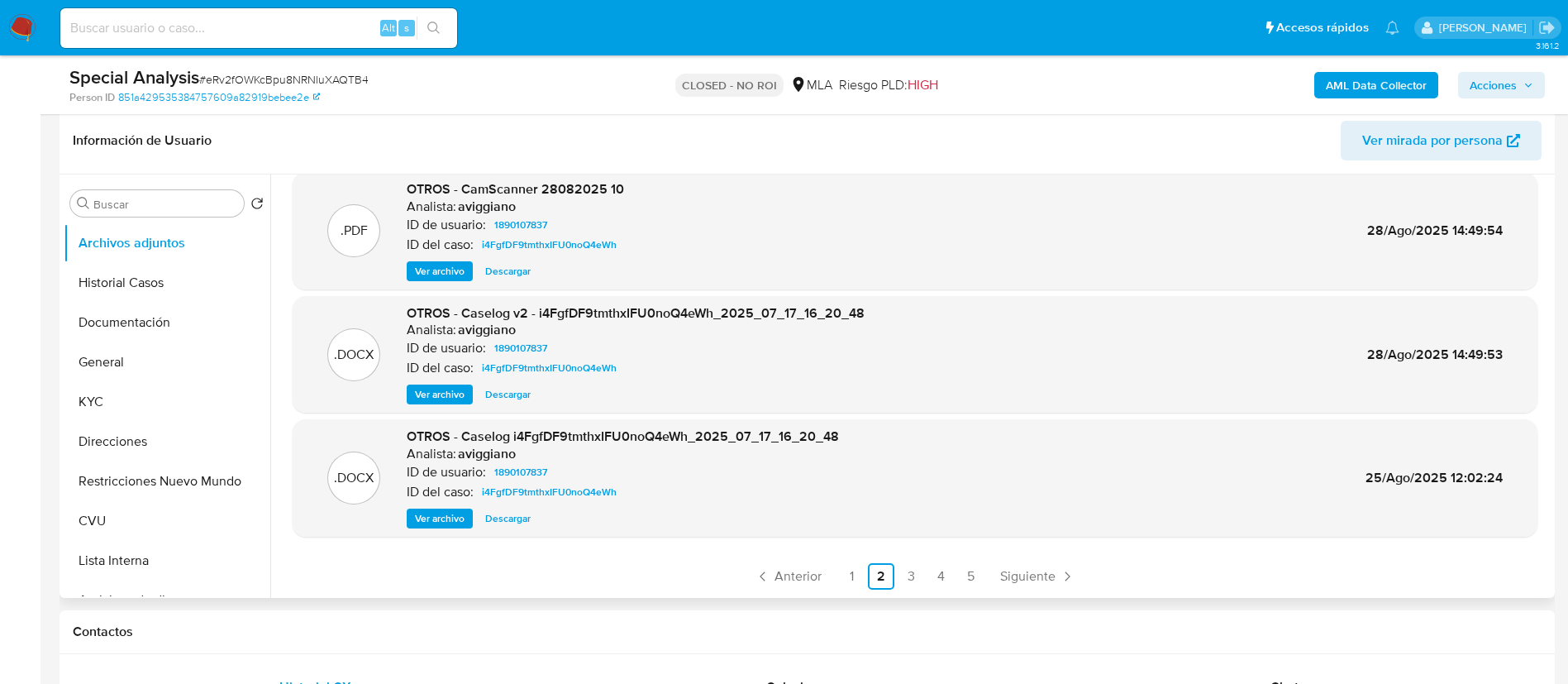
click at [428, 374] on p "ID del caso:" at bounding box center [440, 368] width 67 height 17
click at [441, 388] on span "Ver archivo" at bounding box center [440, 395] width 50 height 17
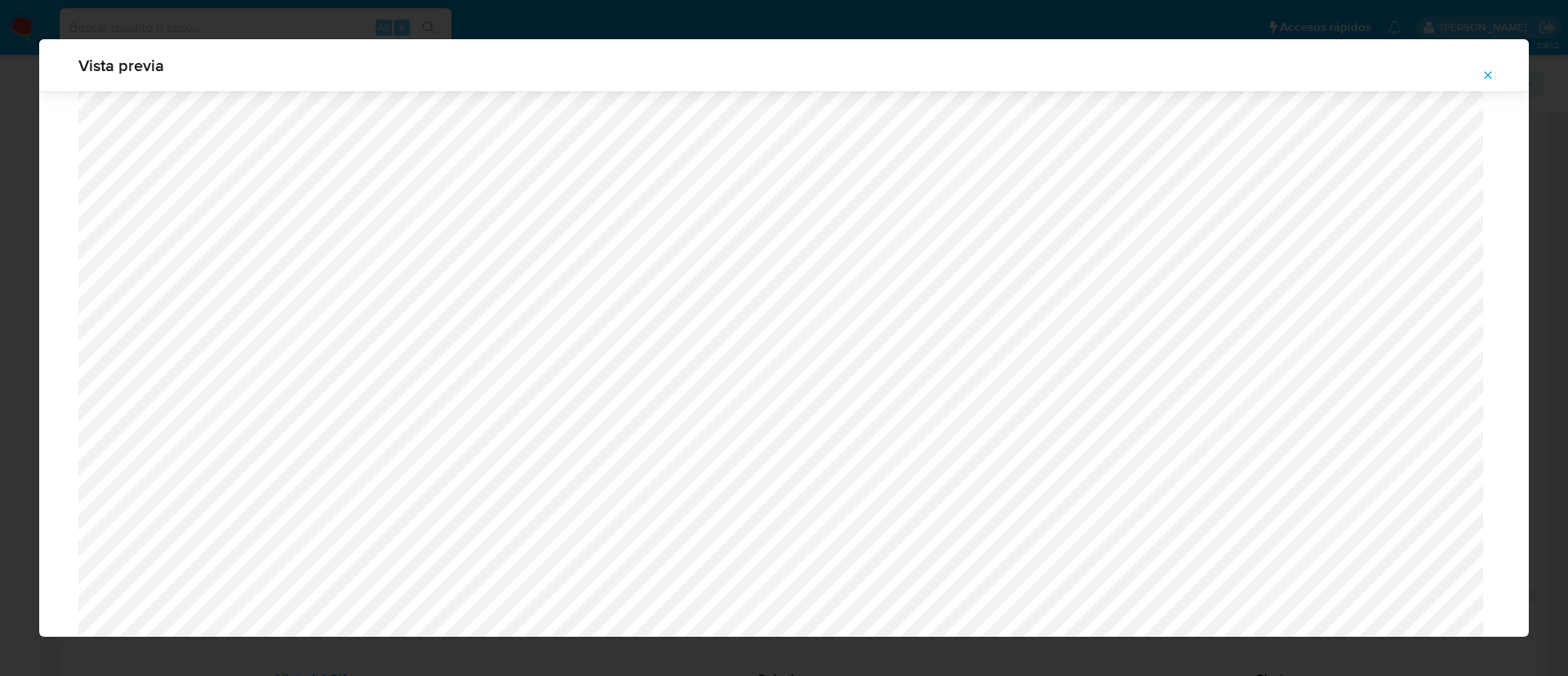
scroll to position [1683, 0]
click at [1482, 70] on icon "Attachment preview" at bounding box center [1488, 75] width 13 height 13
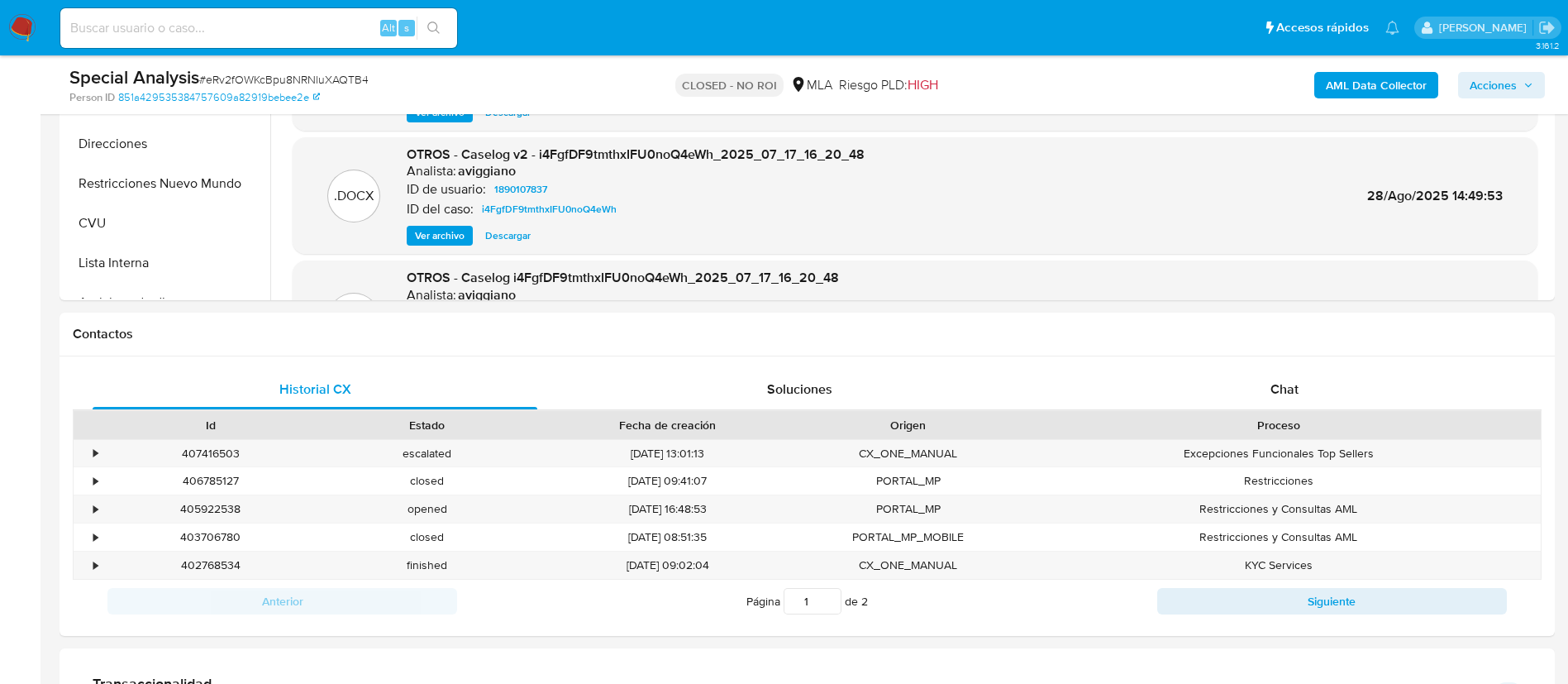
scroll to position [744, 0]
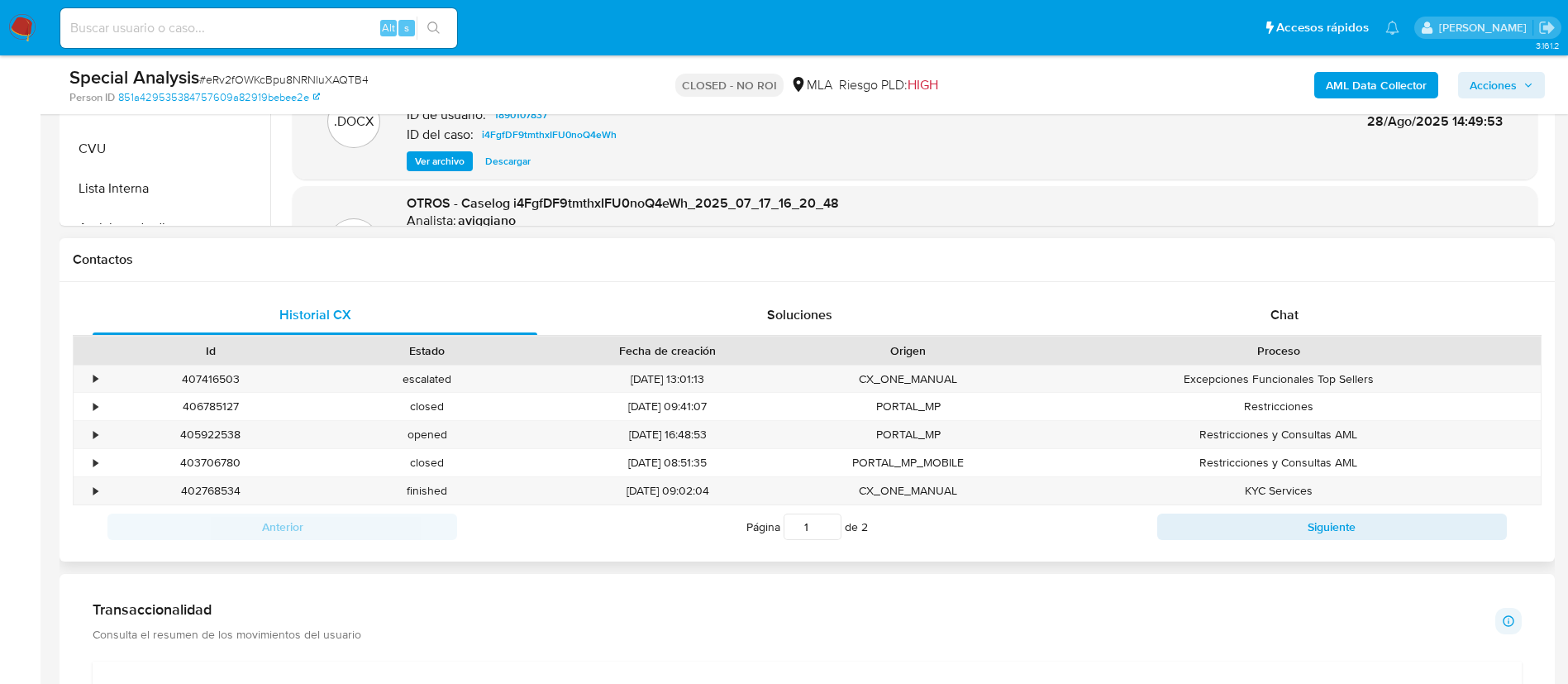
click at [1173, 547] on div "Anterior Página 1 de 2 Siguiente" at bounding box center [807, 527] width 1469 height 43
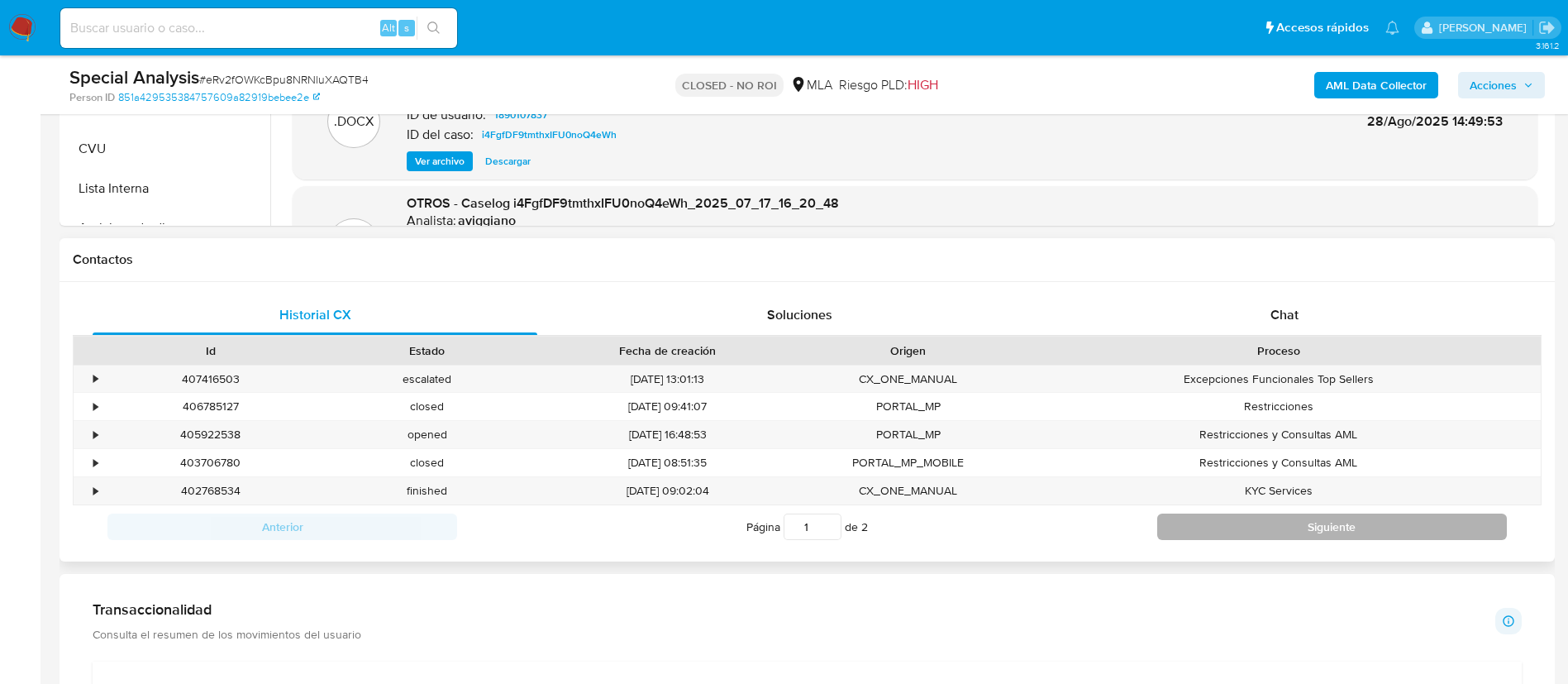
click at [1180, 531] on button "Siguiente" at bounding box center [1332, 527] width 349 height 26
type input "2"
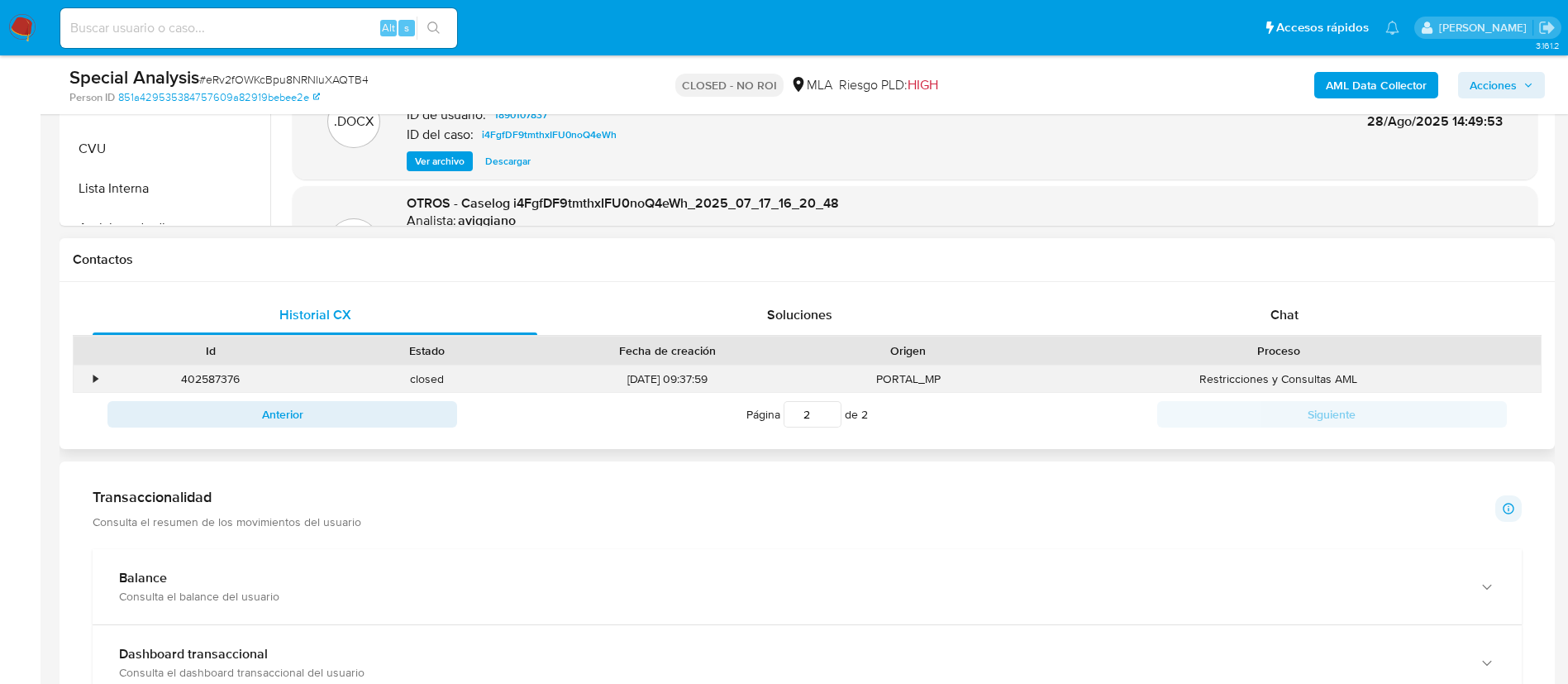
click at [189, 378] on div "402587376" at bounding box center [211, 379] width 217 height 27
click at [189, 377] on div "402587376" at bounding box center [211, 379] width 217 height 27
copy div "402587376"
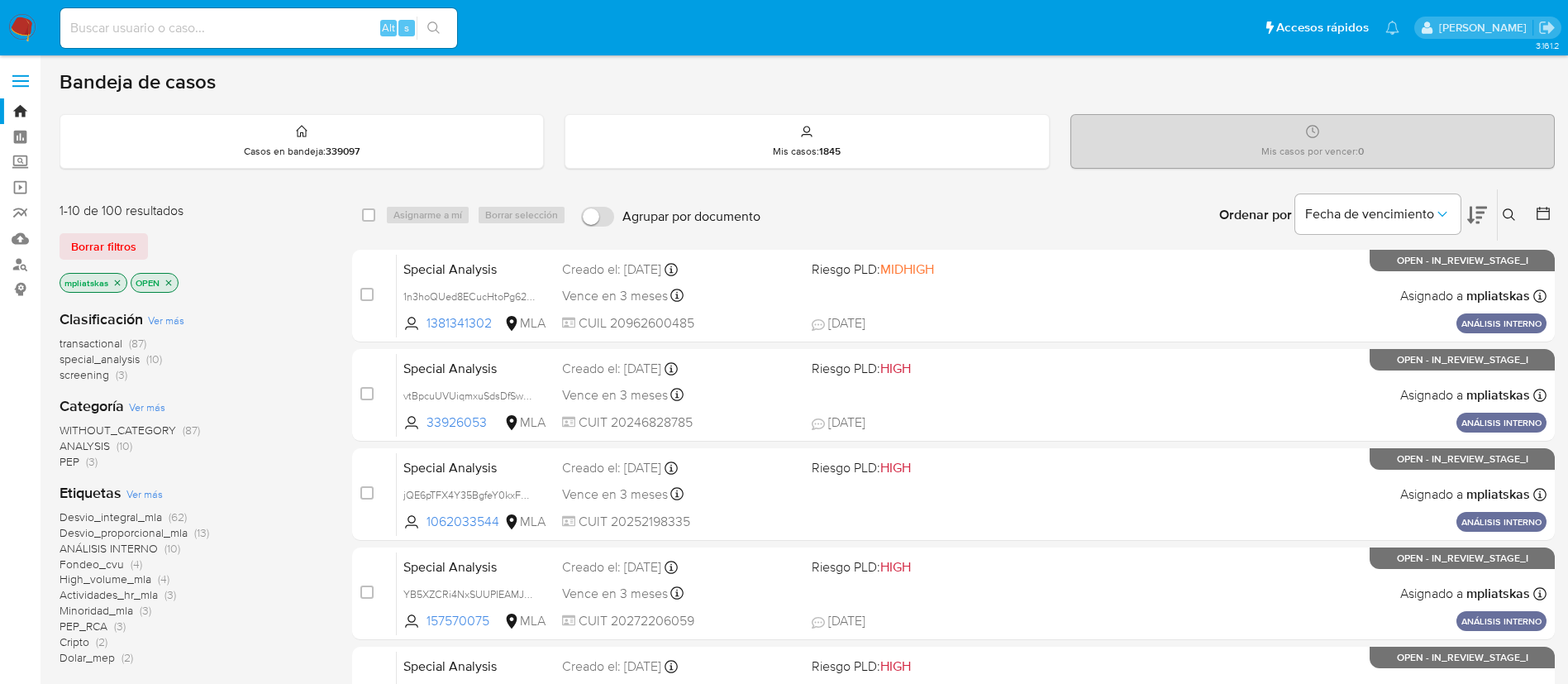
click at [23, 31] on img at bounding box center [23, 28] width 28 height 28
